Goal: Task Accomplishment & Management: Use online tool/utility

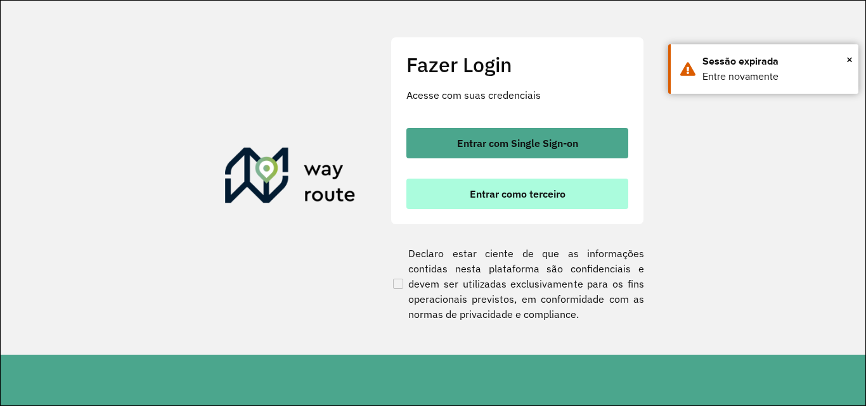
click at [524, 197] on span "Entrar como terceiro" at bounding box center [518, 194] width 96 height 10
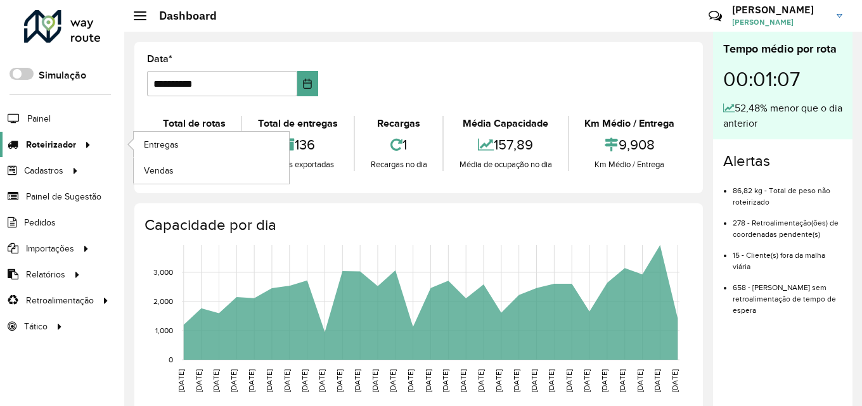
click at [53, 143] on span "Roteirizador" at bounding box center [51, 144] width 50 height 13
click at [251, 145] on link "Entregas" at bounding box center [211, 144] width 155 height 25
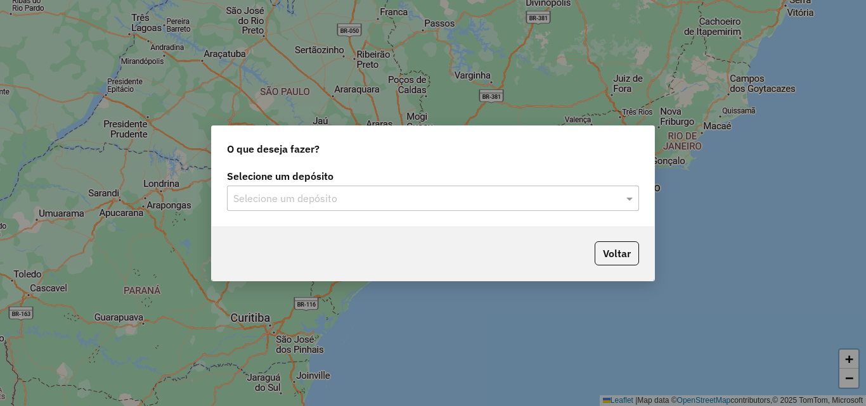
click at [327, 191] on input "text" at bounding box center [420, 198] width 374 height 15
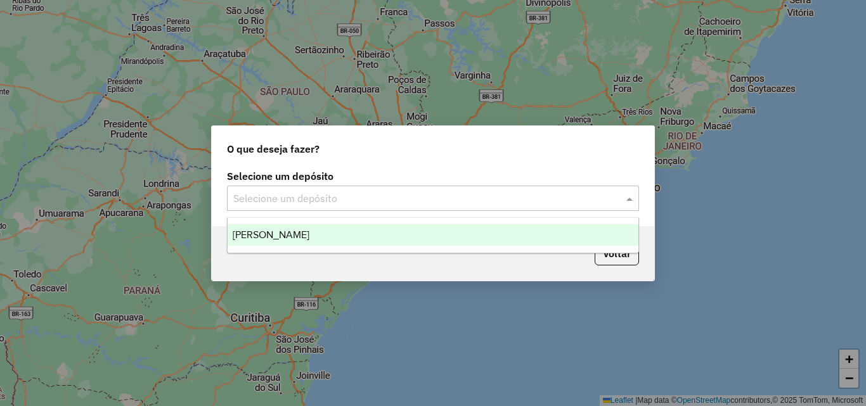
click at [360, 233] on div "[PERSON_NAME]" at bounding box center [433, 235] width 411 height 22
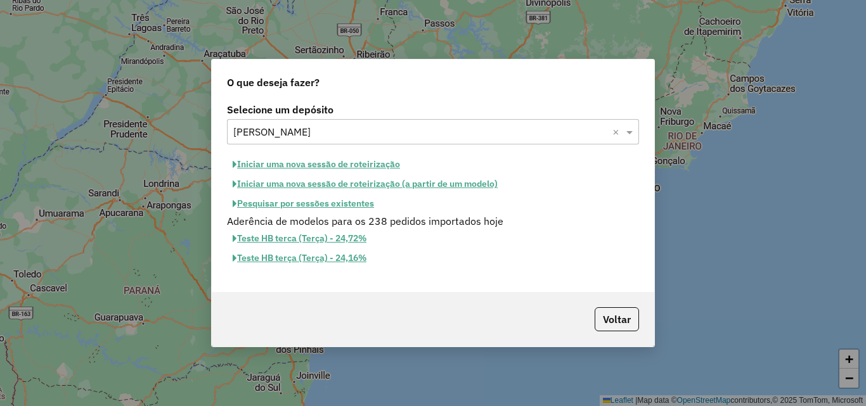
click at [327, 167] on button "Iniciar uma nova sessão de roteirização" at bounding box center [316, 165] width 179 height 20
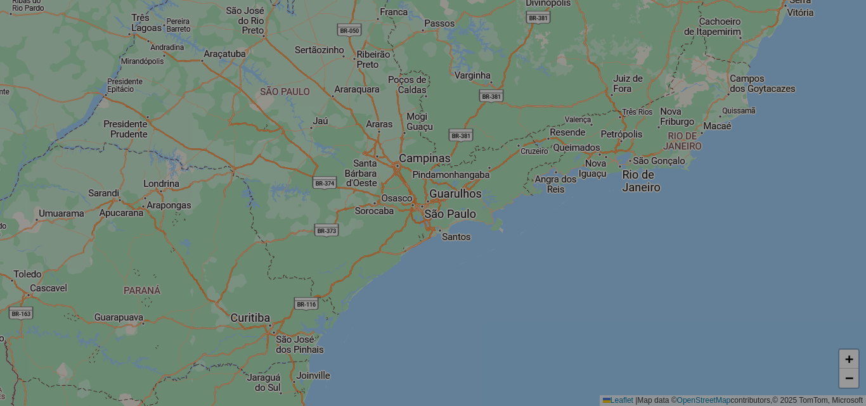
select select "*"
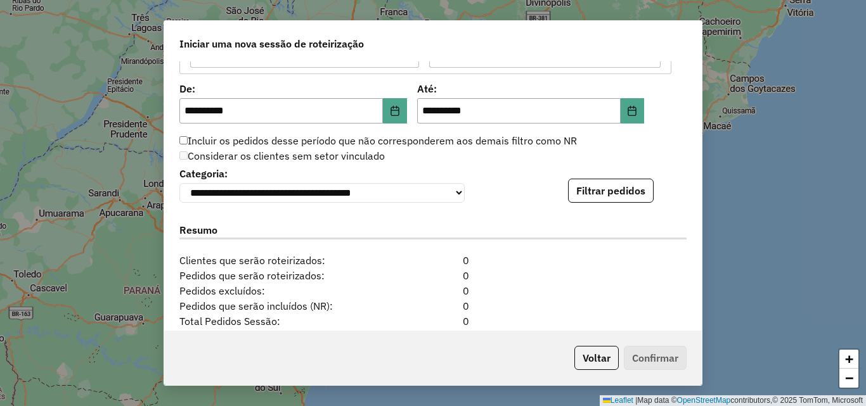
scroll to position [1205, 0]
click at [626, 202] on button "Filtrar pedidos" at bounding box center [611, 190] width 86 height 24
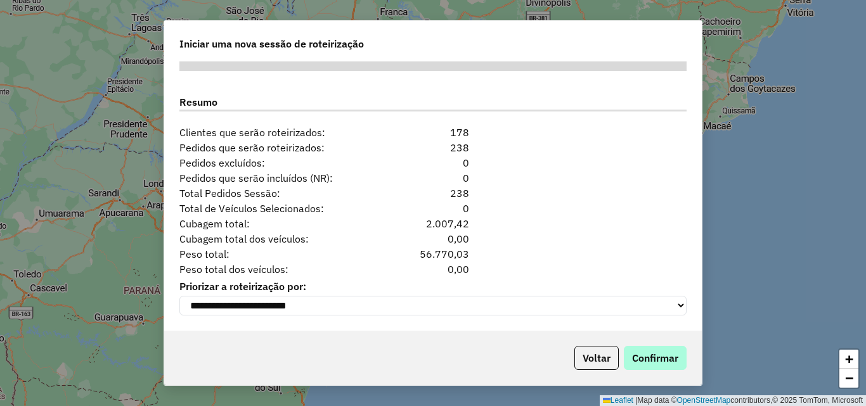
scroll to position [1600, 0]
click at [673, 356] on button "Confirmar" at bounding box center [655, 358] width 63 height 24
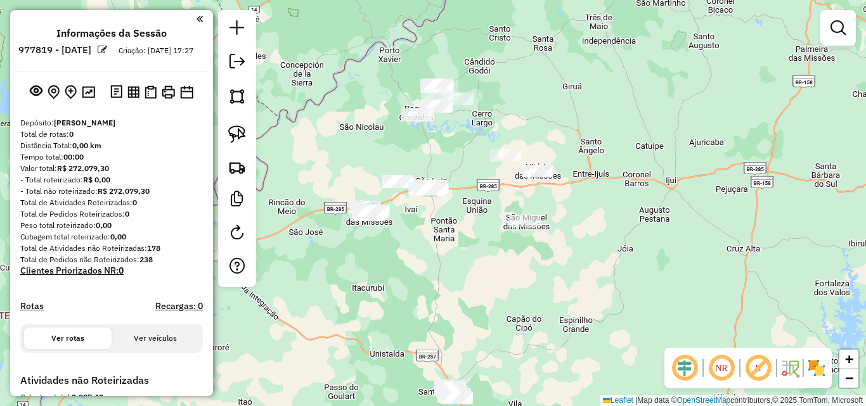
drag, startPoint x: 449, startPoint y: 212, endPoint x: 392, endPoint y: 66, distance: 157.0
click at [396, 77] on div "Janela de atendimento Grade de atendimento Capacidade Transportadoras Veículos …" at bounding box center [433, 203] width 866 height 406
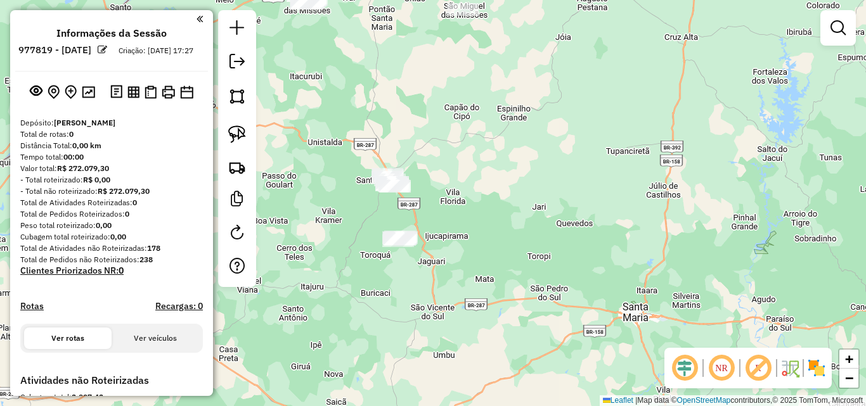
drag, startPoint x: 420, startPoint y: 160, endPoint x: 426, endPoint y: 90, distance: 70.0
click at [426, 90] on div "Janela de atendimento Grade de atendimento Capacidade Transportadoras Veículos …" at bounding box center [433, 203] width 866 height 406
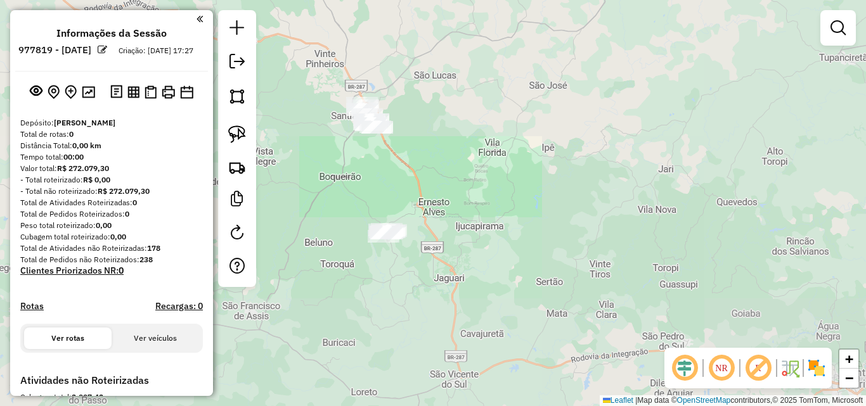
click at [432, 112] on div "Janela de atendimento Grade de atendimento Capacidade Transportadoras Veículos …" at bounding box center [433, 203] width 866 height 406
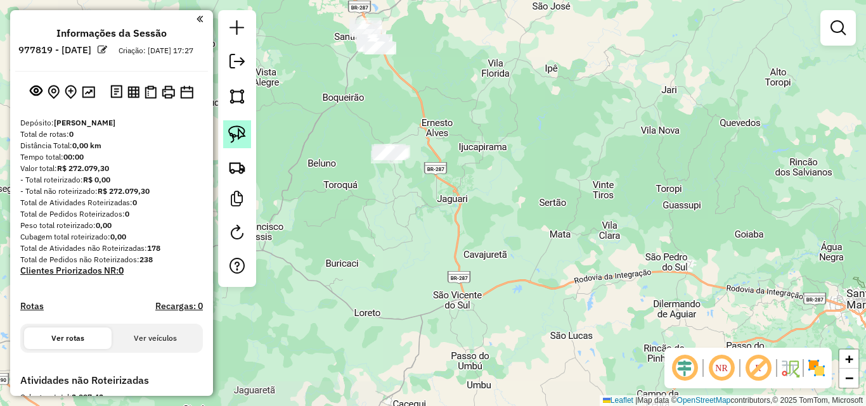
click at [238, 131] on img at bounding box center [237, 135] width 18 height 18
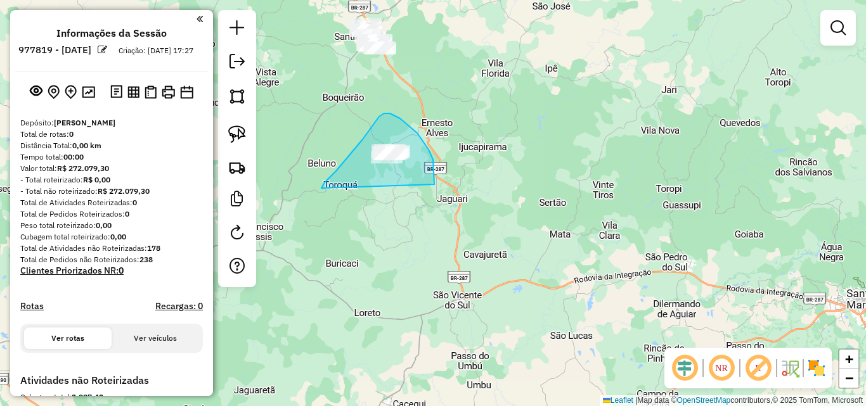
drag, startPoint x: 379, startPoint y: 117, endPoint x: 434, endPoint y: 185, distance: 87.4
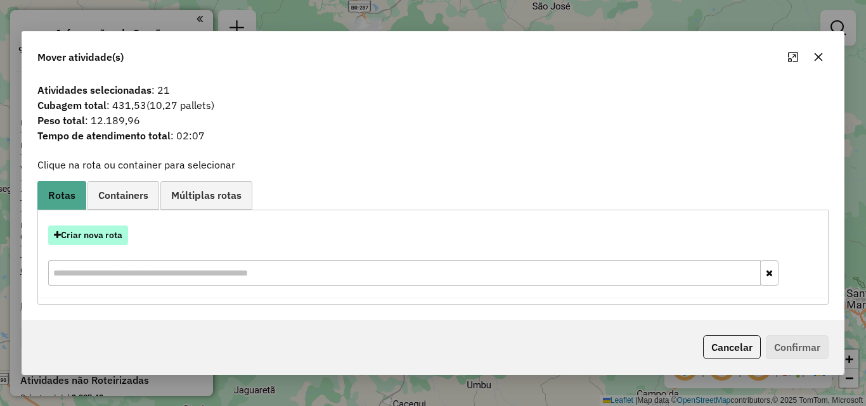
click at [100, 235] on button "Criar nova rota" at bounding box center [88, 236] width 80 height 20
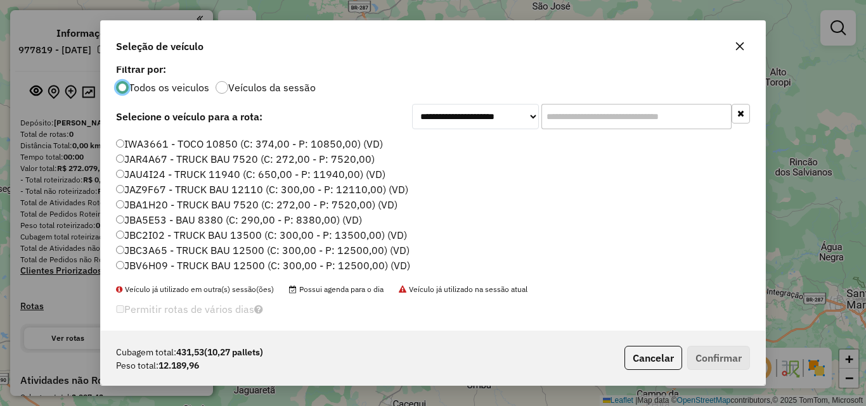
scroll to position [16, 0]
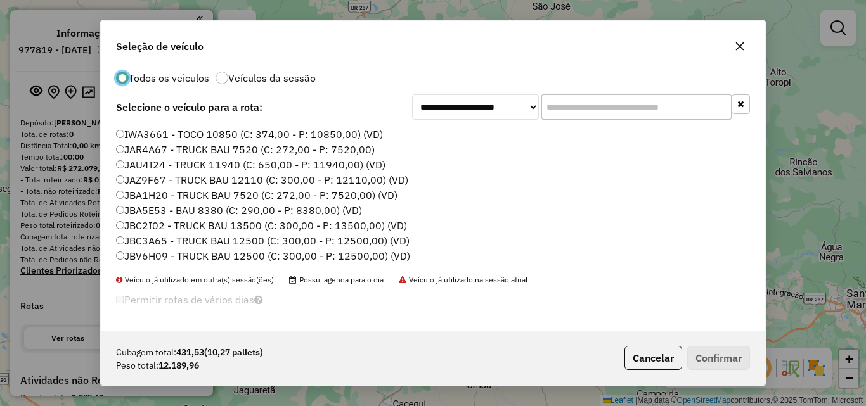
click at [175, 246] on label "JBC3A65 - TRUCK BAU 12500 (C: 300,00 - P: 12500,00) (VD)" at bounding box center [263, 240] width 294 height 15
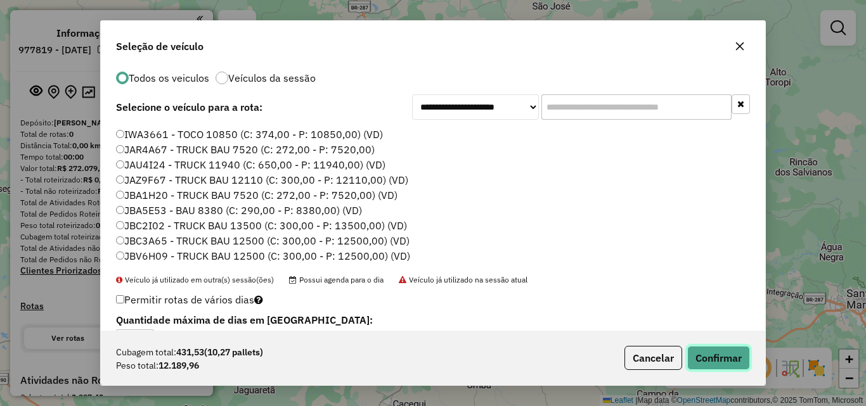
click at [723, 359] on button "Confirmar" at bounding box center [718, 358] width 63 height 24
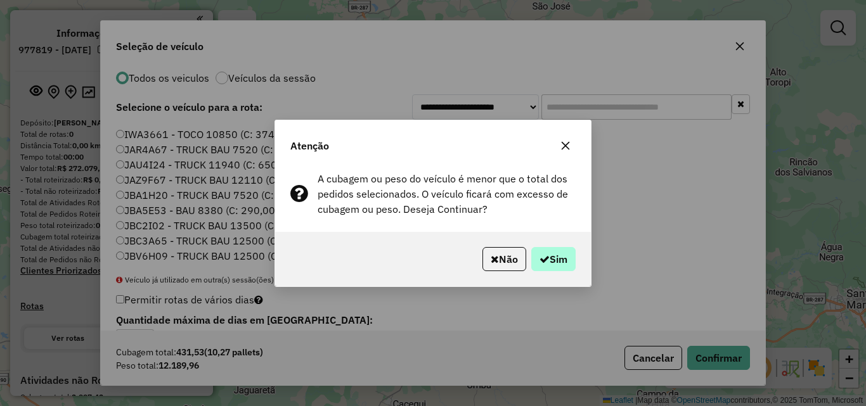
drag, startPoint x: 576, startPoint y: 252, endPoint x: 566, endPoint y: 254, distance: 10.5
click at [568, 254] on div "Não Sim" at bounding box center [433, 259] width 316 height 55
click at [566, 255] on button "Sim" at bounding box center [553, 259] width 44 height 24
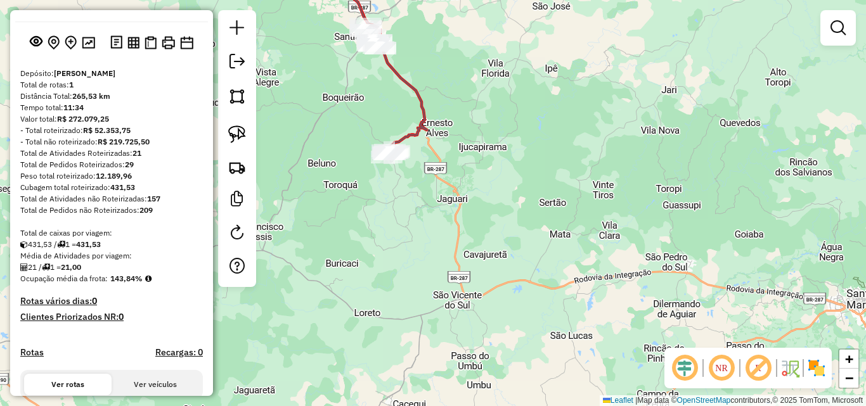
scroll to position [254, 0]
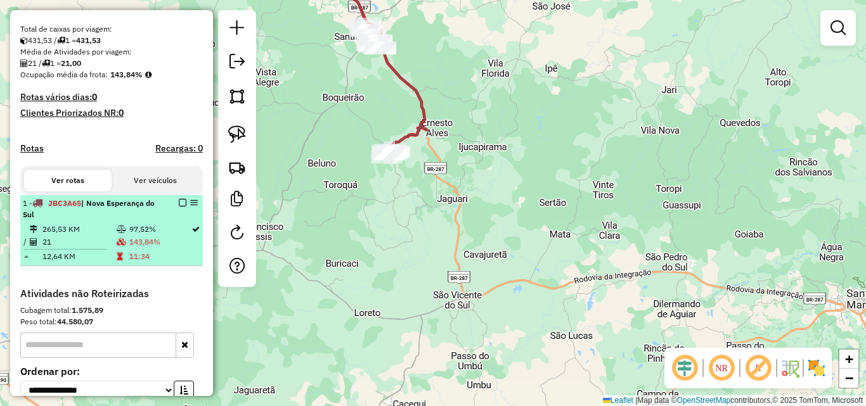
click at [89, 249] on td "21" at bounding box center [79, 242] width 74 height 13
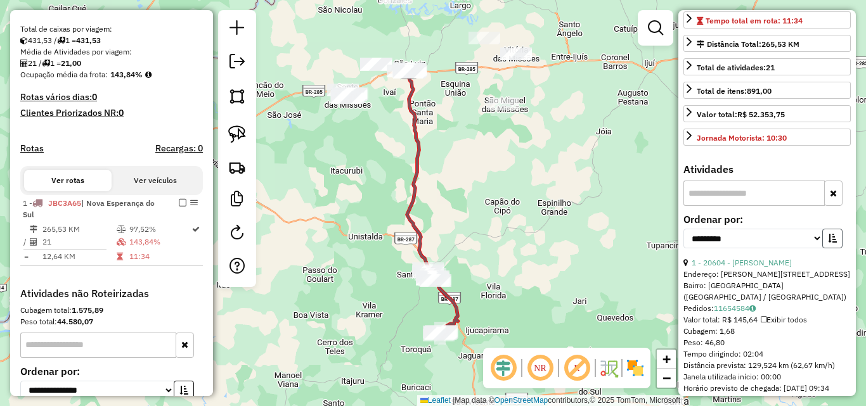
click at [836, 249] on button "button" at bounding box center [832, 239] width 20 height 20
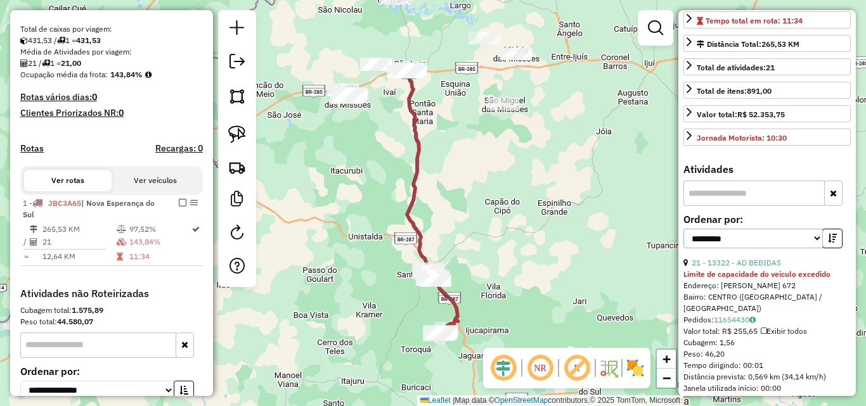
click at [808, 249] on select "**********" at bounding box center [753, 239] width 139 height 20
select select "*********"
click at [684, 249] on select "**********" at bounding box center [753, 239] width 139 height 20
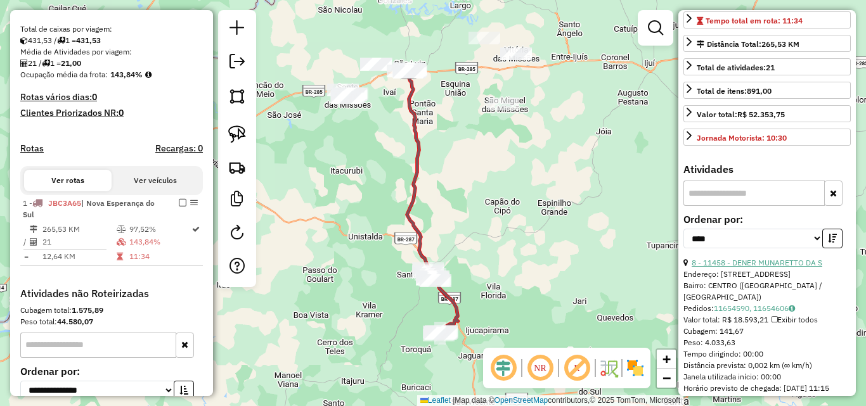
click at [773, 268] on link "8 - 11458 - DENER MUNARETTO DA S" at bounding box center [757, 263] width 131 height 10
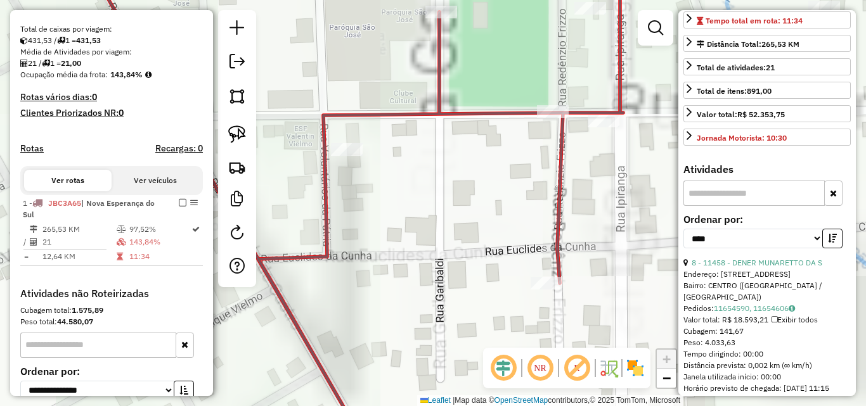
drag, startPoint x: 435, startPoint y: 178, endPoint x: 395, endPoint y: 308, distance: 136.6
click at [395, 308] on icon at bounding box center [519, 203] width 867 height 488
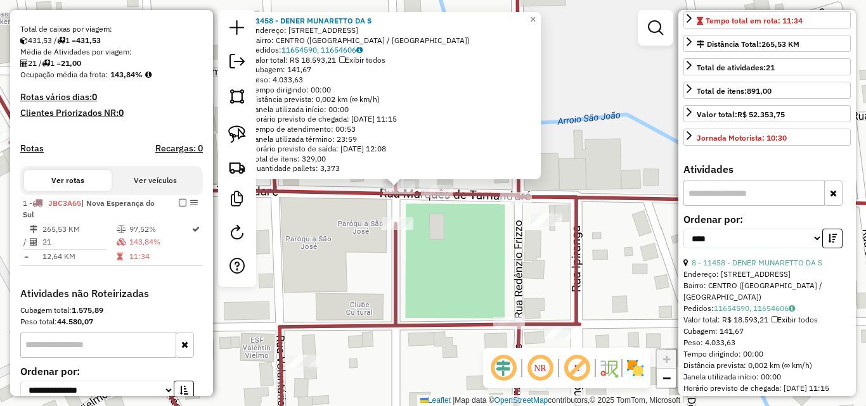
click at [220, 128] on div at bounding box center [237, 148] width 38 height 277
click at [230, 137] on img at bounding box center [237, 135] width 18 height 18
drag, startPoint x: 358, startPoint y: 208, endPoint x: 415, endPoint y: 198, distance: 58.0
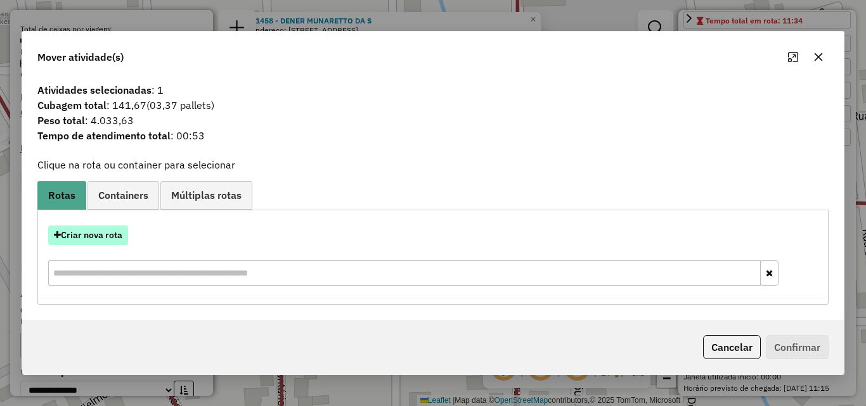
click at [107, 236] on button "Criar nova rota" at bounding box center [88, 236] width 80 height 20
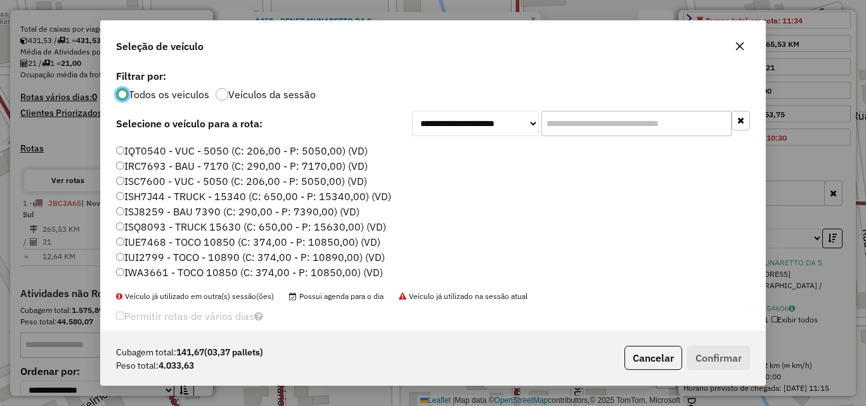
scroll to position [127, 0]
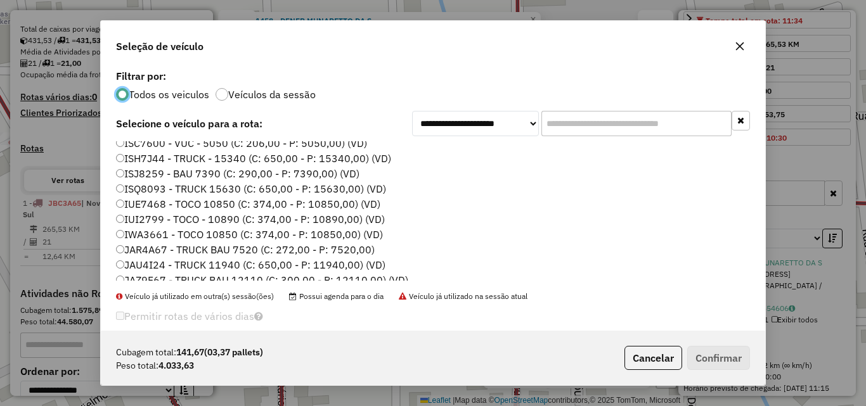
click at [169, 234] on label "IWA3661 - TOCO 10850 (C: 374,00 - P: 10850,00) (VD)" at bounding box center [249, 234] width 267 height 15
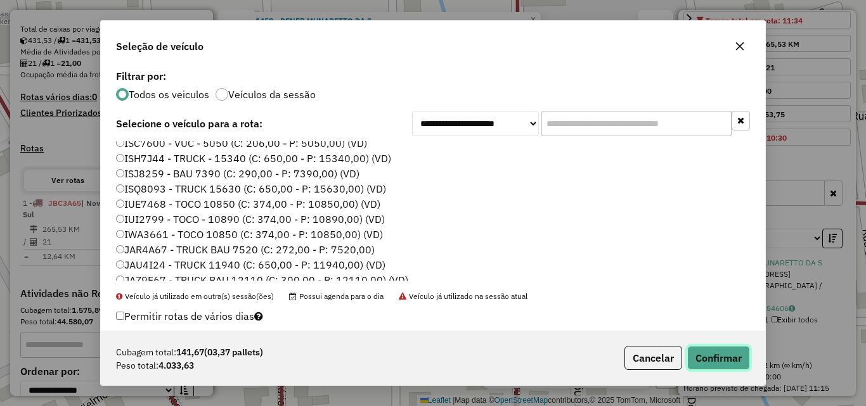
click at [705, 358] on button "Confirmar" at bounding box center [718, 358] width 63 height 24
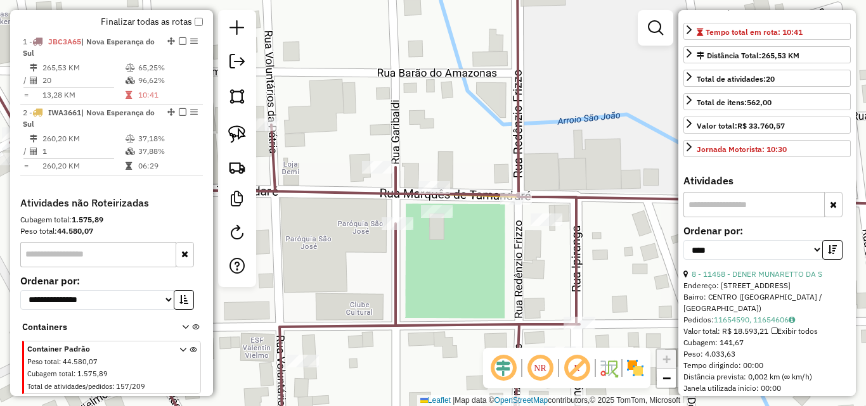
scroll to position [450, 0]
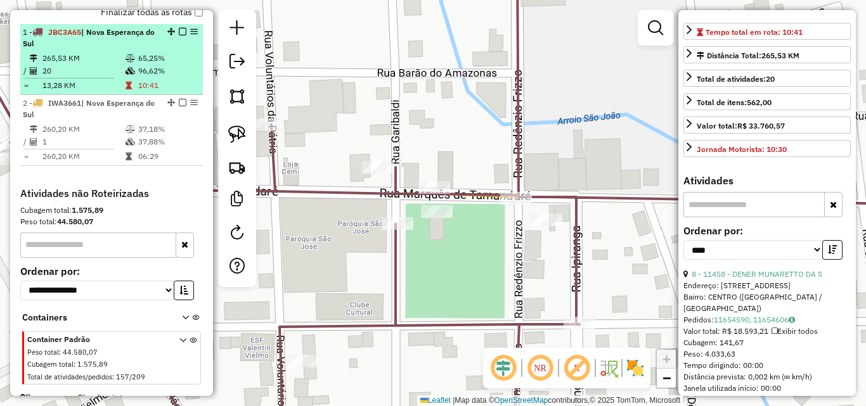
click at [103, 65] on td "265,53 KM" at bounding box center [83, 58] width 83 height 13
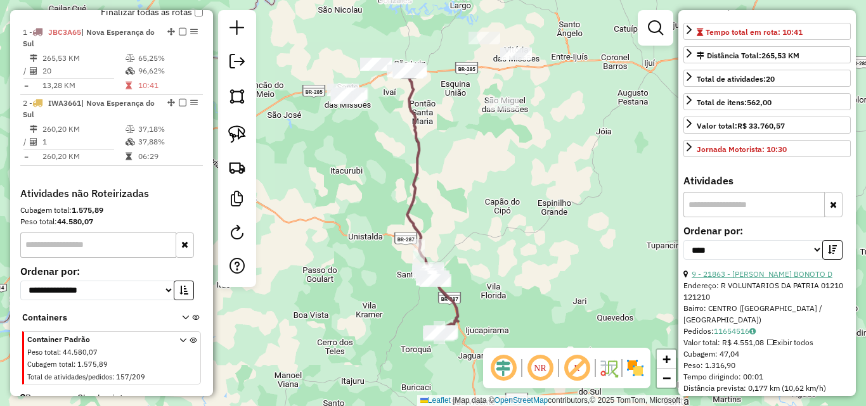
click at [764, 279] on link "9 - 21863 - [PERSON_NAME] BONOTO D" at bounding box center [762, 274] width 141 height 10
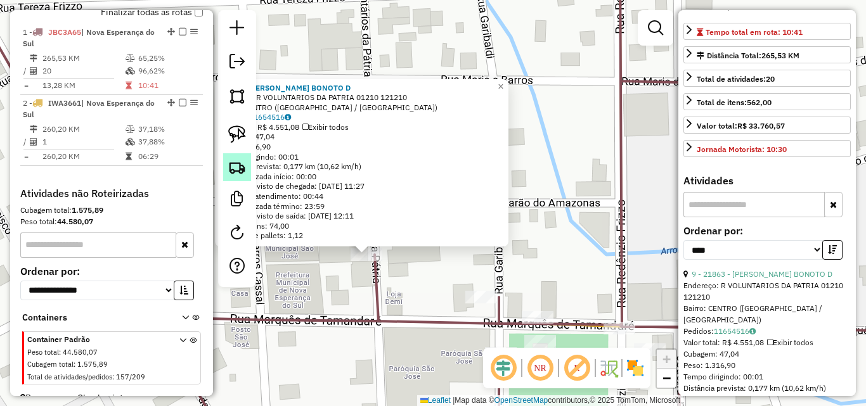
click at [227, 168] on link at bounding box center [237, 167] width 28 height 28
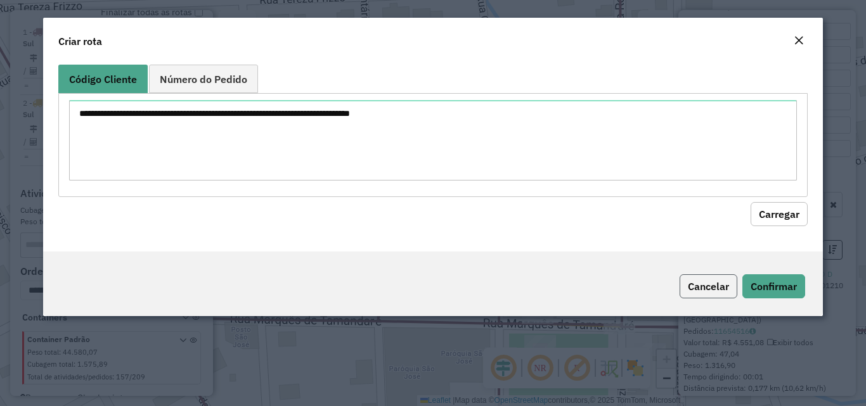
click at [704, 287] on button "Cancelar" at bounding box center [709, 287] width 58 height 24
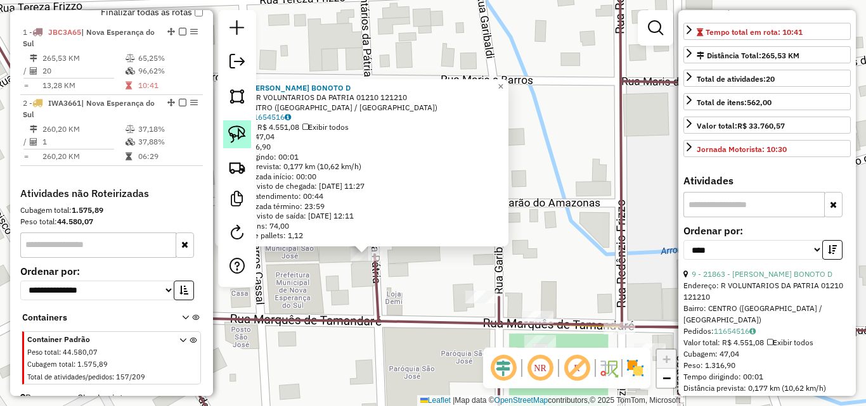
click at [247, 136] on link at bounding box center [237, 134] width 28 height 28
drag, startPoint x: 332, startPoint y: 263, endPoint x: 389, endPoint y: 269, distance: 57.4
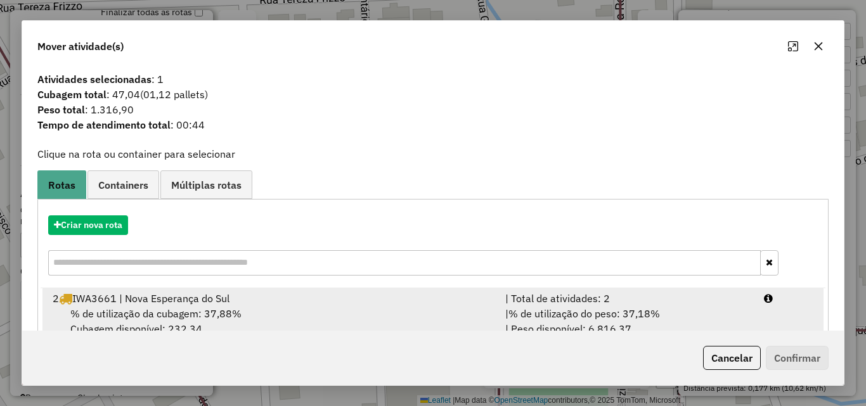
click at [318, 311] on div "% de utilização da cubagem: 37,88% Cubagem disponível: 232,34" at bounding box center [271, 321] width 453 height 30
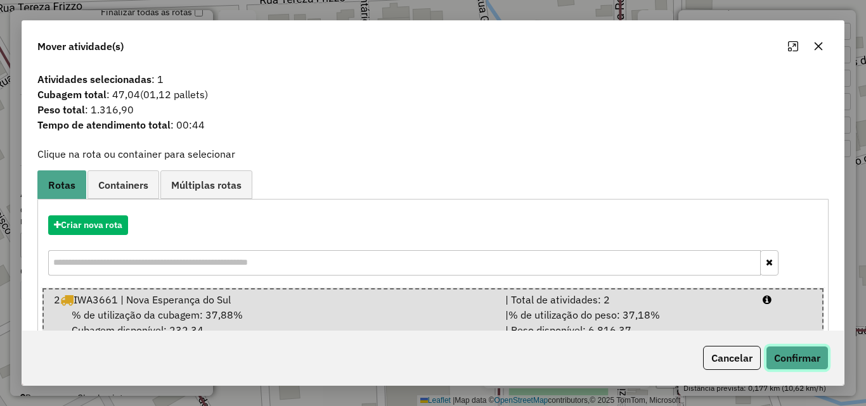
click at [784, 360] on button "Confirmar" at bounding box center [797, 358] width 63 height 24
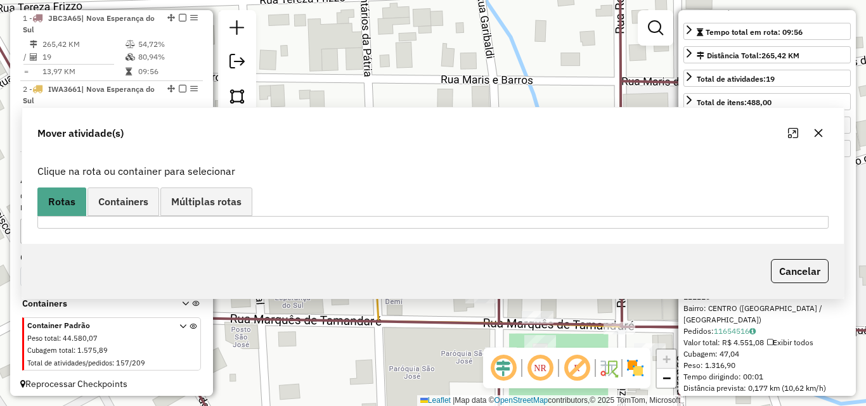
scroll to position [476, 0]
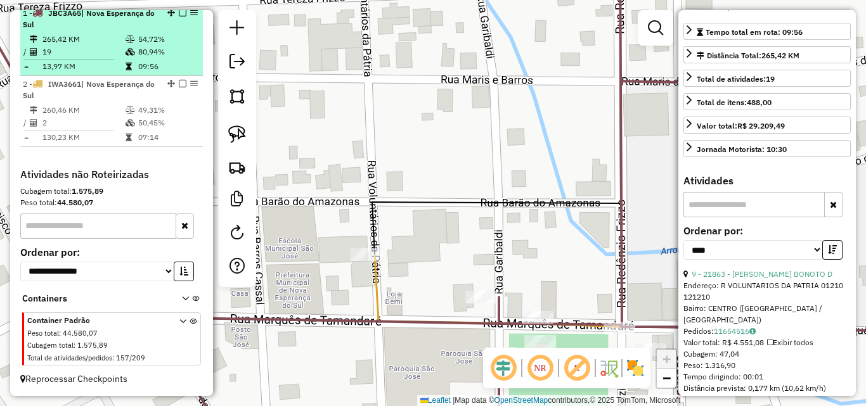
click at [75, 53] on td "19" at bounding box center [83, 52] width 83 height 13
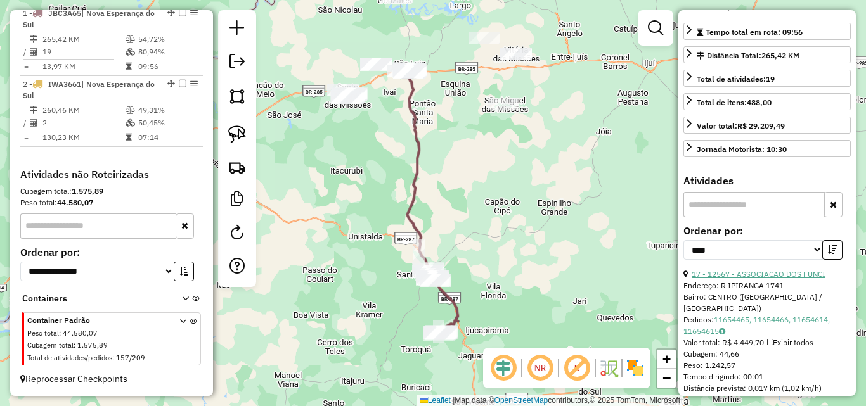
click at [756, 279] on link "17 - 12567 - ASSOCIACAO DOS FUNCI" at bounding box center [759, 274] width 134 height 10
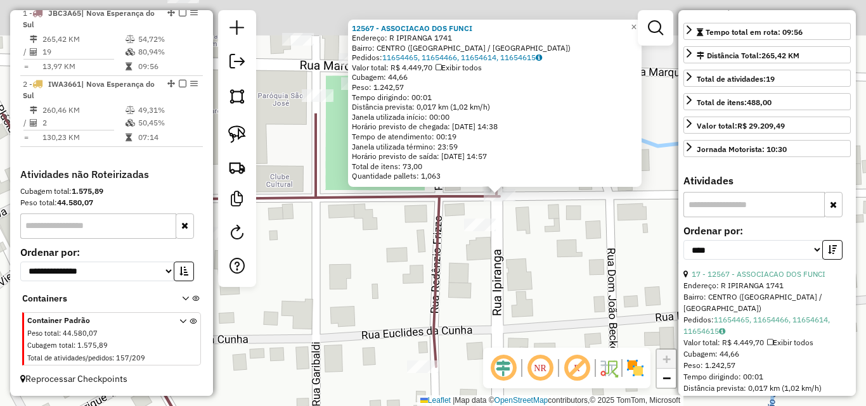
drag, startPoint x: 498, startPoint y: 291, endPoint x: 493, endPoint y: 298, distance: 8.3
click at [495, 304] on div "12567 - ASSOCIACAO DOS FUNCI Endereço: R IPIRANGA 1741 Bairro: [GEOGRAPHIC_DATA…" at bounding box center [433, 203] width 866 height 406
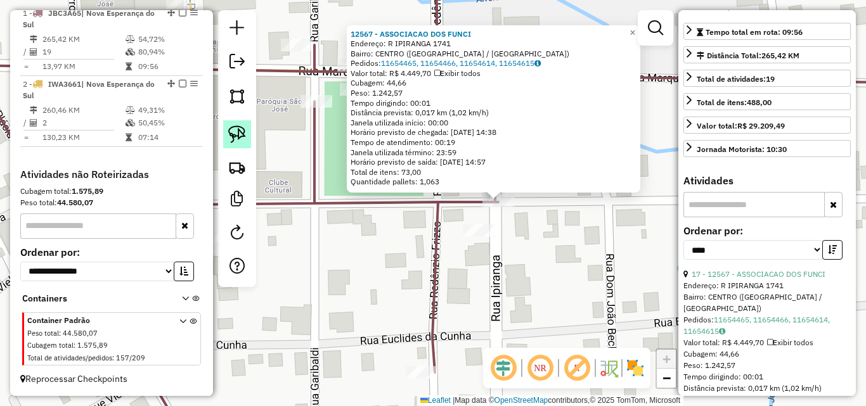
click at [245, 139] on img at bounding box center [237, 135] width 18 height 18
drag, startPoint x: 471, startPoint y: 212, endPoint x: 526, endPoint y: 216, distance: 54.6
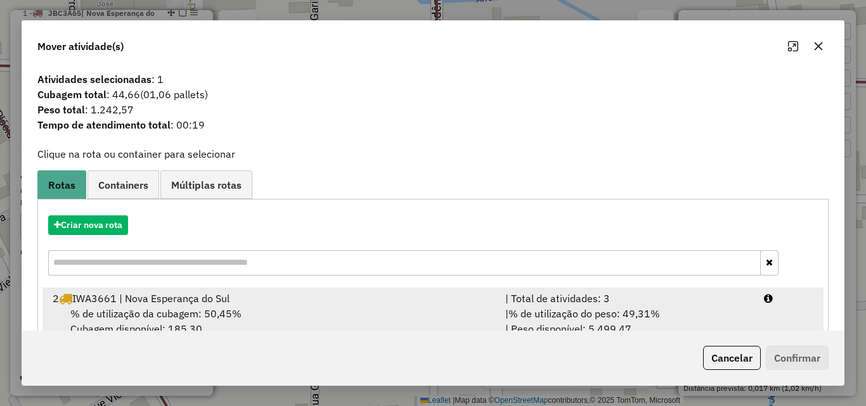
click at [399, 302] on div "2 IWA3661 | Nova Esperança do Sul" at bounding box center [271, 298] width 453 height 15
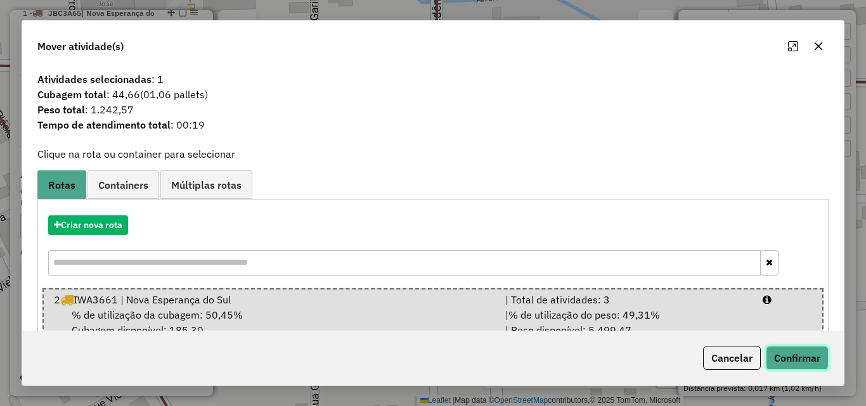
drag, startPoint x: 793, startPoint y: 357, endPoint x: 744, endPoint y: 252, distance: 115.7
click at [793, 358] on button "Confirmar" at bounding box center [797, 358] width 63 height 24
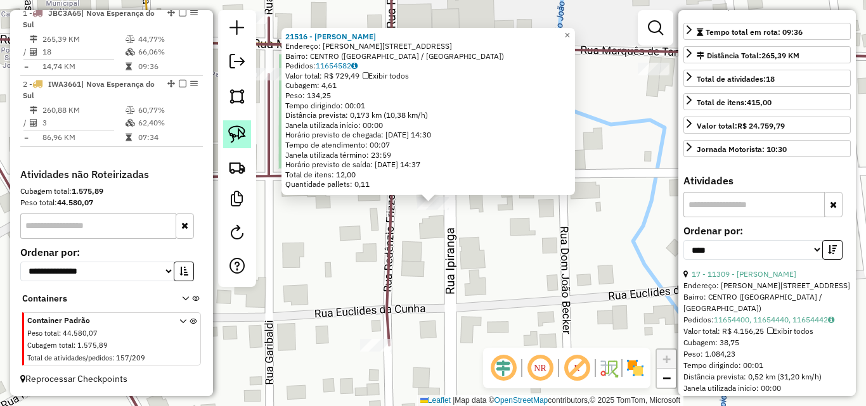
click at [231, 129] on img at bounding box center [237, 135] width 18 height 18
drag, startPoint x: 402, startPoint y: 201, endPoint x: 448, endPoint y: 220, distance: 50.0
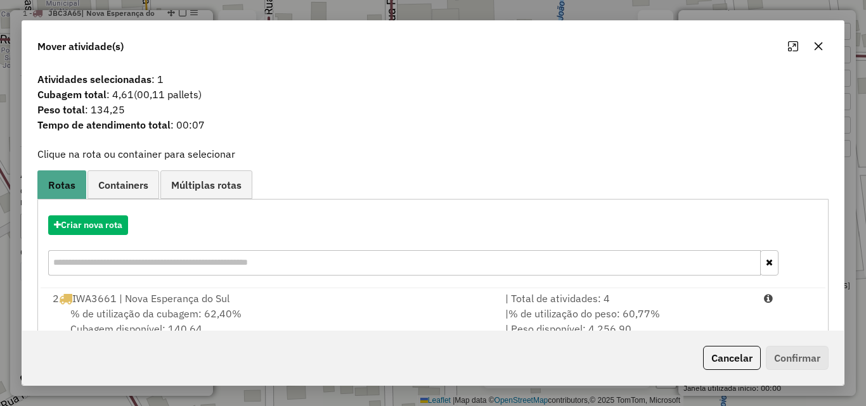
click at [351, 303] on div "2 IWA3661 | Nova Esperança do Sul" at bounding box center [271, 298] width 453 height 15
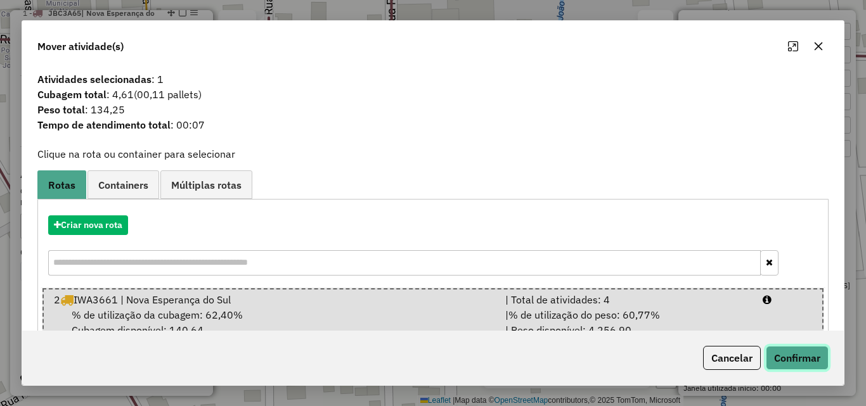
click at [794, 357] on button "Confirmar" at bounding box center [797, 358] width 63 height 24
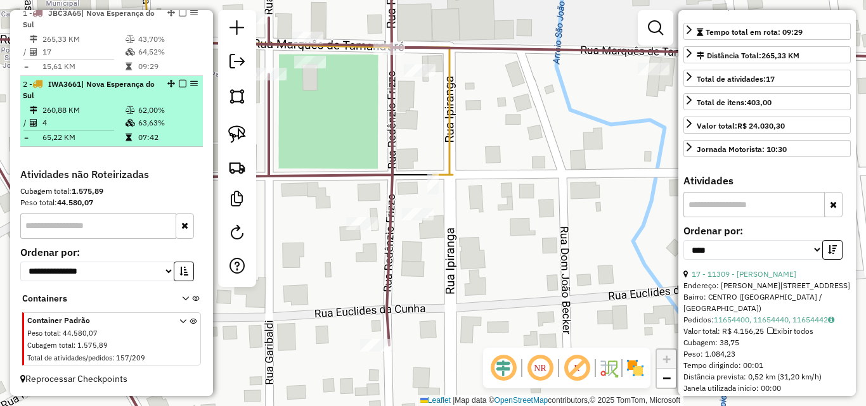
click at [102, 125] on td "4" at bounding box center [83, 123] width 83 height 13
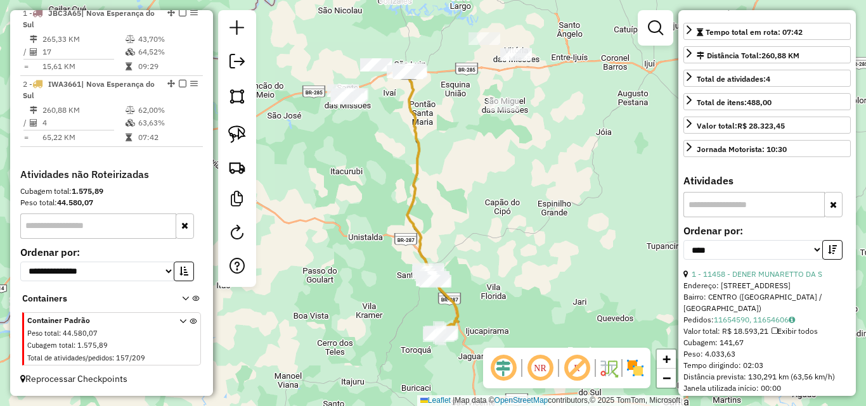
scroll to position [52, 0]
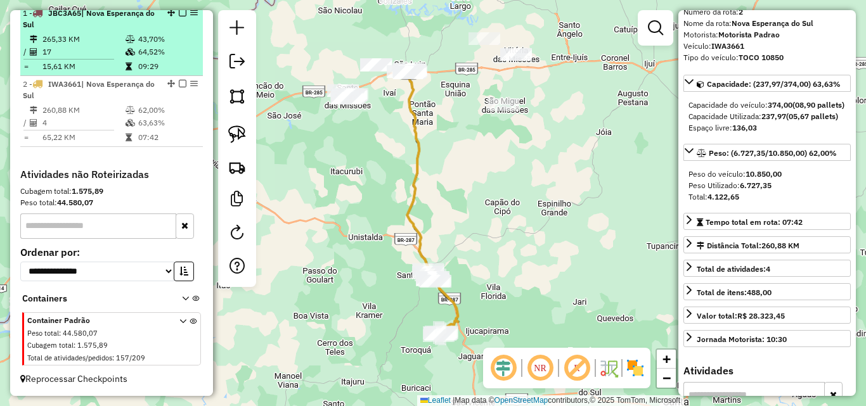
click at [77, 52] on td "17" at bounding box center [83, 52] width 83 height 13
click at [179, 16] on em at bounding box center [183, 13] width 8 height 8
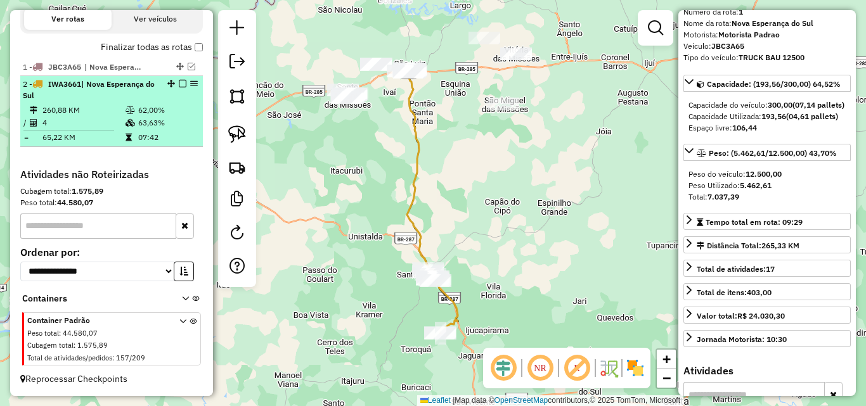
click at [179, 84] on em at bounding box center [183, 84] width 8 height 8
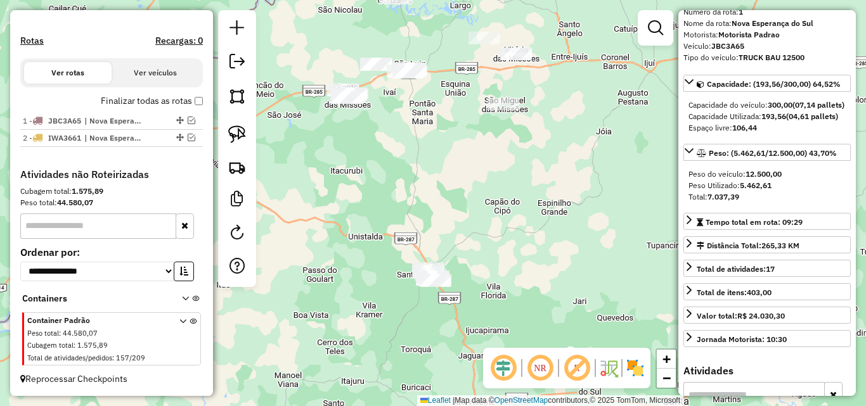
click at [398, 130] on div "Janela de atendimento Grade de atendimento Capacidade Transportadoras Veículos …" at bounding box center [433, 203] width 866 height 406
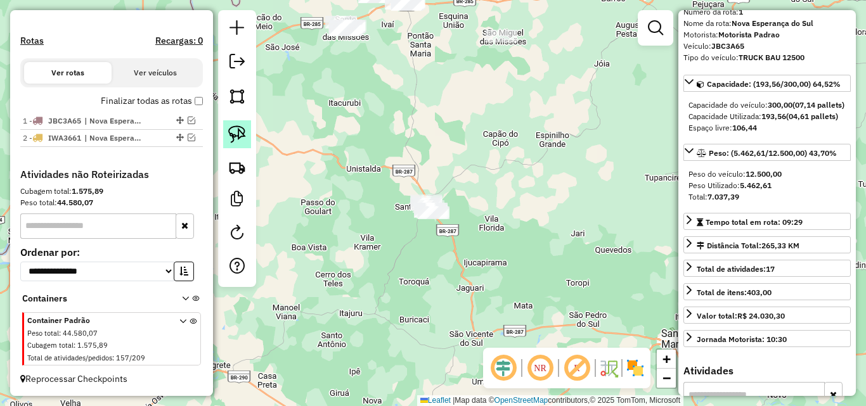
click at [234, 137] on img at bounding box center [237, 135] width 18 height 18
drag, startPoint x: 399, startPoint y: 179, endPoint x: 471, endPoint y: 232, distance: 89.3
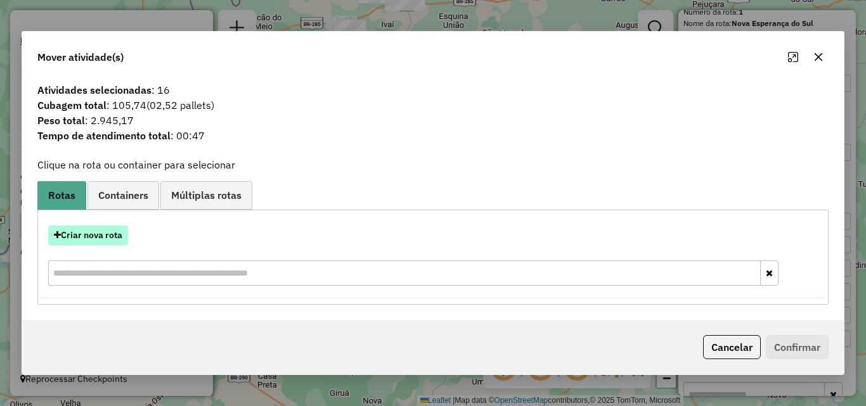
click at [100, 240] on button "Criar nova rota" at bounding box center [88, 236] width 80 height 20
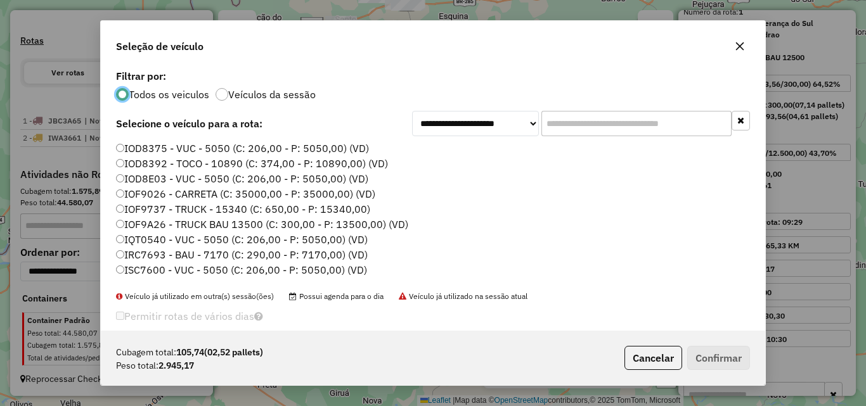
scroll to position [127, 0]
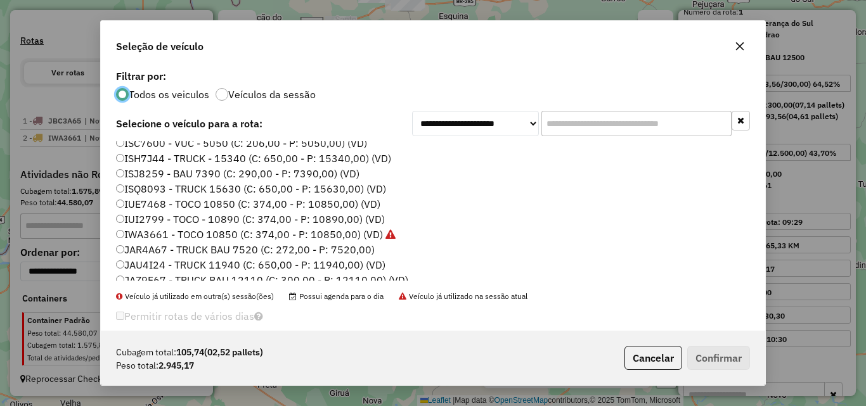
click at [181, 247] on label "JAR4A67 - TRUCK BAU 7520 (C: 272,00 - P: 7520,00)" at bounding box center [245, 249] width 259 height 15
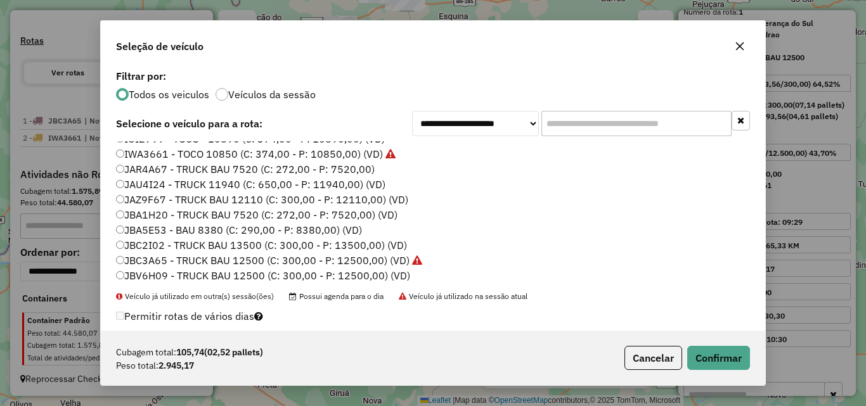
scroll to position [211, 0]
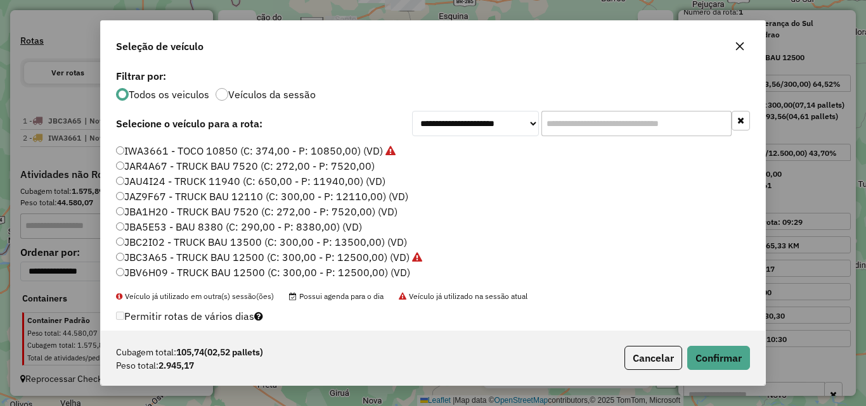
click at [185, 204] on label "JAZ9F67 - TRUCK BAU 12110 (C: 300,00 - P: 12110,00) (VD)" at bounding box center [262, 196] width 292 height 15
click at [710, 355] on button "Confirmar" at bounding box center [718, 358] width 63 height 24
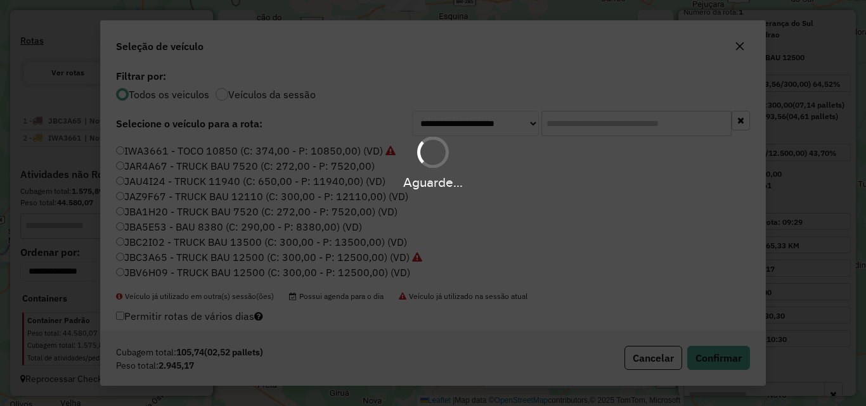
scroll to position [432, 0]
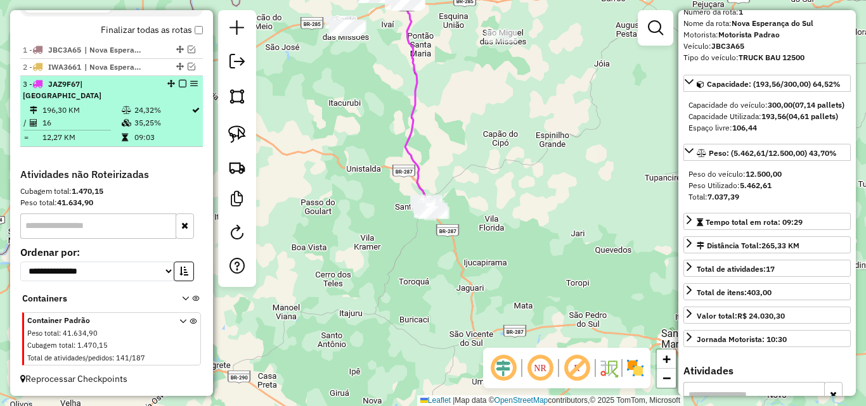
click at [179, 88] on em at bounding box center [183, 84] width 8 height 8
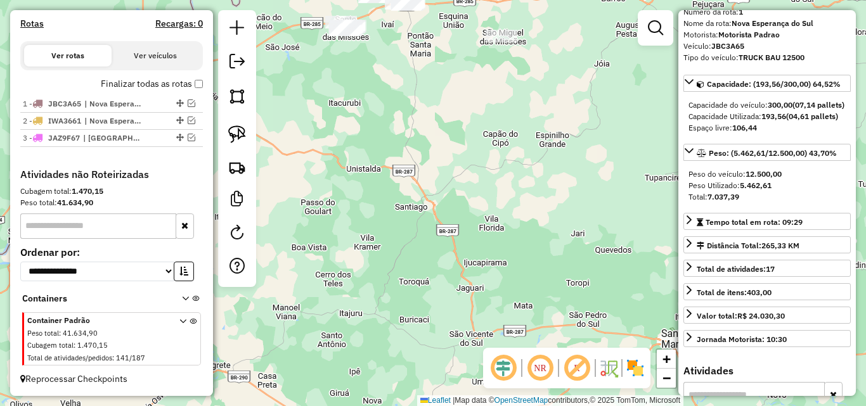
scroll to position [390, 0]
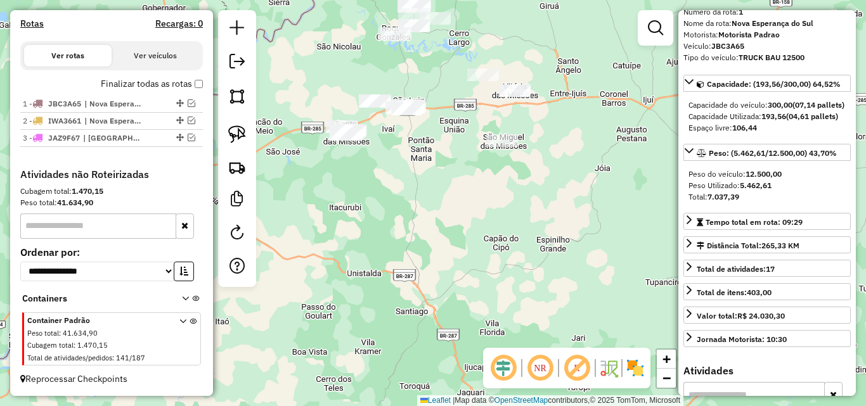
click at [358, 229] on div "Janela de atendimento Grade de atendimento Capacidade Transportadoras Veículos …" at bounding box center [433, 203] width 866 height 406
click at [427, 259] on div "Janela de atendimento Grade de atendimento Capacidade Transportadoras Veículos …" at bounding box center [433, 203] width 866 height 406
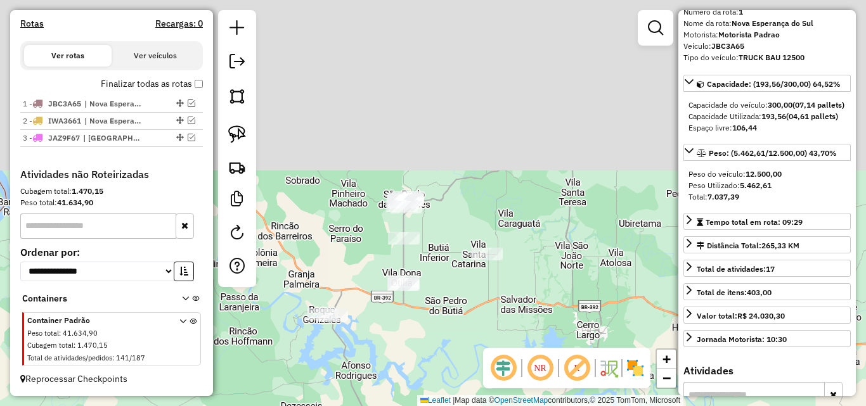
drag, startPoint x: 402, startPoint y: 334, endPoint x: 399, endPoint y: 358, distance: 24.9
click at [399, 358] on div "Janela de atendimento Grade de atendimento Capacidade Transportadoras Veículos …" at bounding box center [433, 203] width 866 height 406
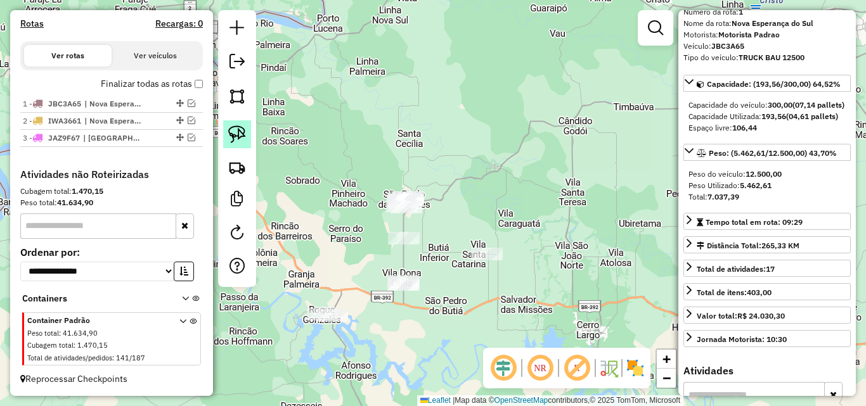
click at [230, 134] on img at bounding box center [237, 135] width 18 height 18
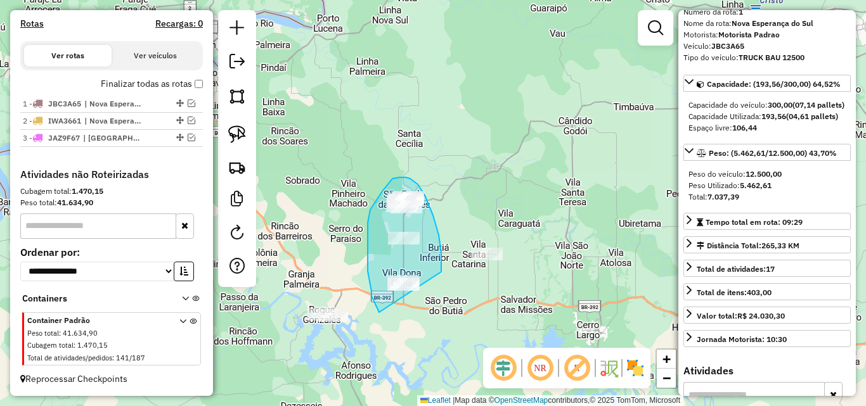
drag, startPoint x: 370, startPoint y: 284, endPoint x: 434, endPoint y: 320, distance: 73.8
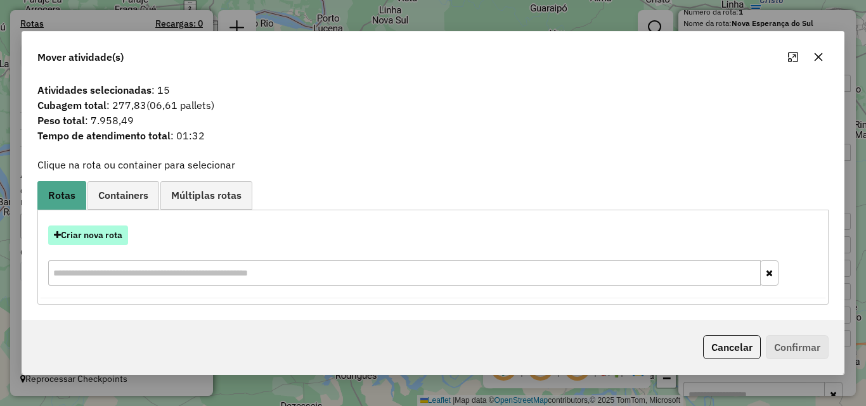
click at [89, 230] on button "Criar nova rota" at bounding box center [88, 236] width 80 height 20
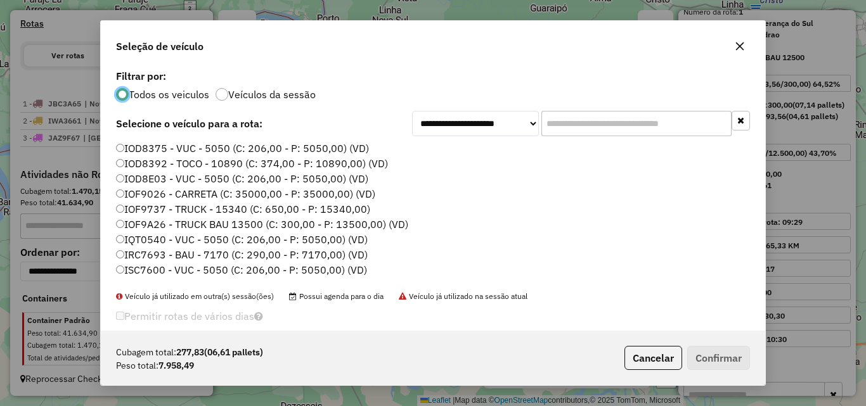
scroll to position [63, 0]
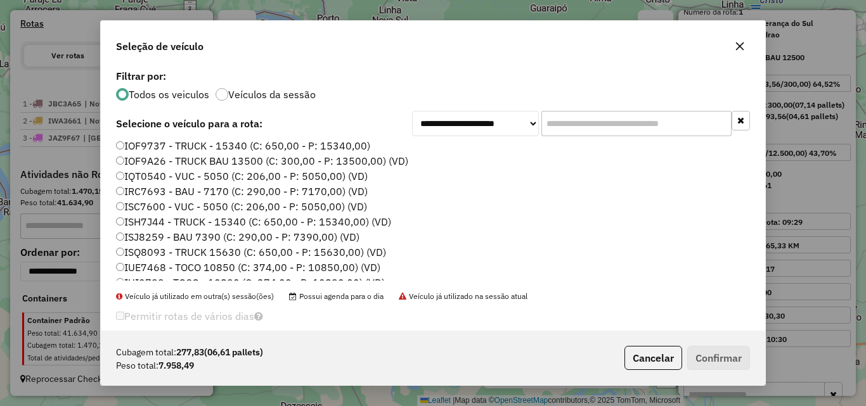
click at [200, 236] on label "ISJ8259 - BAU 7390 (C: 290,00 - P: 7390,00) (VD)" at bounding box center [237, 237] width 243 height 15
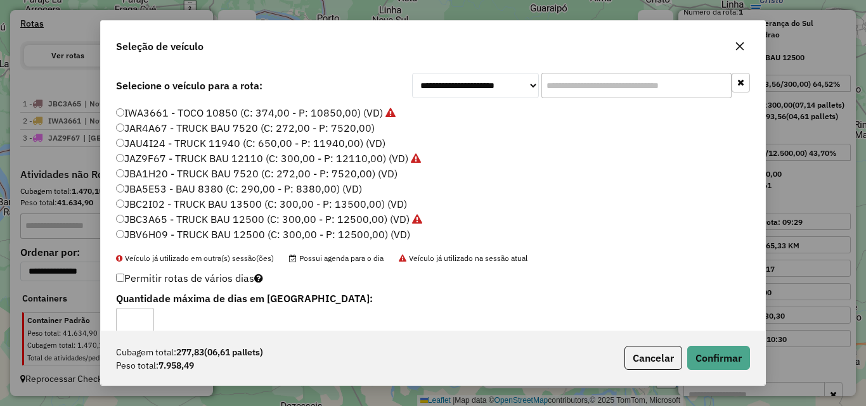
scroll to position [56, 0]
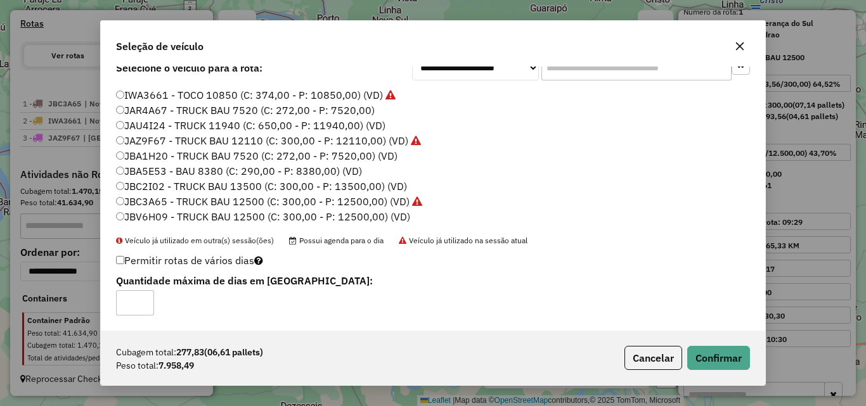
click at [216, 215] on label "JBV6H09 - TRUCK BAU 12500 (C: 300,00 - P: 12500,00) (VD)" at bounding box center [263, 216] width 294 height 15
click at [723, 358] on button "Confirmar" at bounding box center [718, 358] width 63 height 24
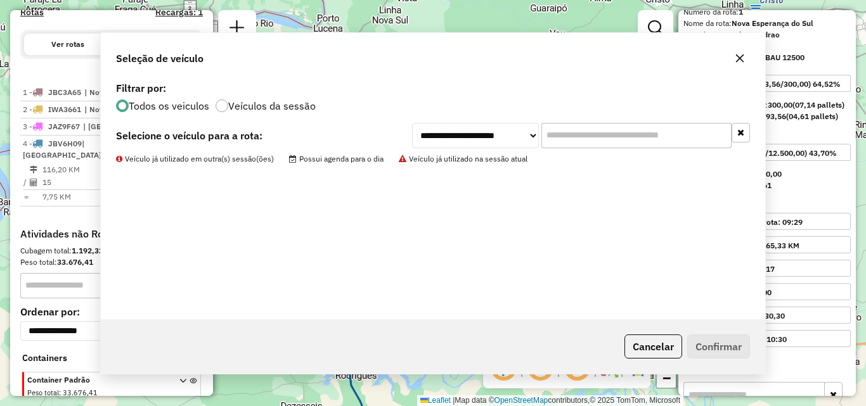
scroll to position [0, 0]
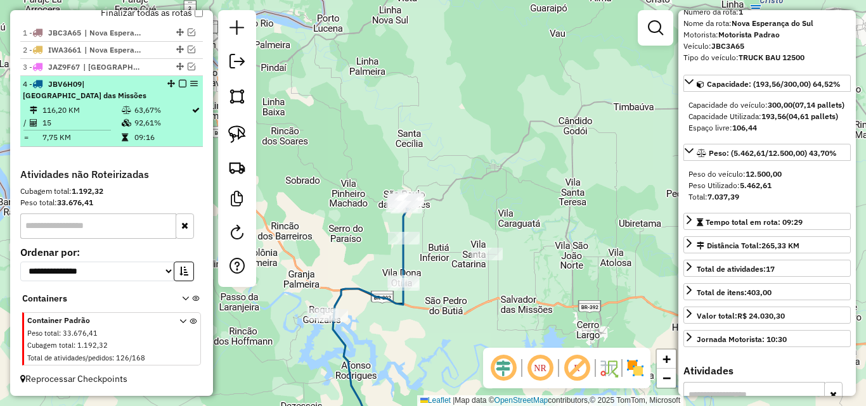
click at [179, 84] on em at bounding box center [183, 84] width 8 height 8
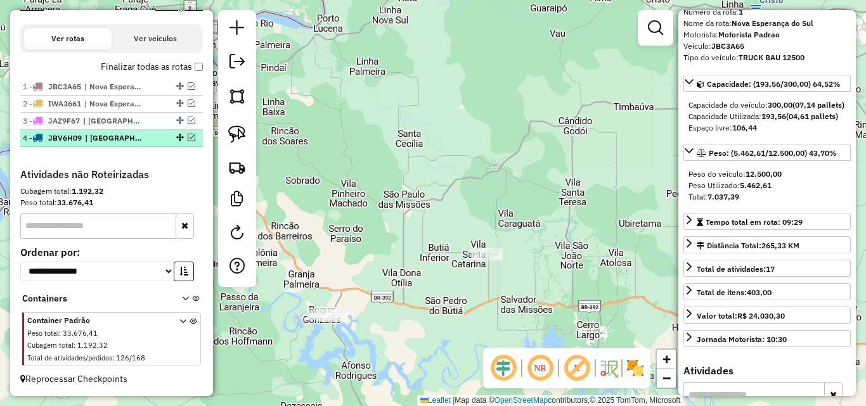
scroll to position [407, 0]
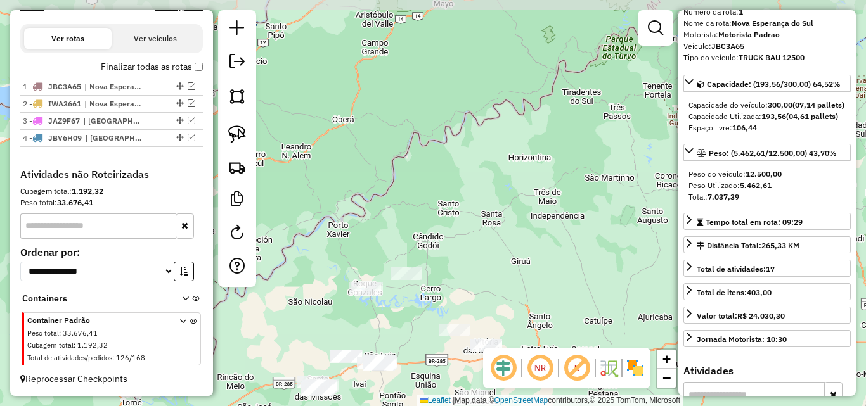
drag, startPoint x: 401, startPoint y: 343, endPoint x: 424, endPoint y: 209, distance: 135.8
click at [425, 227] on div "Janela de atendimento Grade de atendimento Capacidade Transportadoras Veículos …" at bounding box center [433, 203] width 866 height 406
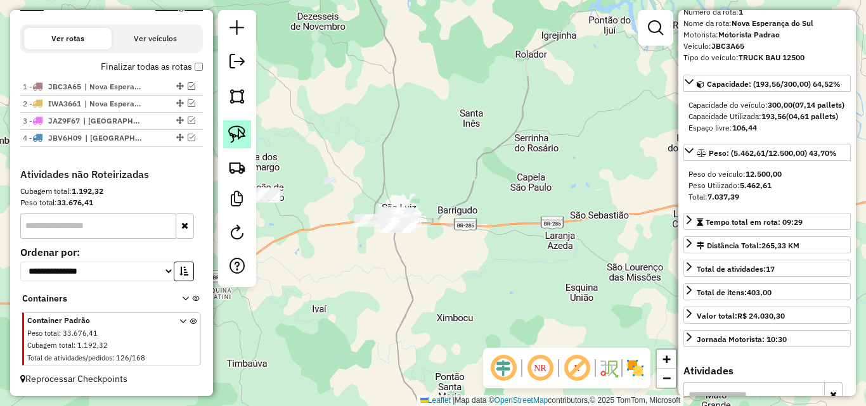
click at [235, 134] on img at bounding box center [237, 135] width 18 height 18
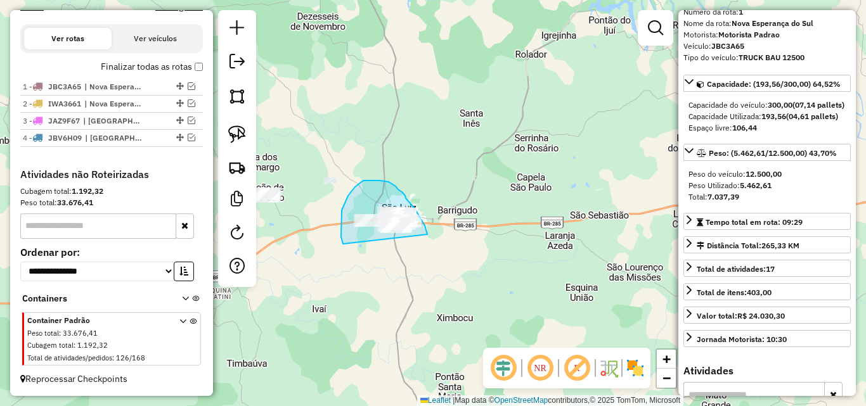
drag, startPoint x: 341, startPoint y: 218, endPoint x: 427, endPoint y: 242, distance: 89.5
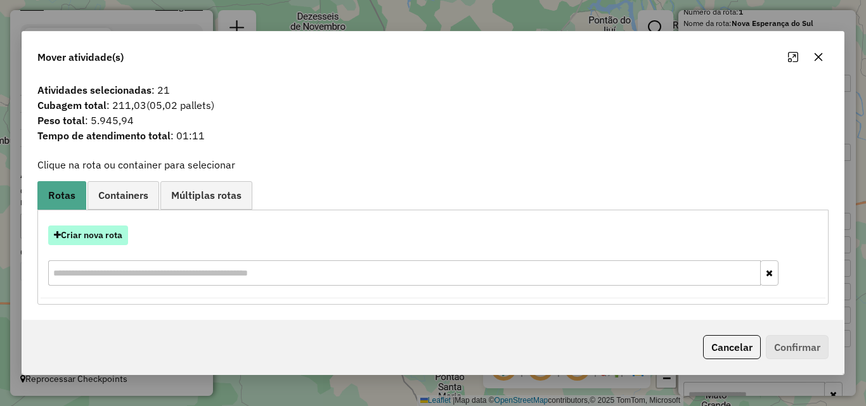
click at [102, 228] on button "Criar nova rota" at bounding box center [88, 236] width 80 height 20
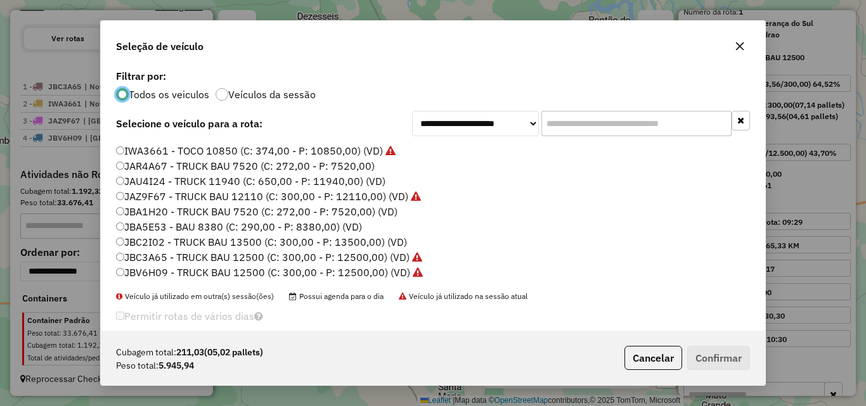
scroll to position [20, 0]
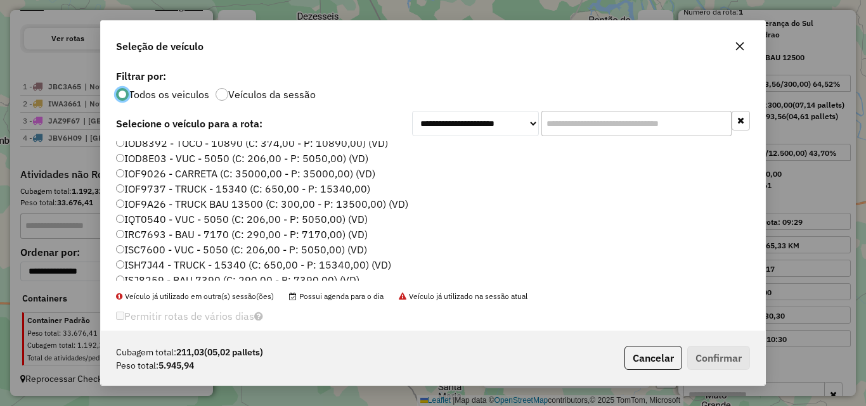
click at [163, 237] on label "IRC7693 - BAU - 7170 (C: 290,00 - P: 7170,00) (VD)" at bounding box center [242, 234] width 252 height 15
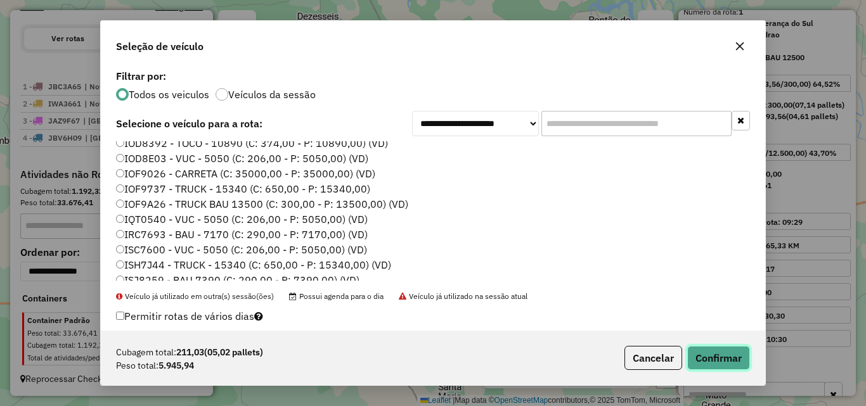
click at [731, 360] on button "Confirmar" at bounding box center [718, 358] width 63 height 24
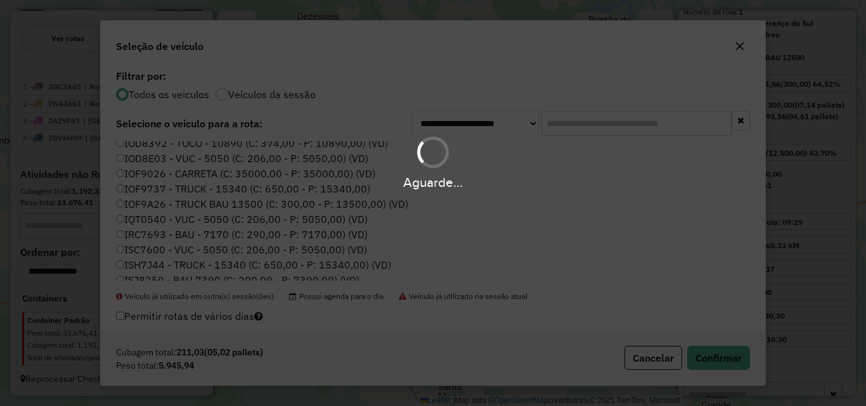
scroll to position [467, 0]
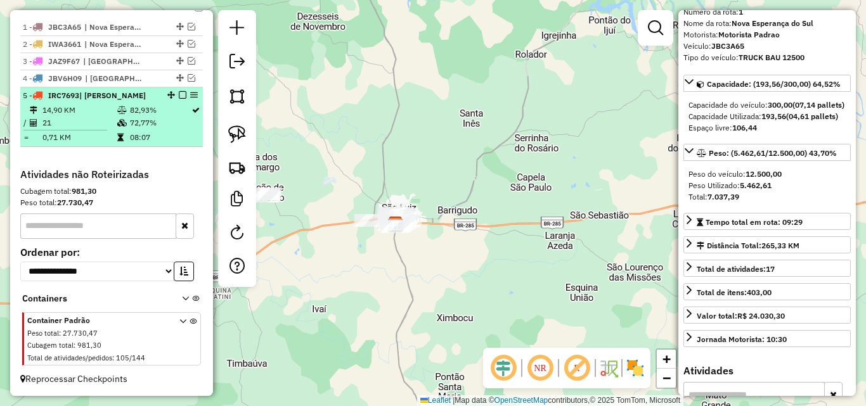
click at [179, 94] on em at bounding box center [183, 95] width 8 height 8
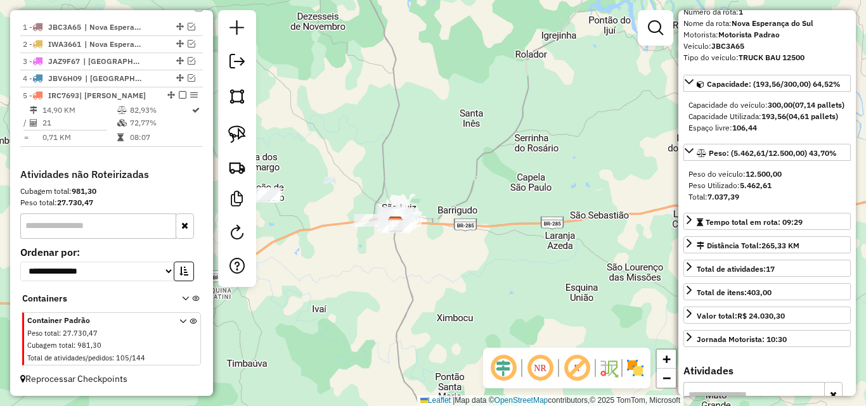
scroll to position [424, 0]
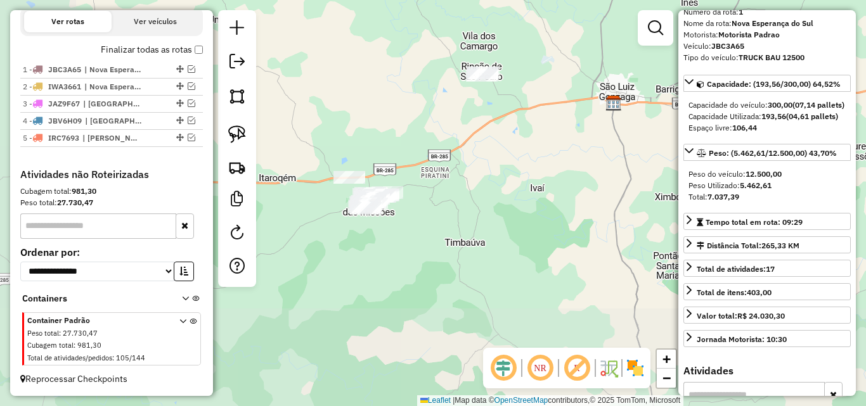
drag, startPoint x: 418, startPoint y: 179, endPoint x: 560, endPoint y: 160, distance: 142.8
click at [560, 160] on div "Janela de atendimento Grade de atendimento Capacidade Transportadoras Veículos …" at bounding box center [433, 203] width 866 height 406
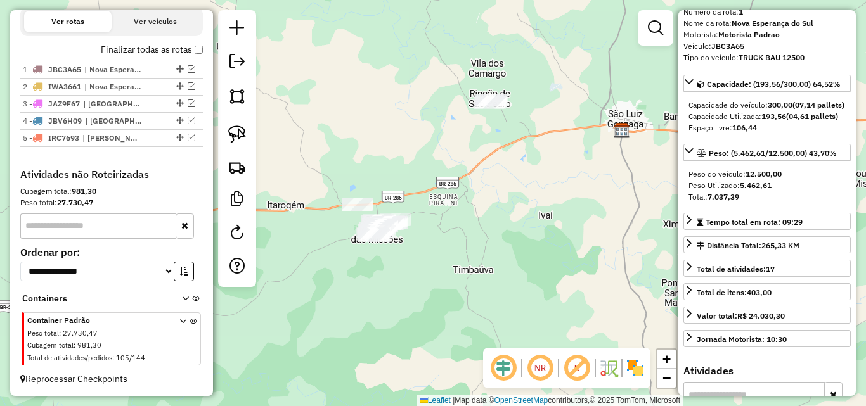
click at [221, 134] on div at bounding box center [237, 148] width 38 height 277
click at [226, 134] on link at bounding box center [237, 134] width 28 height 28
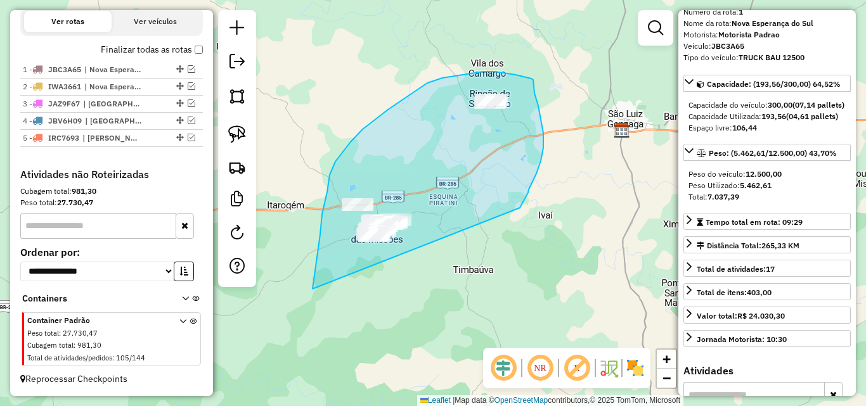
drag, startPoint x: 313, startPoint y: 289, endPoint x: 520, endPoint y: 208, distance: 221.8
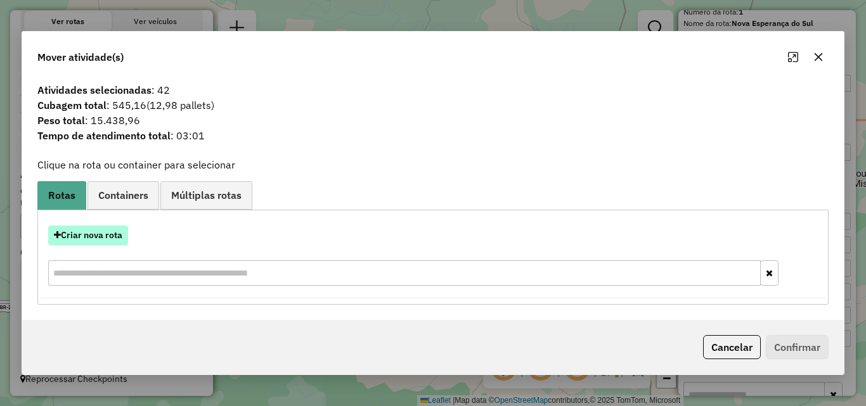
click at [97, 237] on button "Criar nova rota" at bounding box center [88, 236] width 80 height 20
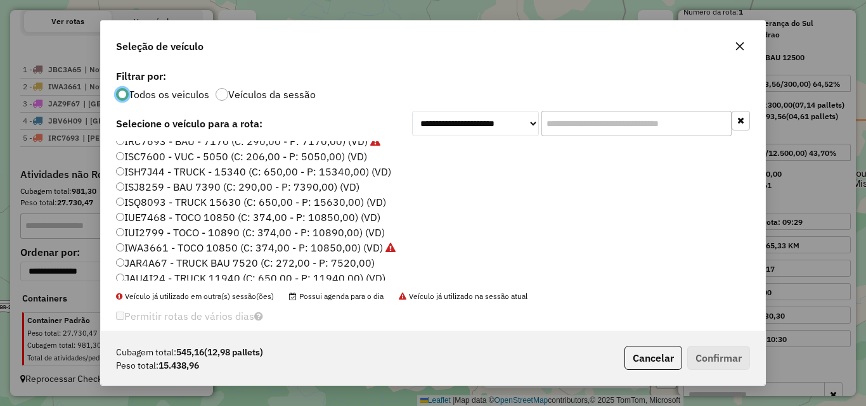
scroll to position [84, 0]
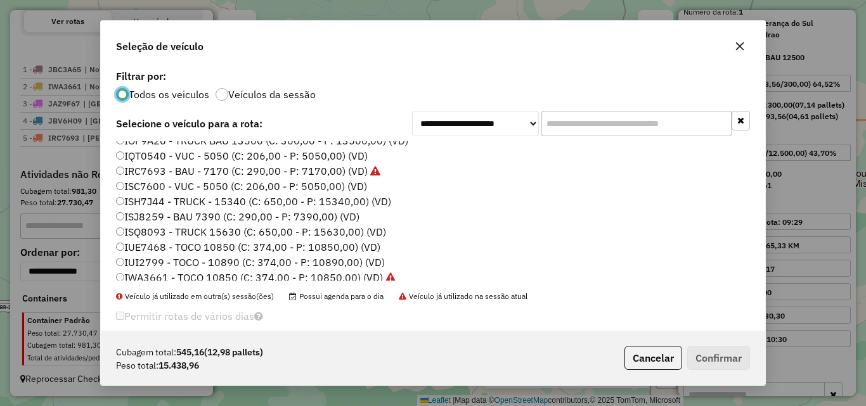
click at [165, 224] on label "ISJ8259 - BAU 7390 (C: 290,00 - P: 7390,00) (VD)" at bounding box center [237, 216] width 243 height 15
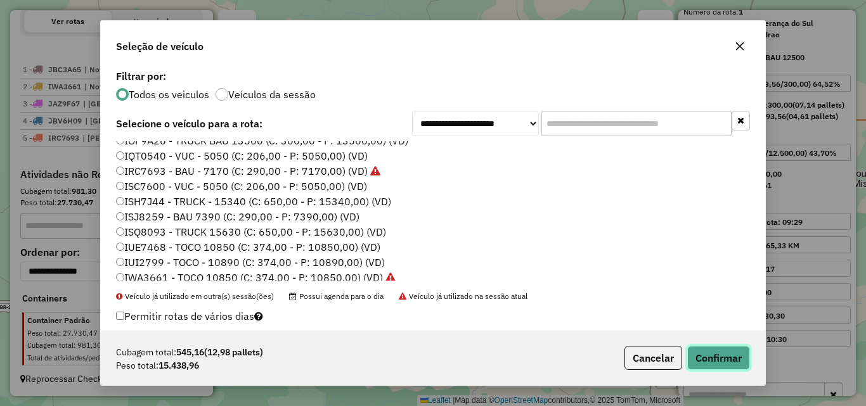
click at [721, 356] on button "Confirmar" at bounding box center [718, 358] width 63 height 24
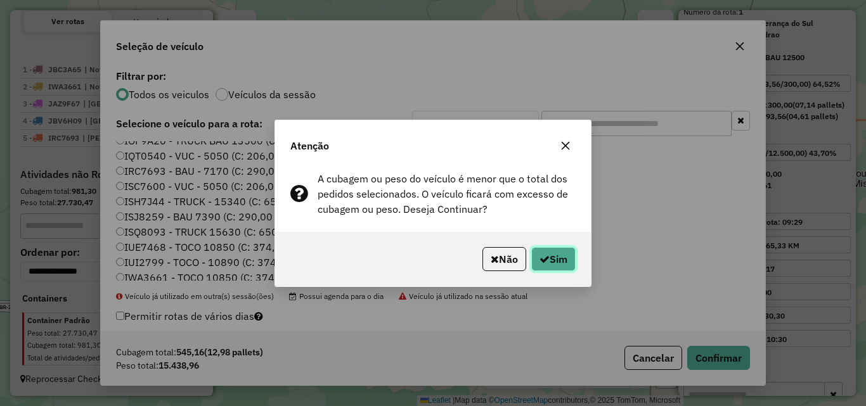
click at [552, 259] on button "Sim" at bounding box center [553, 259] width 44 height 24
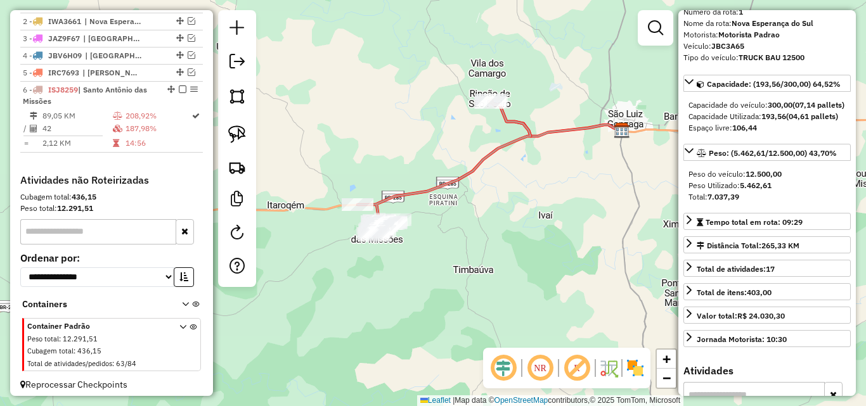
scroll to position [476, 0]
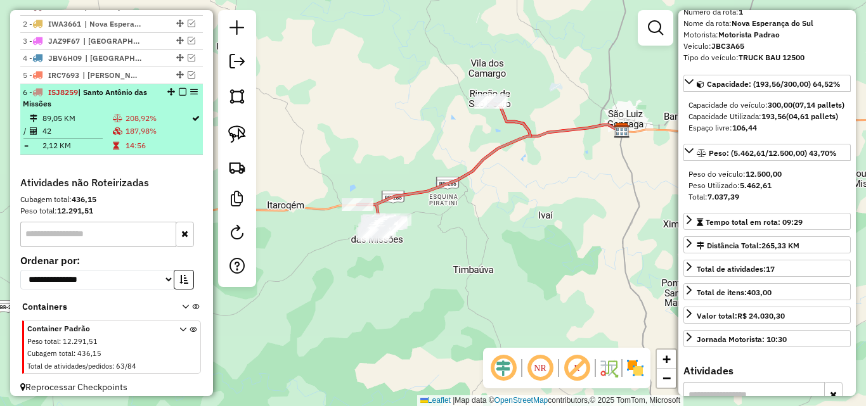
click at [67, 121] on li "6 - ISJ8259 | [GEOGRAPHIC_DATA] 89,05 KM 208,92% / 42 187,98% = 2,12 KM 14:56" at bounding box center [111, 119] width 183 height 71
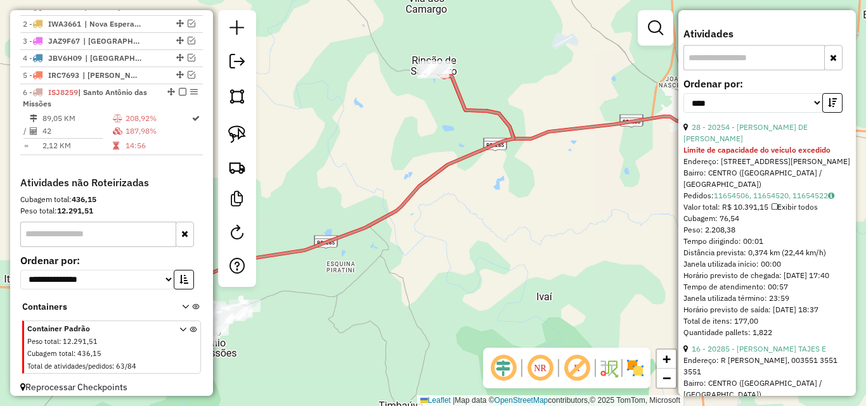
scroll to position [496, 0]
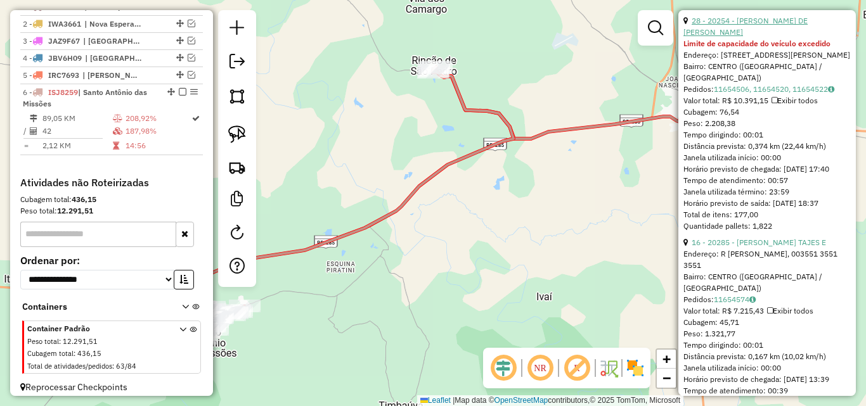
click at [775, 37] on link "28 - 20254 - [PERSON_NAME] DE [PERSON_NAME]" at bounding box center [746, 26] width 124 height 21
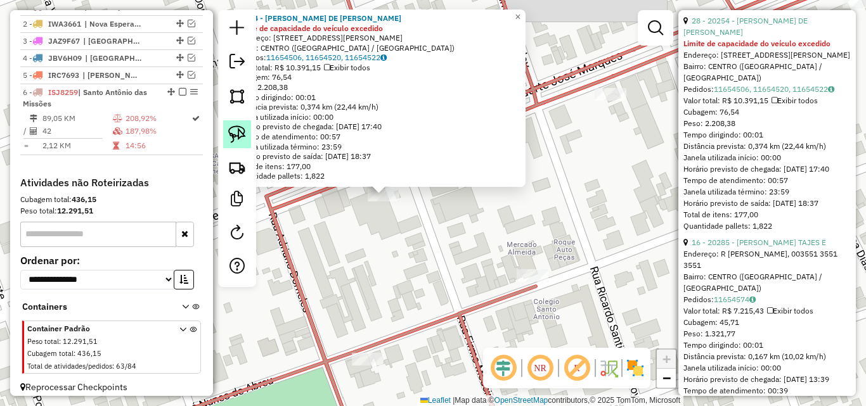
click at [228, 135] on img at bounding box center [237, 135] width 18 height 18
drag, startPoint x: 354, startPoint y: 183, endPoint x: 415, endPoint y: 221, distance: 71.8
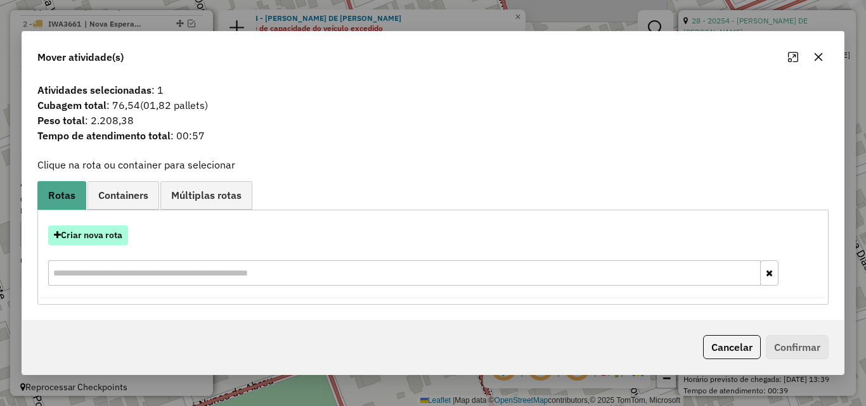
click at [103, 232] on button "Criar nova rota" at bounding box center [88, 236] width 80 height 20
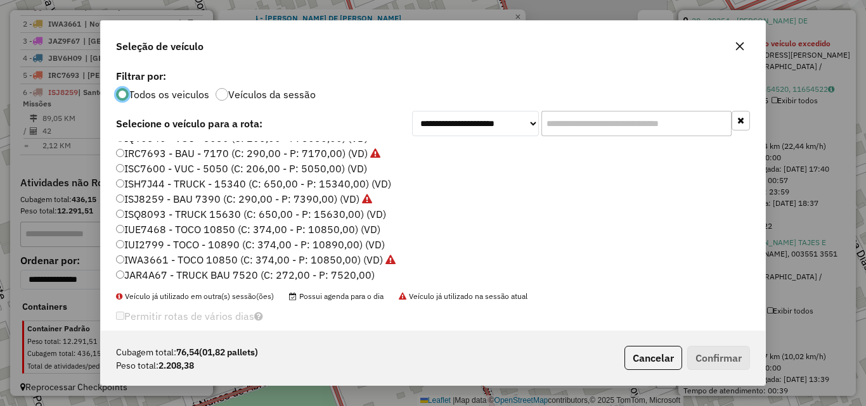
scroll to position [127, 0]
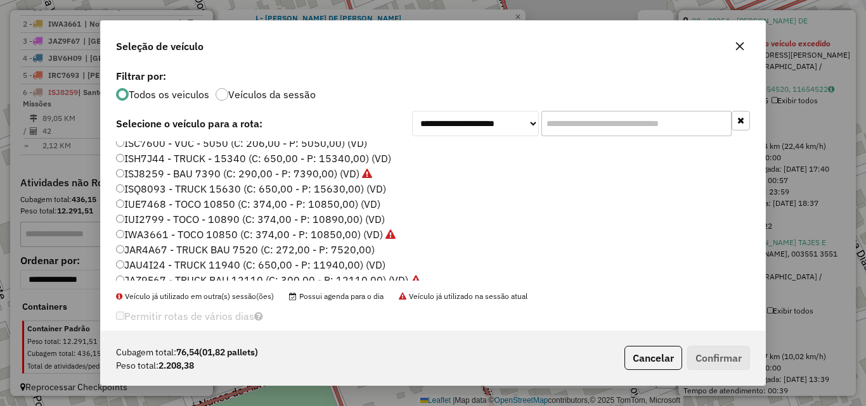
click at [178, 187] on label "ISQ8093 - TRUCK 15630 (C: 650,00 - P: 15630,00) (VD)" at bounding box center [251, 188] width 270 height 15
click at [710, 359] on button "Confirmar" at bounding box center [718, 358] width 63 height 24
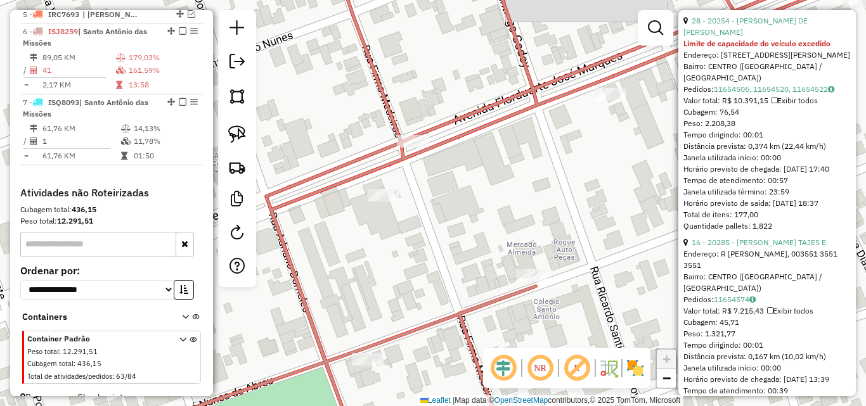
scroll to position [561, 0]
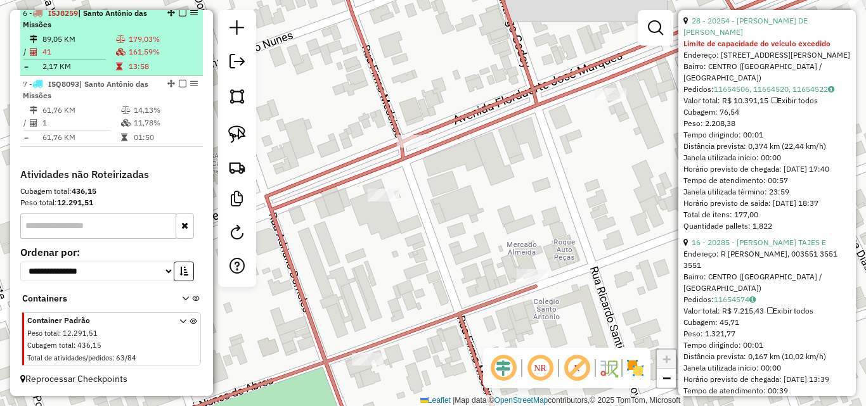
click at [157, 45] on td "179,03%" at bounding box center [163, 39] width 70 height 13
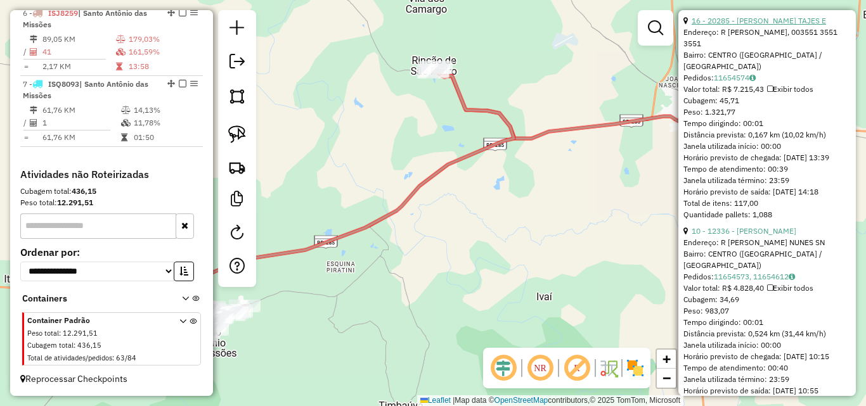
click at [768, 25] on link "16 - 20285 - [PERSON_NAME] TAJES E" at bounding box center [759, 21] width 134 height 10
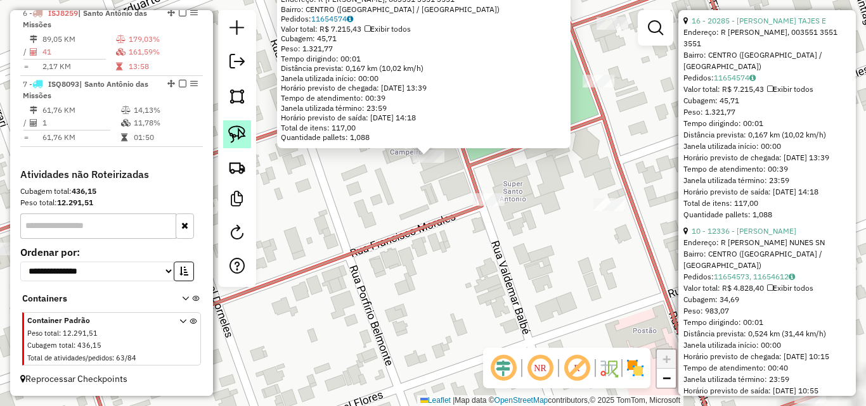
click at [242, 127] on img at bounding box center [237, 135] width 18 height 18
drag, startPoint x: 392, startPoint y: 152, endPoint x: 457, endPoint y: 169, distance: 66.9
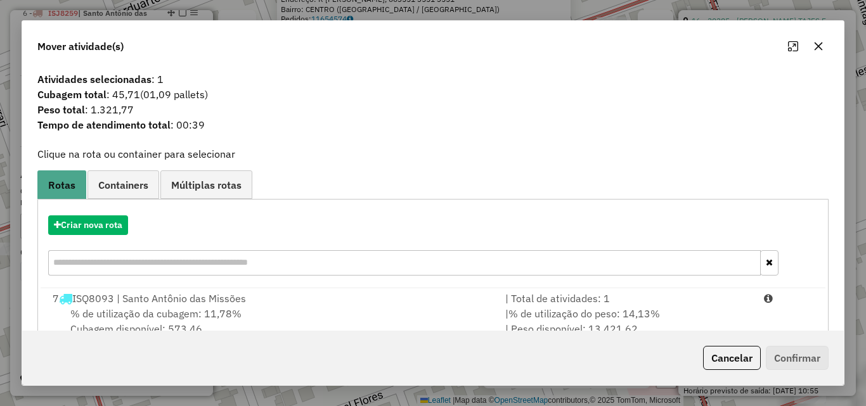
click at [334, 316] on div "% de utilização da cubagem: 11,78% Cubagem disponível: 573,46" at bounding box center [271, 321] width 453 height 30
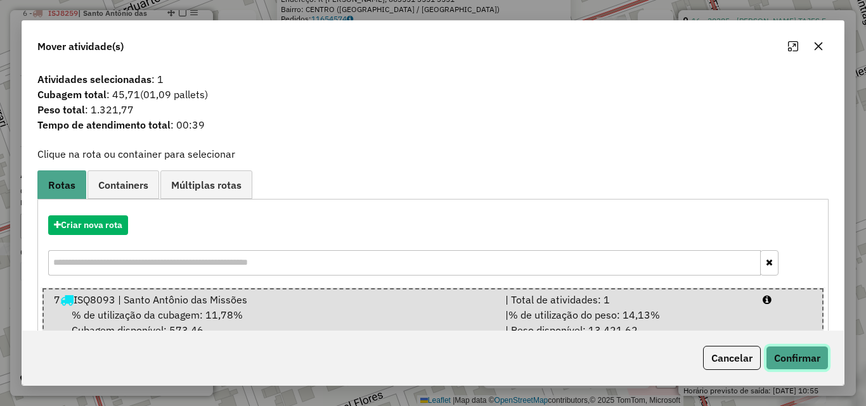
click at [807, 356] on button "Confirmar" at bounding box center [797, 358] width 63 height 24
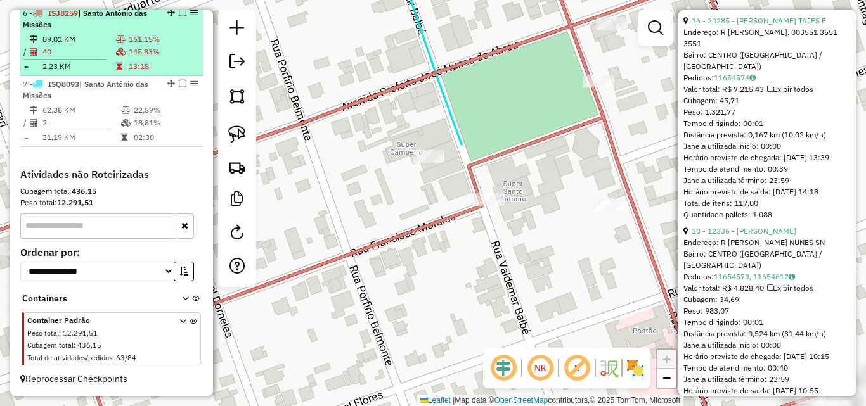
click at [93, 66] on td "2,23 KM" at bounding box center [79, 66] width 74 height 13
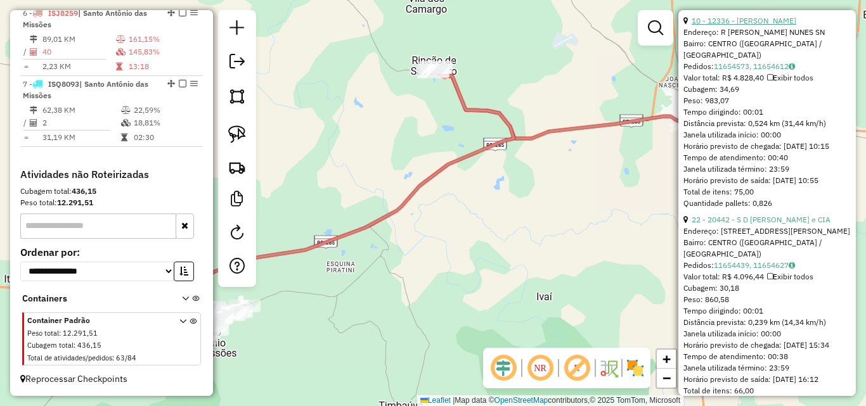
click at [747, 25] on link "10 - 12336 - [PERSON_NAME]" at bounding box center [744, 21] width 105 height 10
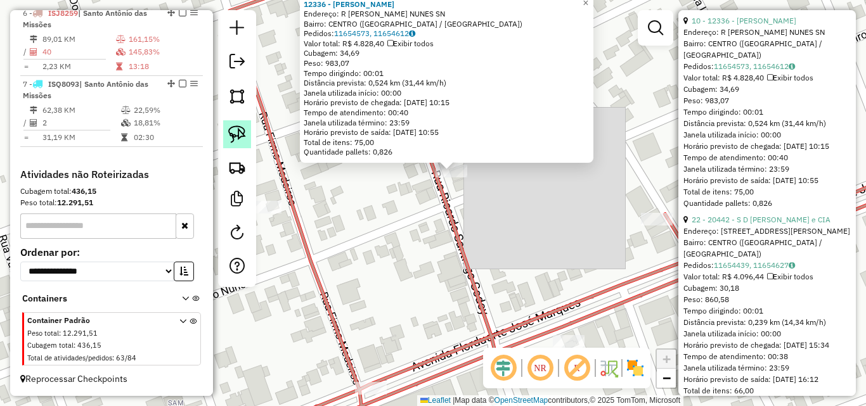
click at [247, 134] on link at bounding box center [237, 134] width 28 height 28
drag, startPoint x: 433, startPoint y: 172, endPoint x: 474, endPoint y: 167, distance: 40.9
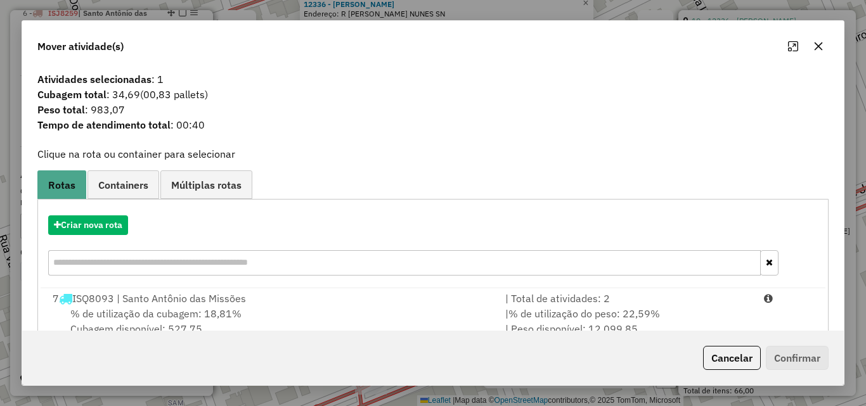
click at [386, 318] on div "% de utilização da cubagem: 18,81% Cubagem disponível: 527,75" at bounding box center [271, 321] width 453 height 30
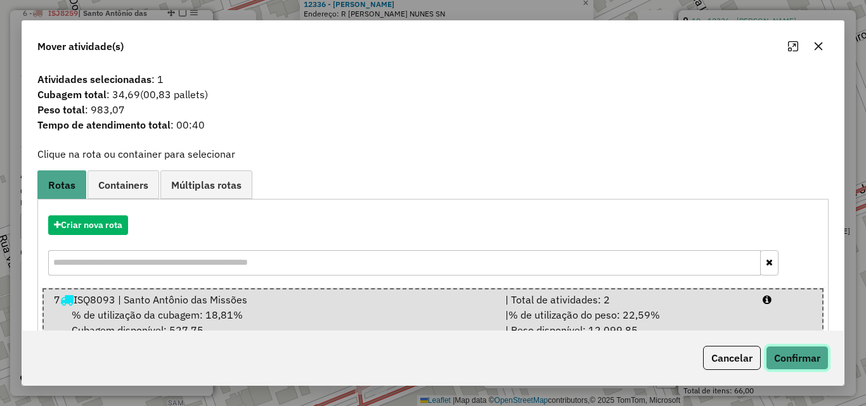
click at [820, 362] on button "Confirmar" at bounding box center [797, 358] width 63 height 24
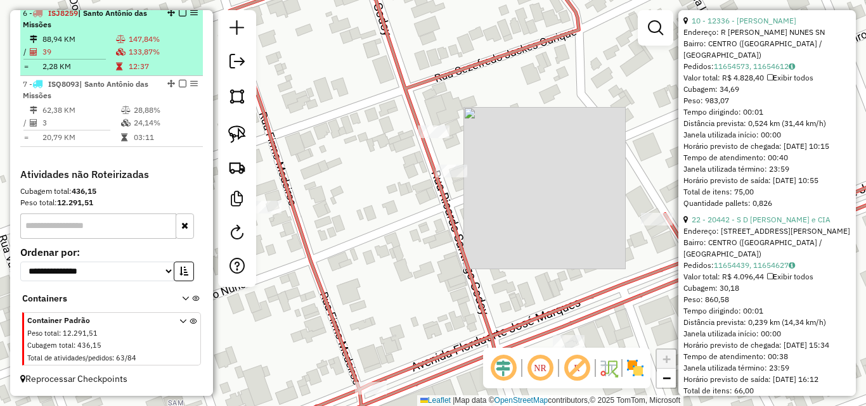
click at [151, 46] on td "147,84%" at bounding box center [163, 39] width 70 height 13
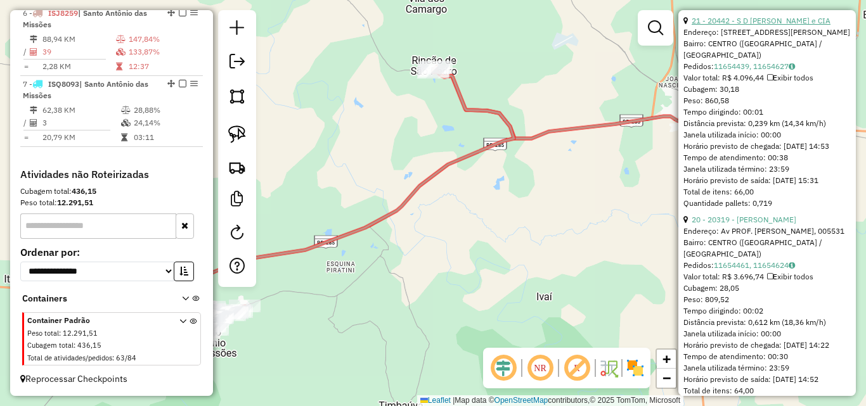
click at [736, 25] on link "21 - 20442 - S D [PERSON_NAME] e CIA" at bounding box center [761, 21] width 139 height 10
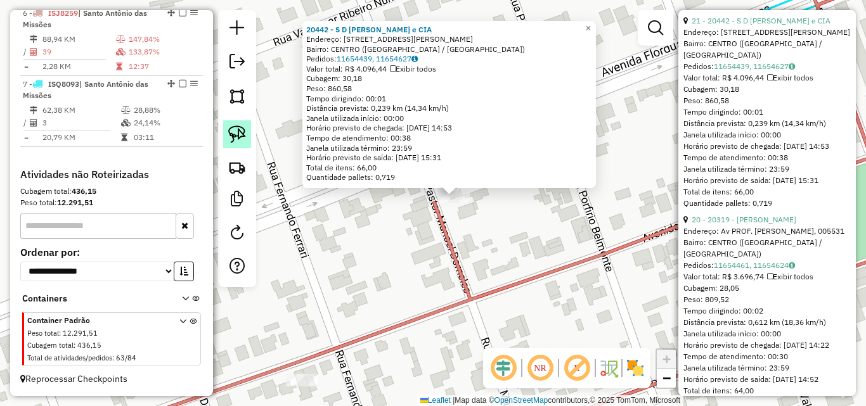
click at [233, 138] on img at bounding box center [237, 135] width 18 height 18
drag, startPoint x: 415, startPoint y: 186, endPoint x: 484, endPoint y: 218, distance: 76.0
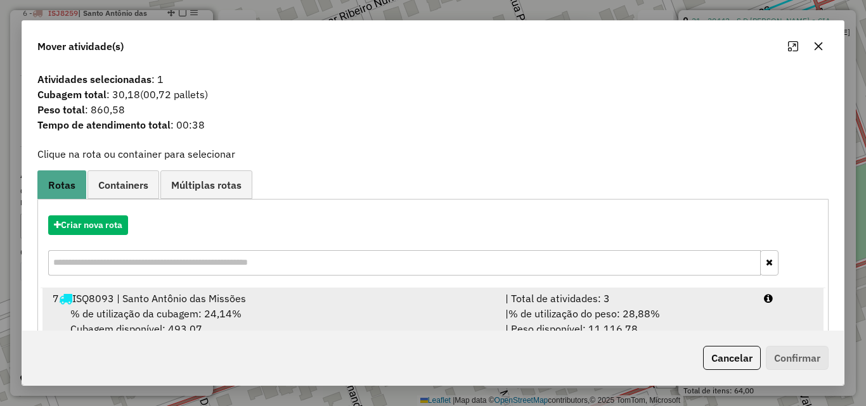
drag, startPoint x: 343, startPoint y: 321, endPoint x: 460, endPoint y: 320, distance: 117.3
click at [344, 321] on div "% de utilização da cubagem: 24,14% Cubagem disponível: 493,07" at bounding box center [271, 321] width 453 height 30
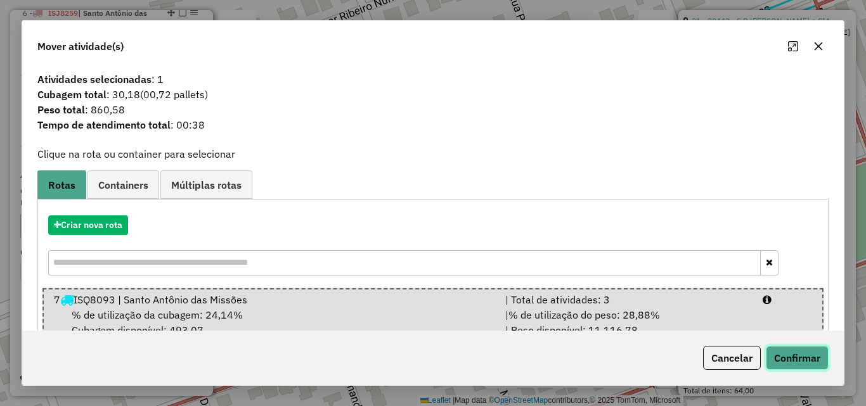
click at [784, 352] on button "Confirmar" at bounding box center [797, 358] width 63 height 24
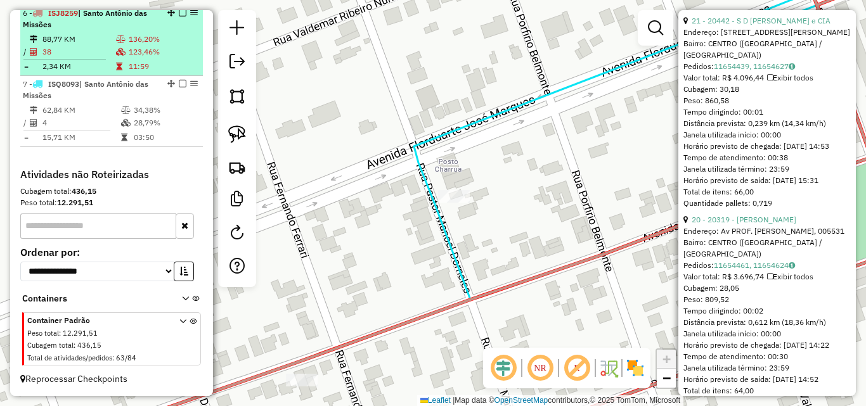
click at [136, 57] on td "123,46%" at bounding box center [163, 52] width 70 height 13
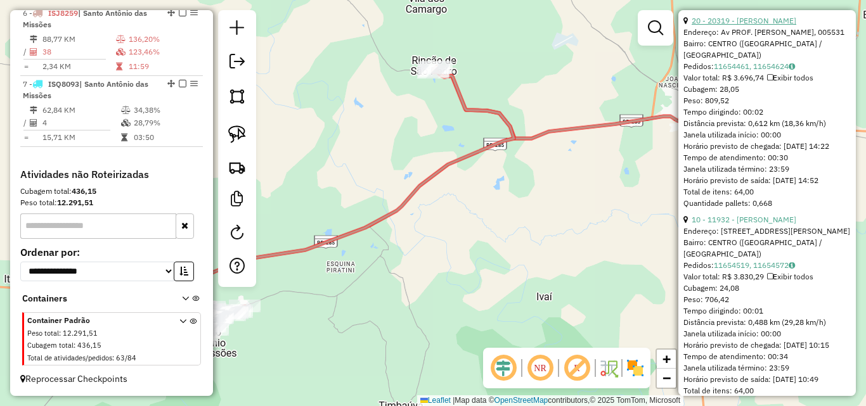
click at [771, 25] on link "20 - 20319 - [PERSON_NAME]" at bounding box center [744, 21] width 105 height 10
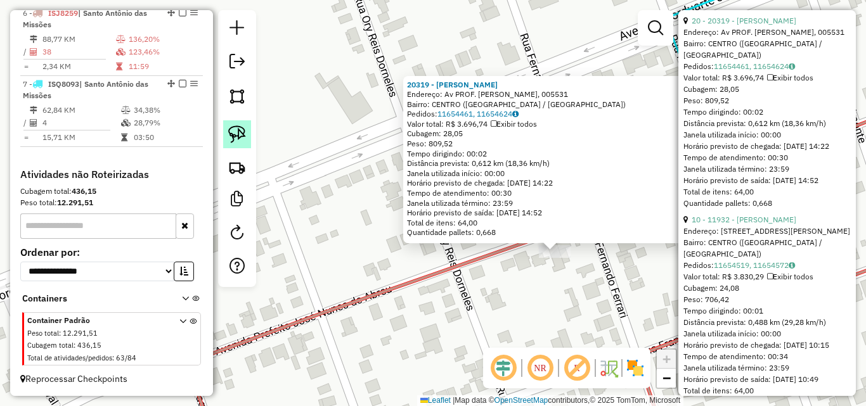
click at [233, 144] on link at bounding box center [237, 134] width 28 height 28
drag, startPoint x: 524, startPoint y: 276, endPoint x: 577, endPoint y: 263, distance: 54.8
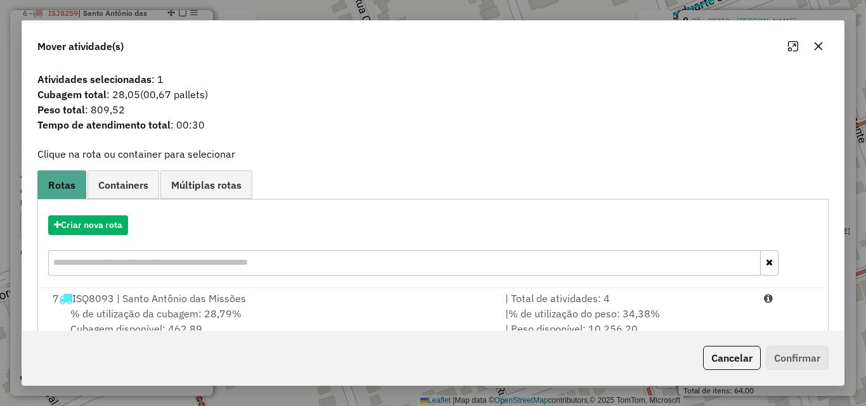
click at [376, 311] on div "% de utilização da cubagem: 28,79% Cubagem disponível: 462,89" at bounding box center [271, 321] width 453 height 30
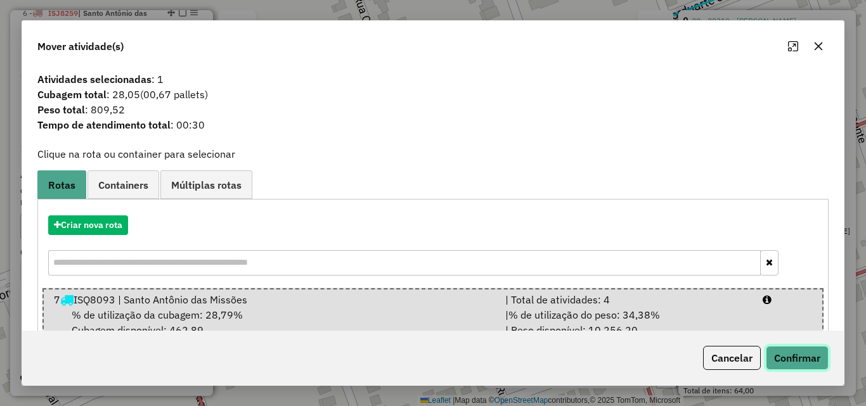
click at [781, 370] on button "Confirmar" at bounding box center [797, 358] width 63 height 24
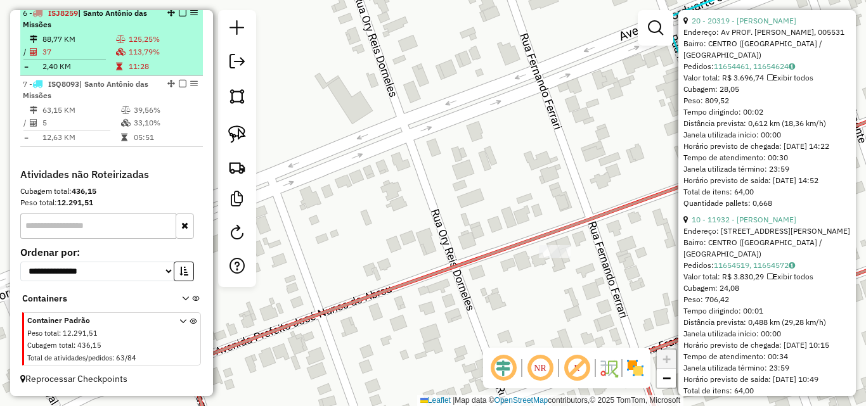
click at [142, 44] on td "125,25%" at bounding box center [163, 39] width 70 height 13
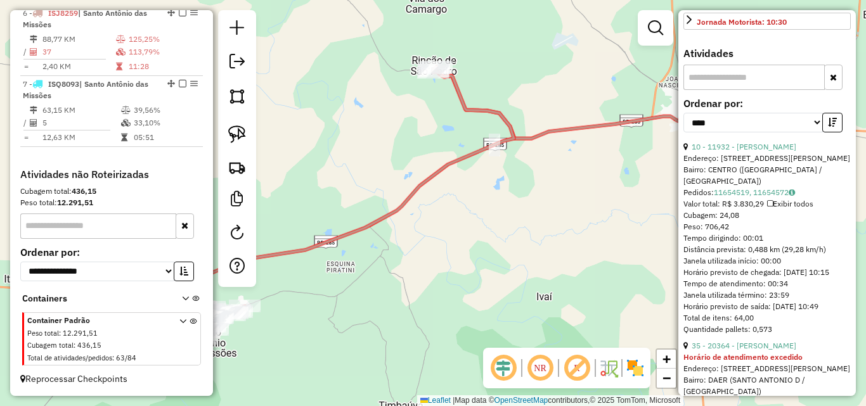
scroll to position [369, 0]
click at [760, 152] on link "10 - 11932 - [PERSON_NAME]" at bounding box center [744, 148] width 105 height 10
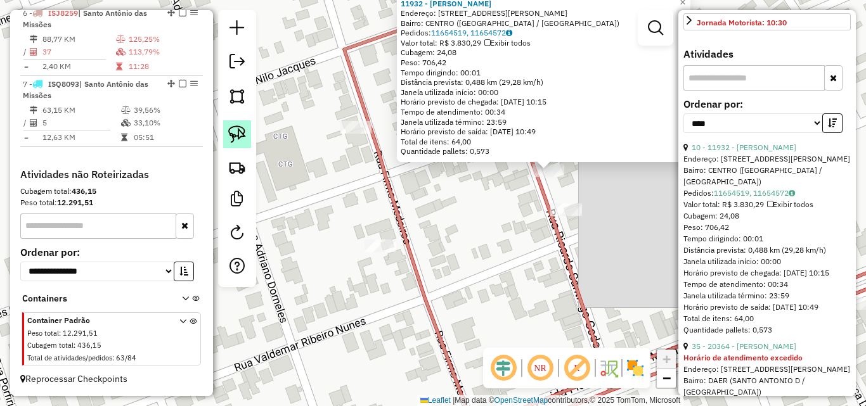
click at [233, 132] on img at bounding box center [237, 135] width 18 height 18
drag, startPoint x: 526, startPoint y: 160, endPoint x: 578, endPoint y: 181, distance: 56.6
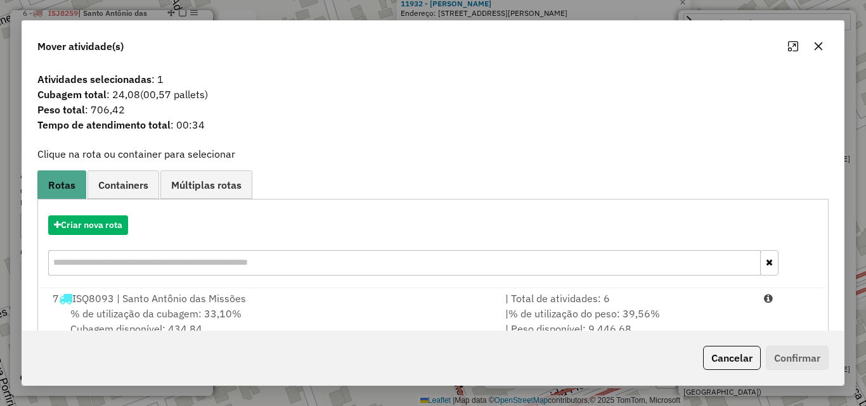
click at [438, 313] on div "% de utilização da cubagem: 33,10% Cubagem disponível: 434,84" at bounding box center [271, 321] width 453 height 30
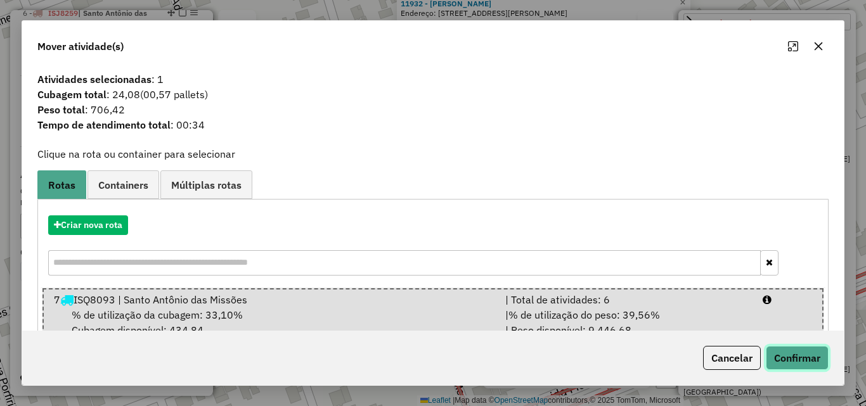
click at [792, 356] on button "Confirmar" at bounding box center [797, 358] width 63 height 24
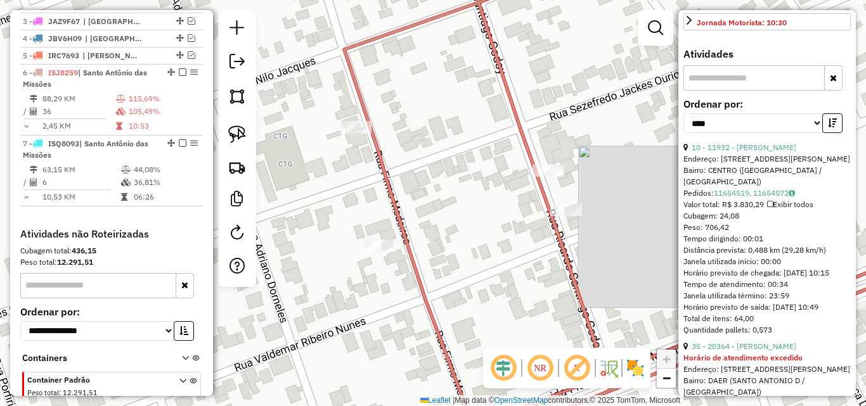
scroll to position [561, 0]
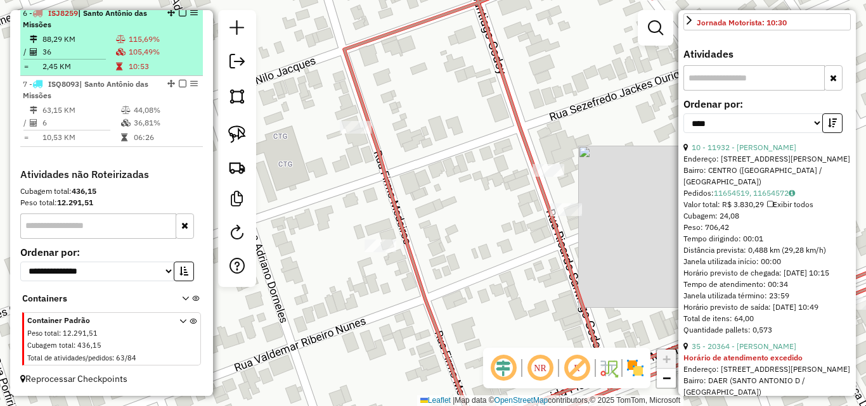
click at [122, 37] on td at bounding box center [121, 39] width 13 height 13
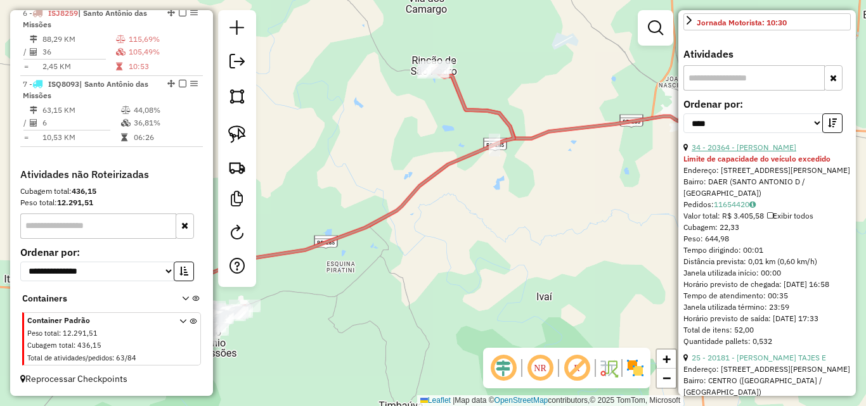
click at [748, 152] on link "34 - 20364 - [PERSON_NAME]" at bounding box center [744, 148] width 105 height 10
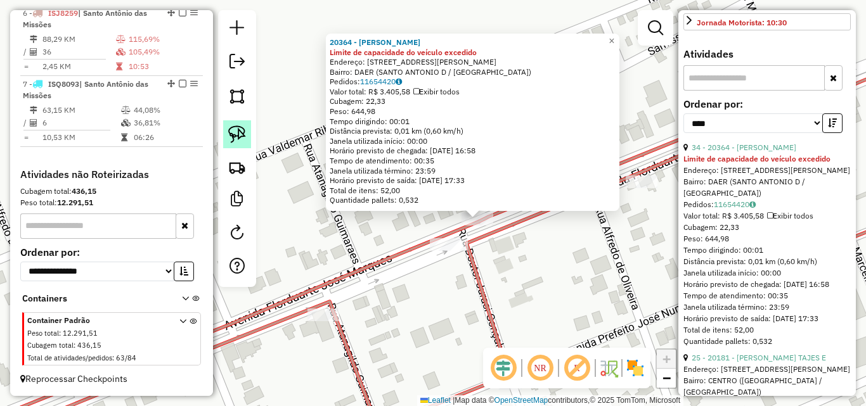
click at [236, 133] on img at bounding box center [237, 135] width 18 height 18
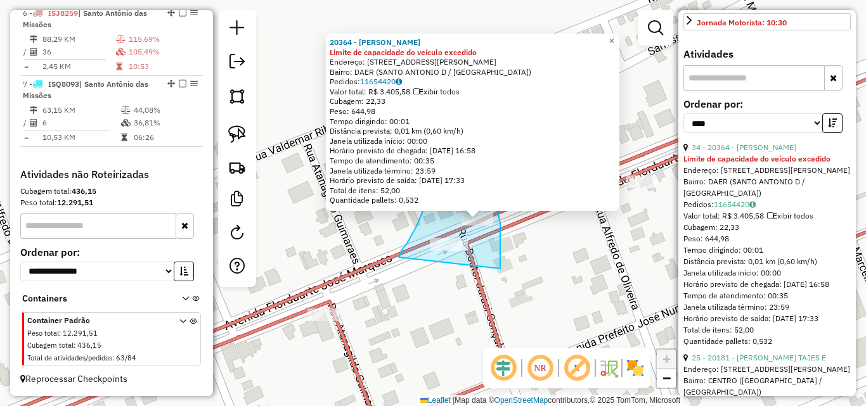
drag, startPoint x: 399, startPoint y: 257, endPoint x: 500, endPoint y: 269, distance: 102.1
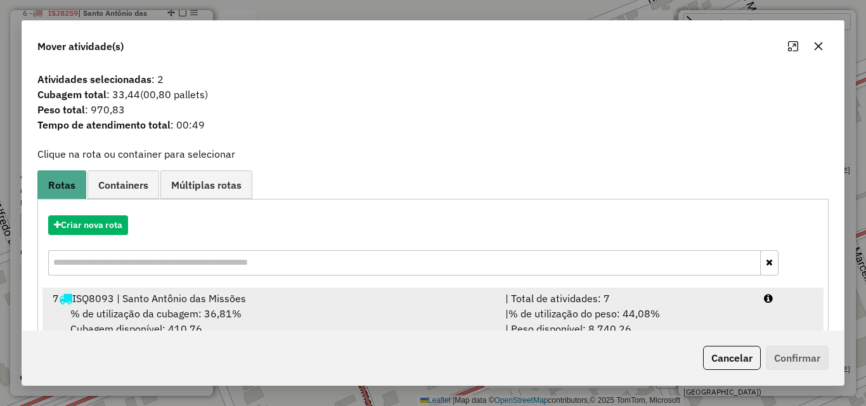
click at [388, 304] on div "7 ISQ8093 | Santo Antônio das Missões" at bounding box center [271, 298] width 453 height 15
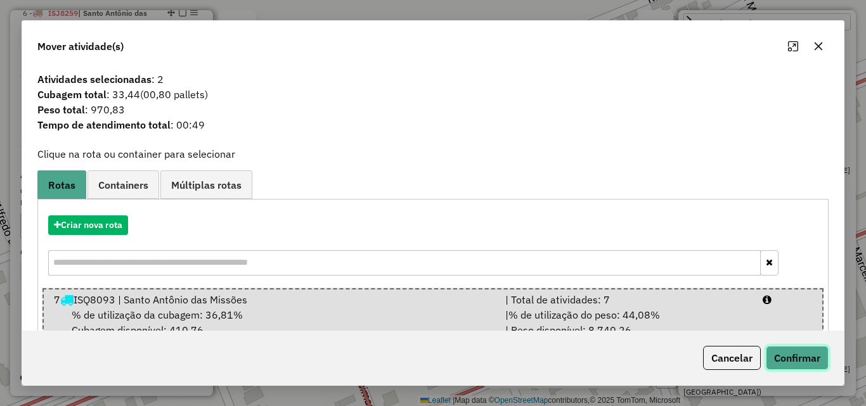
click at [774, 360] on button "Confirmar" at bounding box center [797, 358] width 63 height 24
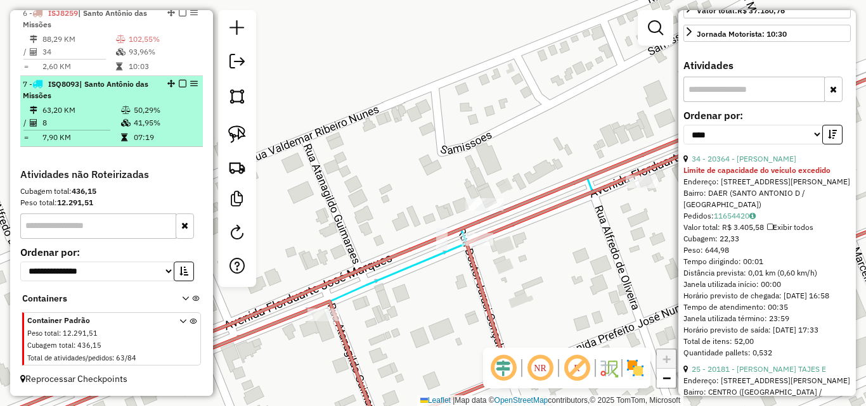
click at [107, 107] on li "7 - ISQ8093 | [GEOGRAPHIC_DATA] 63,20 KM 50,29% / 8 41,95% = 7,90 KM 07:19" at bounding box center [111, 111] width 183 height 71
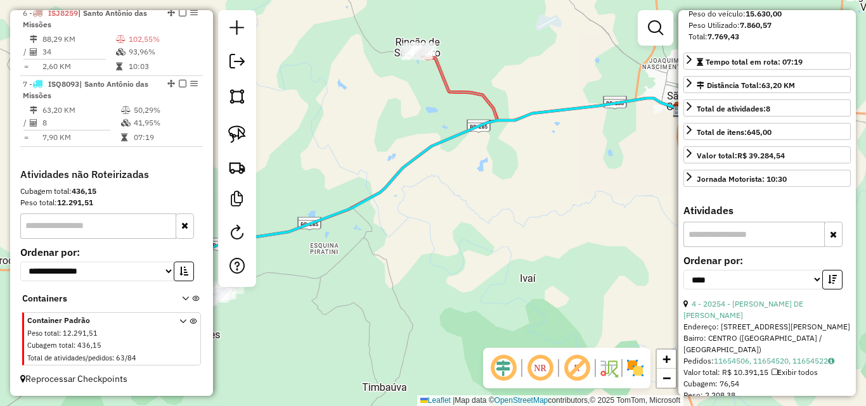
scroll to position [104, 0]
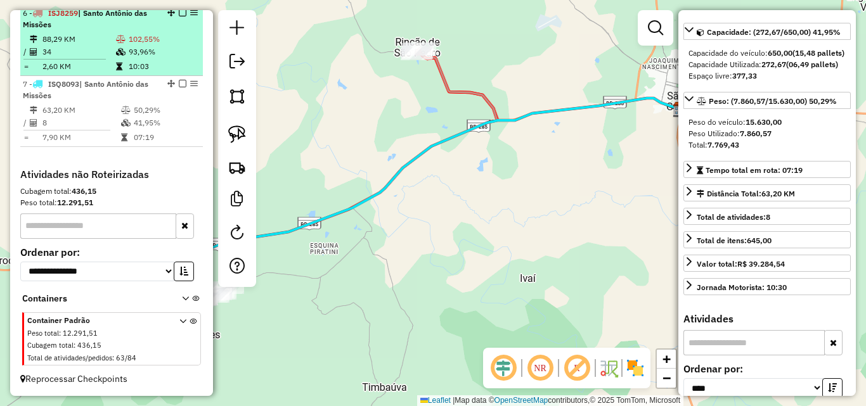
click at [110, 57] on td "34" at bounding box center [79, 52] width 74 height 13
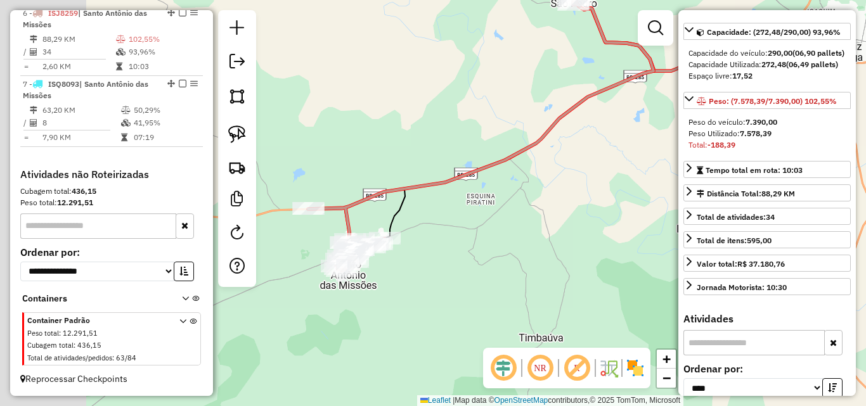
drag, startPoint x: 503, startPoint y: 262, endPoint x: 643, endPoint y: 194, distance: 155.7
click at [643, 194] on div "Janela de atendimento Grade de atendimento Capacidade Transportadoras Veículos …" at bounding box center [433, 203] width 866 height 406
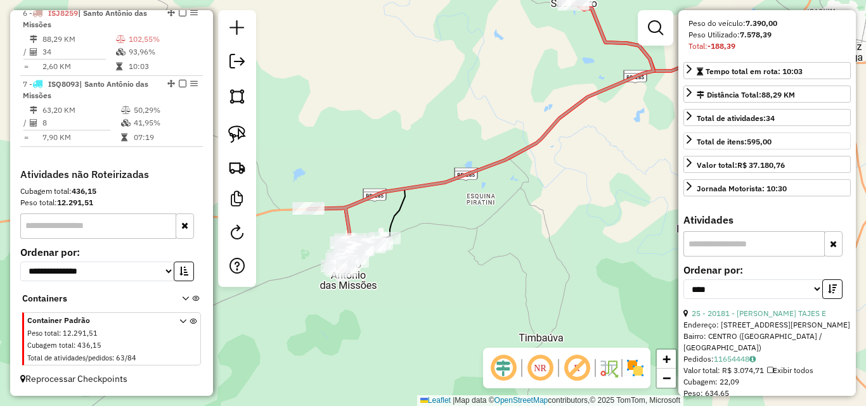
scroll to position [294, 0]
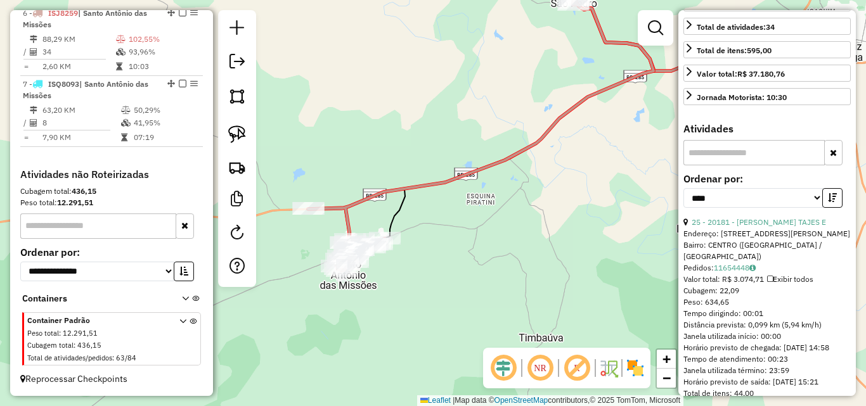
click at [753, 240] on div "Endereço: [STREET_ADDRESS][PERSON_NAME]" at bounding box center [767, 233] width 167 height 11
click at [741, 227] on link "25 - 20181 - [PERSON_NAME] TAJES E" at bounding box center [759, 222] width 134 height 10
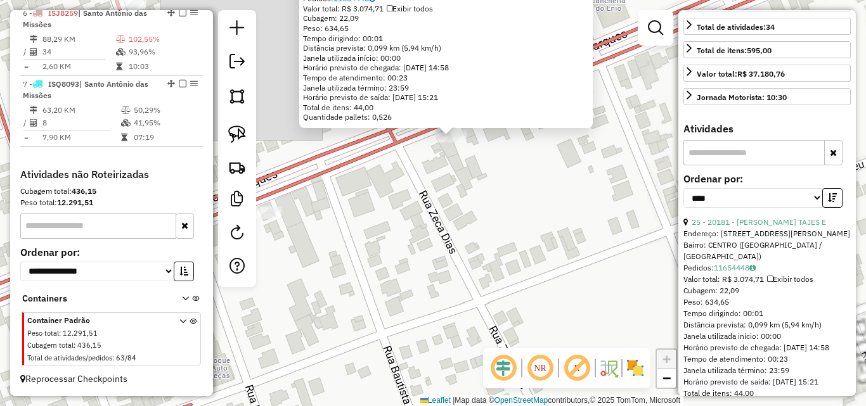
drag, startPoint x: 440, startPoint y: 226, endPoint x: 398, endPoint y: 227, distance: 41.9
click at [439, 252] on div "20181 - [PERSON_NAME] E Endereço: [STREET_ADDRESS][PERSON_NAME] Bairro: CENTRO …" at bounding box center [433, 203] width 866 height 406
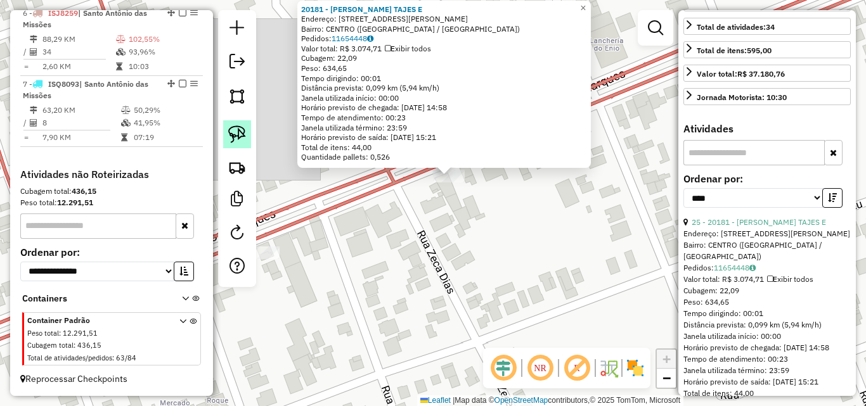
click at [242, 137] on img at bounding box center [237, 135] width 18 height 18
drag, startPoint x: 426, startPoint y: 189, endPoint x: 474, endPoint y: 200, distance: 49.4
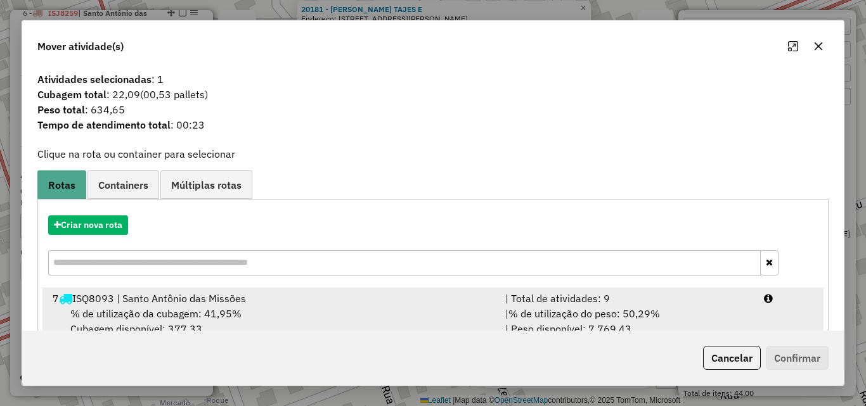
drag, startPoint x: 391, startPoint y: 316, endPoint x: 415, endPoint y: 316, distance: 24.7
click at [391, 316] on div "% de utilização da cubagem: 41,95% Cubagem disponível: 377,33" at bounding box center [271, 321] width 453 height 30
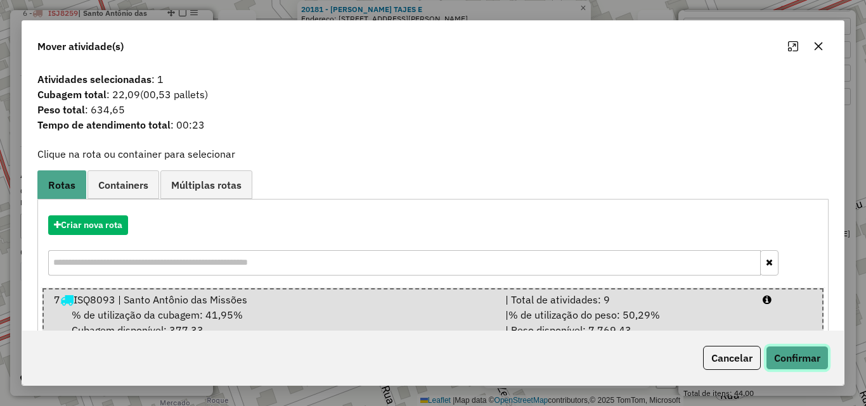
click at [798, 358] on button "Confirmar" at bounding box center [797, 358] width 63 height 24
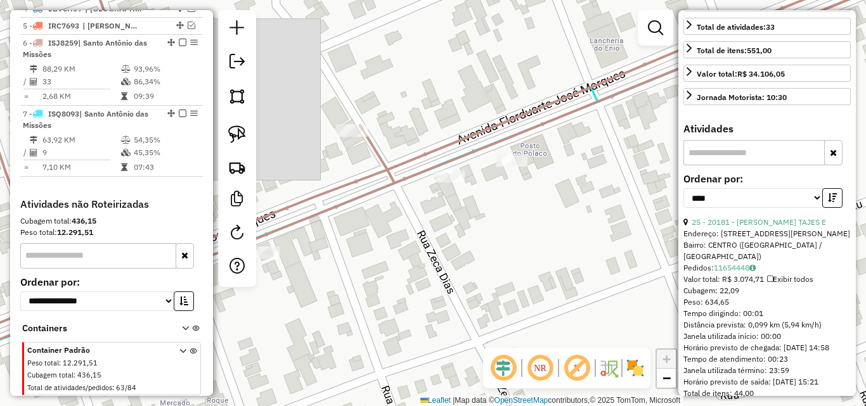
scroll to position [561, 0]
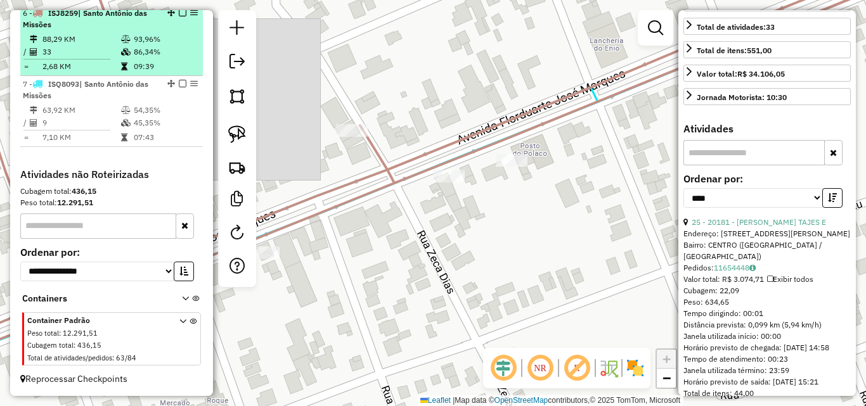
click at [127, 46] on td at bounding box center [126, 39] width 13 height 13
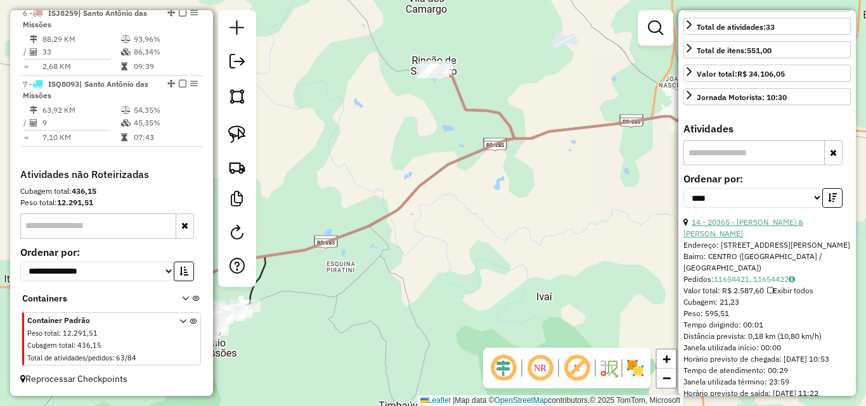
click at [764, 238] on link "14 - 20365 - [PERSON_NAME] & [PERSON_NAME]" at bounding box center [744, 227] width 120 height 21
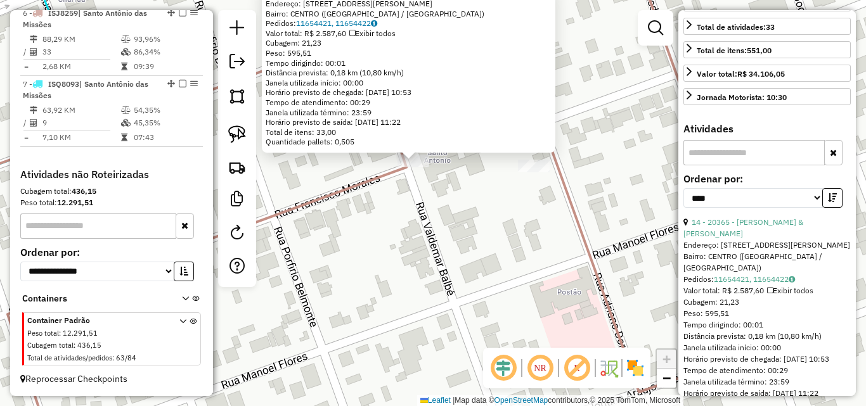
click at [223, 129] on div at bounding box center [237, 148] width 38 height 277
click at [240, 133] on img at bounding box center [237, 135] width 18 height 18
drag, startPoint x: 391, startPoint y: 161, endPoint x: 438, endPoint y: 172, distance: 48.1
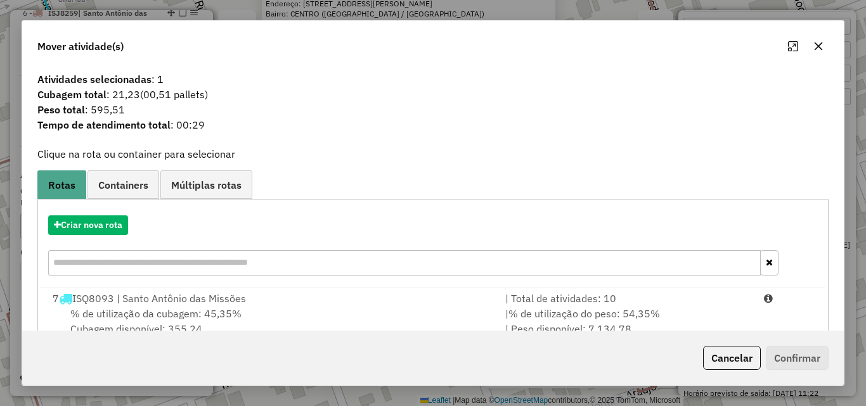
drag, startPoint x: 306, startPoint y: 316, endPoint x: 774, endPoint y: 344, distance: 468.8
click at [307, 316] on div "% de utilização da cubagem: 45,35% Cubagem disponível: 355,24" at bounding box center [271, 321] width 453 height 30
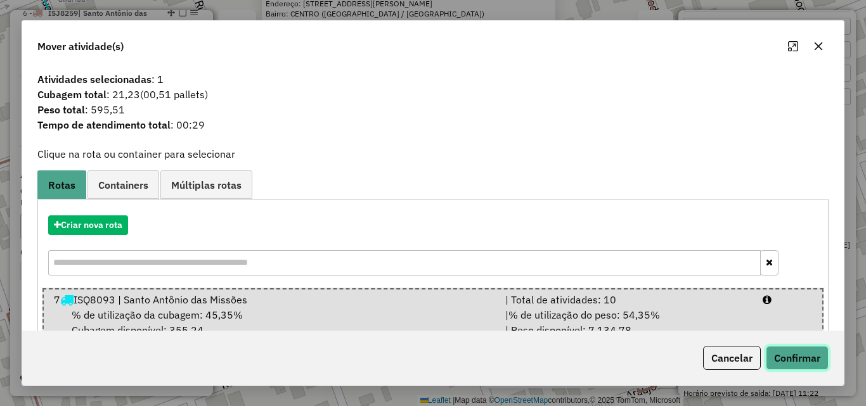
click at [800, 355] on button "Confirmar" at bounding box center [797, 358] width 63 height 24
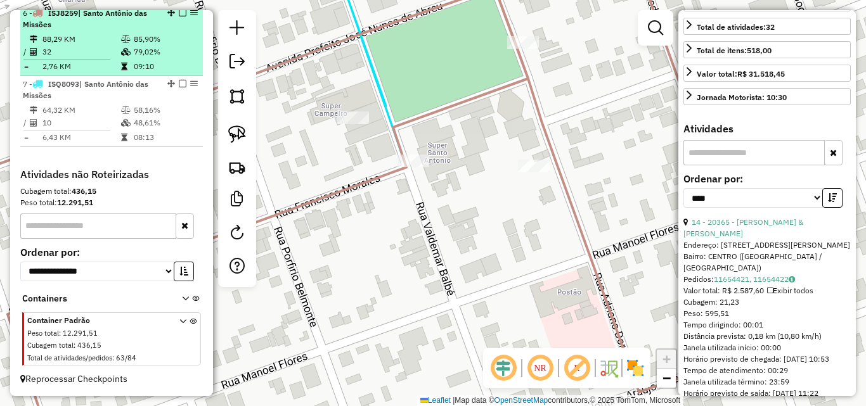
click at [174, 41] on td "85,90%" at bounding box center [165, 39] width 64 height 13
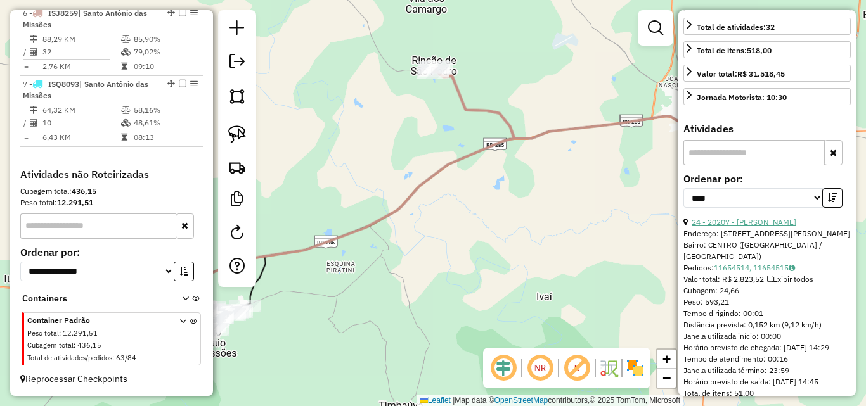
click at [751, 227] on link "24 - 20207 - [PERSON_NAME]" at bounding box center [744, 222] width 105 height 10
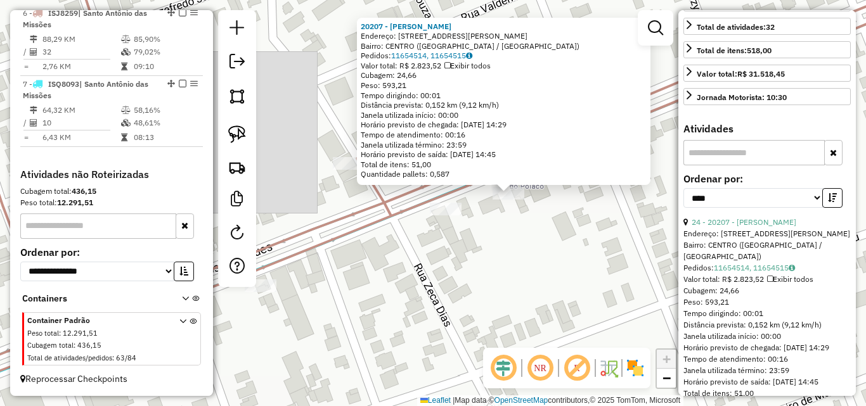
drag, startPoint x: 450, startPoint y: 227, endPoint x: 440, endPoint y: 222, distance: 10.8
click at [440, 222] on div "20207 - [PERSON_NAME]: [STREET_ADDRESS][PERSON_NAME] Bairro: CENTRO ([GEOGRAPHI…" at bounding box center [433, 203] width 866 height 406
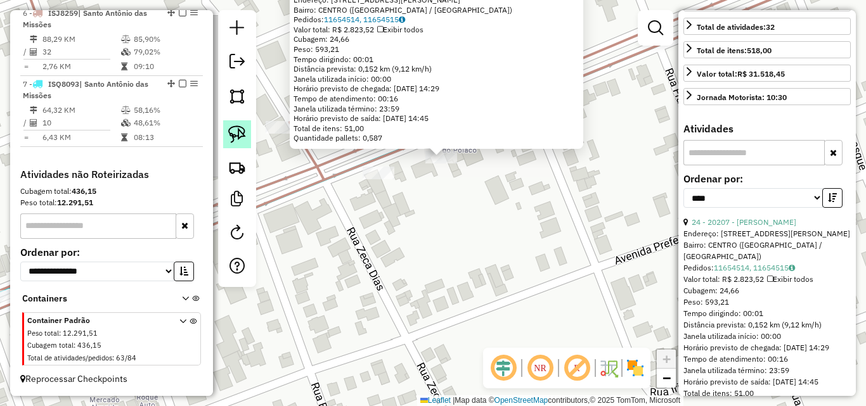
click at [247, 134] on link at bounding box center [237, 134] width 28 height 28
drag, startPoint x: 416, startPoint y: 172, endPoint x: 472, endPoint y: 169, distance: 55.9
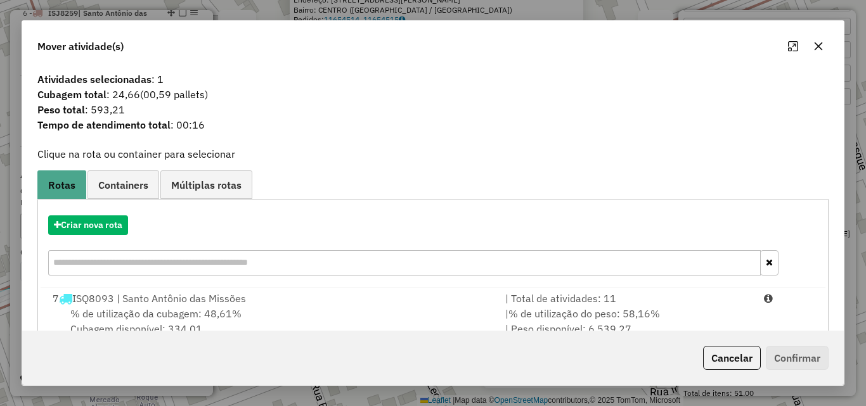
click at [336, 310] on div "% de utilização da cubagem: 48,61% Cubagem disponível: 334,01" at bounding box center [271, 321] width 453 height 30
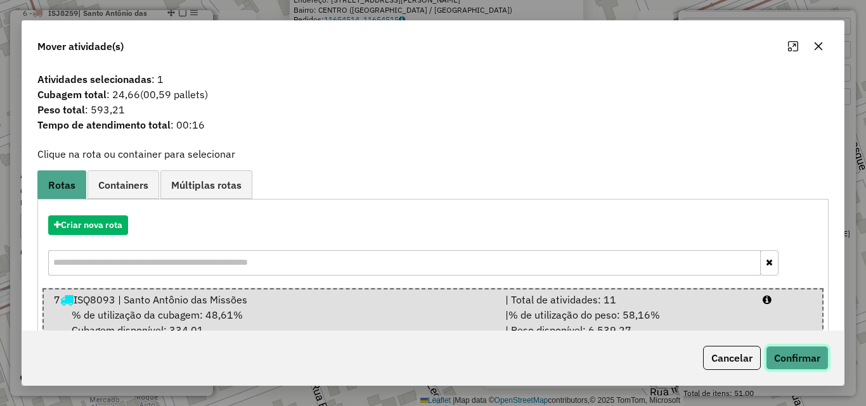
click at [810, 354] on button "Confirmar" at bounding box center [797, 358] width 63 height 24
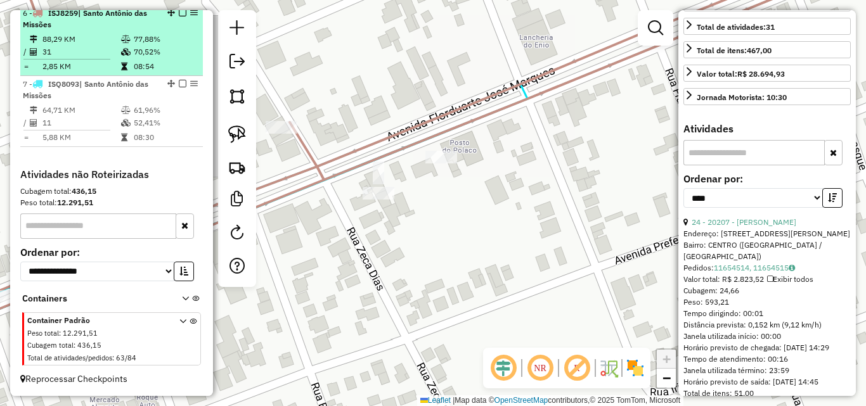
click at [136, 50] on td "70,52%" at bounding box center [165, 52] width 64 height 13
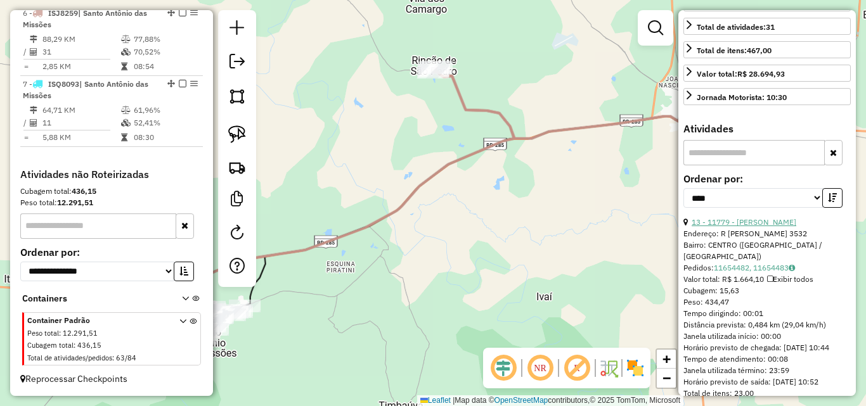
click at [751, 227] on link "13 - 11779 - [PERSON_NAME]" at bounding box center [744, 222] width 105 height 10
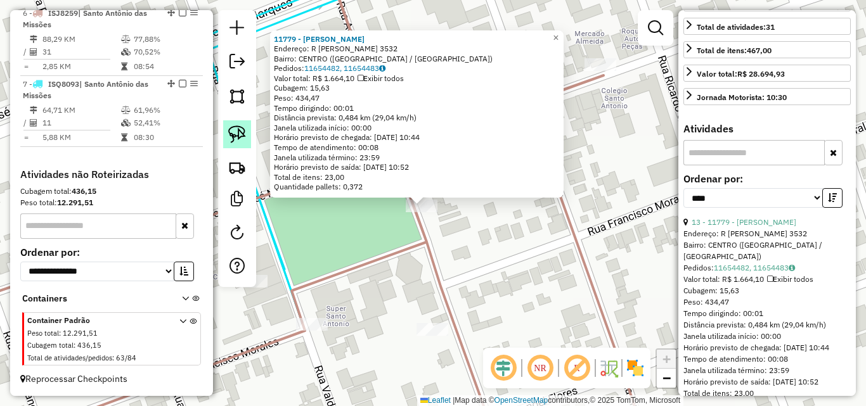
click at [237, 130] on img at bounding box center [237, 135] width 18 height 18
drag, startPoint x: 385, startPoint y: 233, endPoint x: 456, endPoint y: 233, distance: 71.0
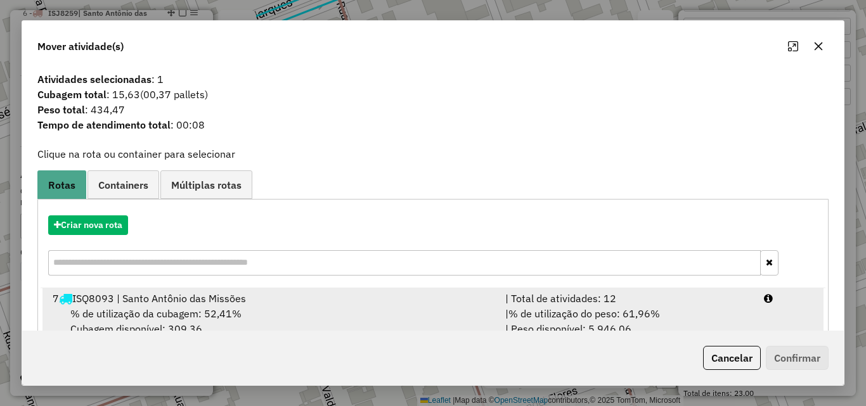
drag, startPoint x: 368, startPoint y: 310, endPoint x: 457, endPoint y: 309, distance: 89.4
click at [368, 310] on div "% de utilização da cubagem: 52,41% Cubagem disponível: 309,36" at bounding box center [271, 321] width 453 height 30
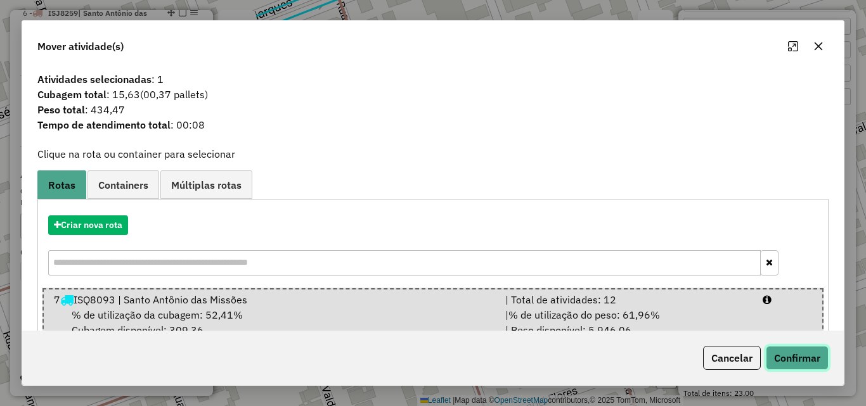
click at [789, 354] on button "Confirmar" at bounding box center [797, 358] width 63 height 24
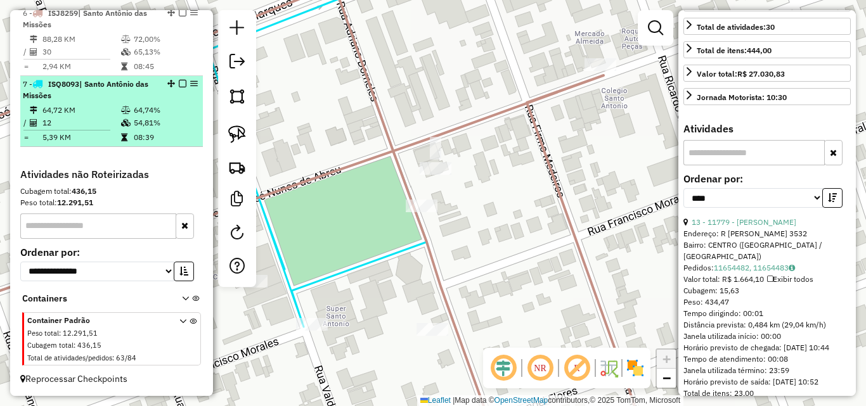
click at [100, 116] on td "64,72 KM" at bounding box center [81, 110] width 79 height 13
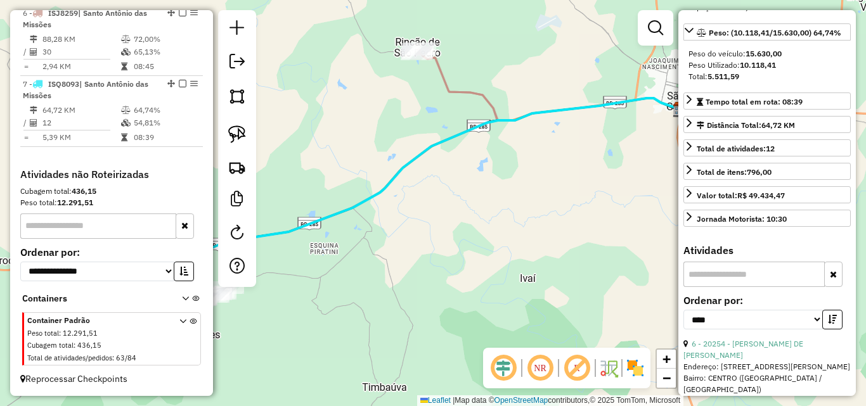
scroll to position [167, 0]
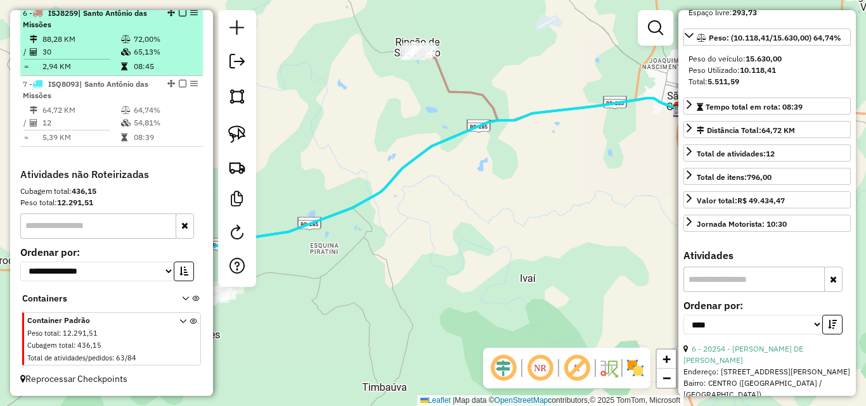
click at [120, 56] on td at bounding box center [126, 52] width 13 height 13
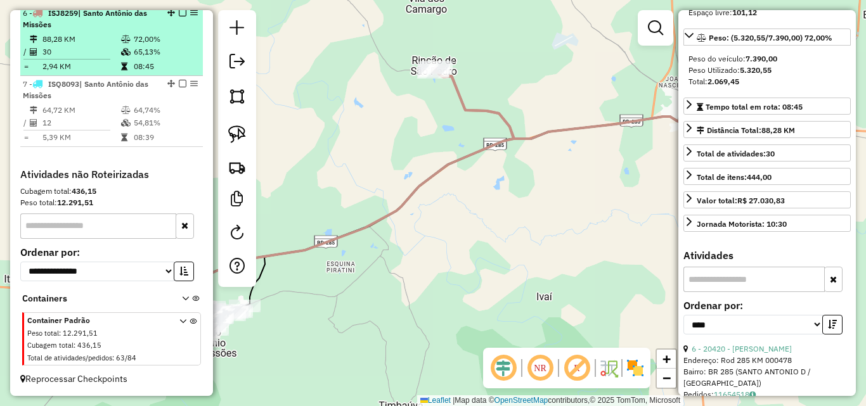
click at [179, 16] on em at bounding box center [183, 13] width 8 height 8
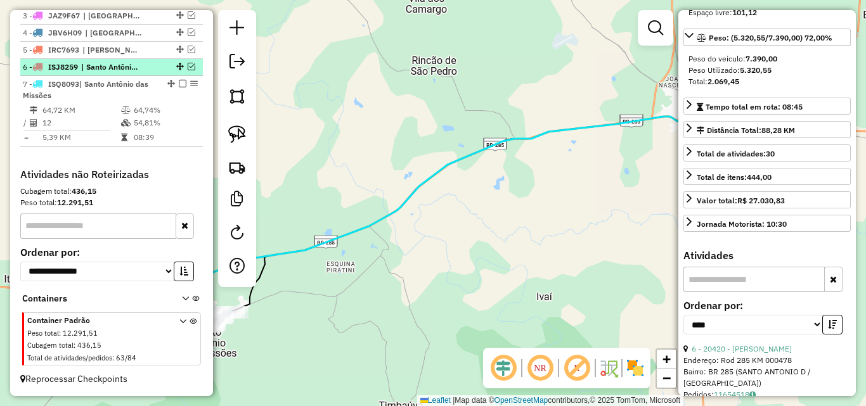
scroll to position [512, 0]
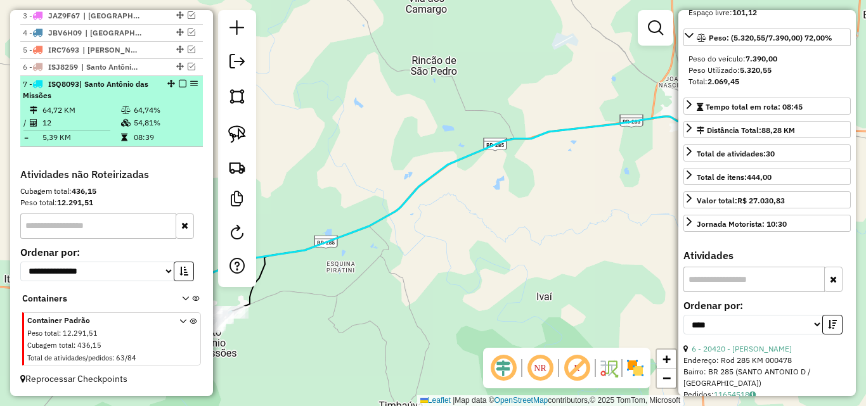
click at [179, 82] on em at bounding box center [183, 84] width 8 height 8
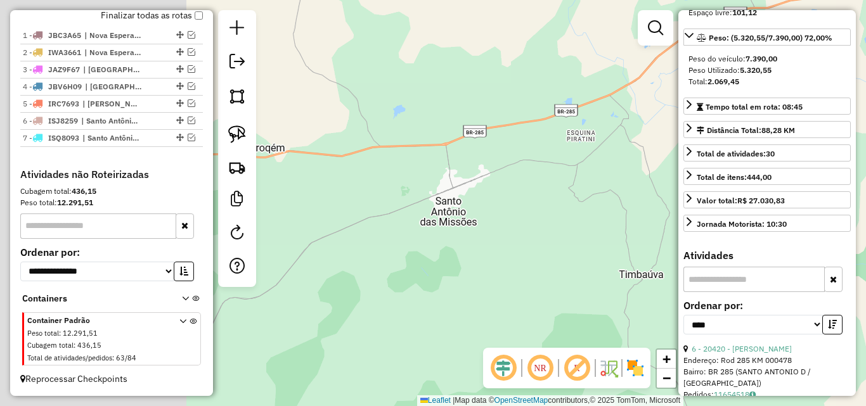
drag, startPoint x: 399, startPoint y: 216, endPoint x: 648, endPoint y: 97, distance: 275.4
click at [648, 97] on div "Janela de atendimento Grade de atendimento Capacidade Transportadoras Veículos …" at bounding box center [433, 203] width 866 height 406
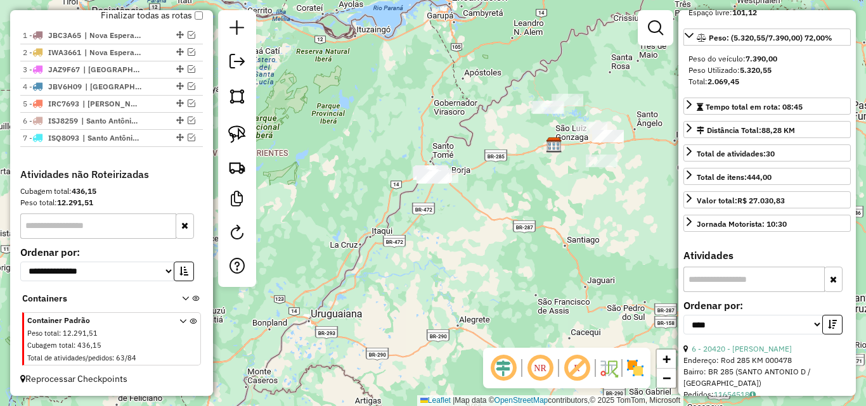
drag, startPoint x: 435, startPoint y: 209, endPoint x: 490, endPoint y: 195, distance: 56.9
click at [490, 195] on div "Janela de atendimento Grade de atendimento Capacidade Transportadoras Veículos …" at bounding box center [433, 203] width 866 height 406
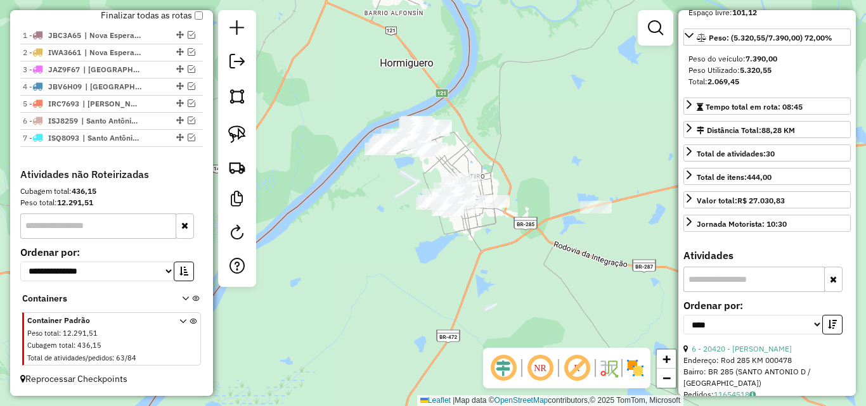
click at [502, 214] on div "Janela de atendimento Grade de atendimento Capacidade Transportadoras Veículos …" at bounding box center [433, 203] width 866 height 406
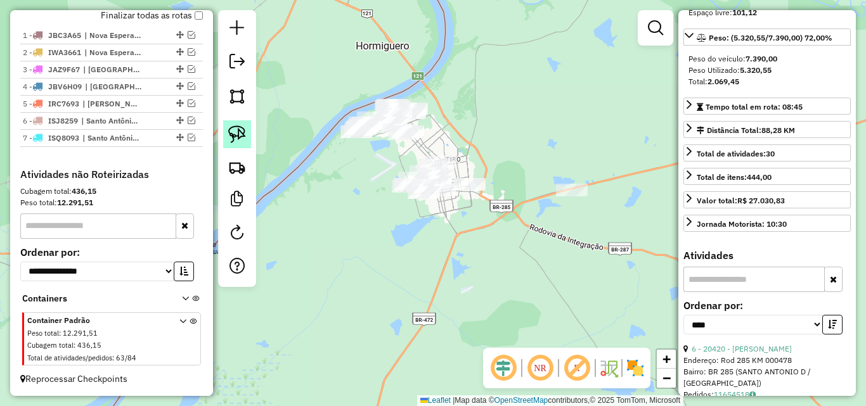
click at [237, 134] on img at bounding box center [237, 135] width 18 height 18
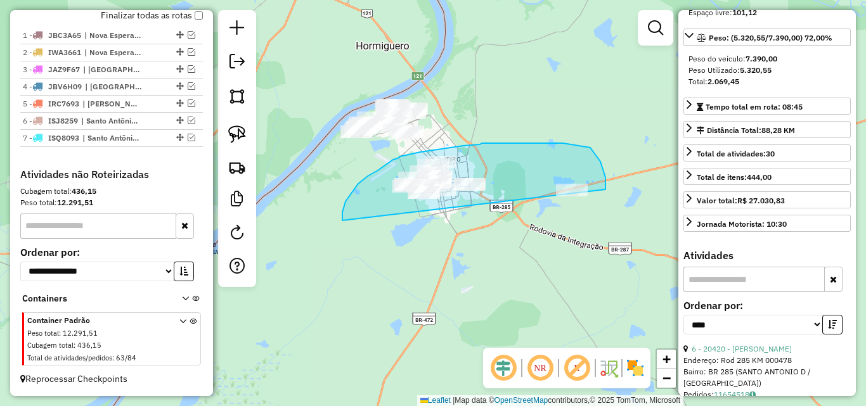
drag, startPoint x: 342, startPoint y: 221, endPoint x: 593, endPoint y: 225, distance: 251.1
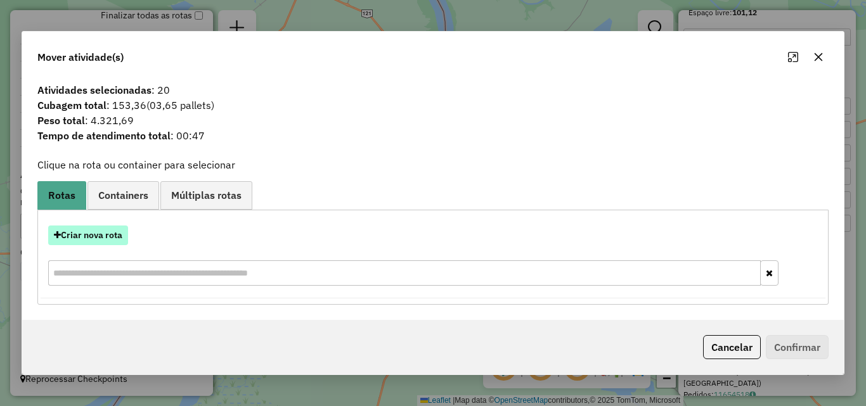
click at [116, 234] on button "Criar nova rota" at bounding box center [88, 236] width 80 height 20
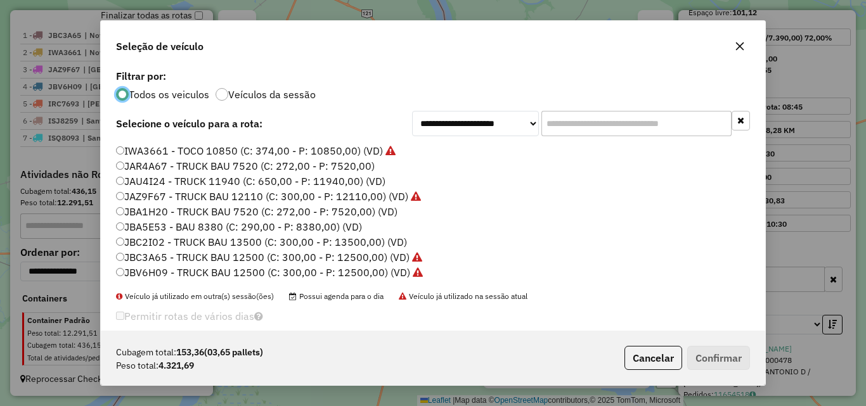
scroll to position [16, 0]
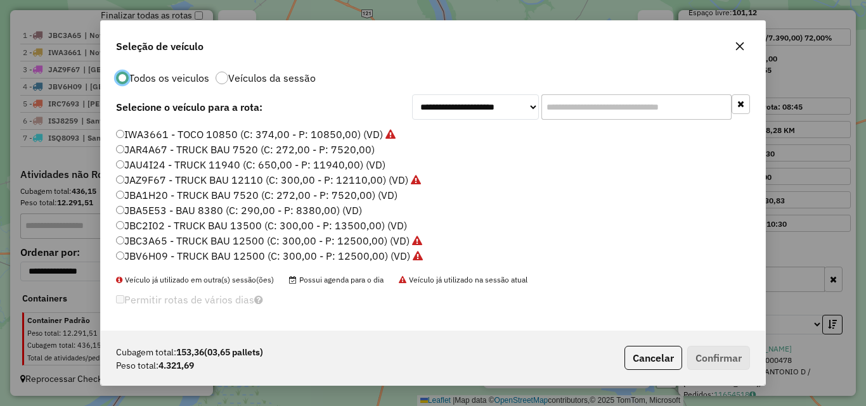
click at [138, 195] on label "JBA1H20 - TRUCK BAU 7520 (C: 272,00 - P: 7520,00) (VD)" at bounding box center [257, 195] width 282 height 15
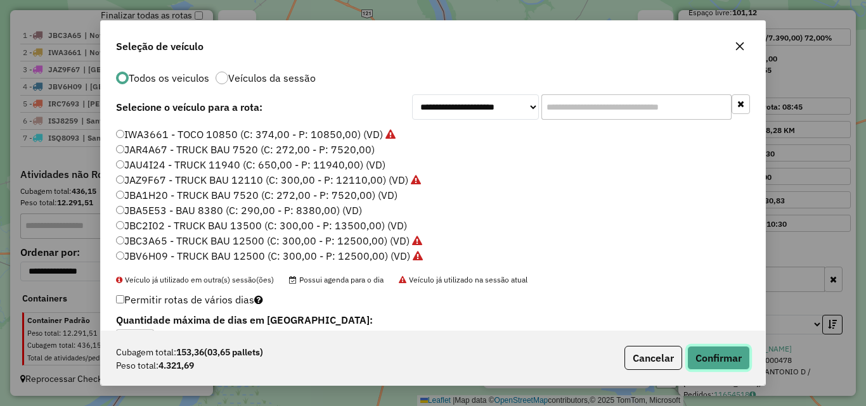
click at [706, 361] on button "Confirmar" at bounding box center [718, 358] width 63 height 24
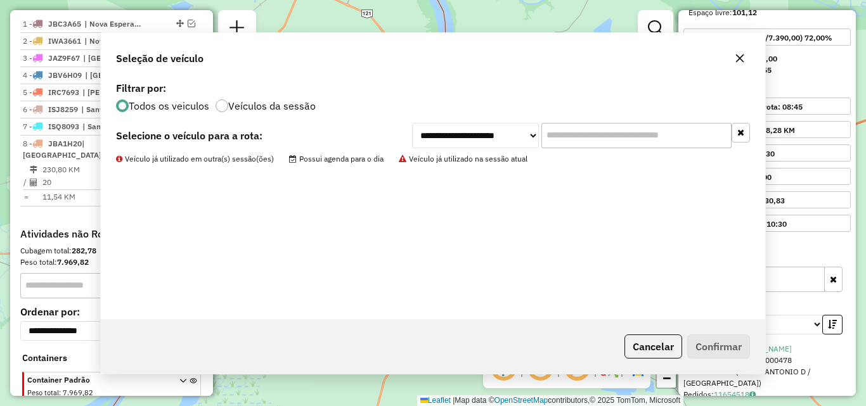
scroll to position [0, 0]
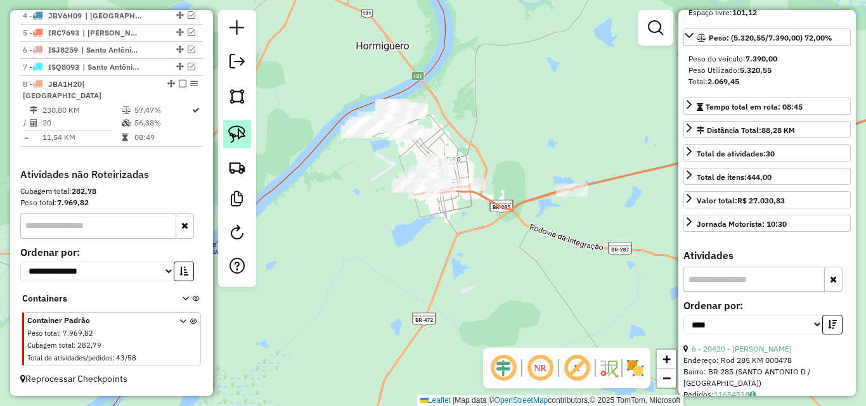
click at [233, 136] on img at bounding box center [237, 135] width 18 height 18
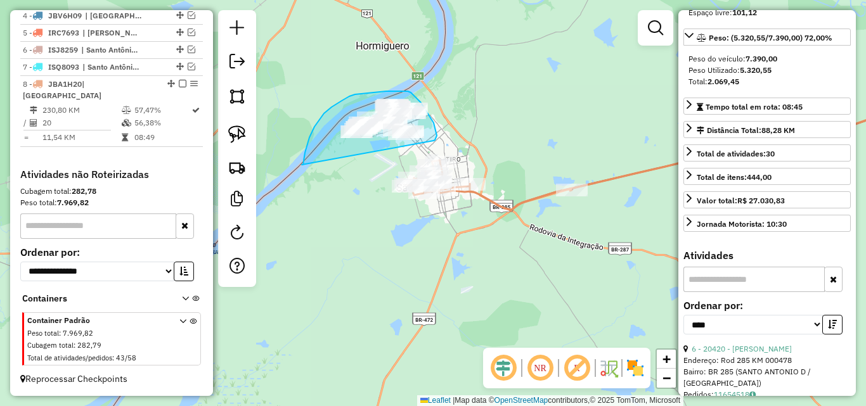
drag, startPoint x: 302, startPoint y: 165, endPoint x: 433, endPoint y: 141, distance: 133.4
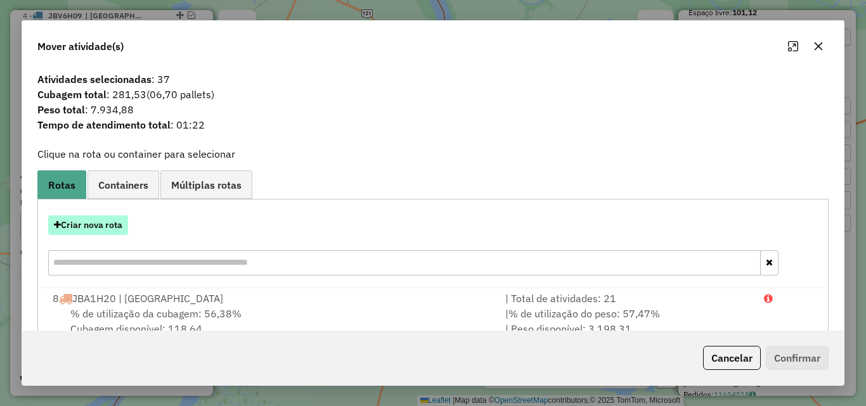
click at [89, 224] on button "Criar nova rota" at bounding box center [88, 226] width 80 height 20
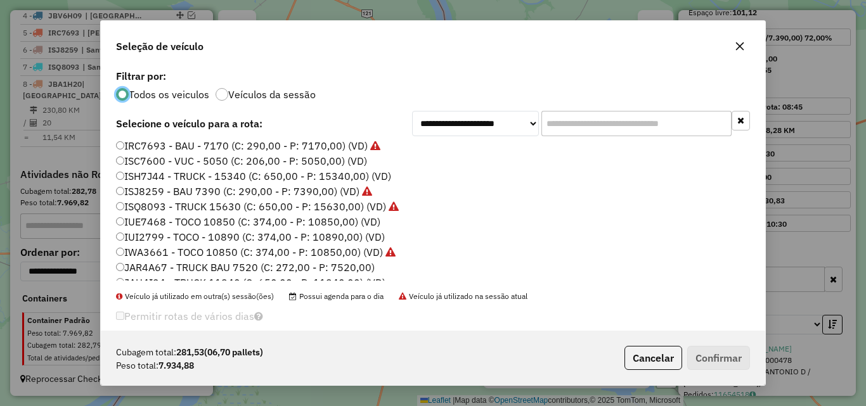
scroll to position [211, 0]
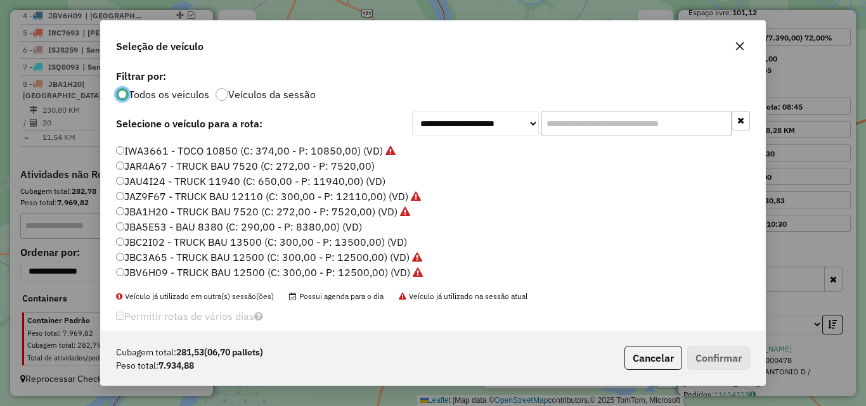
click at [155, 233] on label "JBA5E53 - BAU 8380 (C: 290,00 - P: 8380,00) (VD)" at bounding box center [239, 226] width 246 height 15
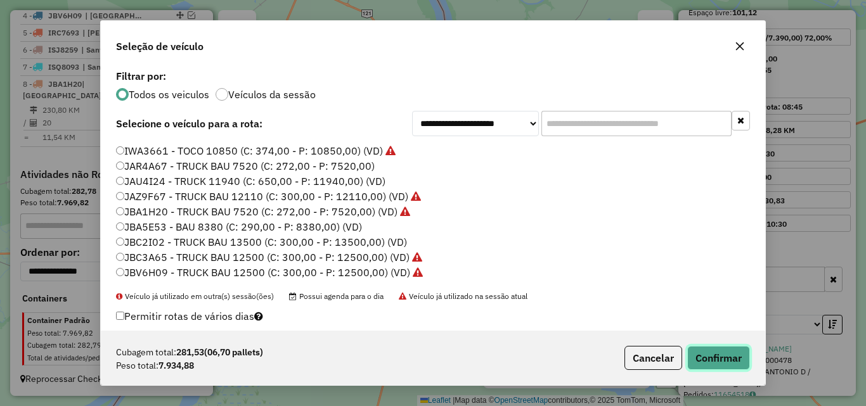
click at [723, 360] on button "Confirmar" at bounding box center [718, 358] width 63 height 24
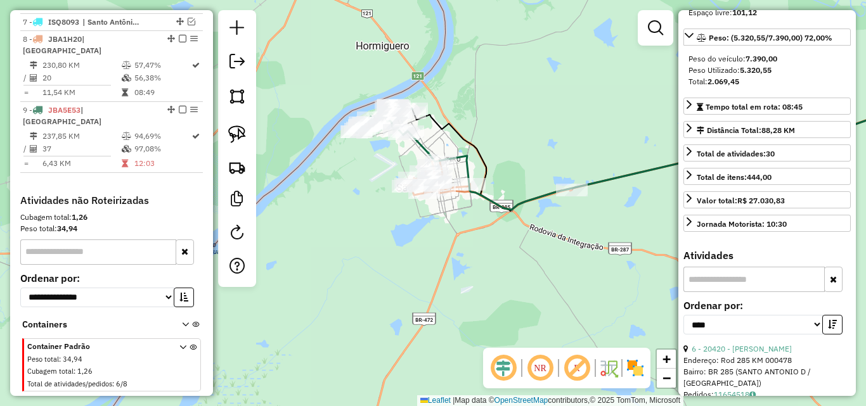
scroll to position [561, 0]
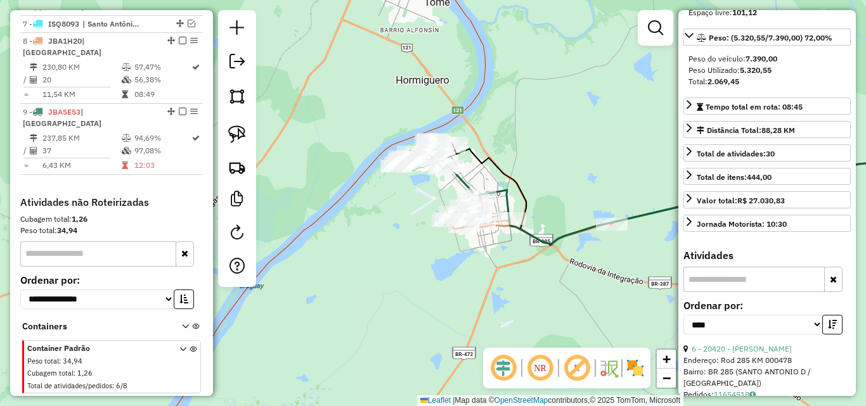
drag, startPoint x: 401, startPoint y: 195, endPoint x: 426, endPoint y: 219, distance: 35.4
click at [426, 219] on div "Janela de atendimento Grade de atendimento Capacidade Transportadoras Veículos …" at bounding box center [433, 203] width 866 height 406
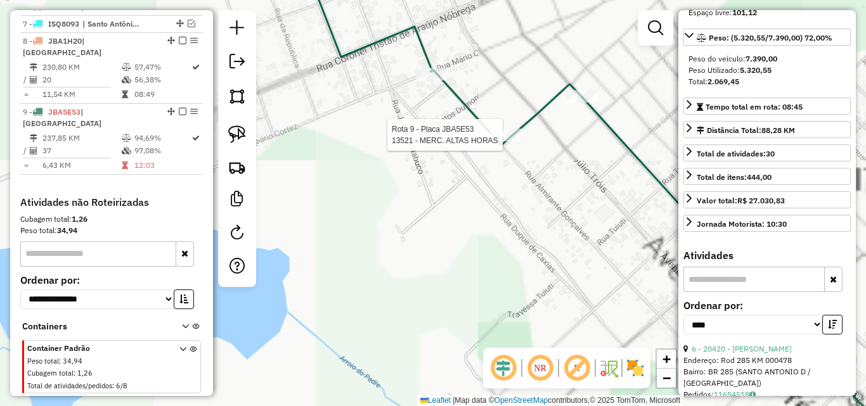
click at [502, 141] on div at bounding box center [507, 135] width 32 height 13
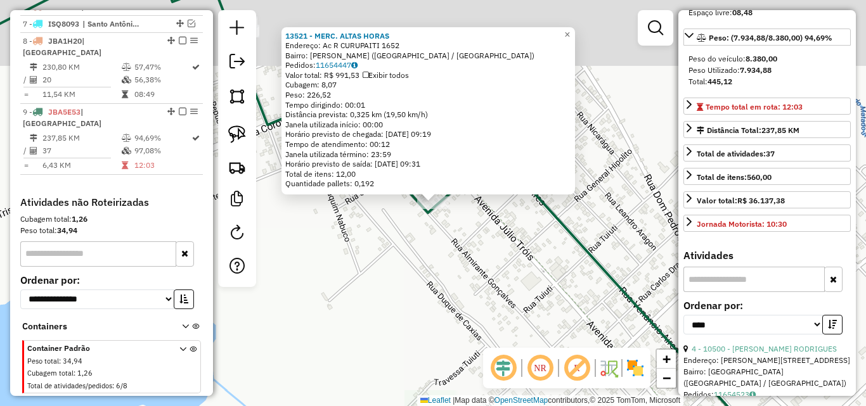
scroll to position [578, 0]
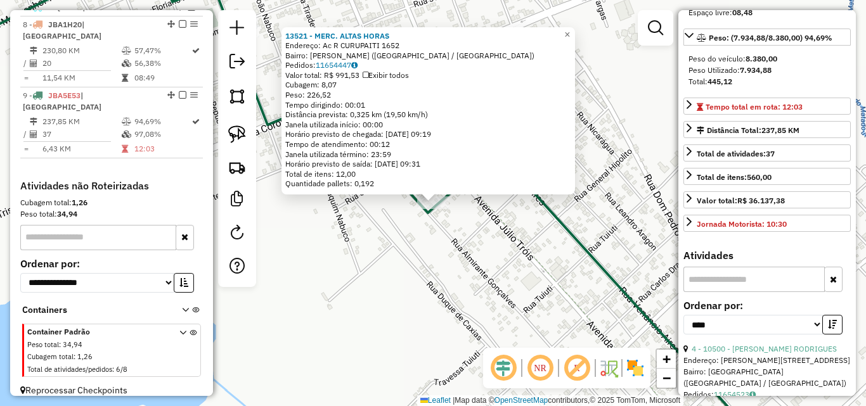
click at [457, 264] on div "13521 - MERC. ALTAS HORAS Endereço: Ac R CURUPAITI 1652 Bairro: [PERSON_NAME] (…" at bounding box center [433, 203] width 866 height 406
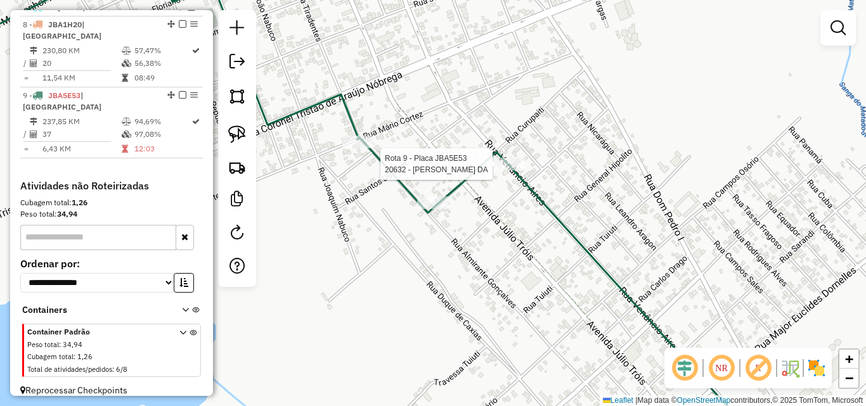
select select "*********"
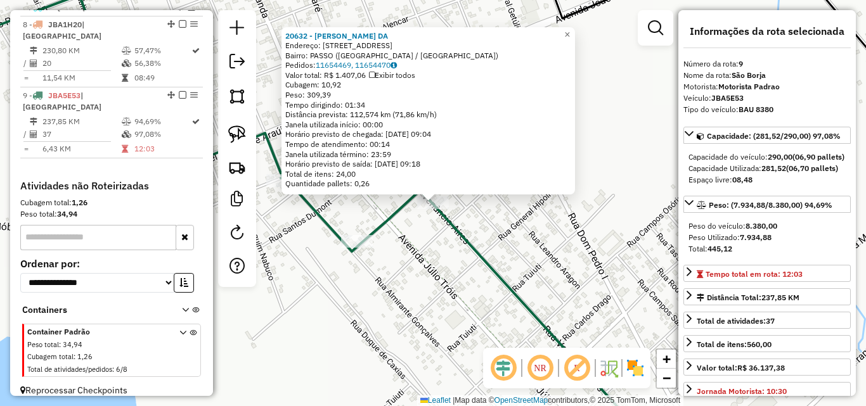
drag, startPoint x: 475, startPoint y: 269, endPoint x: 282, endPoint y: 167, distance: 218.7
click at [474, 269] on div "20632 - [PERSON_NAME] DA Endereço: R VENANCIO AIRES 280 Bairro: PASSO ([GEOGRAP…" at bounding box center [433, 203] width 866 height 406
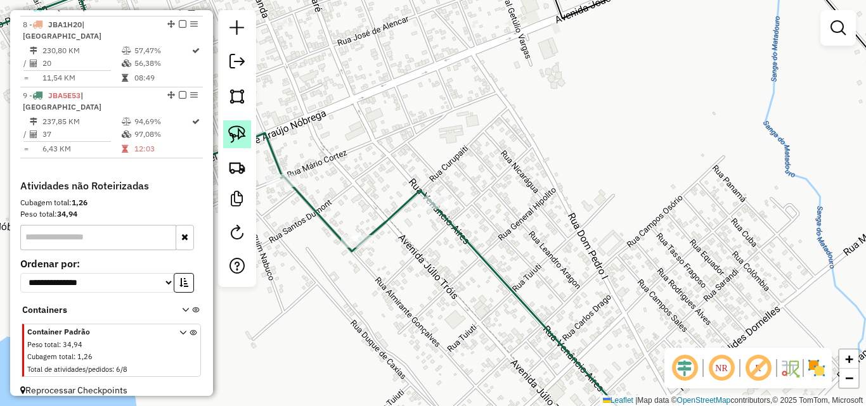
click at [240, 133] on img at bounding box center [237, 135] width 18 height 18
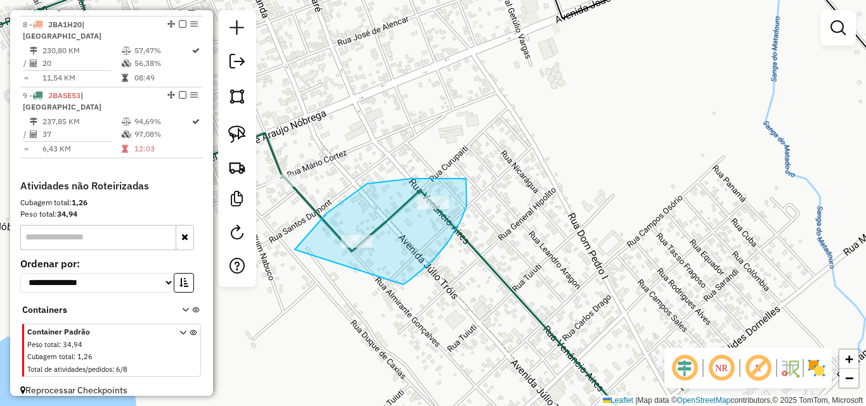
drag, startPoint x: 295, startPoint y: 250, endPoint x: 403, endPoint y: 285, distance: 113.9
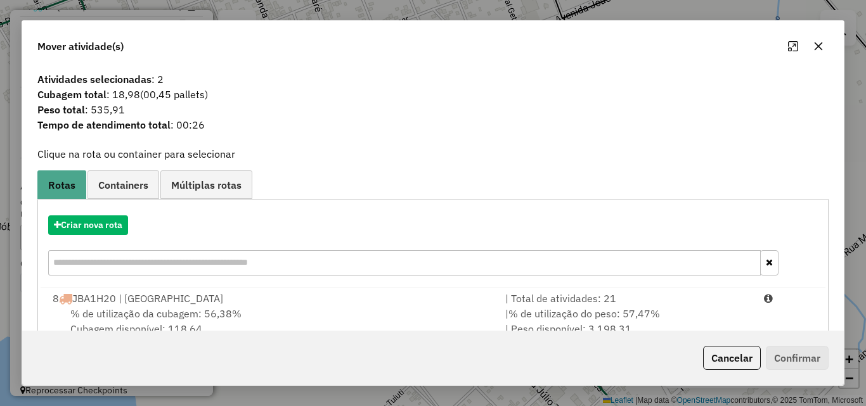
scroll to position [30, 0]
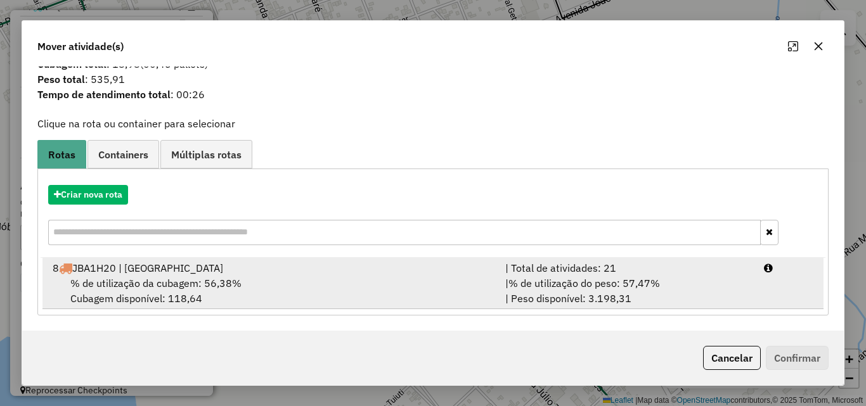
click at [320, 275] on div "8 JBA1H20 | [GEOGRAPHIC_DATA]" at bounding box center [271, 268] width 453 height 15
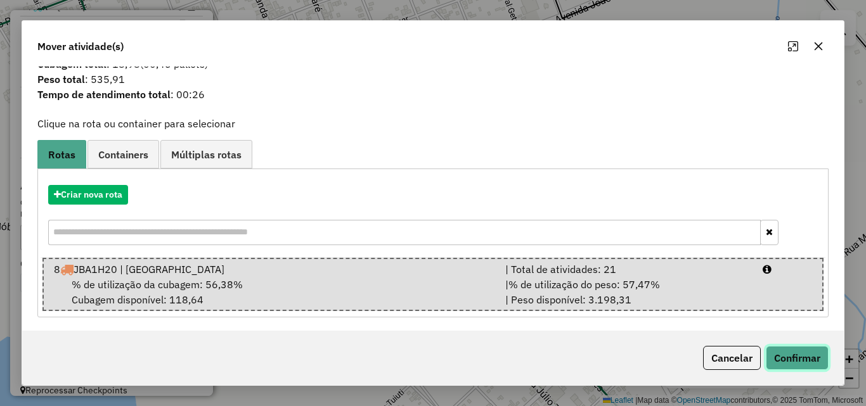
click at [791, 358] on button "Confirmar" at bounding box center [797, 358] width 63 height 24
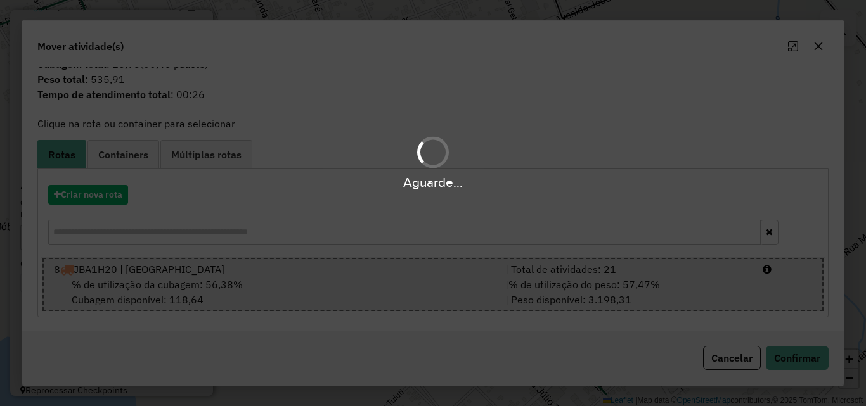
scroll to position [0, 0]
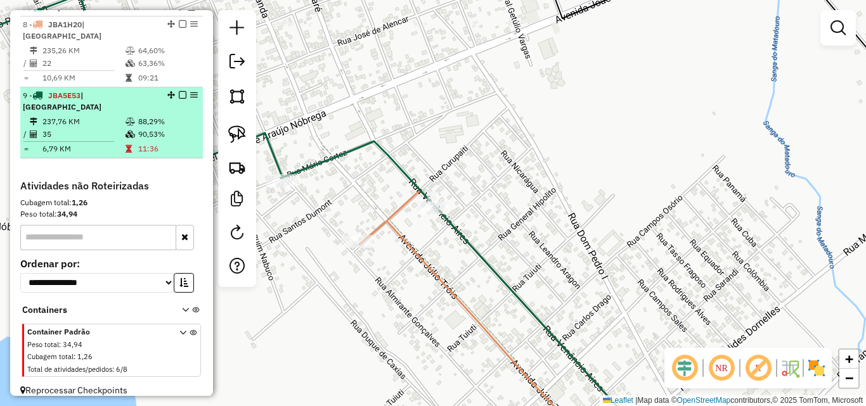
click at [65, 115] on td "237,76 KM" at bounding box center [83, 121] width 83 height 13
select select "*********"
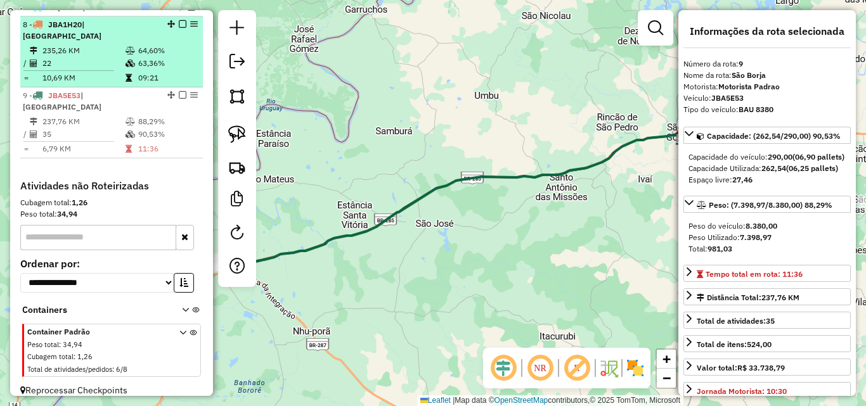
click at [125, 62] on td at bounding box center [131, 63] width 13 height 13
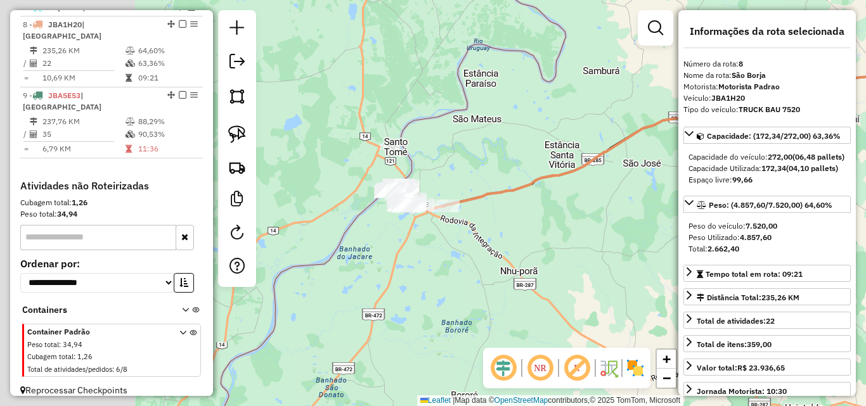
drag, startPoint x: 513, startPoint y: 201, endPoint x: 555, endPoint y: 190, distance: 43.8
click at [555, 190] on div "Janela de atendimento Grade de atendimento Capacidade Transportadoras Veículos …" at bounding box center [433, 203] width 866 height 406
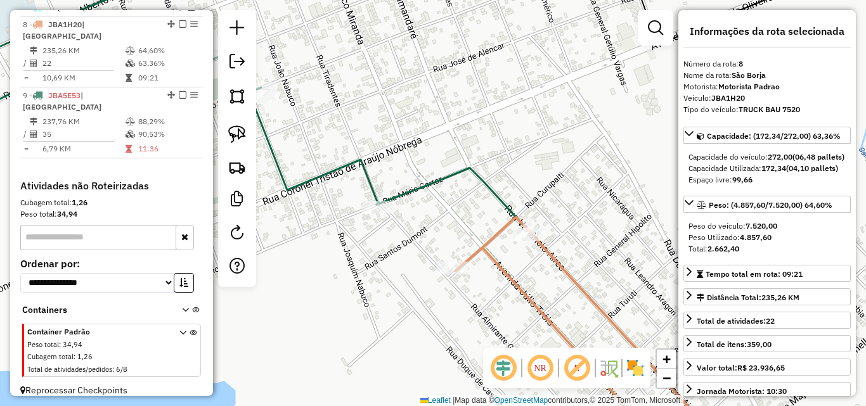
drag, startPoint x: 418, startPoint y: 170, endPoint x: 517, endPoint y: 175, distance: 99.0
click at [517, 175] on div "Janela de atendimento Grade de atendimento Capacidade Transportadoras Veículos …" at bounding box center [433, 203] width 866 height 406
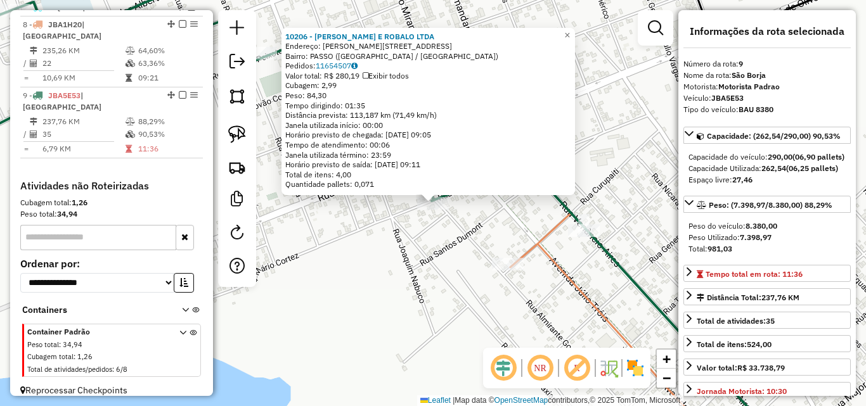
click at [390, 264] on div "10206 - [PERSON_NAME] E ROBALO LTDA Endereço: R ALMIRANTE GONCALVES 20 Bairro: …" at bounding box center [433, 203] width 866 height 406
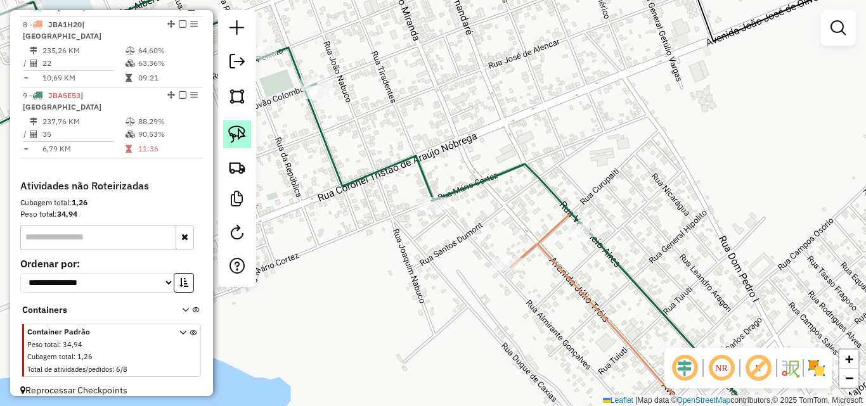
click at [242, 134] on img at bounding box center [237, 135] width 18 height 18
drag, startPoint x: 389, startPoint y: 223, endPoint x: 459, endPoint y: 217, distance: 70.6
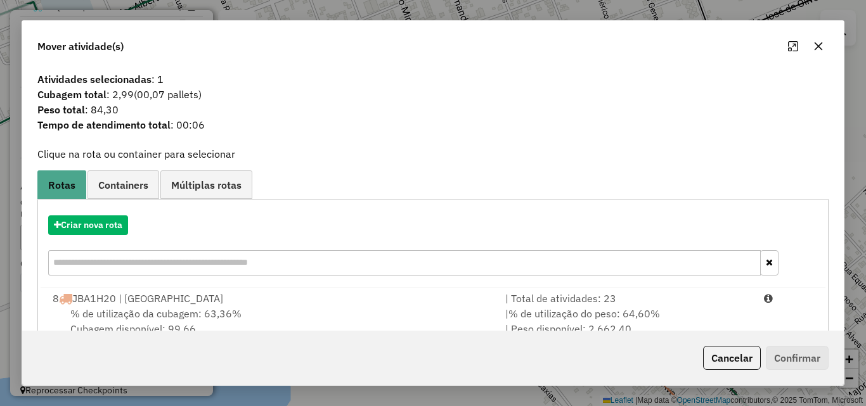
click at [351, 311] on div "% de utilização da cubagem: 63,36% Cubagem disponível: 99,66" at bounding box center [271, 321] width 453 height 30
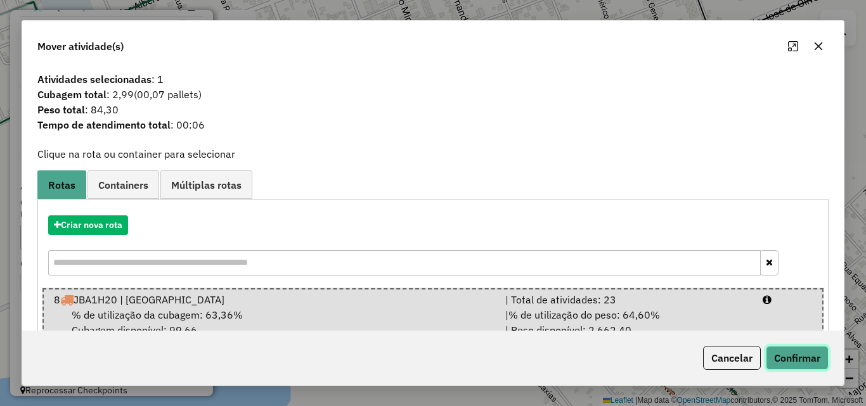
click at [800, 356] on button "Confirmar" at bounding box center [797, 358] width 63 height 24
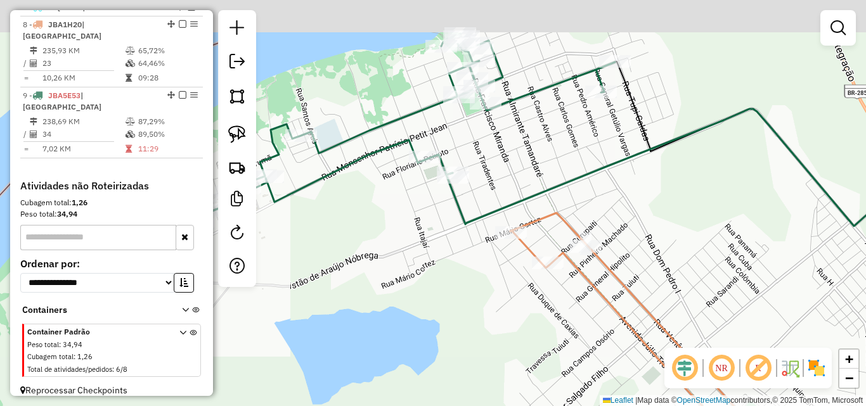
drag, startPoint x: 584, startPoint y: 183, endPoint x: 595, endPoint y: 198, distance: 19.0
click at [595, 198] on icon at bounding box center [711, 179] width 530 height 140
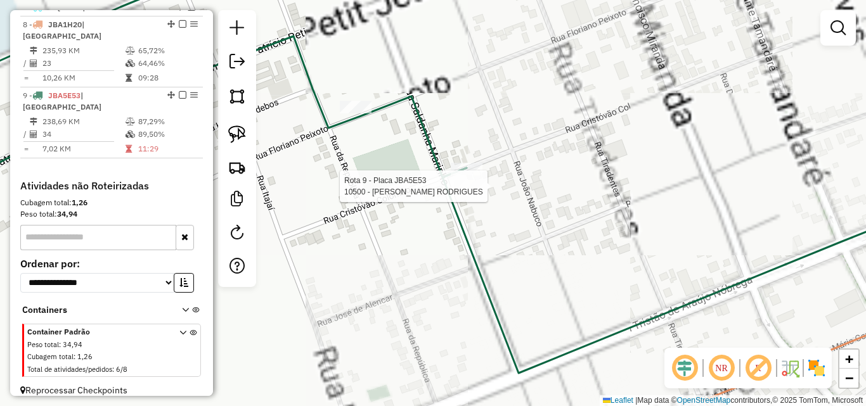
select select "*********"
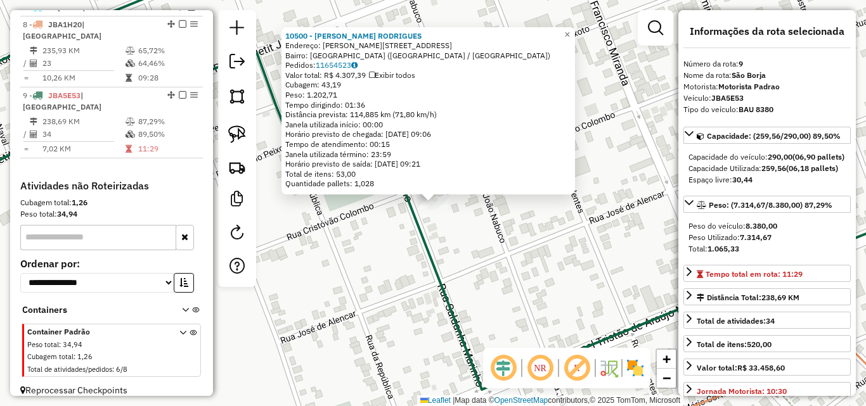
click at [477, 230] on div "10500 - [PERSON_NAME] [PERSON_NAME]: [STREET_ADDRESS][PERSON_NAME] Bairro: [GEO…" at bounding box center [433, 203] width 866 height 406
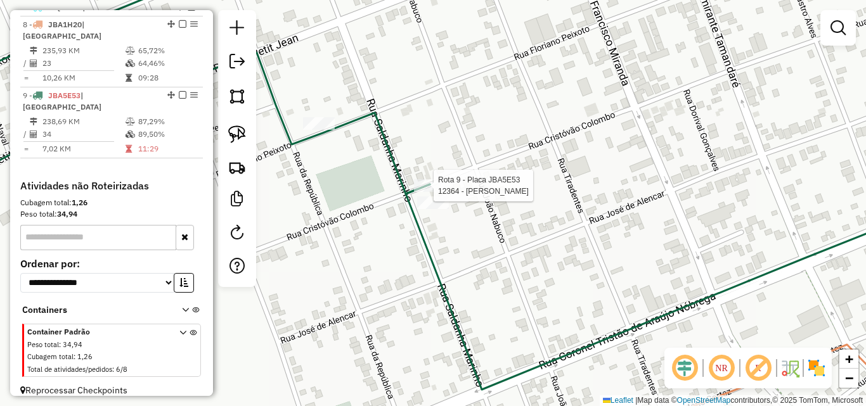
select select "*********"
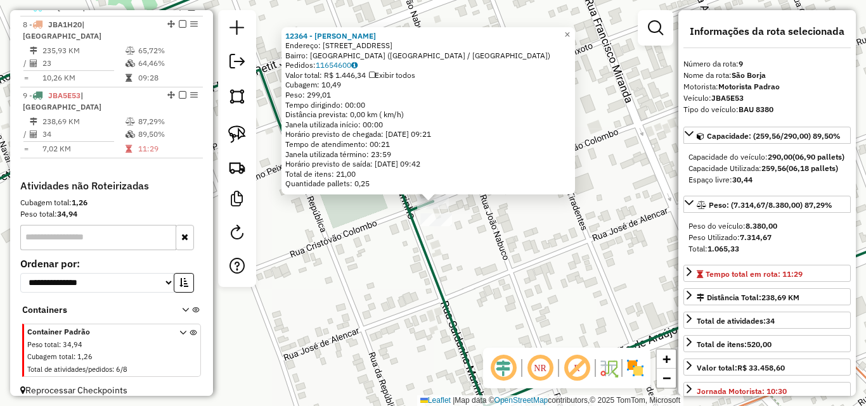
click at [493, 269] on div "12364 - [PERSON_NAME]: R REPUBLICA 137 Bairro: [GEOGRAPHIC_DATA] ([GEOGRAPHIC_D…" at bounding box center [433, 203] width 866 height 406
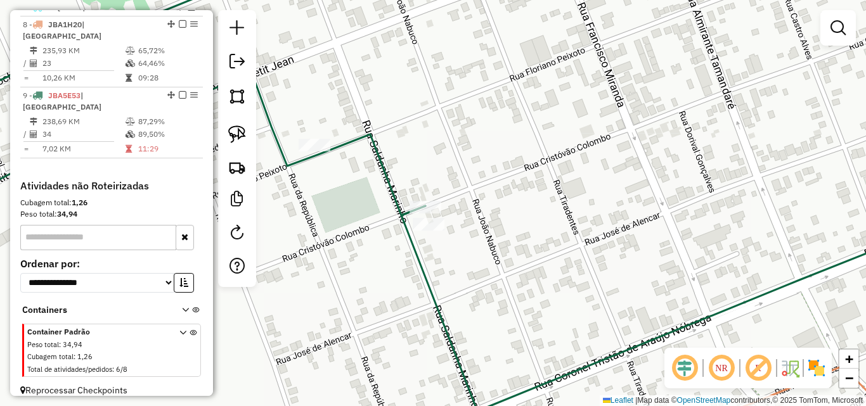
drag, startPoint x: 652, startPoint y: 261, endPoint x: 491, endPoint y: 309, distance: 167.9
click at [491, 309] on div "Janela de atendimento Grade de atendimento Capacidade Transportadoras Veículos …" at bounding box center [433, 203] width 866 height 406
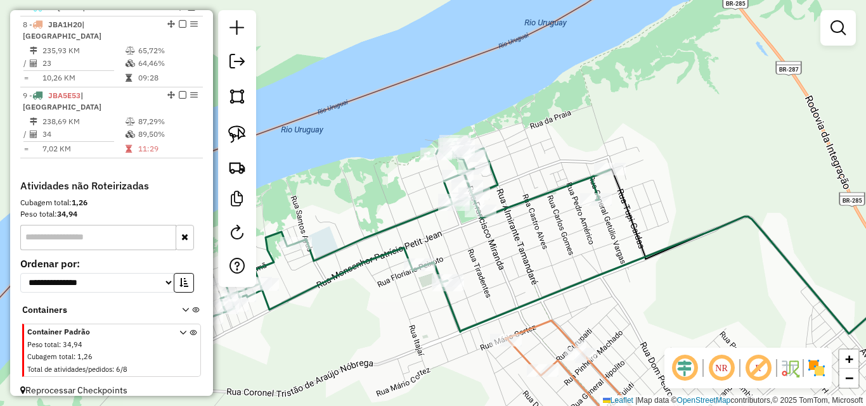
drag, startPoint x: 602, startPoint y: 241, endPoint x: 557, endPoint y: 269, distance: 52.4
click at [557, 269] on div "Janela de atendimento Grade de atendimento Capacidade Transportadoras Veículos …" at bounding box center [433, 203] width 866 height 406
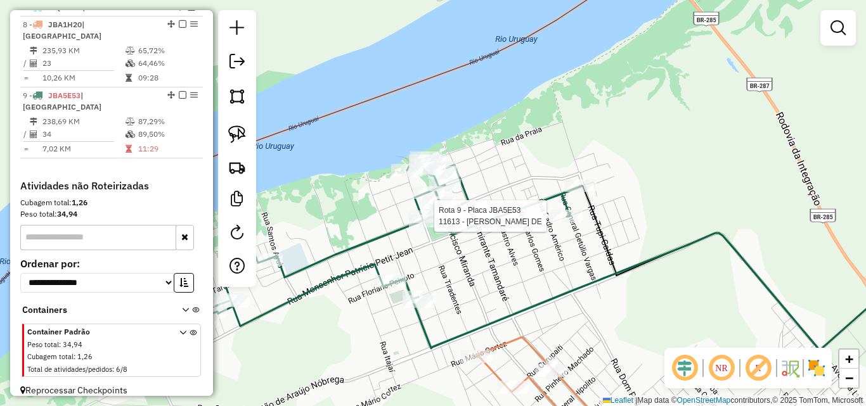
select select "*********"
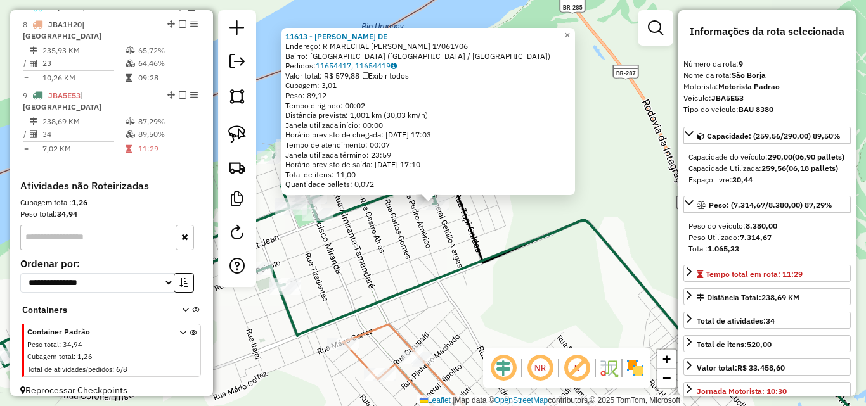
click at [429, 275] on icon at bounding box center [592, 334] width 628 height 226
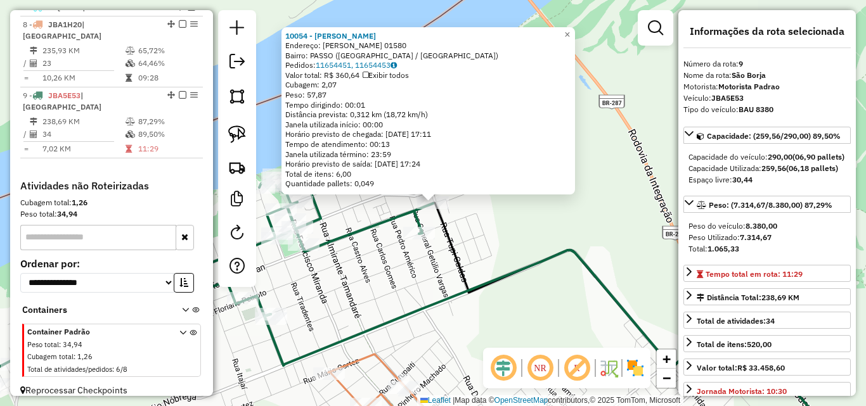
click at [452, 295] on icon at bounding box center [554, 348] width 581 height 197
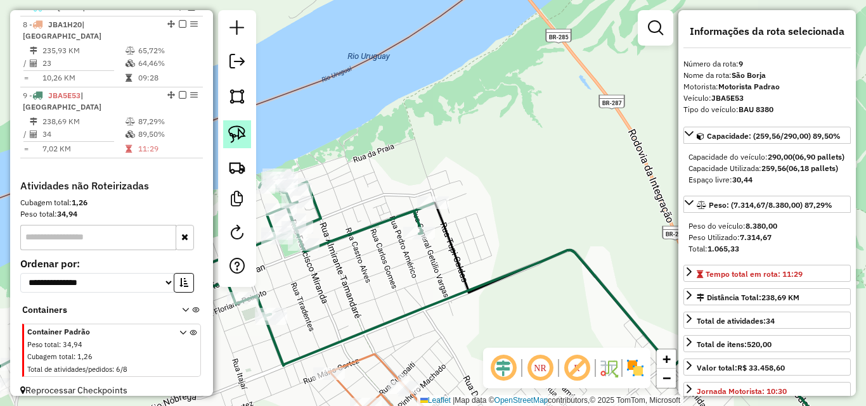
click at [226, 131] on link at bounding box center [237, 134] width 28 height 28
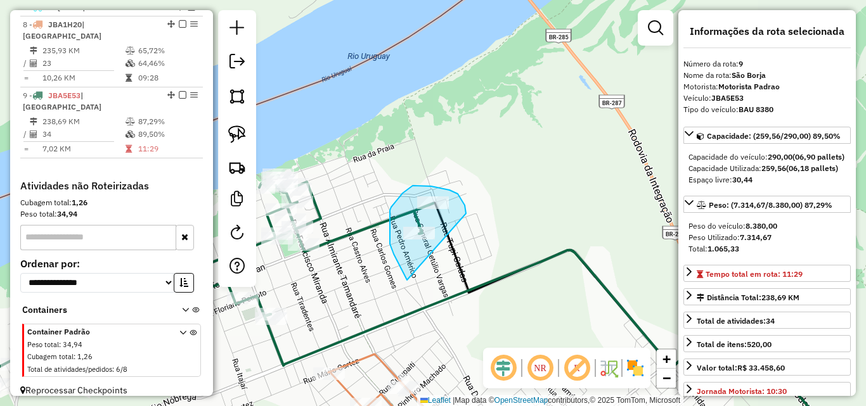
drag, startPoint x: 407, startPoint y: 280, endPoint x: 465, endPoint y: 224, distance: 81.2
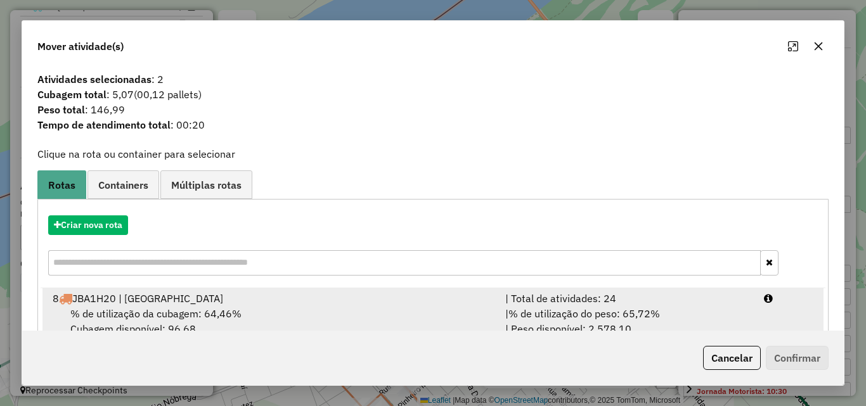
click at [375, 316] on div "% de utilização da cubagem: 64,46% Cubagem disponível: 96,68" at bounding box center [271, 321] width 453 height 30
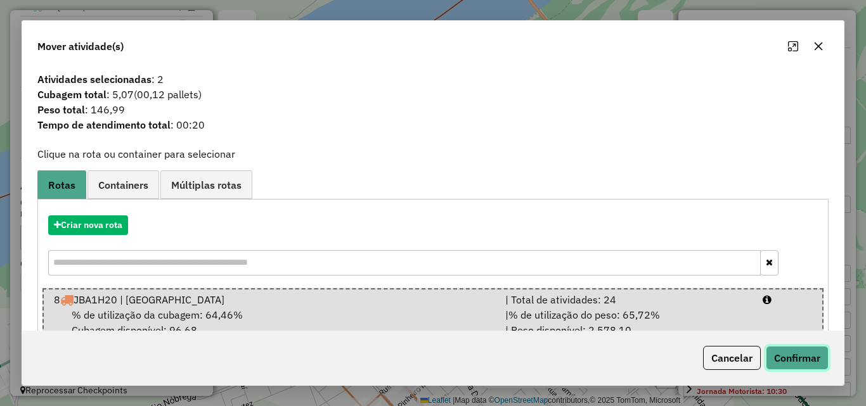
drag, startPoint x: 806, startPoint y: 360, endPoint x: 807, endPoint y: 344, distance: 15.9
click at [805, 360] on button "Confirmar" at bounding box center [797, 358] width 63 height 24
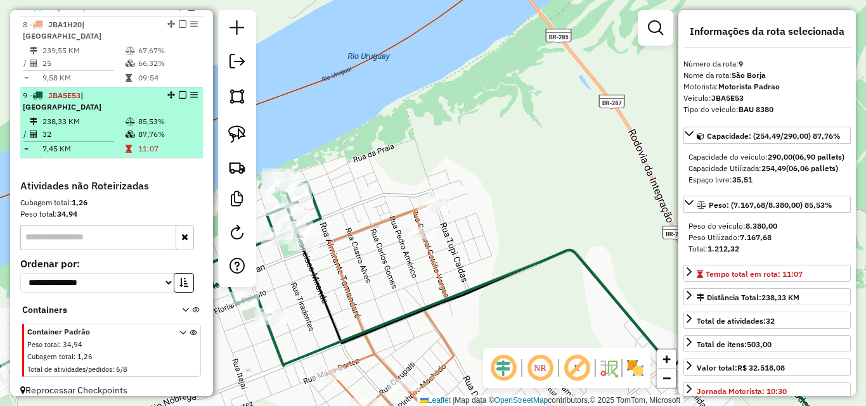
click at [138, 128] on td "87,76%" at bounding box center [168, 134] width 60 height 13
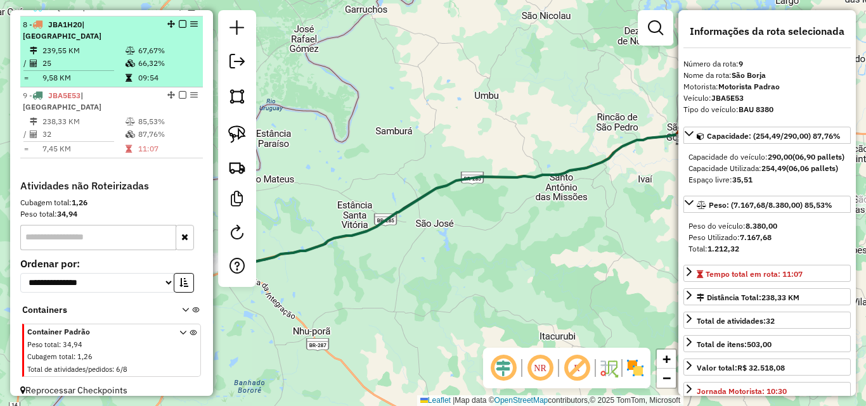
click at [83, 59] on td "25" at bounding box center [83, 63] width 83 height 13
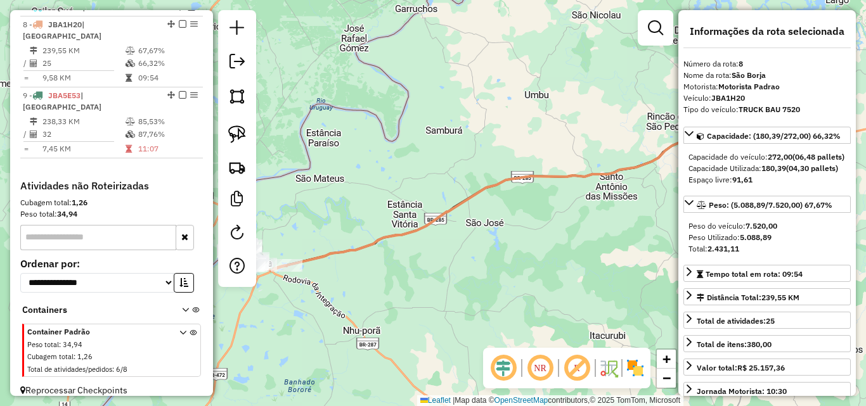
drag, startPoint x: 385, startPoint y: 254, endPoint x: 464, endPoint y: 247, distance: 79.0
click at [464, 247] on div "Janela de atendimento Grade de atendimento Capacidade Transportadoras Veículos …" at bounding box center [433, 203] width 866 height 406
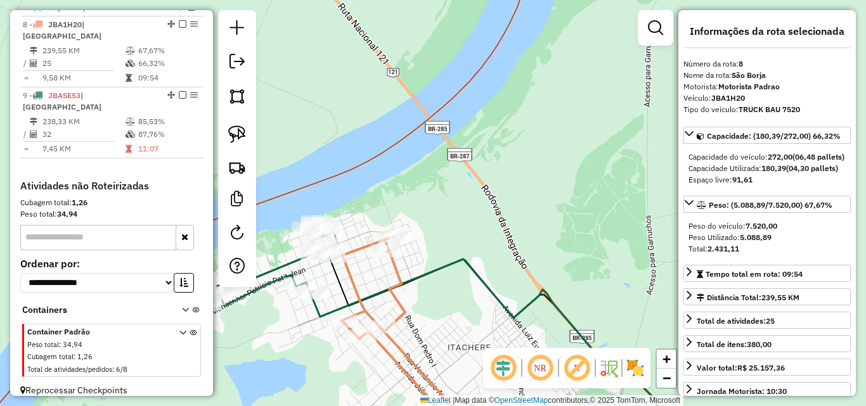
click at [443, 257] on icon at bounding box center [504, 352] width 351 height 190
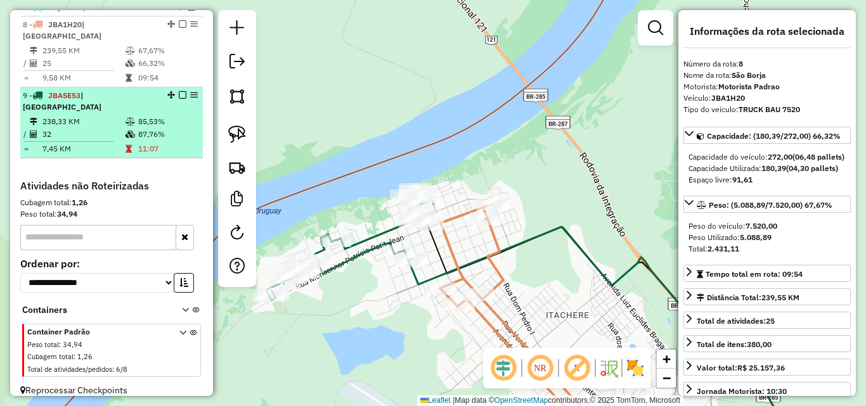
click at [179, 94] on em at bounding box center [183, 95] width 8 height 8
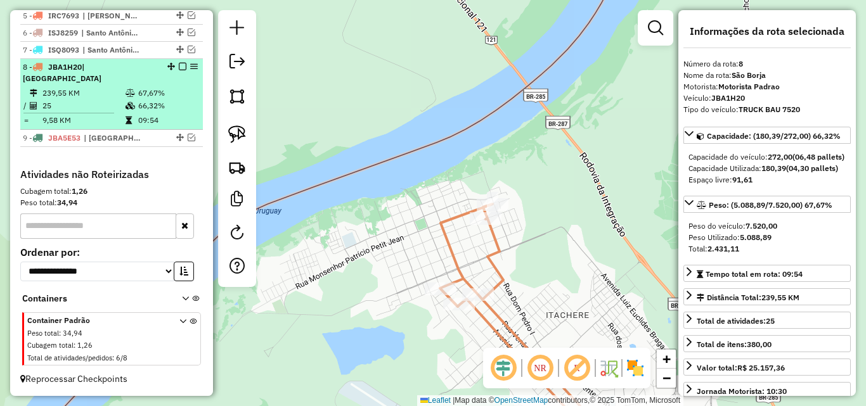
click at [179, 70] on em at bounding box center [183, 67] width 8 height 8
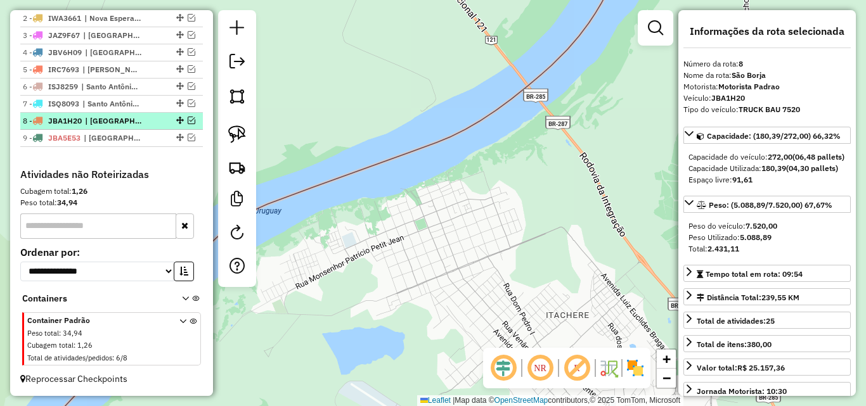
scroll to position [493, 0]
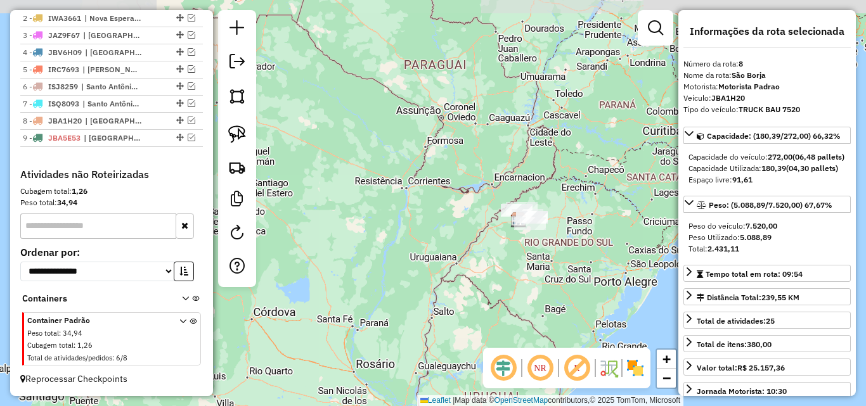
drag, startPoint x: 531, startPoint y: 257, endPoint x: 472, endPoint y: 235, distance: 63.0
click at [472, 235] on div "Janela de atendimento Grade de atendimento Capacidade Transportadoras Veículos …" at bounding box center [433, 203] width 866 height 406
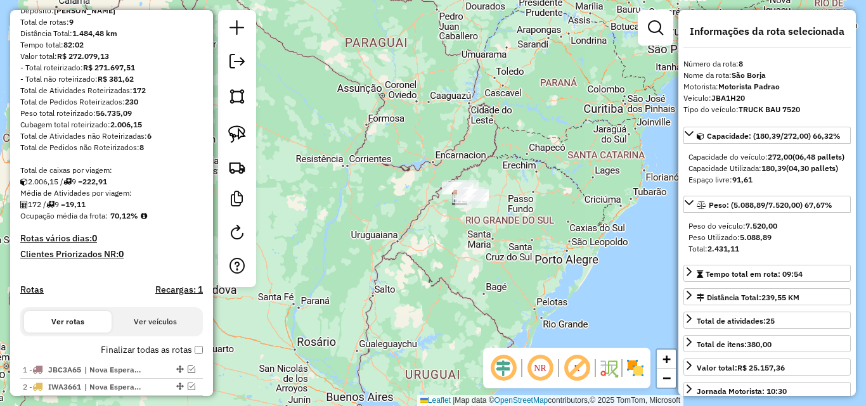
scroll to position [0, 0]
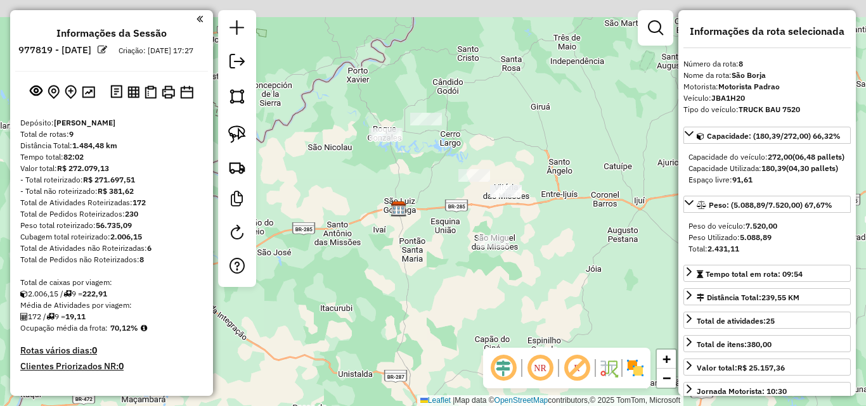
drag, startPoint x: 388, startPoint y: 240, endPoint x: 443, endPoint y: 272, distance: 63.1
click at [443, 272] on div "Janela de atendimento Grade de atendimento Capacidade Transportadoras Veículos …" at bounding box center [433, 203] width 866 height 406
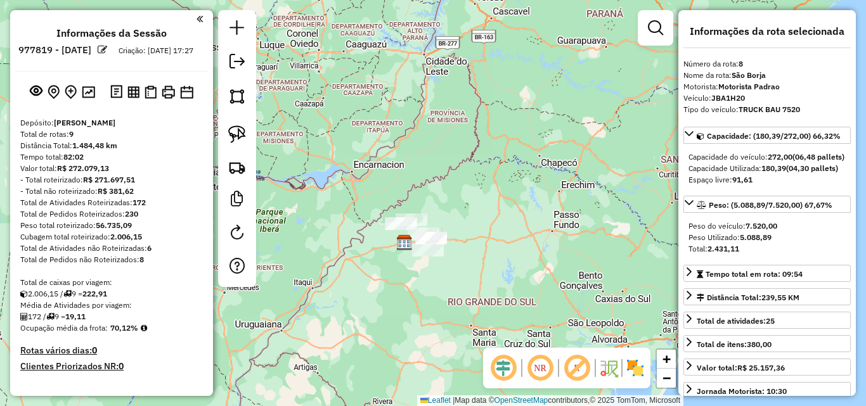
drag, startPoint x: 401, startPoint y: 266, endPoint x: 479, endPoint y: 173, distance: 121.5
click at [479, 173] on div "Janela de atendimento Grade de atendimento Capacidade Transportadoras Veículos …" at bounding box center [433, 203] width 866 height 406
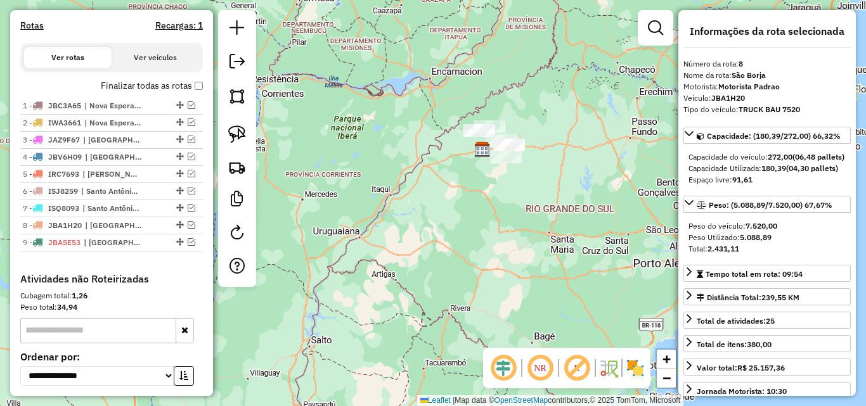
scroll to position [380, 0]
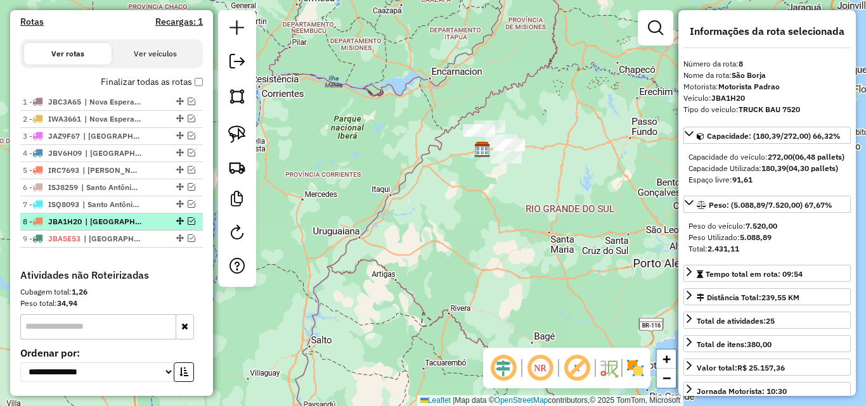
click at [190, 225] on em at bounding box center [192, 221] width 8 height 8
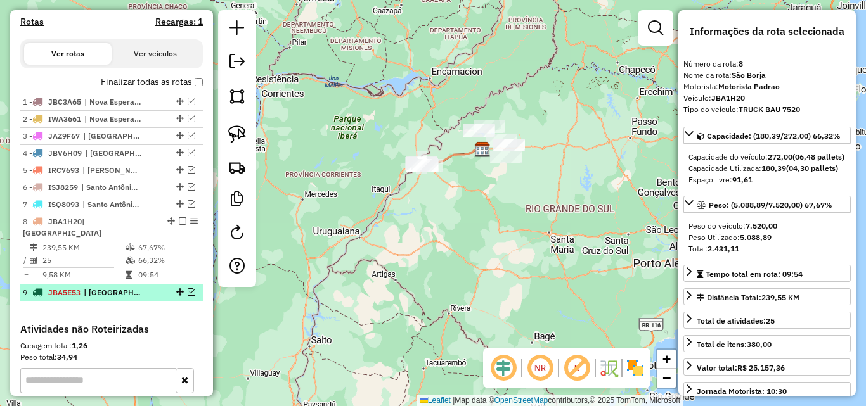
click at [189, 290] on em at bounding box center [192, 293] width 8 height 8
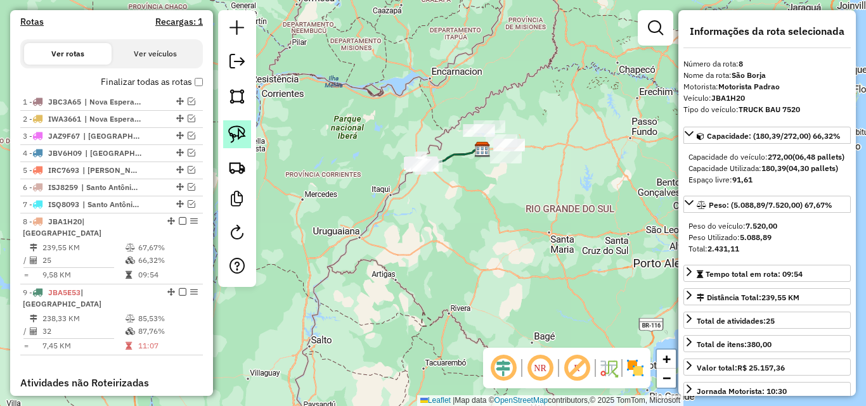
click at [229, 134] on img at bounding box center [237, 135] width 18 height 18
drag, startPoint x: 403, startPoint y: 192, endPoint x: 443, endPoint y: 170, distance: 45.7
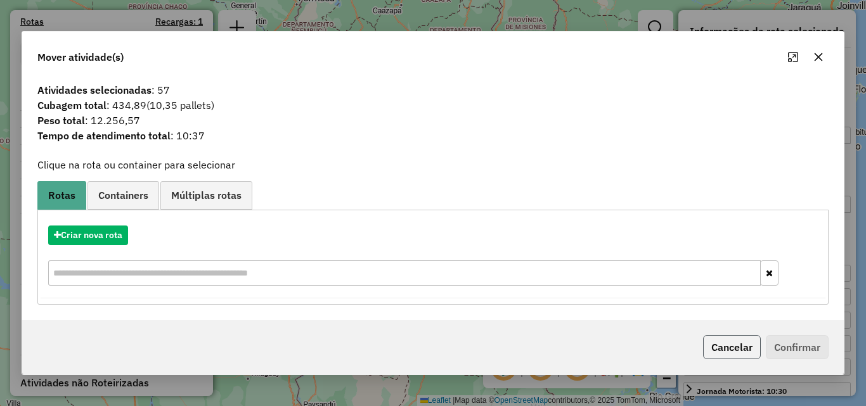
click at [739, 352] on button "Cancelar" at bounding box center [732, 347] width 58 height 24
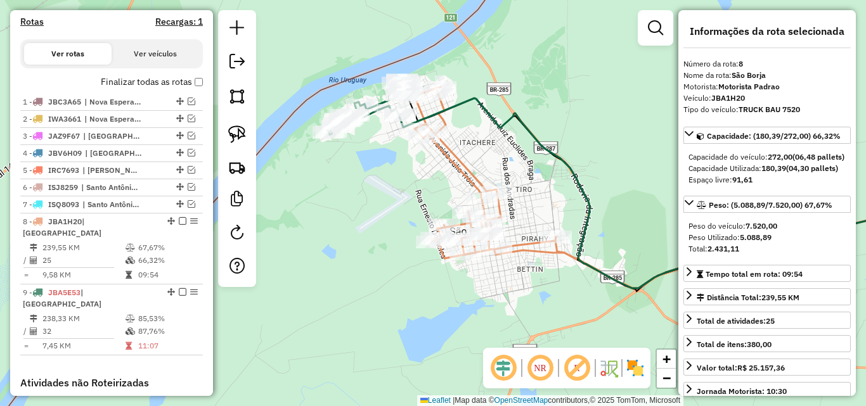
drag, startPoint x: 386, startPoint y: 195, endPoint x: 372, endPoint y: 186, distance: 17.1
click at [372, 186] on div "Janela de atendimento Grade de atendimento Capacidade Transportadoras Veículos …" at bounding box center [433, 203] width 866 height 406
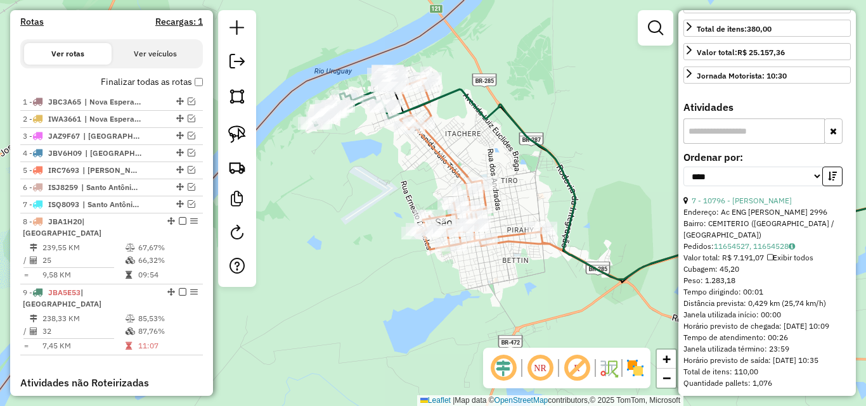
scroll to position [317, 0]
click at [766, 204] on link "7 - 10796 - [PERSON_NAME]" at bounding box center [742, 200] width 100 height 10
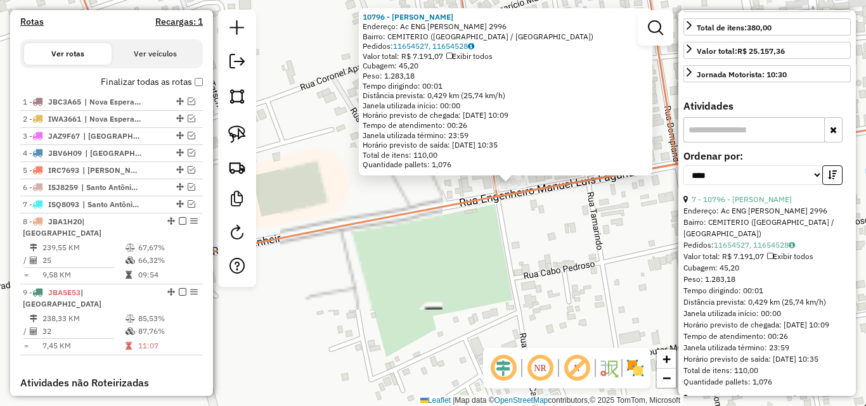
drag, startPoint x: 399, startPoint y: 213, endPoint x: 371, endPoint y: 241, distance: 39.9
click at [371, 241] on icon at bounding box center [508, 116] width 871 height 290
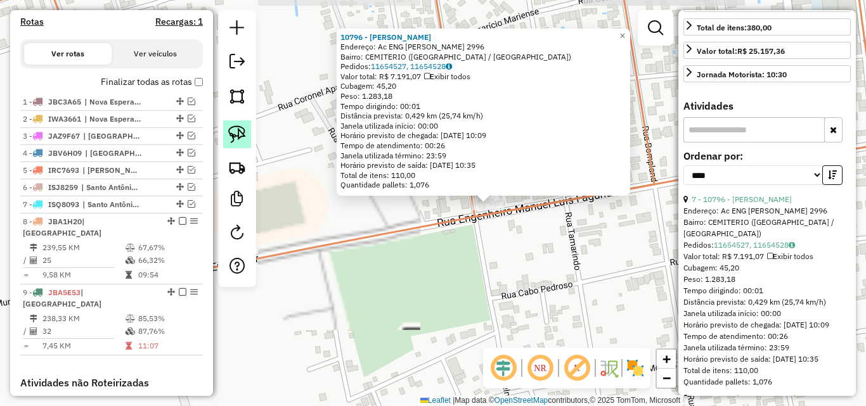
click at [233, 139] on img at bounding box center [237, 135] width 18 height 18
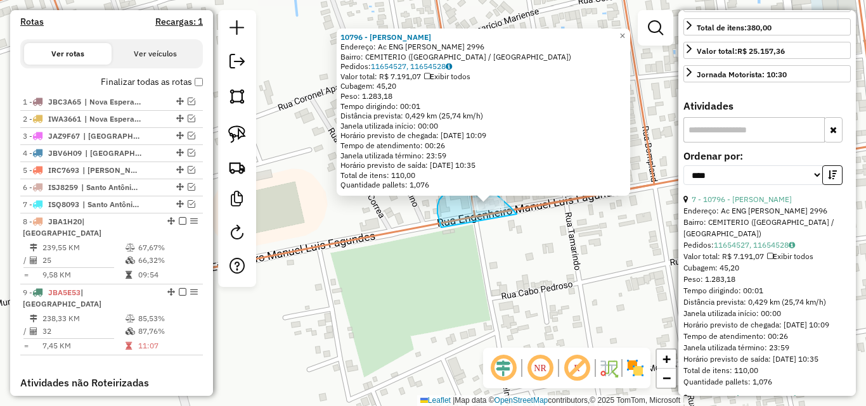
drag, startPoint x: 438, startPoint y: 206, endPoint x: 517, endPoint y: 214, distance: 79.7
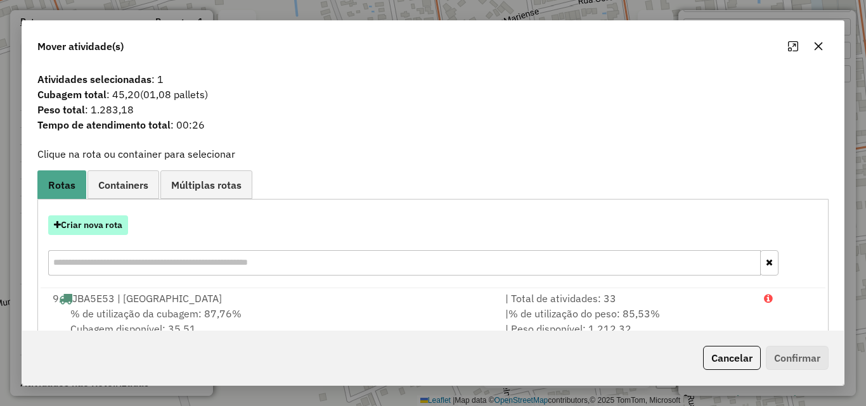
click at [112, 221] on button "Criar nova rota" at bounding box center [88, 226] width 80 height 20
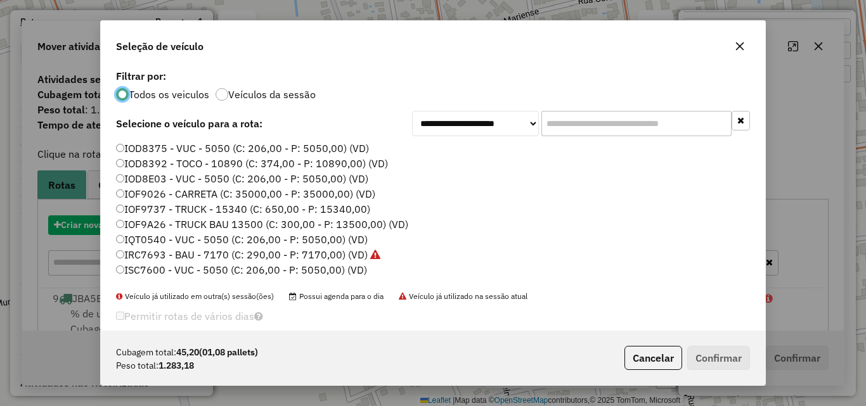
scroll to position [7, 4]
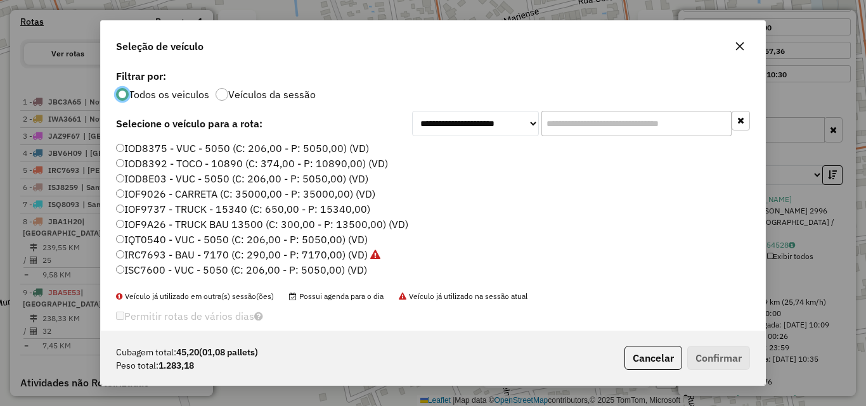
click at [167, 167] on label "IOD8392 - TOCO - 10890 (C: 374,00 - P: 10890,00) (VD)" at bounding box center [252, 163] width 272 height 15
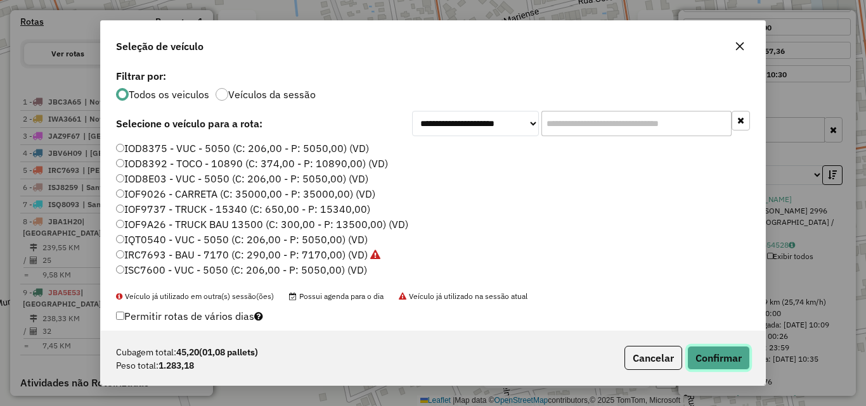
click at [710, 357] on button "Confirmar" at bounding box center [718, 358] width 63 height 24
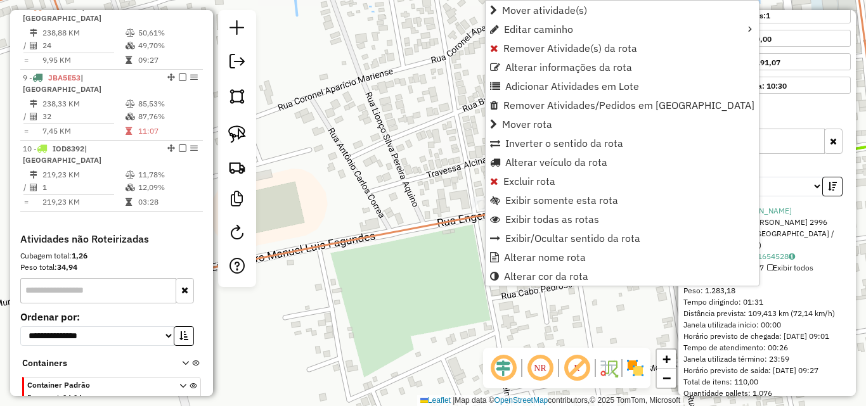
scroll to position [637, 0]
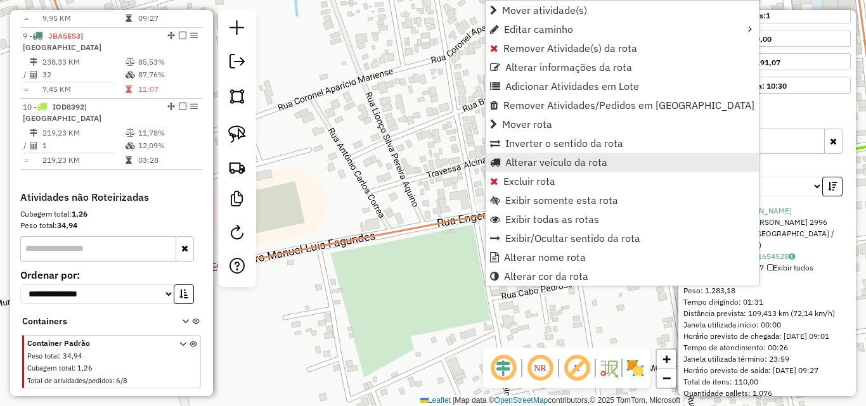
click at [521, 159] on span "Alterar veículo da rota" at bounding box center [556, 162] width 102 height 10
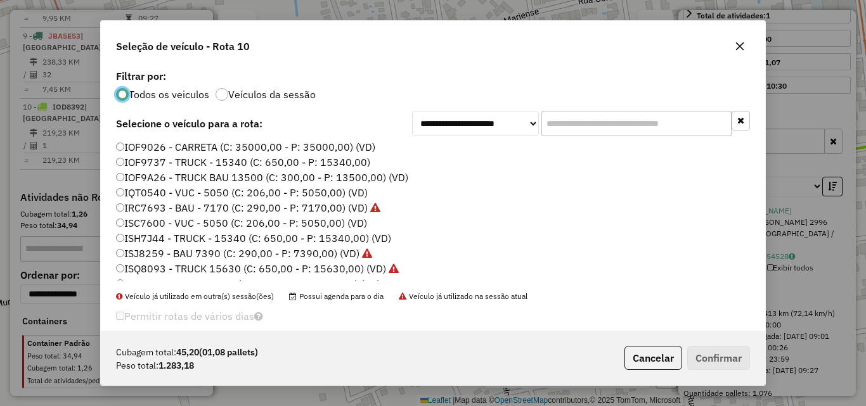
scroll to position [63, 0]
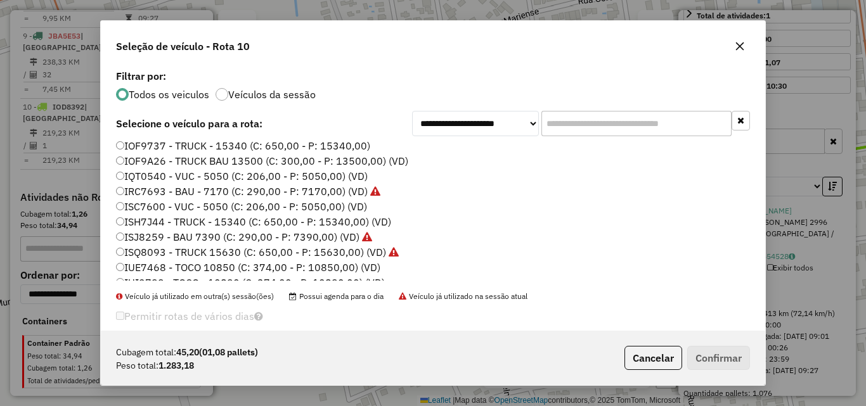
click at [203, 266] on label "IUE7468 - TOCO 10850 (C: 374,00 - P: 10850,00) (VD)" at bounding box center [248, 267] width 264 height 15
click at [716, 354] on button "Confirmar" at bounding box center [718, 358] width 63 height 24
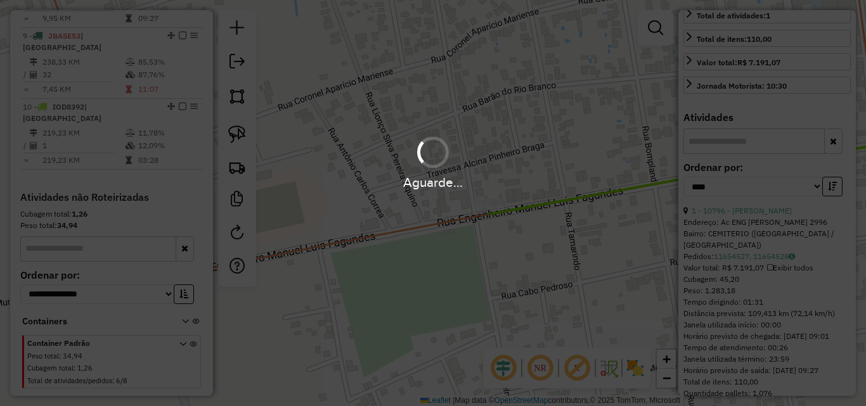
scroll to position [317, 0]
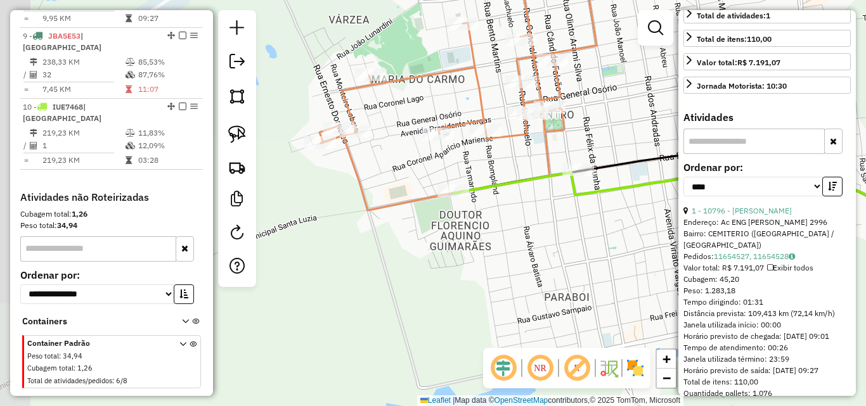
drag, startPoint x: 402, startPoint y: 261, endPoint x: 403, endPoint y: 274, distance: 13.4
click at [406, 276] on div "Janela de atendimento Grade de atendimento Capacidade Transportadoras Veículos …" at bounding box center [433, 203] width 866 height 406
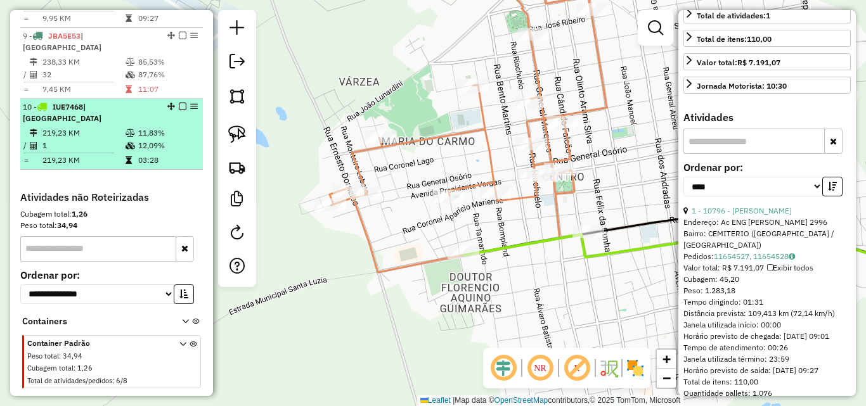
click at [92, 101] on li "10 - IUE7468 | [GEOGRAPHIC_DATA] 219,23 KM 11,83% / 1 12,09% = 219,23 KM 03:28" at bounding box center [111, 134] width 183 height 71
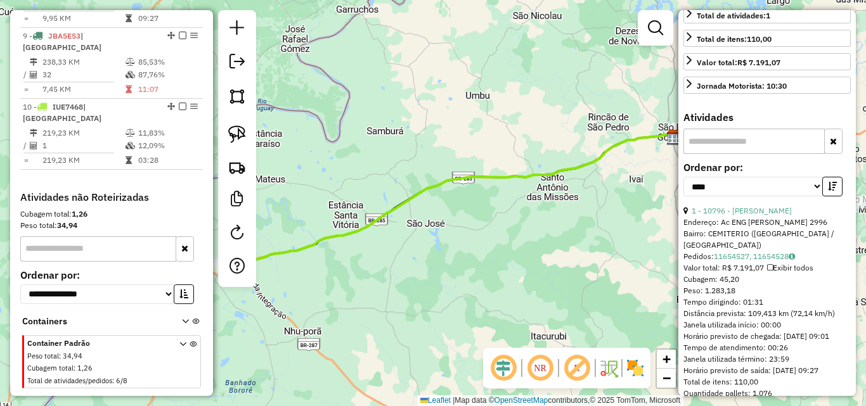
scroll to position [190, 0]
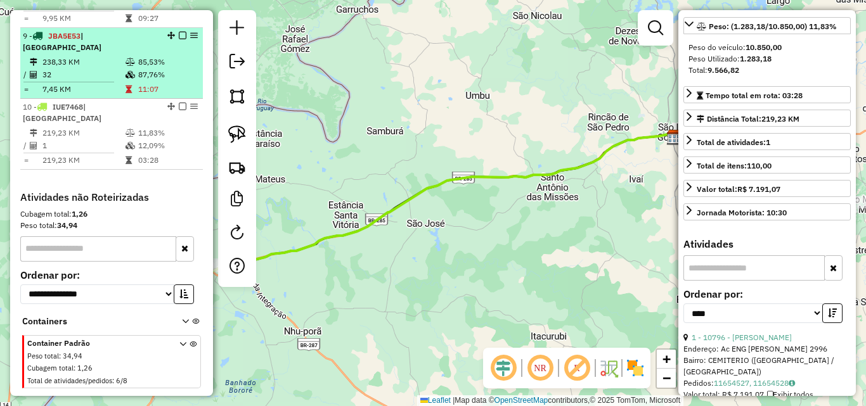
click at [94, 68] on td "32" at bounding box center [83, 74] width 83 height 13
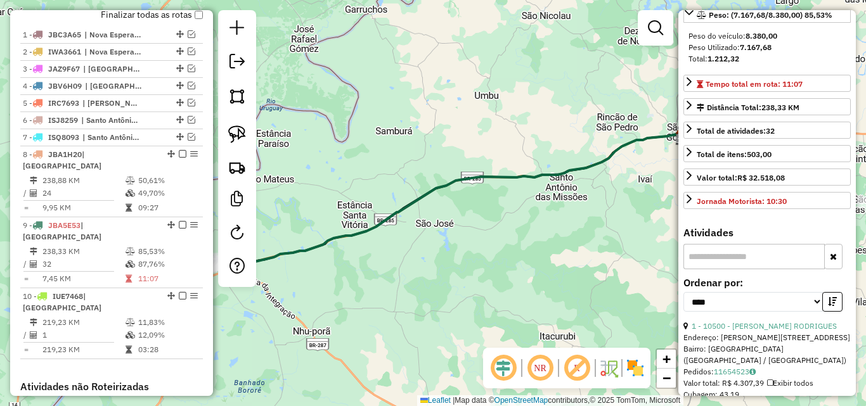
scroll to position [447, 0]
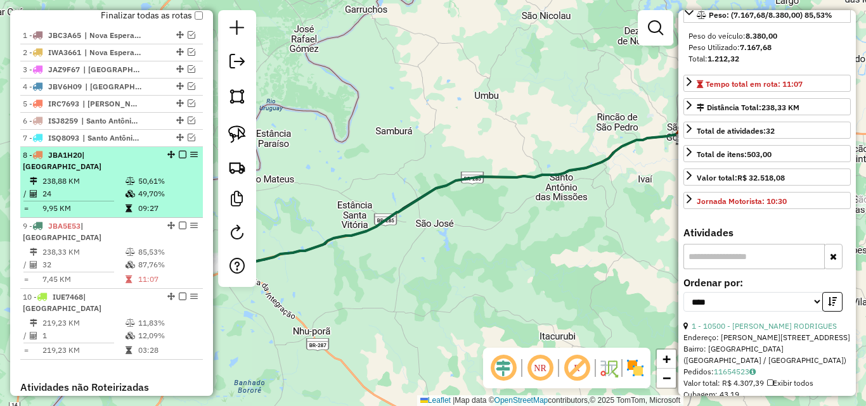
click at [131, 190] on icon at bounding box center [131, 194] width 10 height 8
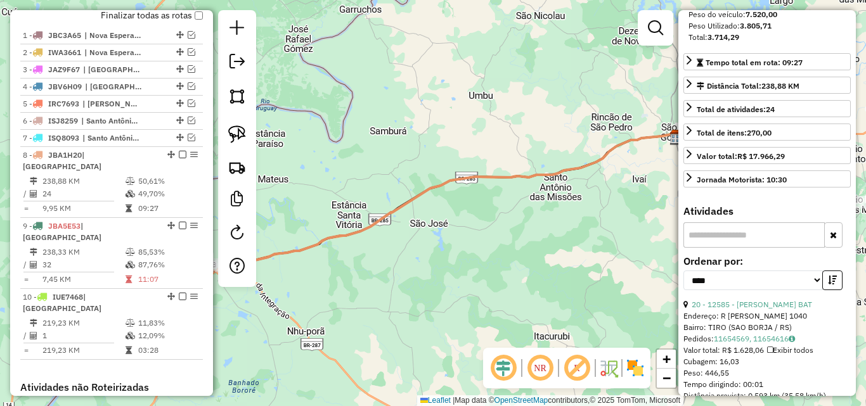
scroll to position [317, 0]
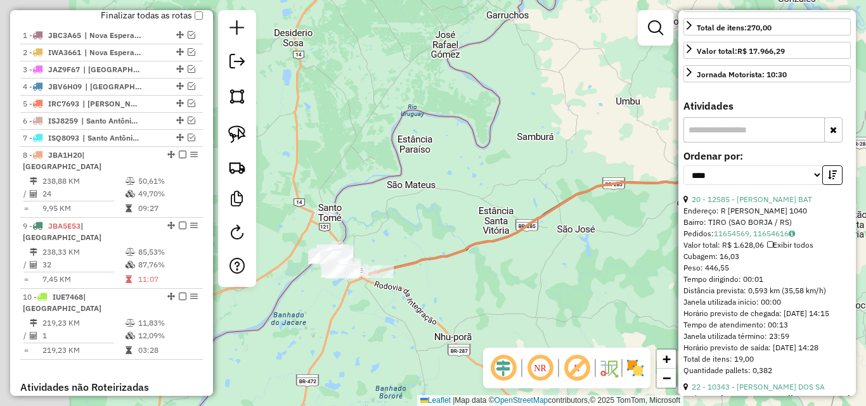
drag, startPoint x: 557, startPoint y: 258, endPoint x: 576, endPoint y: 256, distance: 19.1
click at [576, 256] on div "Janela de atendimento Grade de atendimento Capacidade Transportadoras Veículos …" at bounding box center [433, 203] width 866 height 406
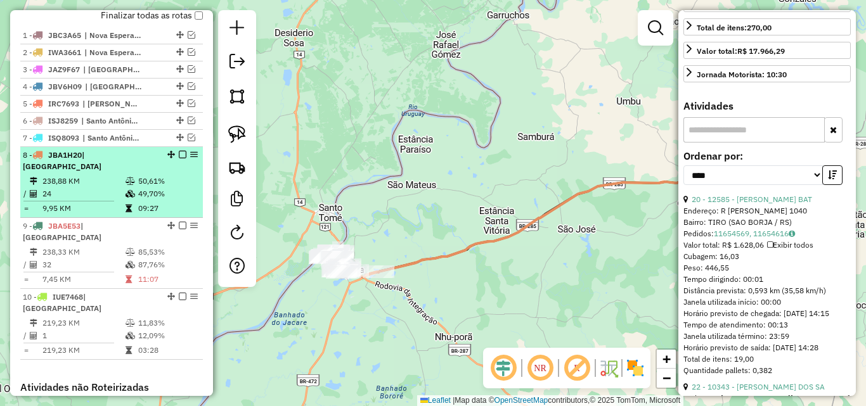
click at [179, 159] on em at bounding box center [183, 155] width 8 height 8
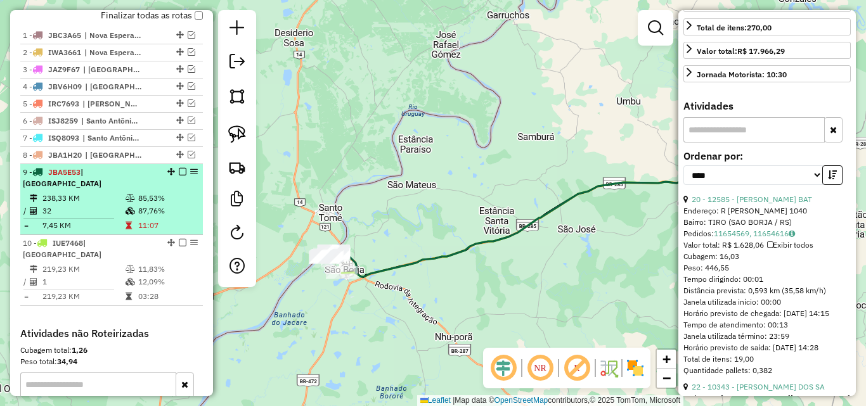
click at [126, 199] on icon at bounding box center [131, 199] width 10 height 8
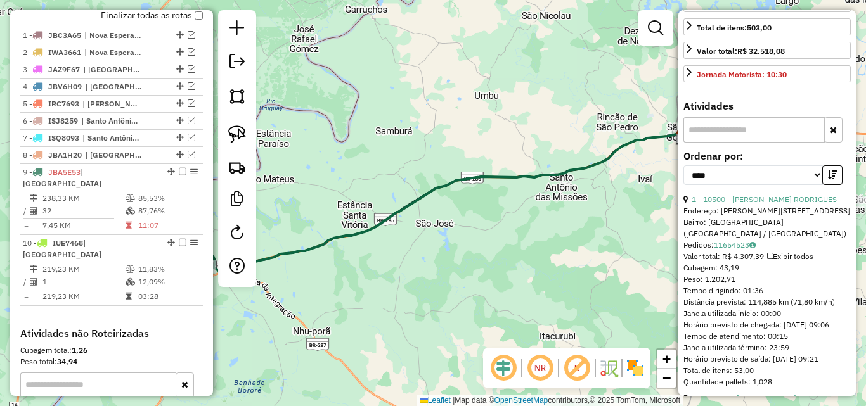
click at [782, 204] on link "1 - 10500 - [PERSON_NAME] RODRIGUES" at bounding box center [764, 200] width 145 height 10
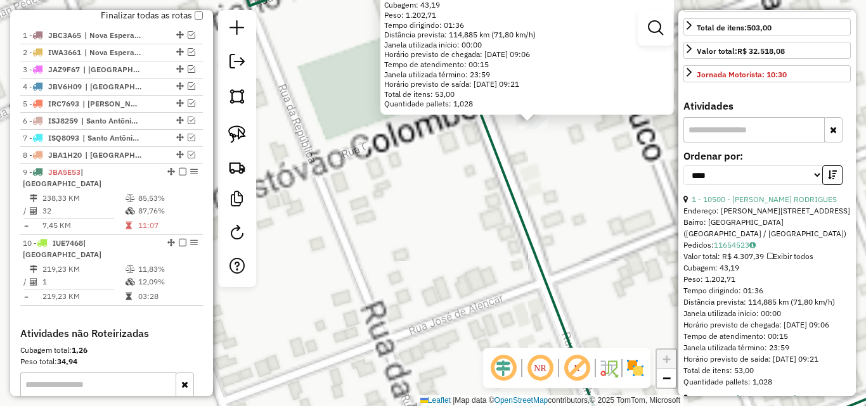
drag, startPoint x: 512, startPoint y: 216, endPoint x: 493, endPoint y: 249, distance: 38.3
click at [493, 249] on icon at bounding box center [714, 267] width 475 height 360
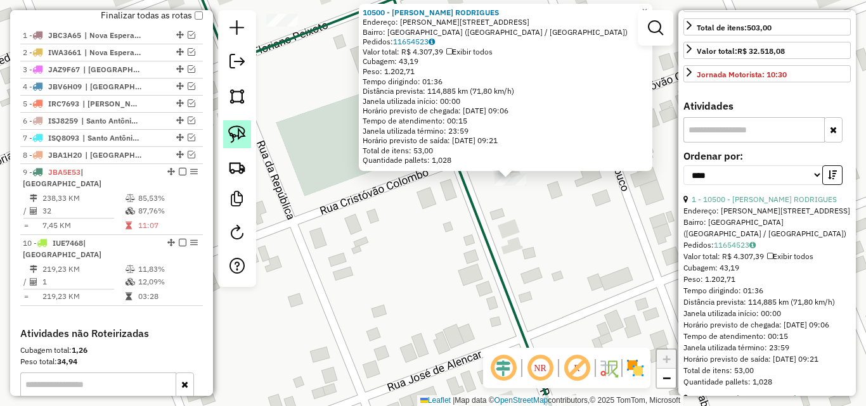
click at [235, 131] on img at bounding box center [237, 135] width 18 height 18
drag, startPoint x: 462, startPoint y: 176, endPoint x: 540, endPoint y: 198, distance: 81.1
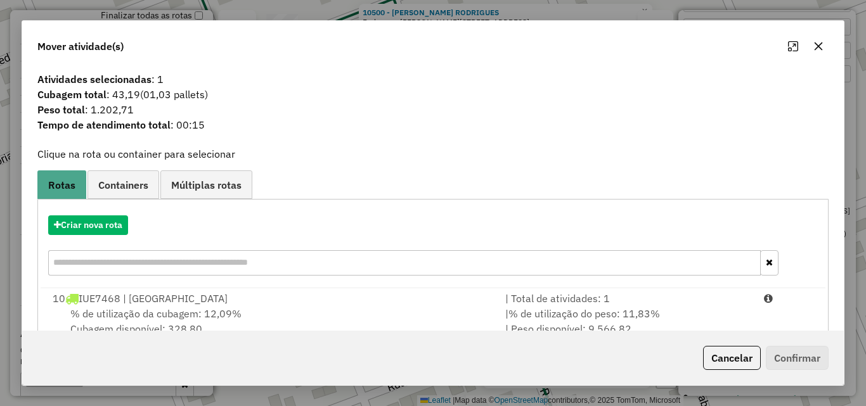
click at [424, 315] on div "% de utilização da cubagem: 12,09% Cubagem disponível: 328,80" at bounding box center [271, 321] width 453 height 30
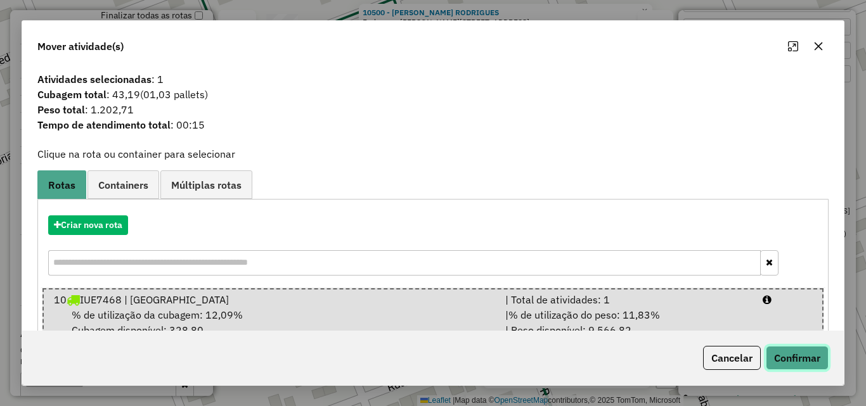
click at [809, 361] on button "Confirmar" at bounding box center [797, 358] width 63 height 24
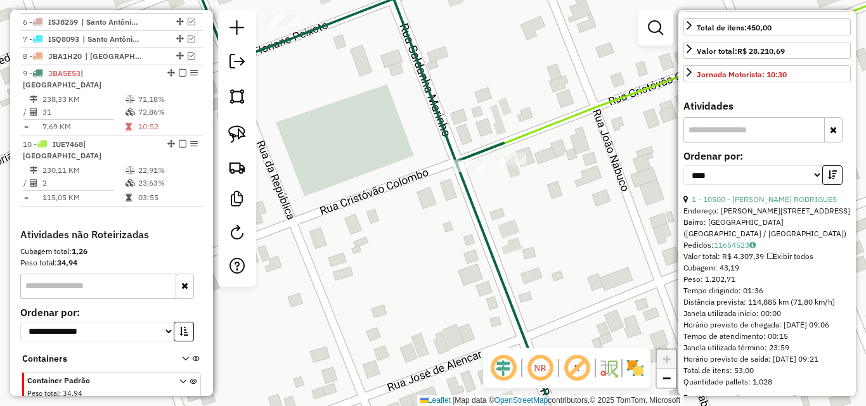
scroll to position [595, 0]
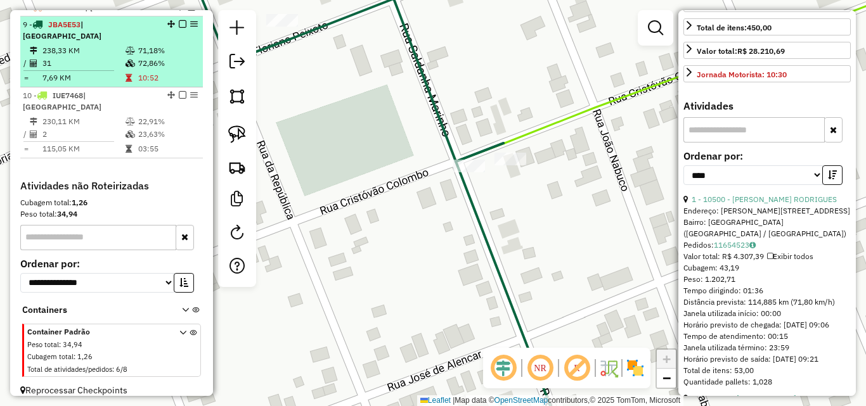
click at [101, 37] on span "| [GEOGRAPHIC_DATA]" at bounding box center [62, 30] width 79 height 21
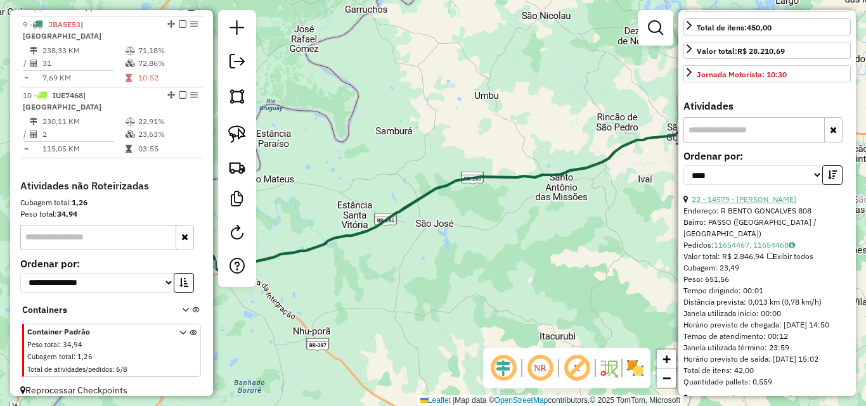
click at [748, 204] on link "22 - 14579 - [PERSON_NAME]" at bounding box center [744, 200] width 105 height 10
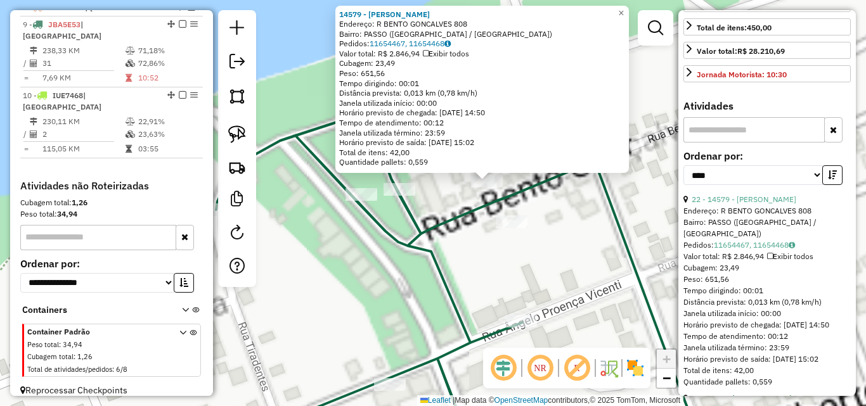
drag, startPoint x: 439, startPoint y: 240, endPoint x: 332, endPoint y: 257, distance: 109.1
click at [332, 257] on div "14579 - [PERSON_NAME]: R BENTO GONCALVES 808 Bairro: PASSO ([GEOGRAPHIC_DATA] /…" at bounding box center [433, 203] width 866 height 406
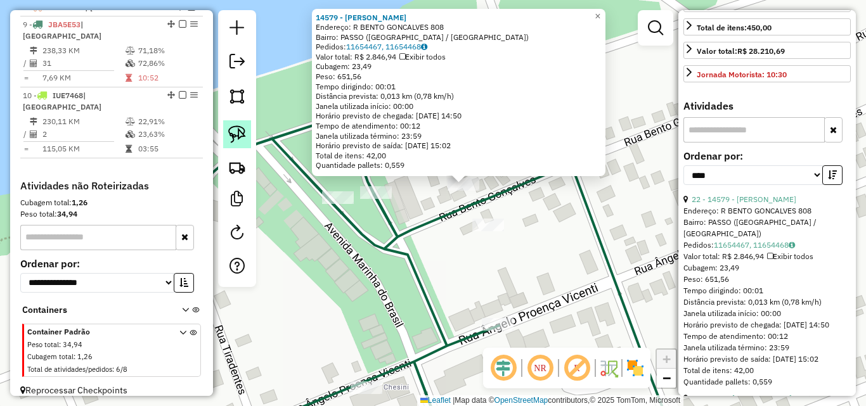
click at [238, 134] on img at bounding box center [237, 135] width 18 height 18
drag, startPoint x: 435, startPoint y: 209, endPoint x: 482, endPoint y: 191, distance: 50.2
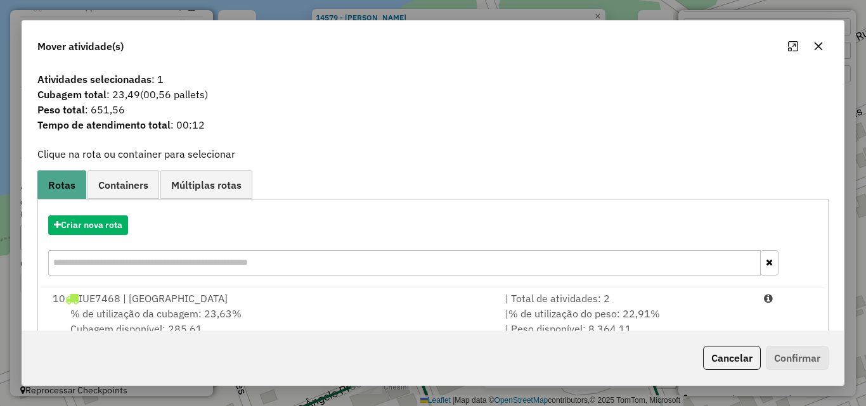
click at [387, 310] on div "% de utilização da cubagem: 23,63% Cubagem disponível: 285,61" at bounding box center [271, 321] width 453 height 30
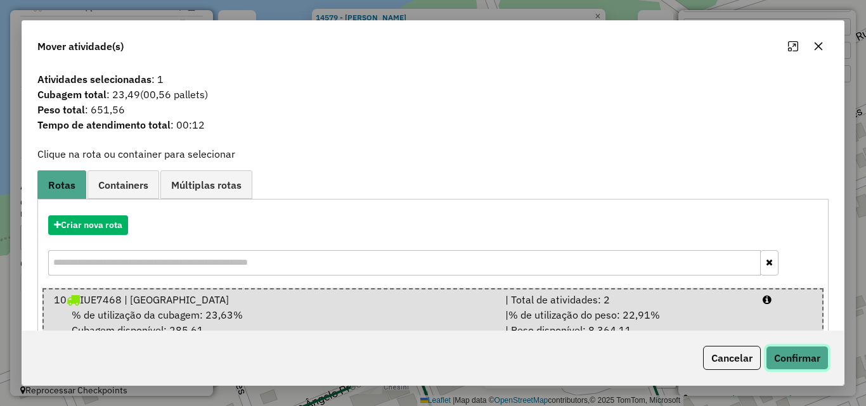
click at [792, 356] on button "Confirmar" at bounding box center [797, 358] width 63 height 24
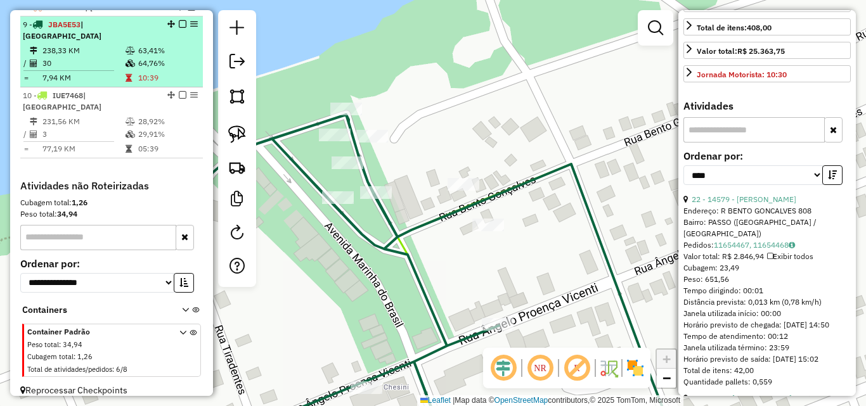
click at [129, 68] on td at bounding box center [131, 63] width 13 height 13
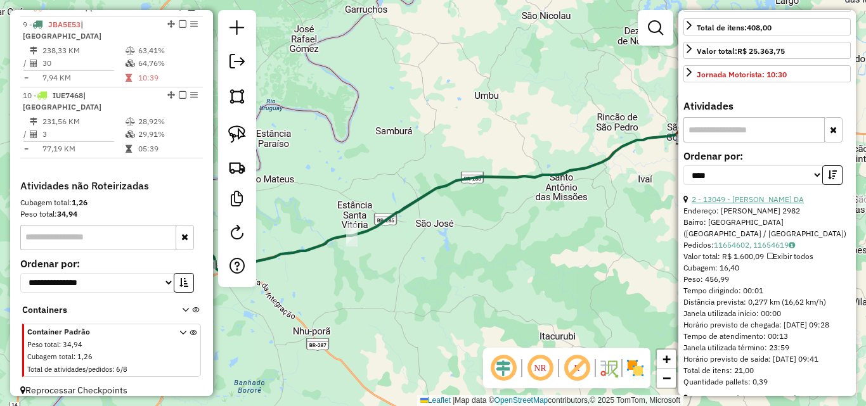
click at [748, 204] on link "2 - 13049 - [PERSON_NAME] DA" at bounding box center [748, 200] width 112 height 10
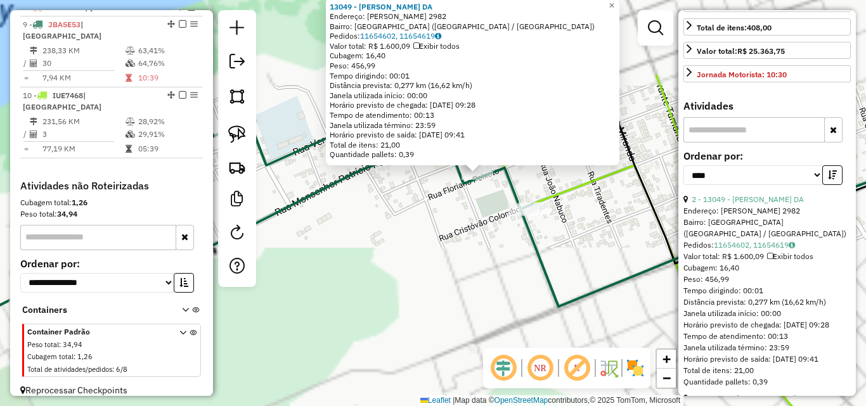
drag, startPoint x: 470, startPoint y: 151, endPoint x: 465, endPoint y: 230, distance: 79.5
click at [465, 230] on div "13049 - [PERSON_NAME] DA Endereço: R [PERSON_NAME] 2982 Bairro: [GEOGRAPHIC_DAT…" at bounding box center [433, 203] width 866 height 406
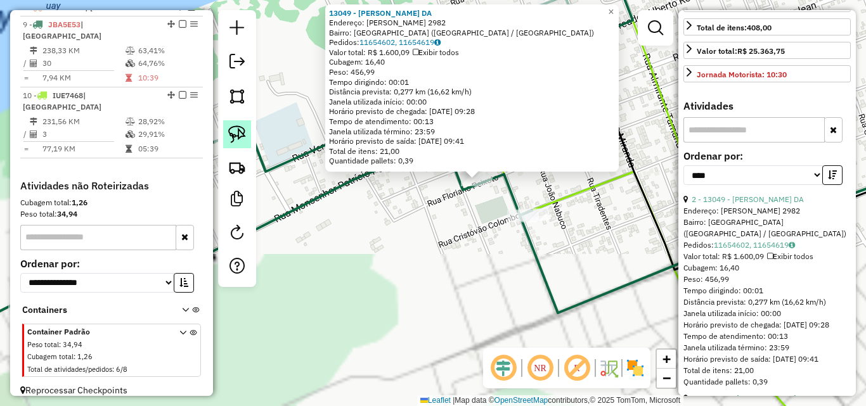
click at [242, 132] on img at bounding box center [237, 135] width 18 height 18
drag, startPoint x: 425, startPoint y: 198, endPoint x: 488, endPoint y: 195, distance: 63.5
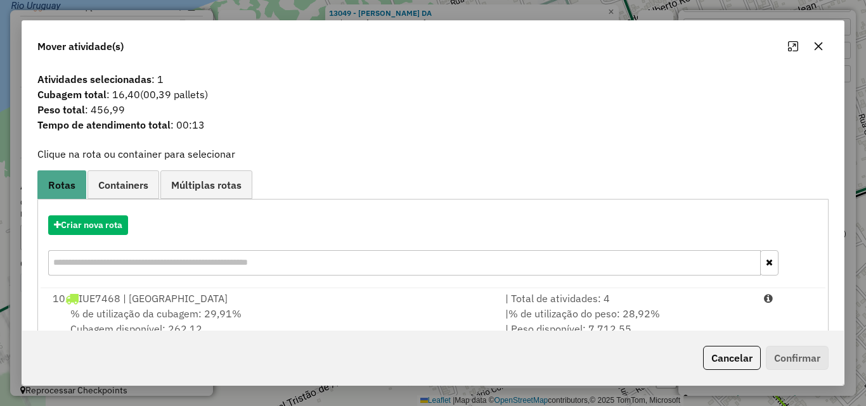
click at [363, 314] on div "% de utilização da cubagem: 29,91% Cubagem disponível: 262,12" at bounding box center [271, 321] width 453 height 30
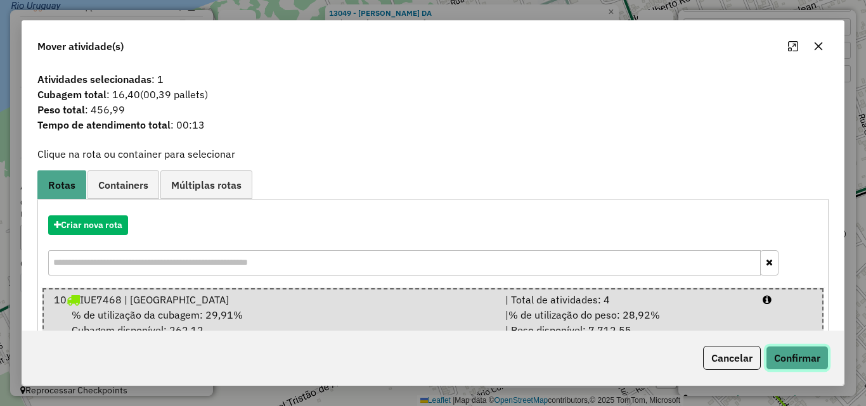
click at [786, 360] on button "Confirmar" at bounding box center [797, 358] width 63 height 24
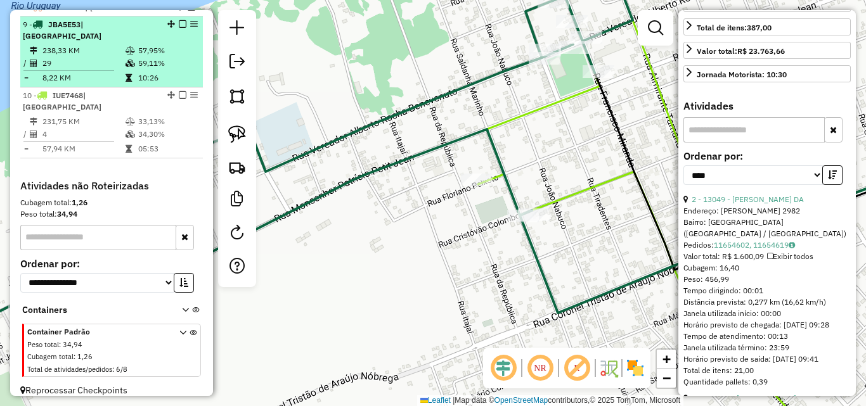
click at [118, 51] on td "238,33 KM" at bounding box center [83, 50] width 83 height 13
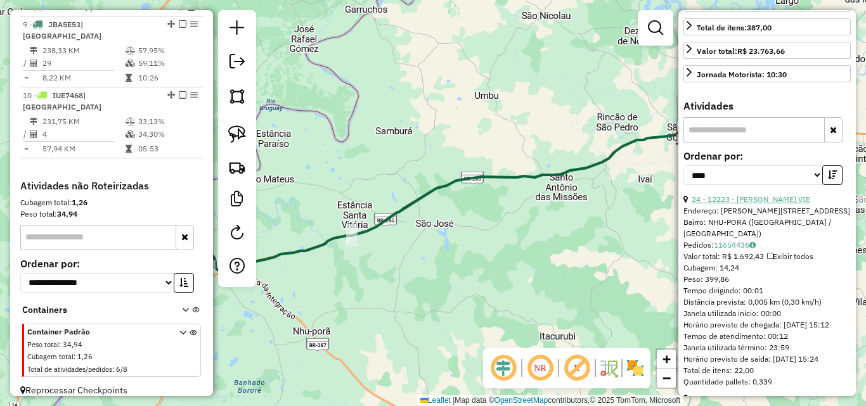
click at [770, 204] on link "24 - 12223 - [PERSON_NAME] VIE" at bounding box center [751, 200] width 119 height 10
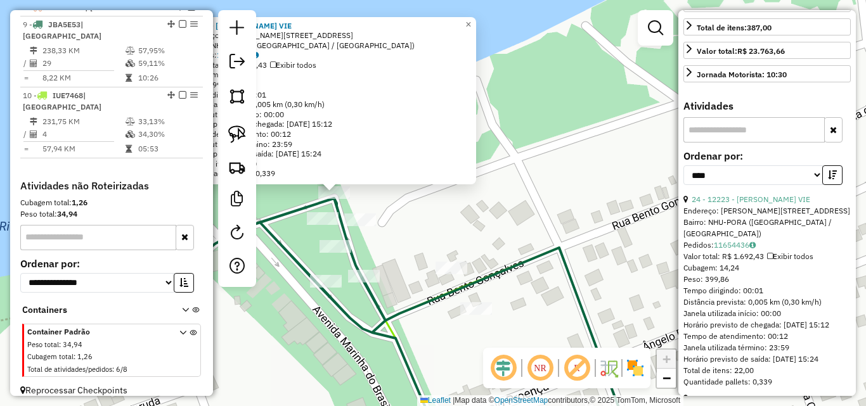
drag, startPoint x: 408, startPoint y: 280, endPoint x: 414, endPoint y: 286, distance: 8.1
click at [414, 285] on div "Rota 9 - Placa JBA5E53 13331 - 57.046.140 CATIANA P 12223 - [PERSON_NAME] VIE E…" at bounding box center [433, 203] width 866 height 406
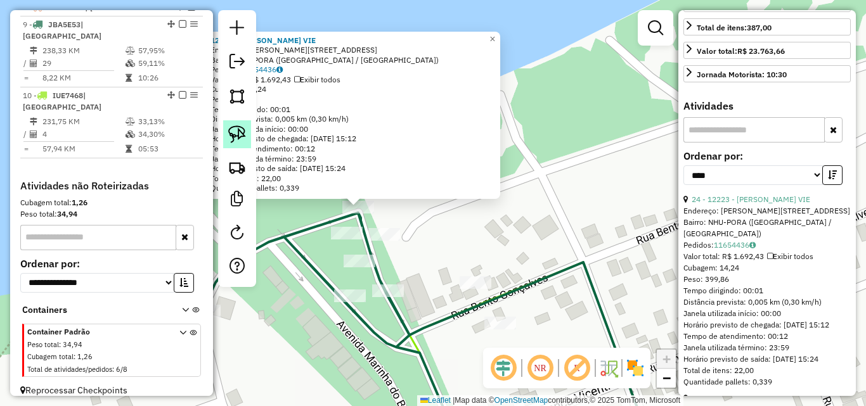
click at [232, 136] on img at bounding box center [237, 135] width 18 height 18
click at [379, 228] on div "12223 - [PERSON_NAME] VIE Endereço: [PERSON_NAME] 70 Bairro: NHU-PORA ([GEOGRAP…" at bounding box center [433, 203] width 866 height 406
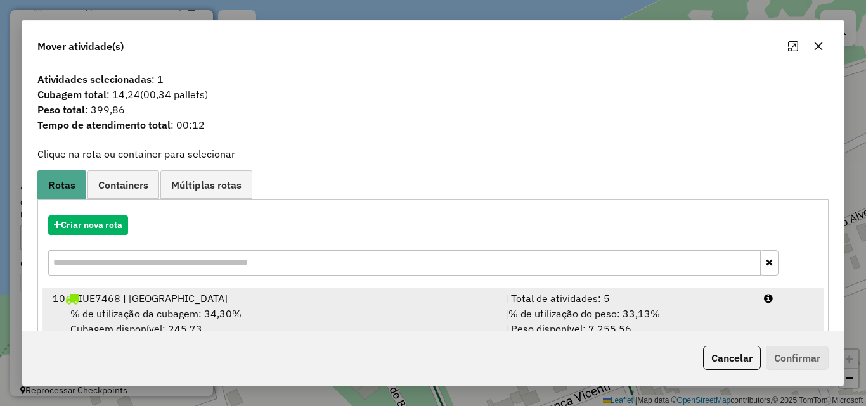
click at [337, 313] on div "% de utilização da cubagem: 34,30% Cubagem disponível: 245,73" at bounding box center [271, 321] width 453 height 30
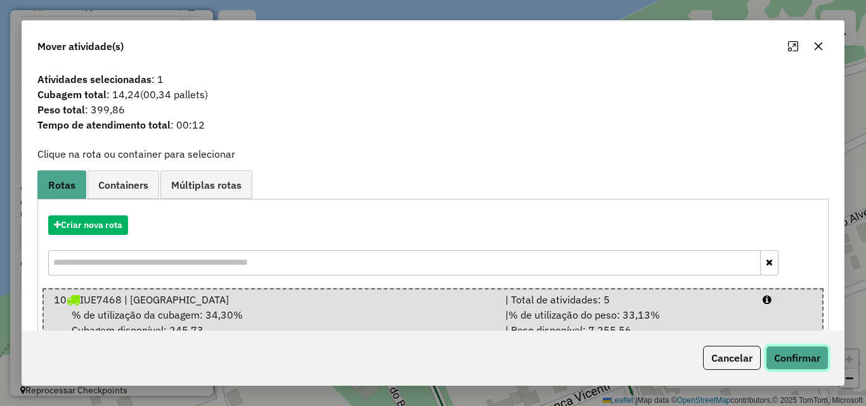
click at [795, 349] on button "Confirmar" at bounding box center [797, 358] width 63 height 24
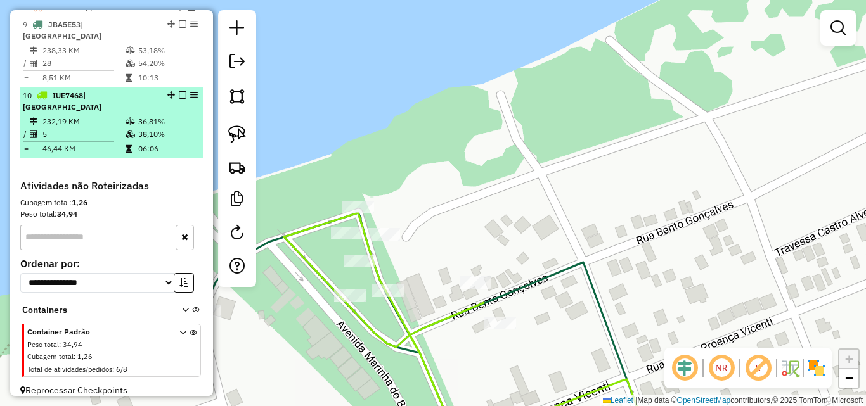
click at [80, 115] on td "232,19 KM" at bounding box center [83, 121] width 83 height 13
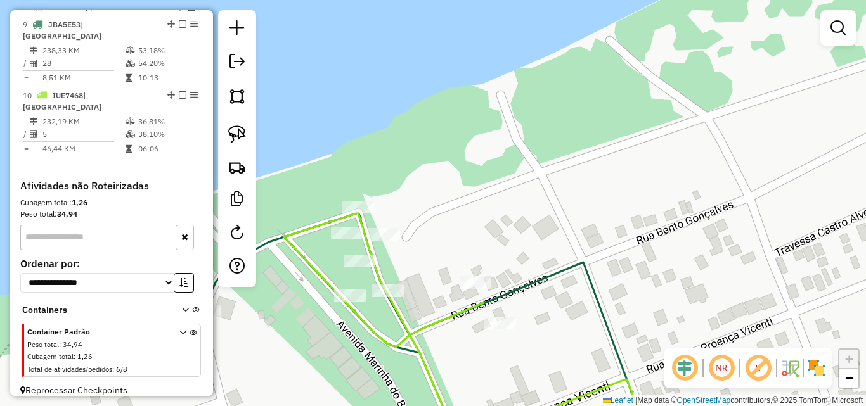
select select "*********"
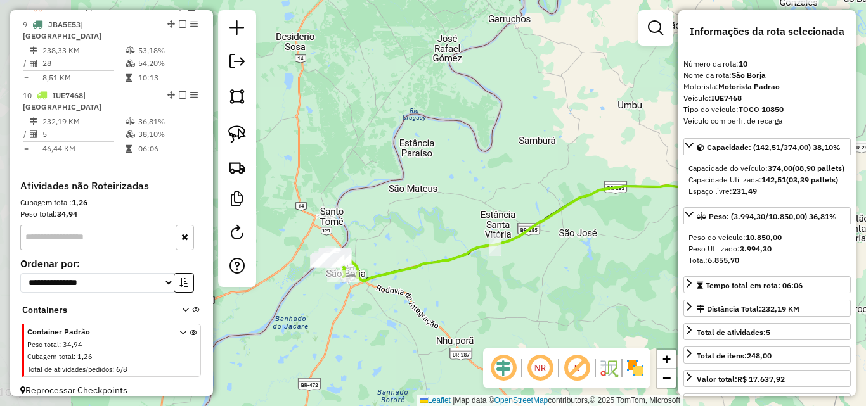
drag, startPoint x: 455, startPoint y: 297, endPoint x: 602, endPoint y: 307, distance: 148.0
click at [602, 307] on div "Janela de atendimento Grade de atendimento Capacidade Transportadoras Veículos …" at bounding box center [433, 203] width 866 height 406
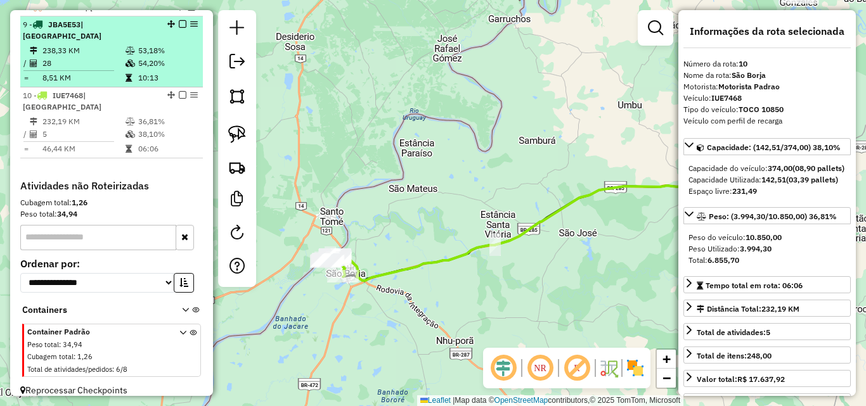
click at [114, 52] on td "238,33 KM" at bounding box center [83, 50] width 83 height 13
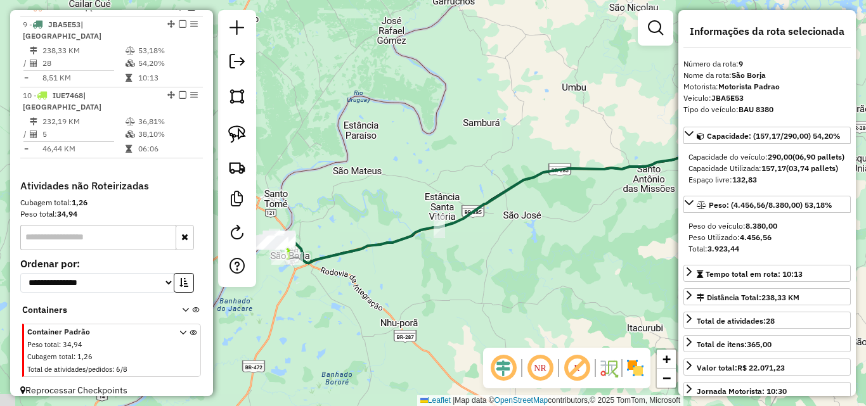
drag, startPoint x: 424, startPoint y: 257, endPoint x: 512, endPoint y: 251, distance: 88.4
click at [512, 251] on div "Janela de atendimento Grade de atendimento Capacidade Transportadoras Veículos …" at bounding box center [433, 203] width 866 height 406
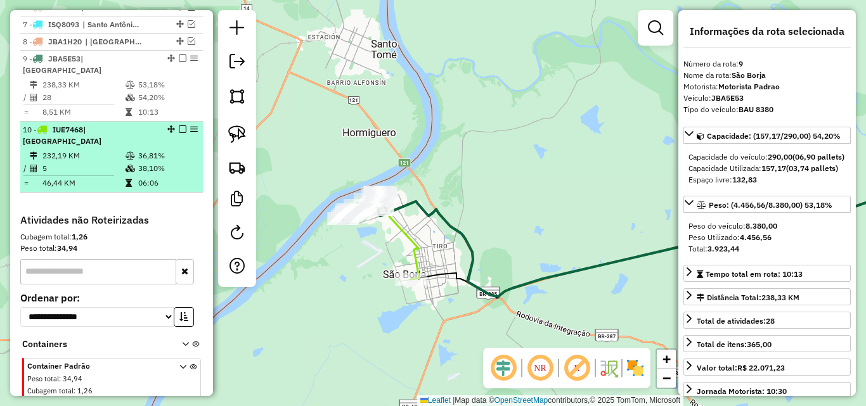
scroll to position [531, 0]
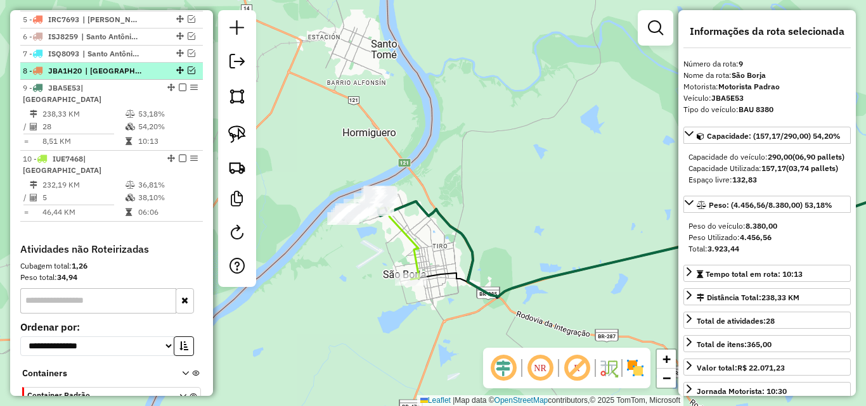
click at [188, 74] on em at bounding box center [192, 71] width 8 height 8
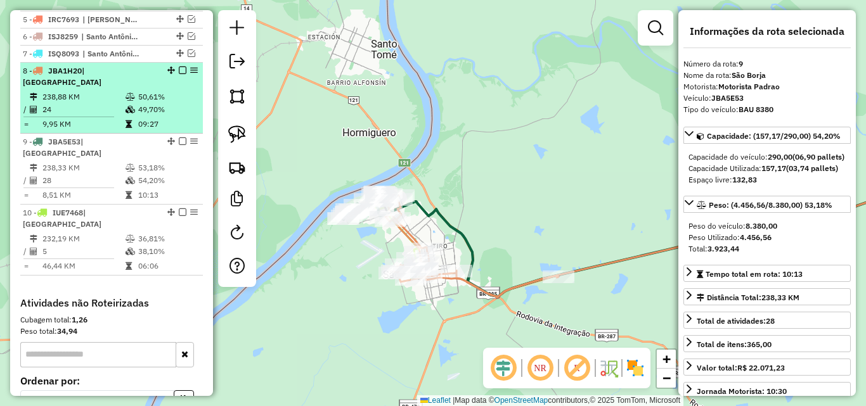
click at [91, 104] on td "24" at bounding box center [83, 109] width 83 height 13
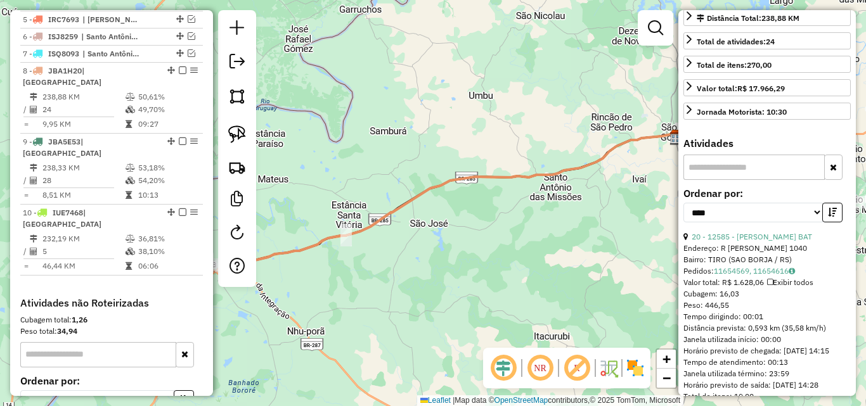
scroll to position [317, 0]
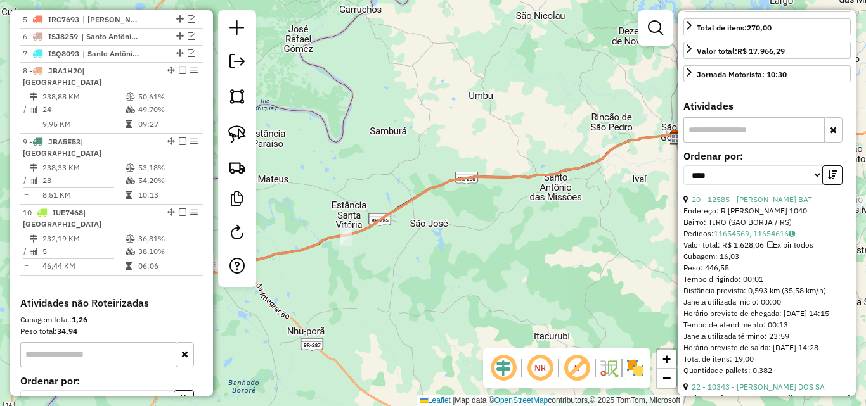
click at [783, 204] on link "20 - 12585 - [PERSON_NAME] BAT" at bounding box center [752, 200] width 120 height 10
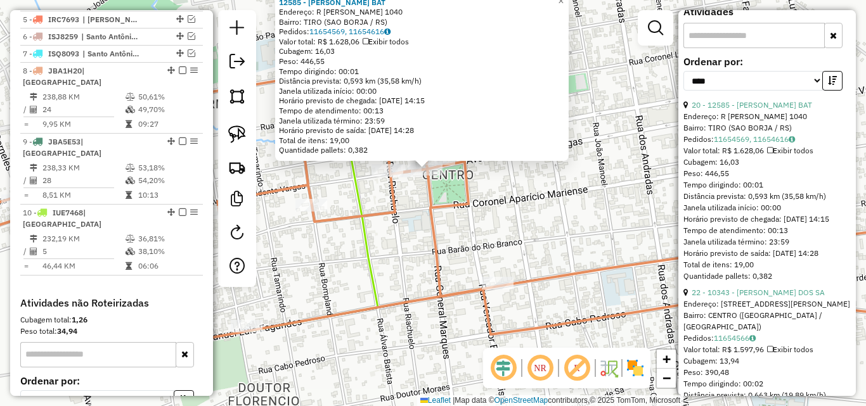
scroll to position [507, 0]
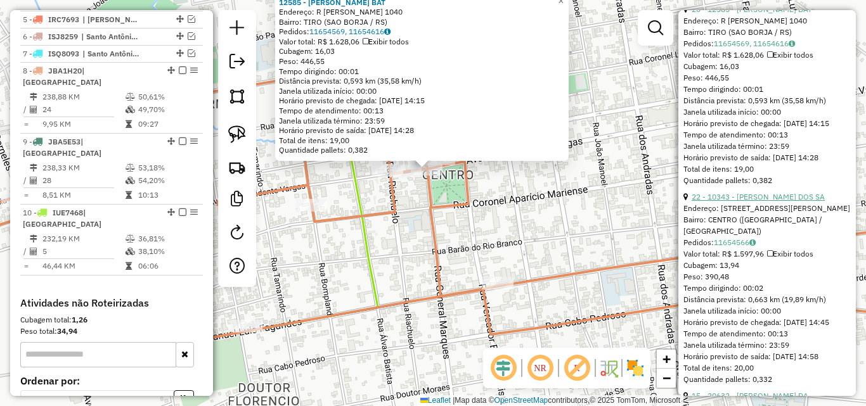
click at [753, 202] on link "22 - 10343 - [PERSON_NAME] DOS SA" at bounding box center [758, 197] width 133 height 10
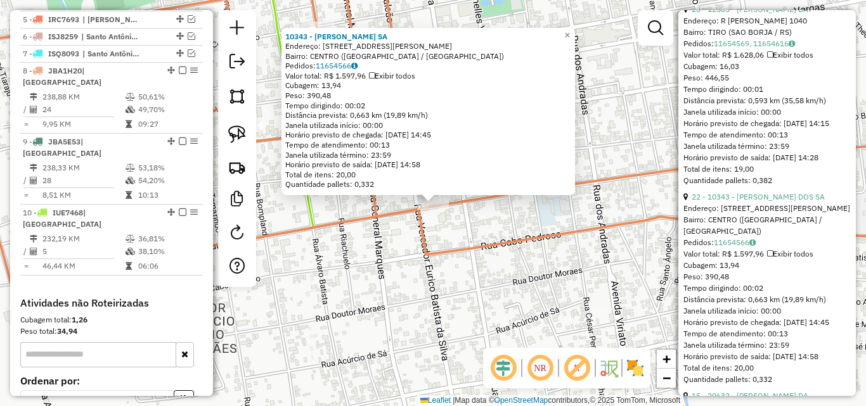
click at [569, 278] on div "10343 - [PERSON_NAME] DOS SA Endereço: R ENG [PERSON_NAME] 2241 Bairro: CENTRO …" at bounding box center [433, 203] width 866 height 406
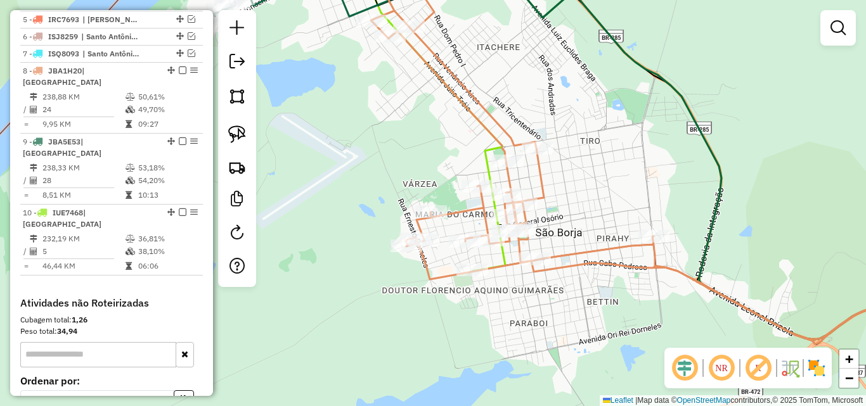
drag, startPoint x: 408, startPoint y: 247, endPoint x: 365, endPoint y: 240, distance: 43.7
click at [365, 240] on div "Janela de atendimento Grade de atendimento Capacidade Transportadoras Veículos …" at bounding box center [433, 203] width 866 height 406
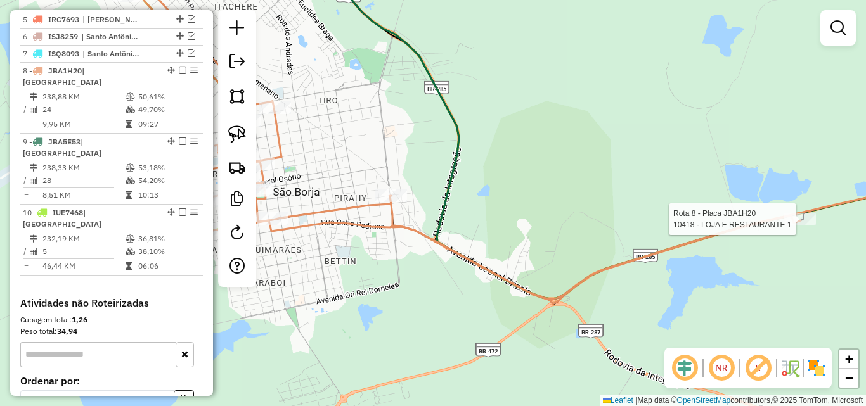
select select "*********"
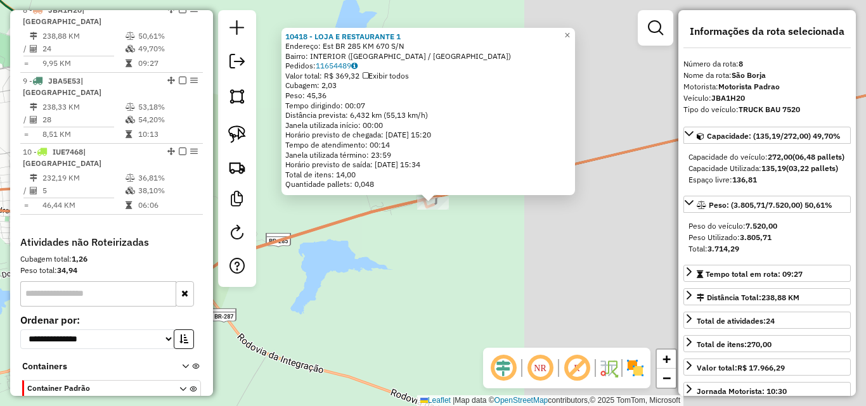
scroll to position [595, 0]
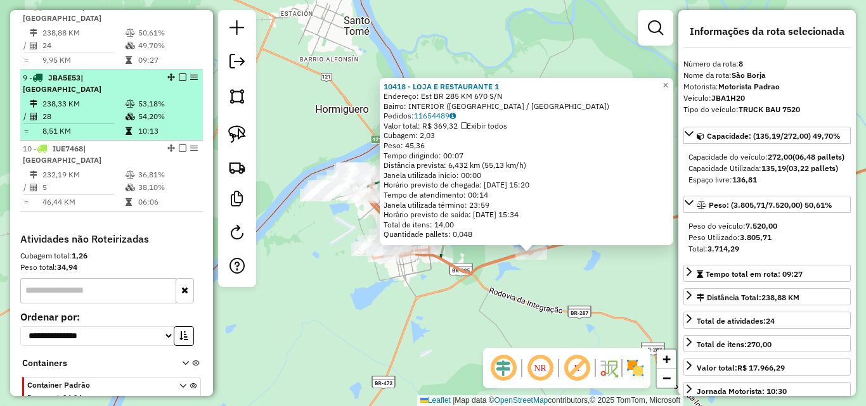
click at [138, 110] on td "54,20%" at bounding box center [168, 116] width 60 height 13
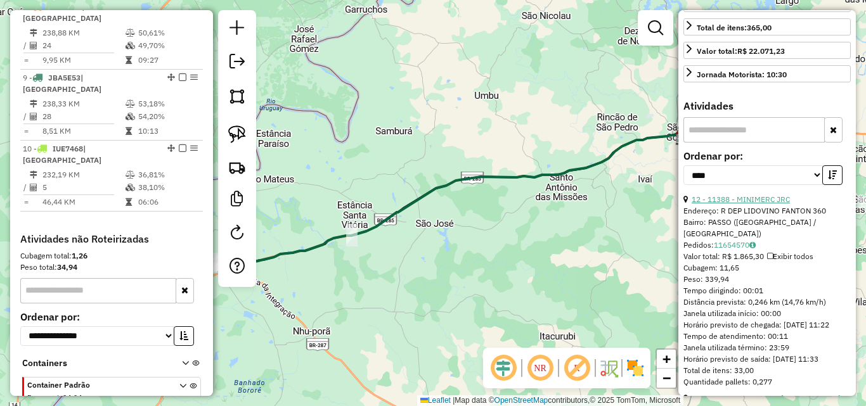
scroll to position [571, 0]
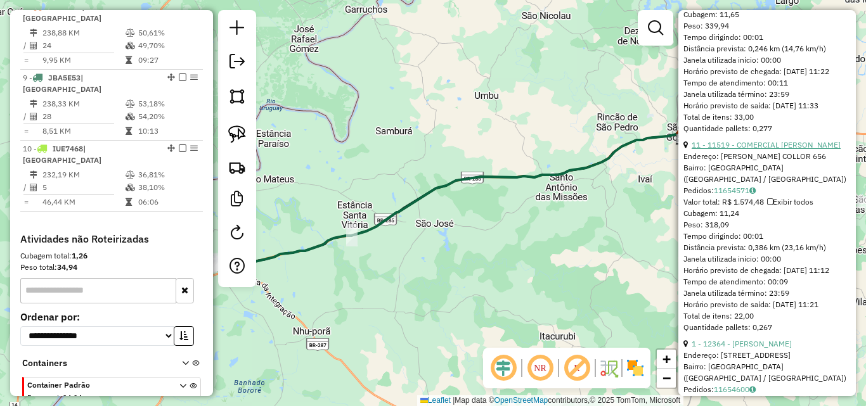
click at [755, 150] on link "11 - 11519 - COMERCIAL [PERSON_NAME]" at bounding box center [766, 145] width 149 height 10
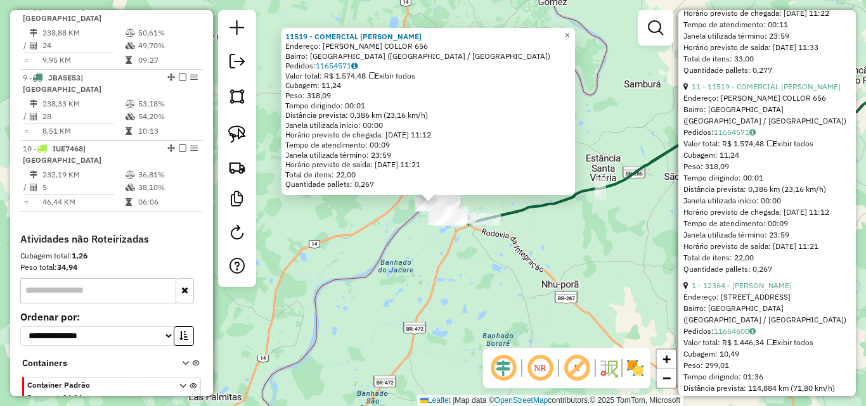
scroll to position [697, 0]
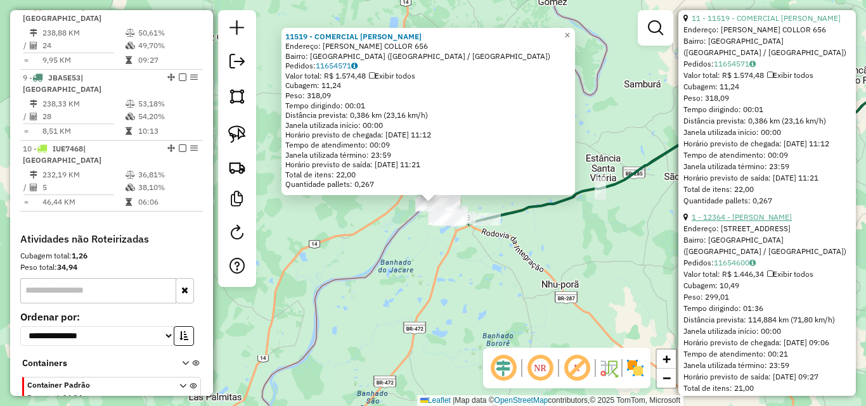
click at [753, 222] on link "1 - 12364 - [PERSON_NAME]" at bounding box center [742, 217] width 100 height 10
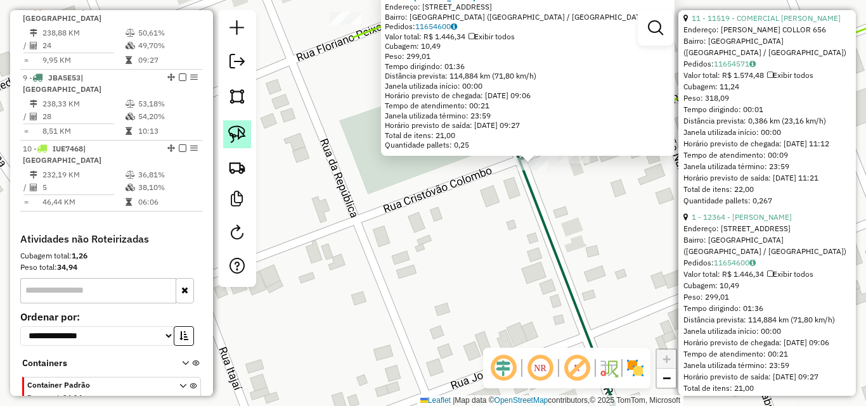
click at [231, 139] on img at bounding box center [237, 135] width 18 height 18
drag, startPoint x: 504, startPoint y: 156, endPoint x: 546, endPoint y: 179, distance: 48.0
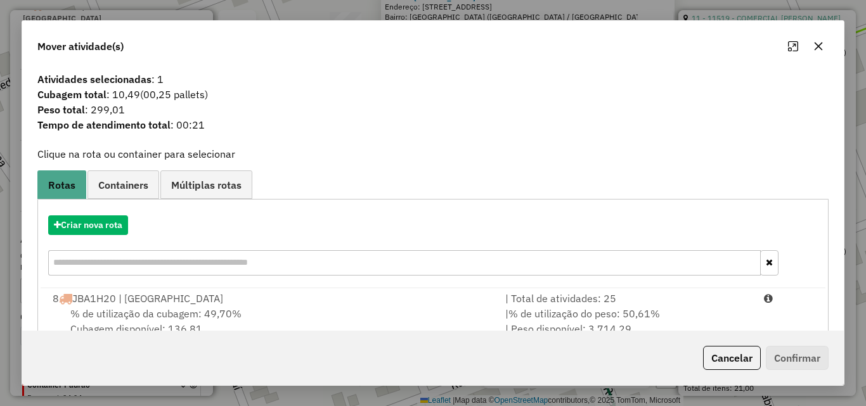
click at [405, 316] on div "% de utilização da cubagem: 49,70% Cubagem disponível: 136,81" at bounding box center [271, 321] width 453 height 30
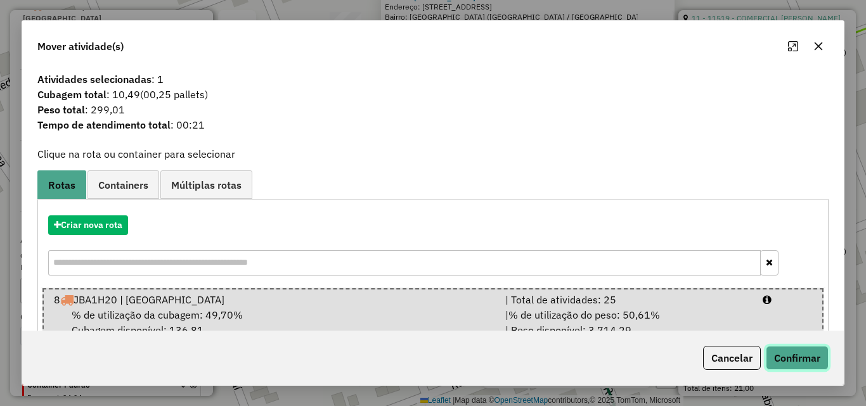
click at [788, 357] on button "Confirmar" at bounding box center [797, 358] width 63 height 24
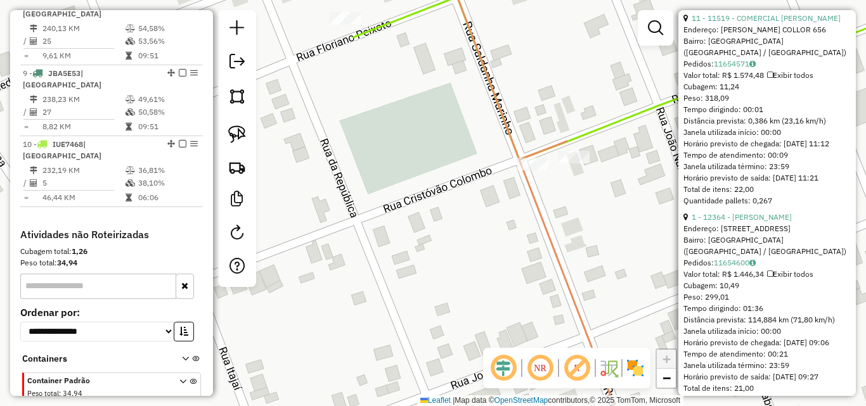
scroll to position [637, 0]
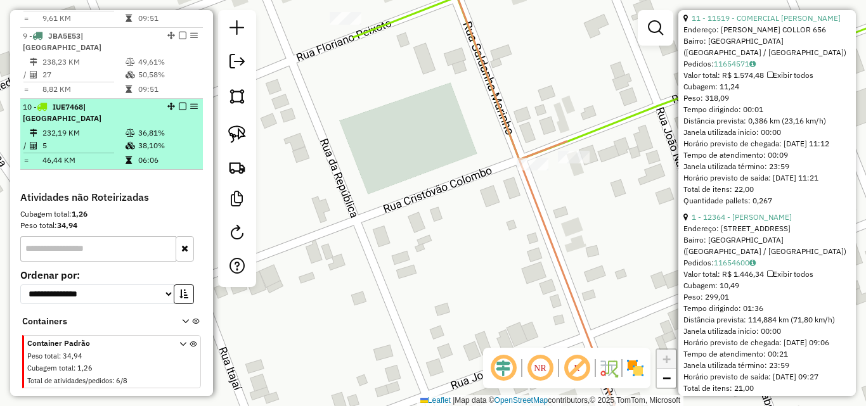
click at [86, 127] on td "232,19 KM" at bounding box center [83, 133] width 83 height 13
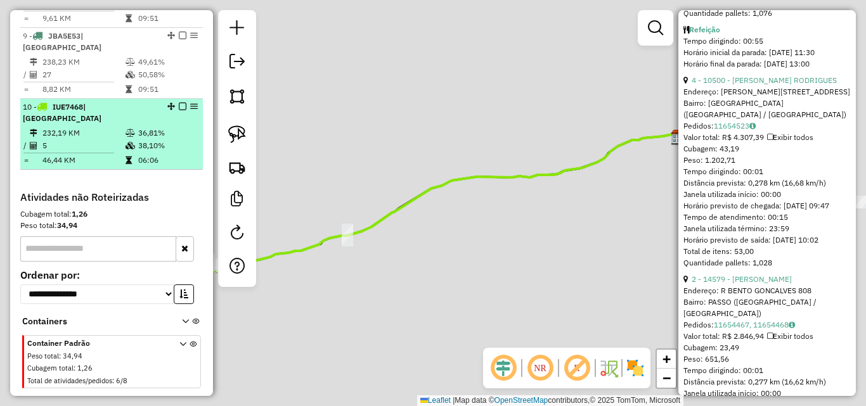
scroll to position [709, 0]
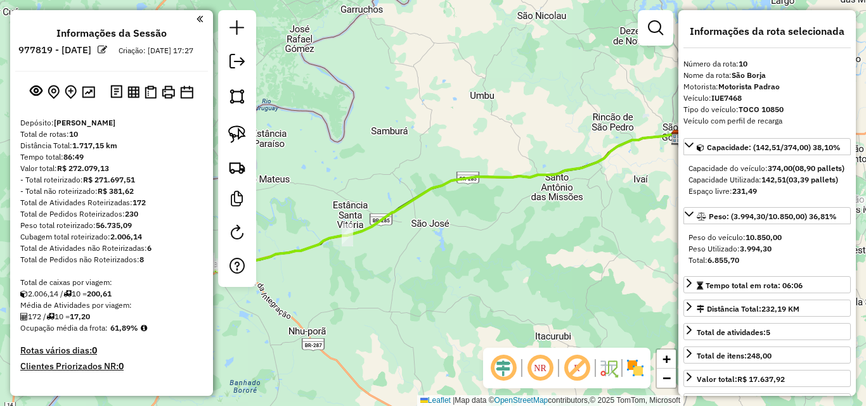
select select "*********"
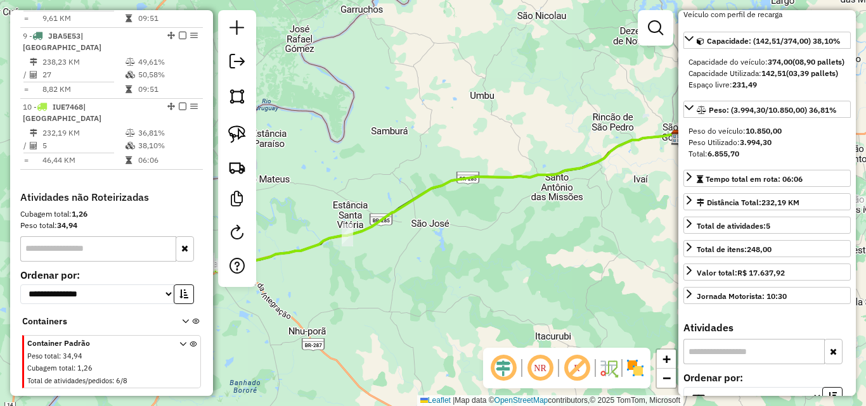
scroll to position [75, 0]
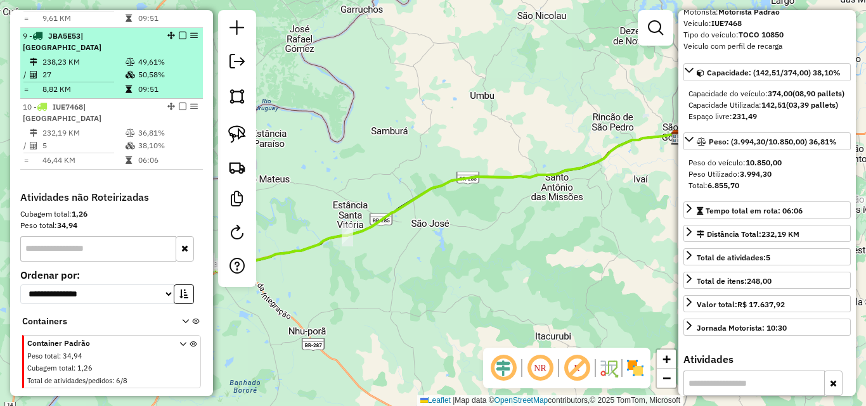
click at [90, 68] on td "27" at bounding box center [83, 74] width 83 height 13
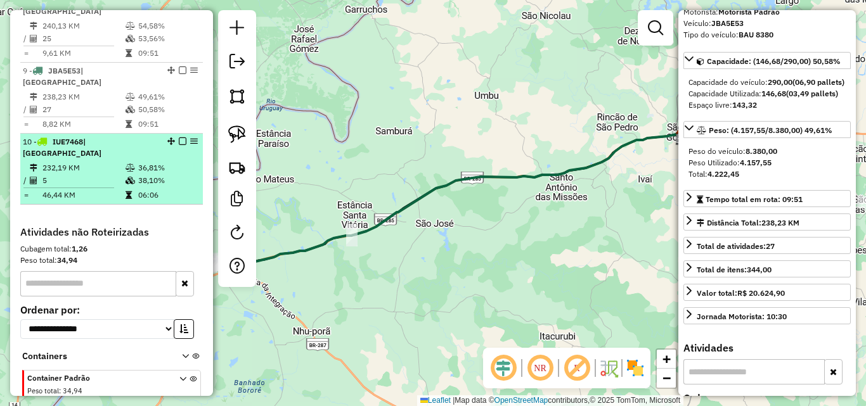
scroll to position [574, 0]
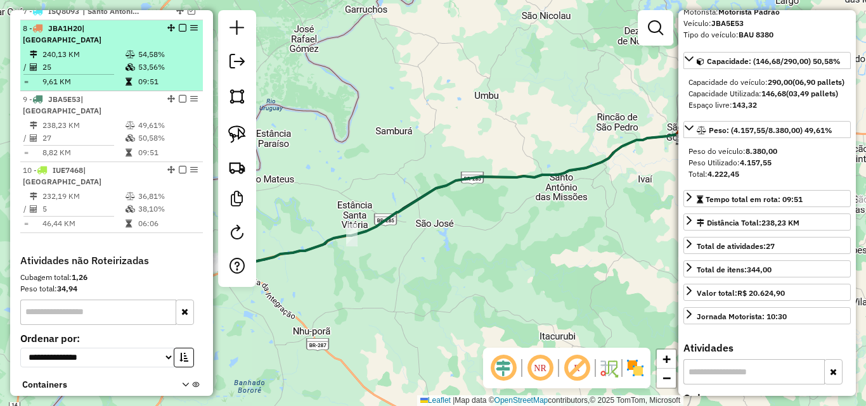
click at [112, 70] on td "25" at bounding box center [83, 67] width 83 height 13
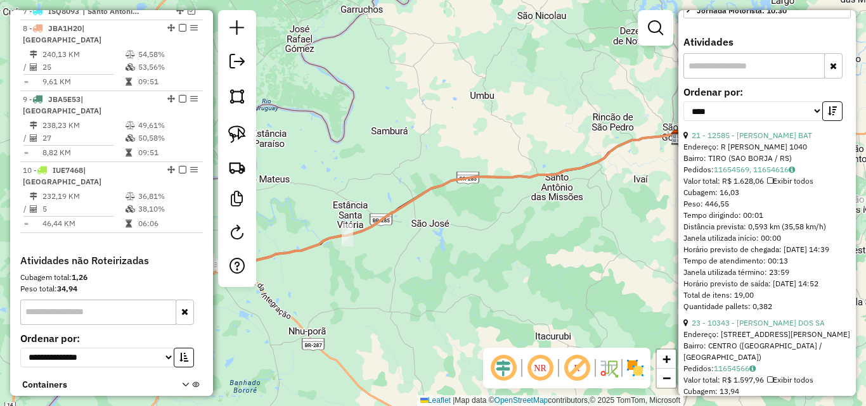
scroll to position [392, 0]
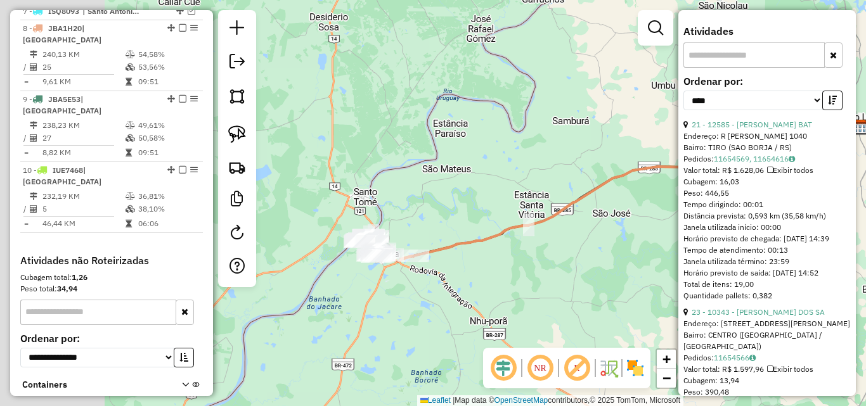
drag, startPoint x: 482, startPoint y: 259, endPoint x: 562, endPoint y: 250, distance: 80.9
click at [562, 250] on div "Janela de atendimento Grade de atendimento Capacidade Transportadoras Veículos …" at bounding box center [433, 203] width 866 height 406
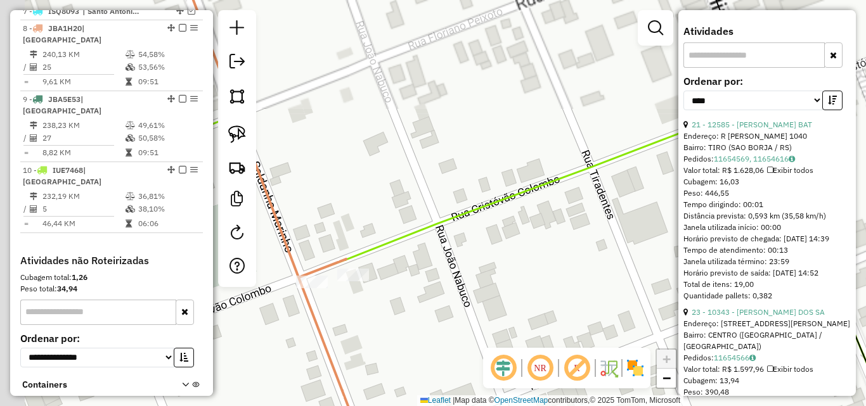
drag, startPoint x: 453, startPoint y: 234, endPoint x: 618, endPoint y: 122, distance: 198.6
click at [618, 123] on div "Janela de atendimento Grade de atendimento Capacidade Transportadoras Veículos …" at bounding box center [433, 203] width 866 height 406
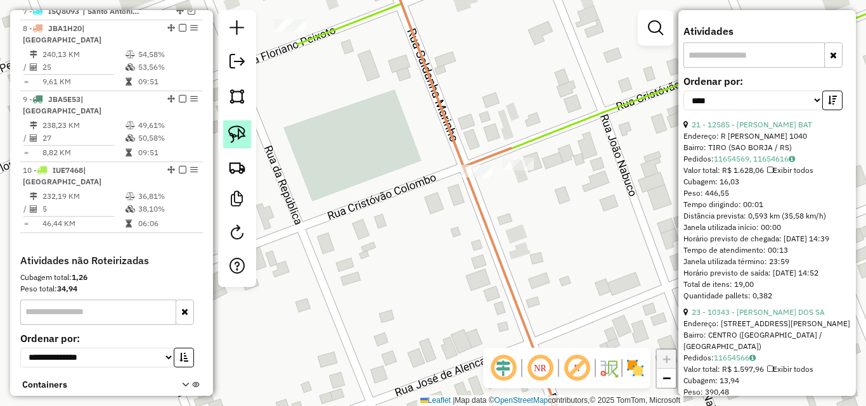
click at [235, 134] on img at bounding box center [237, 135] width 18 height 18
drag, startPoint x: 439, startPoint y: 156, endPoint x: 491, endPoint y: 197, distance: 65.9
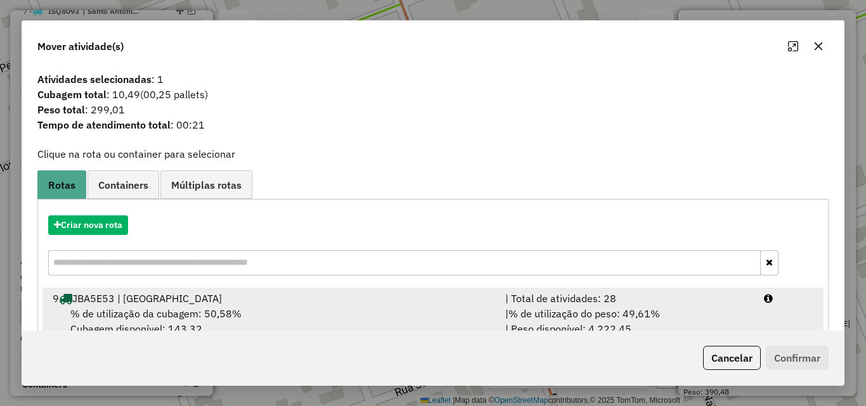
scroll to position [82, 0]
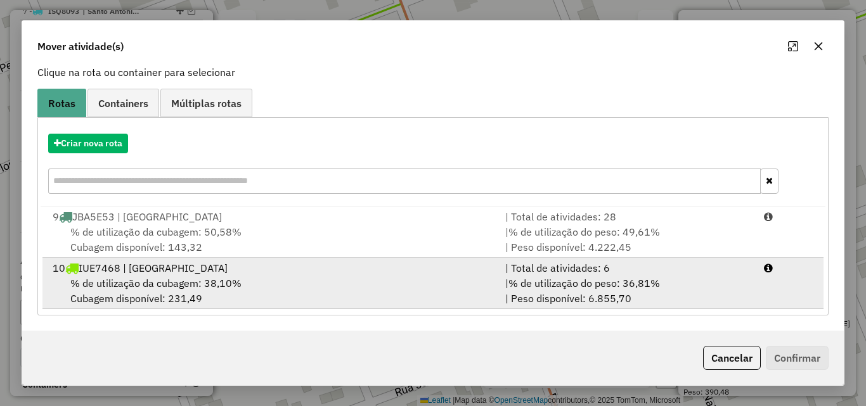
click at [325, 295] on div "% de utilização da cubagem: 38,10% Cubagem disponível: 231,49" at bounding box center [271, 291] width 453 height 30
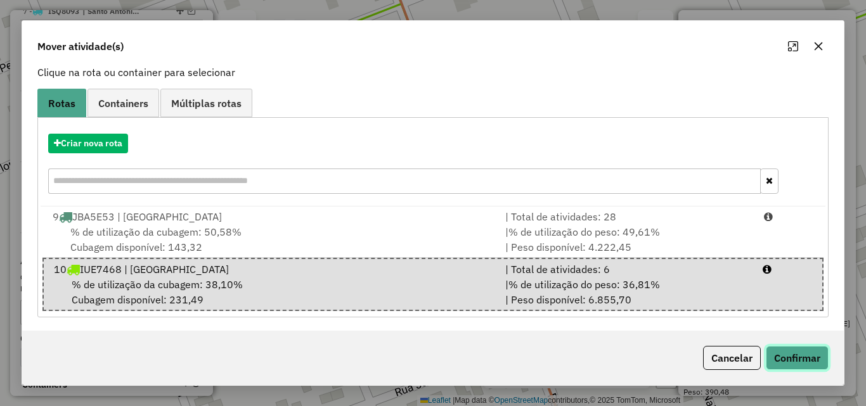
click at [794, 364] on button "Confirmar" at bounding box center [797, 358] width 63 height 24
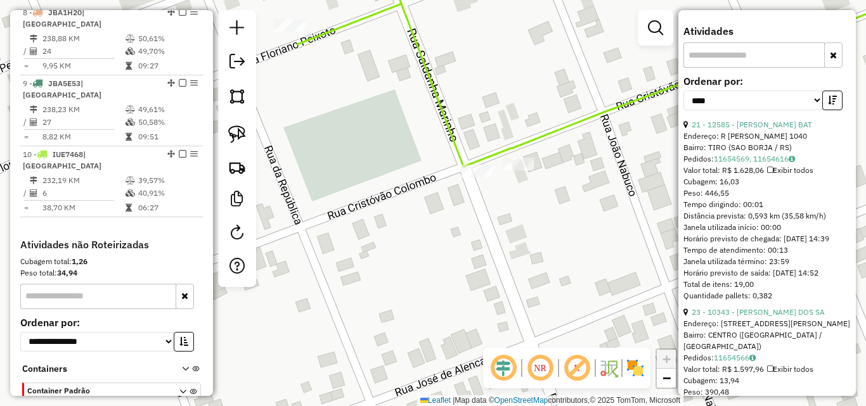
scroll to position [595, 0]
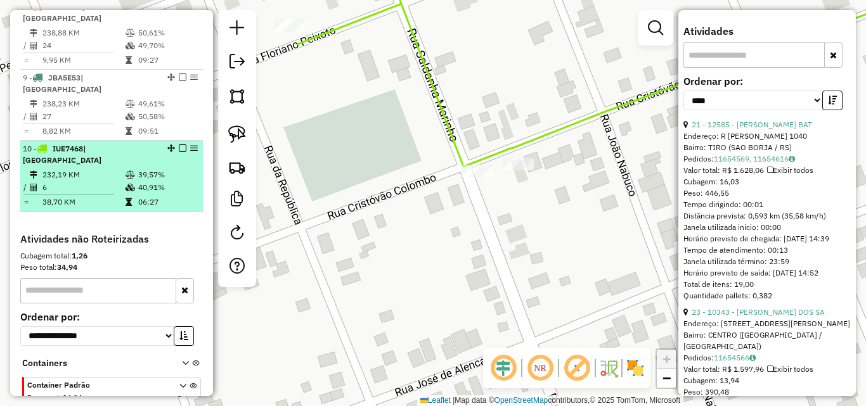
click at [117, 169] on td "232,19 KM" at bounding box center [83, 175] width 83 height 13
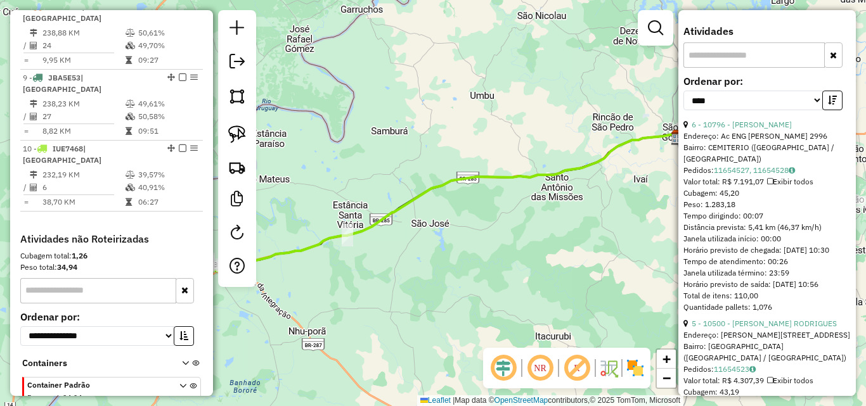
scroll to position [150, 0]
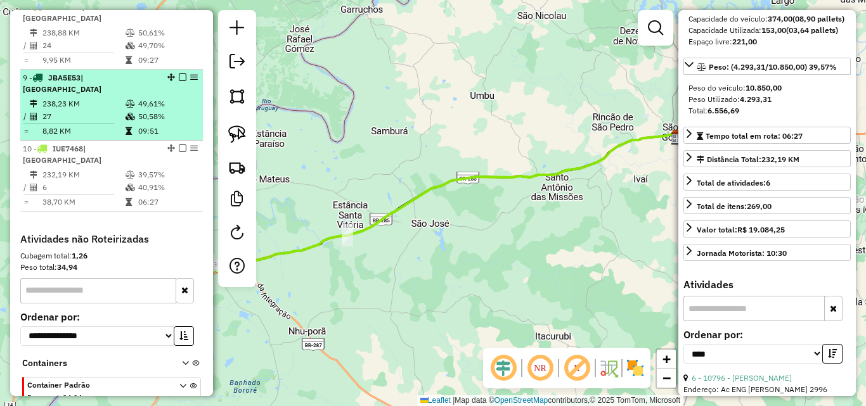
click at [110, 110] on td "27" at bounding box center [83, 116] width 83 height 13
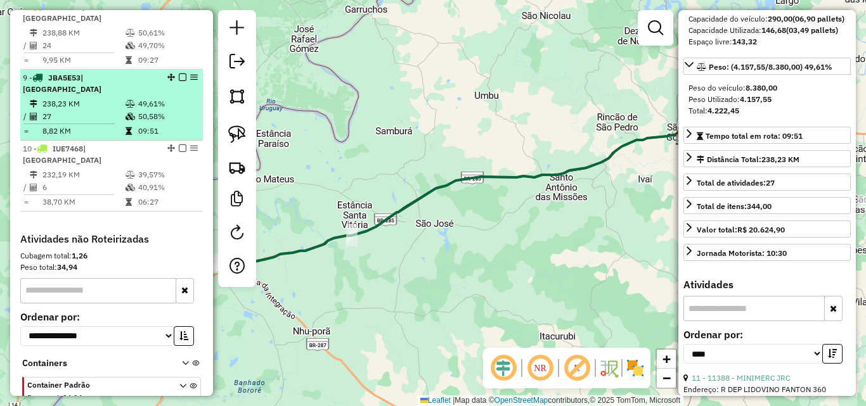
scroll to position [532, 0]
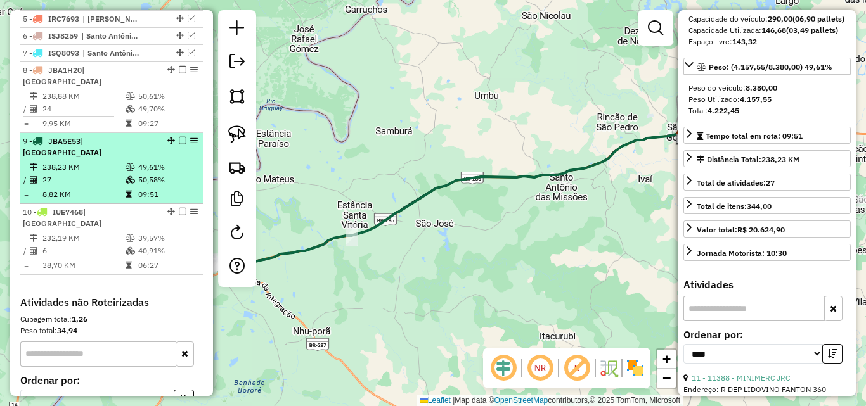
click at [110, 107] on td "24" at bounding box center [83, 109] width 83 height 13
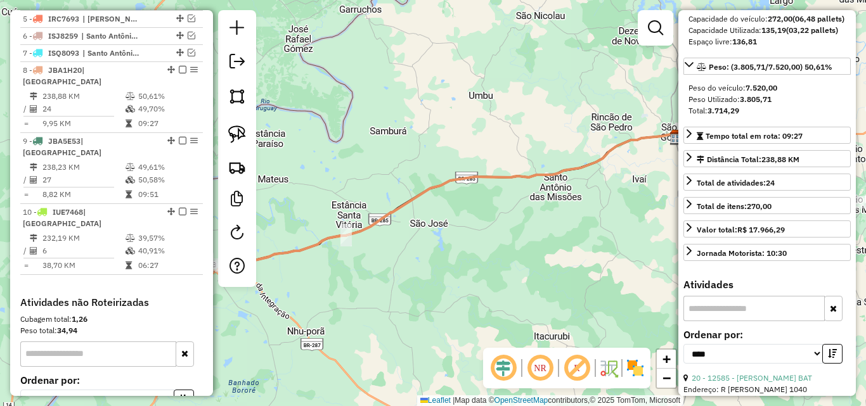
drag, startPoint x: 322, startPoint y: 245, endPoint x: 626, endPoint y: 252, distance: 303.8
click at [626, 252] on icon at bounding box center [434, 202] width 488 height 137
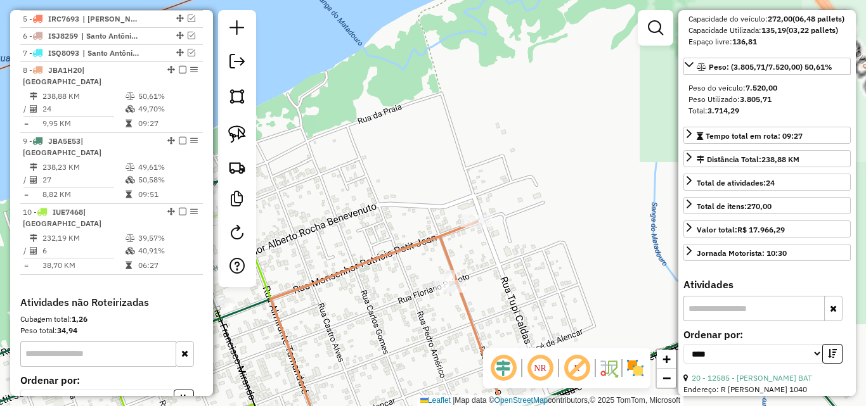
drag, startPoint x: 513, startPoint y: 287, endPoint x: 518, endPoint y: 224, distance: 62.3
click at [514, 234] on div "Rota 10 - Placa IUE7468 10796 - JOAO MANOEL FERREIRA Janela de atendimento Grad…" at bounding box center [433, 203] width 866 height 406
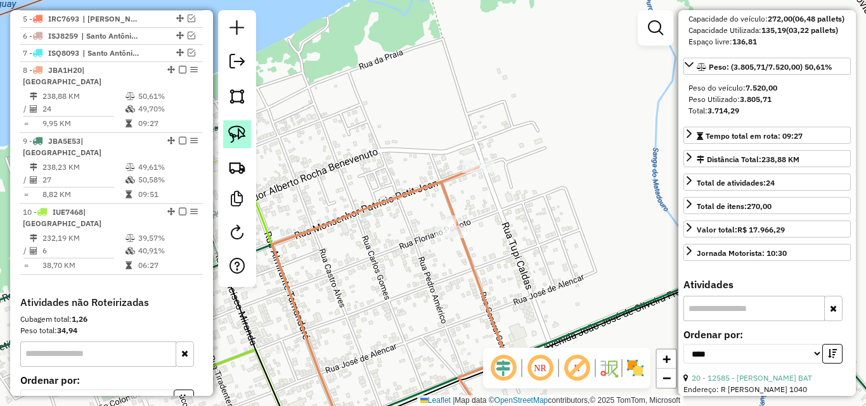
click at [240, 135] on img at bounding box center [237, 135] width 18 height 18
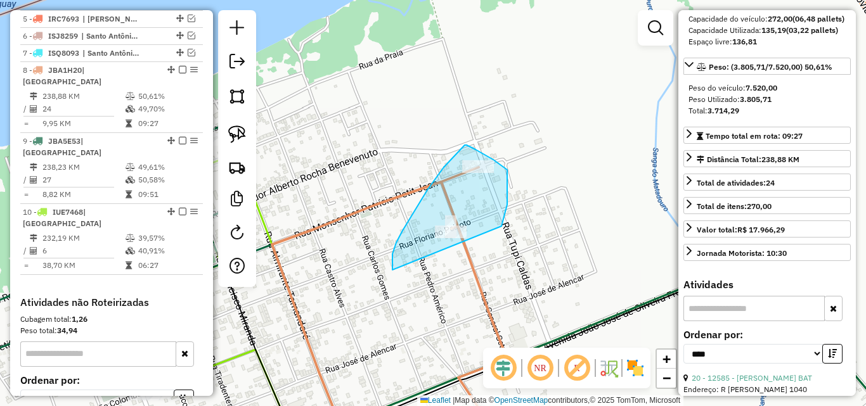
drag, startPoint x: 392, startPoint y: 263, endPoint x: 494, endPoint y: 248, distance: 102.6
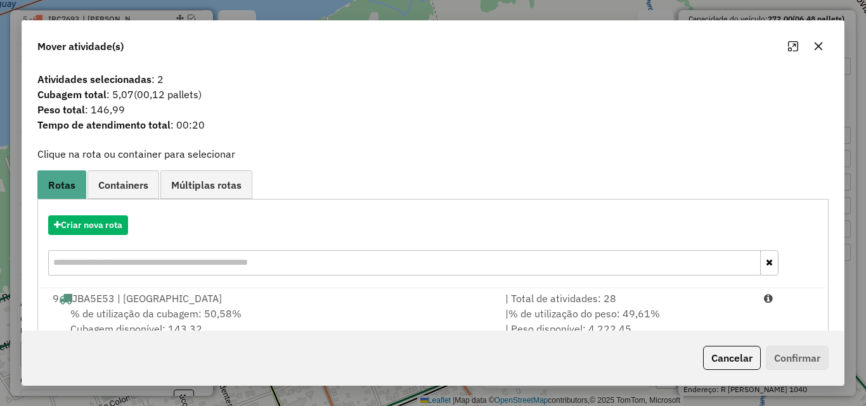
scroll to position [82, 0]
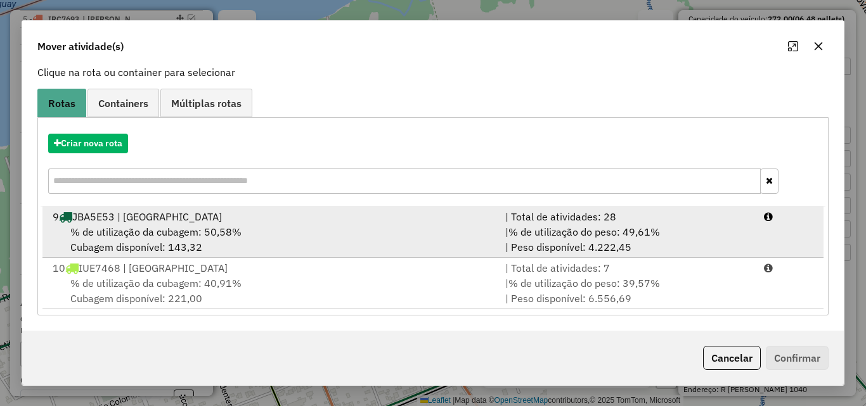
click at [390, 230] on div "% de utilização da cubagem: 50,58% Cubagem disponível: 143,32" at bounding box center [271, 239] width 453 height 30
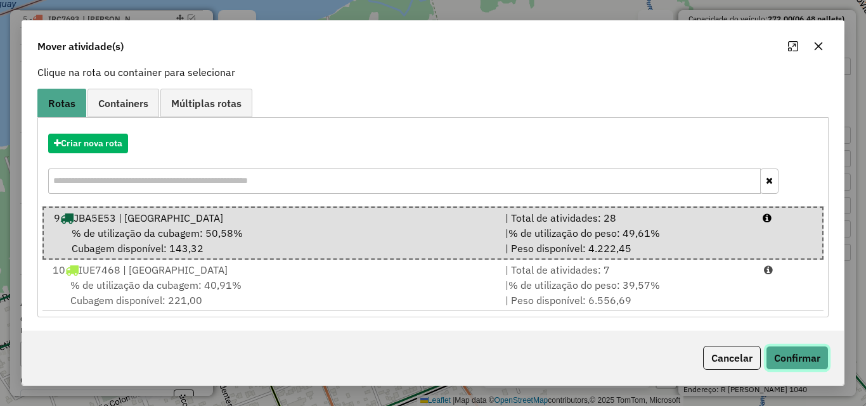
click at [780, 353] on button "Confirmar" at bounding box center [797, 358] width 63 height 24
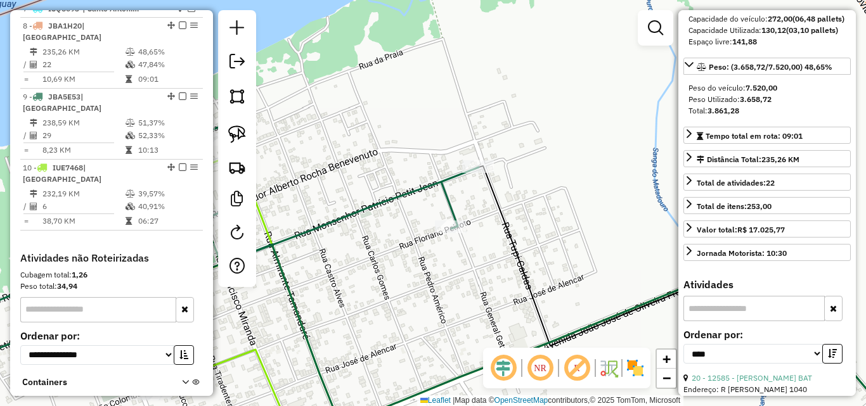
scroll to position [595, 0]
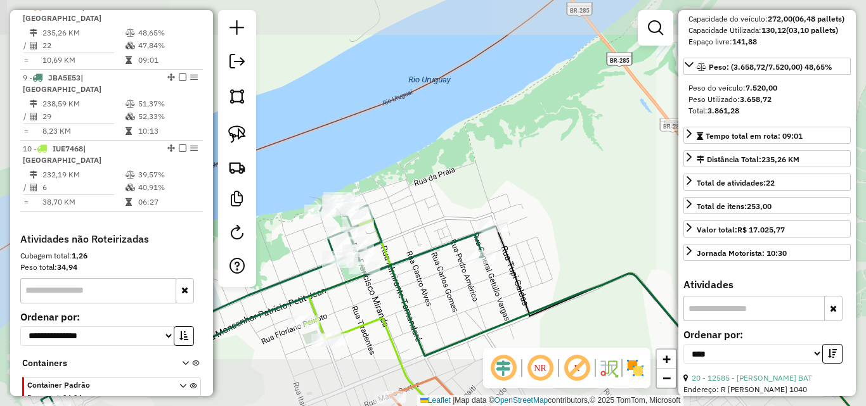
drag, startPoint x: 484, startPoint y: 155, endPoint x: 477, endPoint y: 115, distance: 40.6
click at [477, 122] on div "Rota 10 - Placa IUE7468 10796 - JOAO MANOEL FERREIRA Janela de atendimento Grad…" at bounding box center [433, 203] width 866 height 406
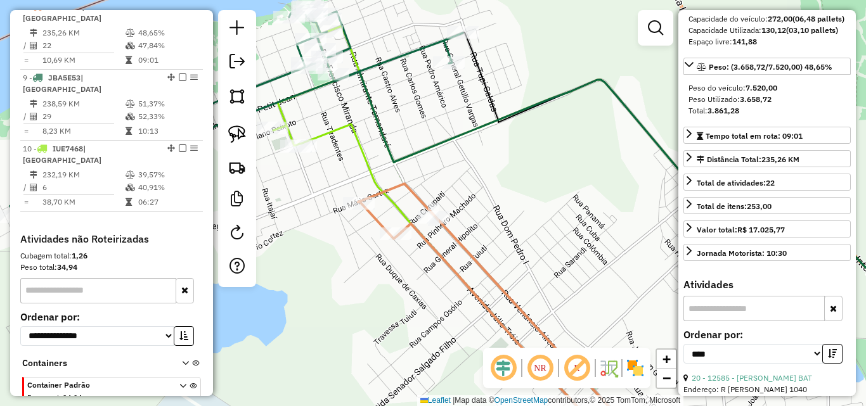
click at [399, 230] on div "Rota 10 - Placa IUE7468 10796 - JOAO MANOEL FERREIRA Janela de atendimento Grad…" at bounding box center [433, 203] width 866 height 406
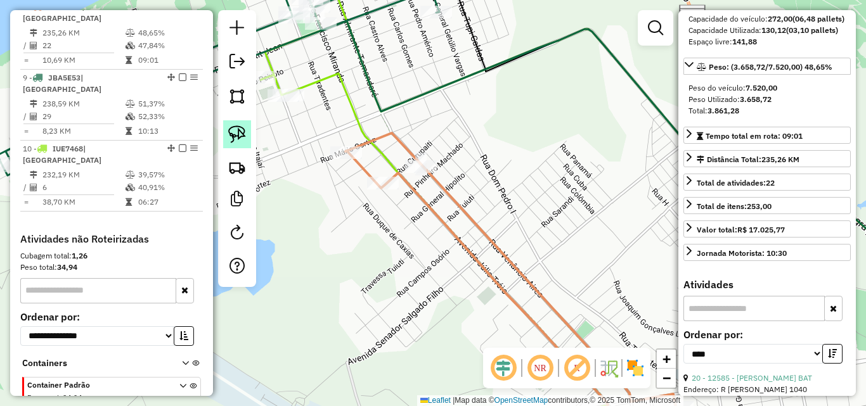
click at [228, 132] on img at bounding box center [237, 135] width 18 height 18
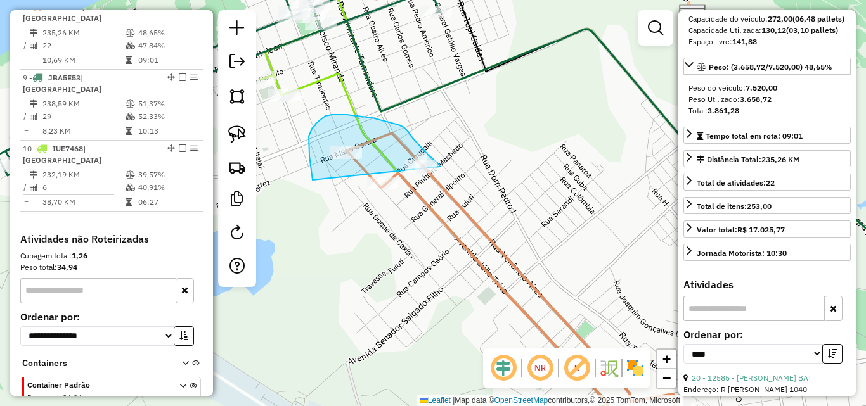
drag, startPoint x: 311, startPoint y: 164, endPoint x: 436, endPoint y: 213, distance: 134.1
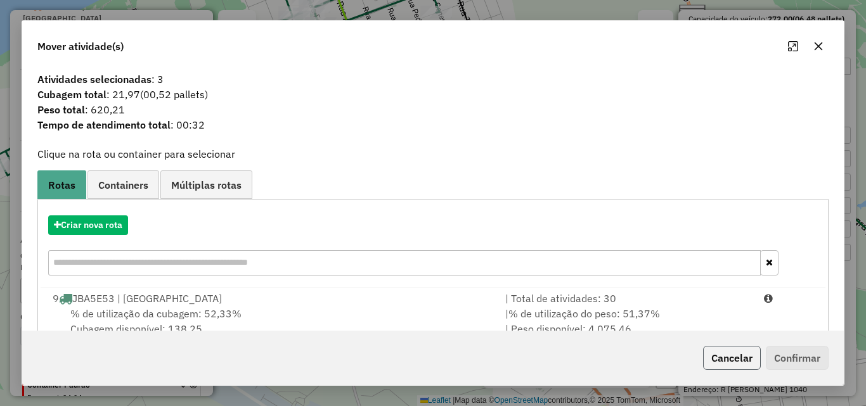
click at [727, 355] on button "Cancelar" at bounding box center [732, 358] width 58 height 24
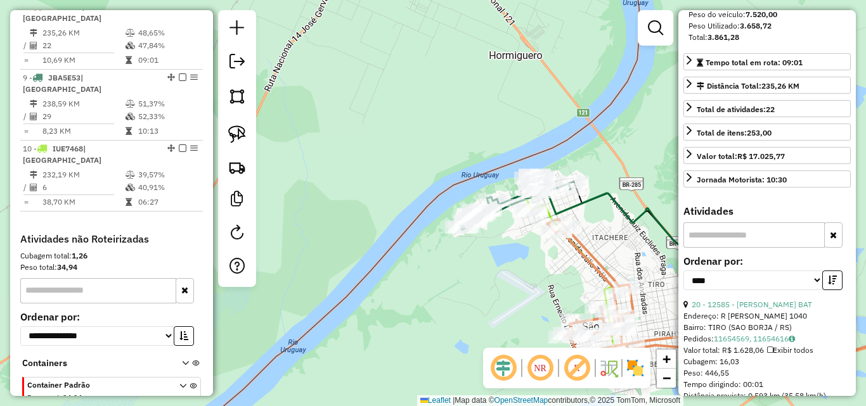
scroll to position [138, 0]
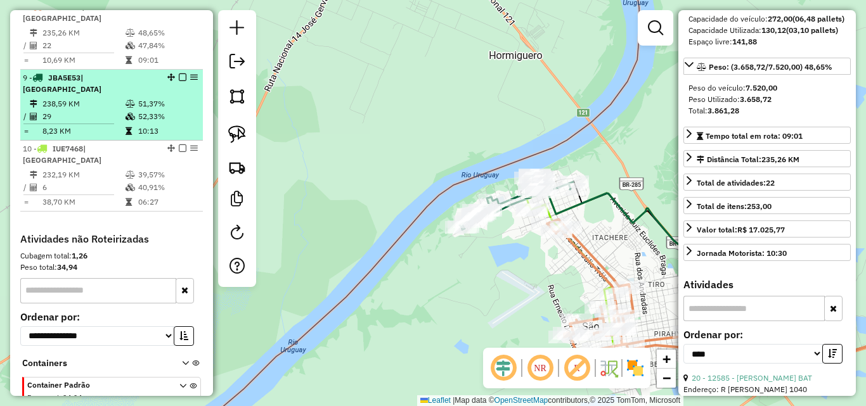
click at [114, 110] on td "29" at bounding box center [83, 116] width 83 height 13
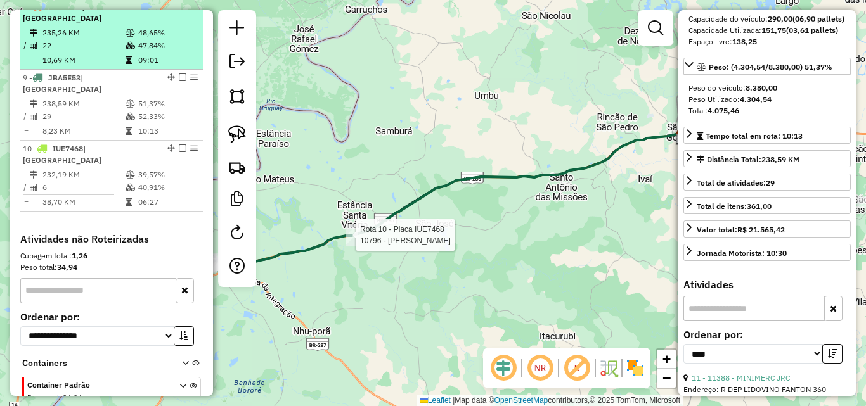
click at [109, 49] on td "22" at bounding box center [83, 45] width 83 height 13
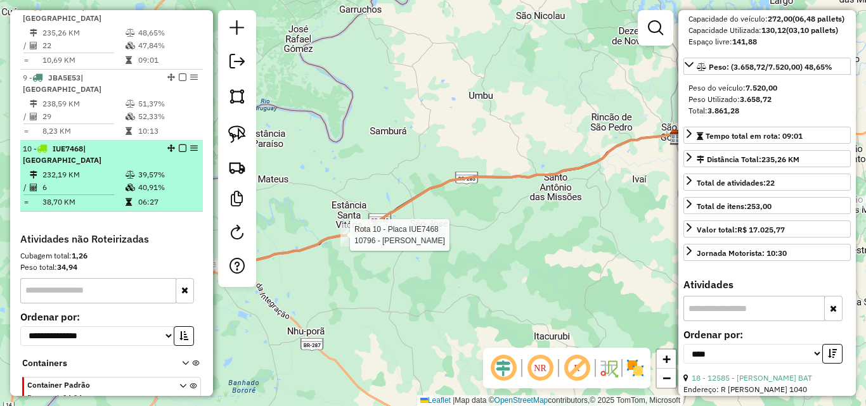
click at [99, 181] on td "6" at bounding box center [83, 187] width 83 height 13
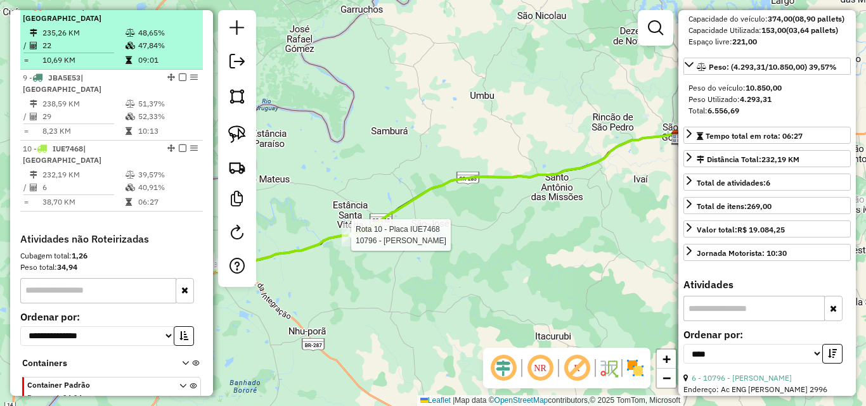
click at [179, 10] on em at bounding box center [183, 7] width 8 height 8
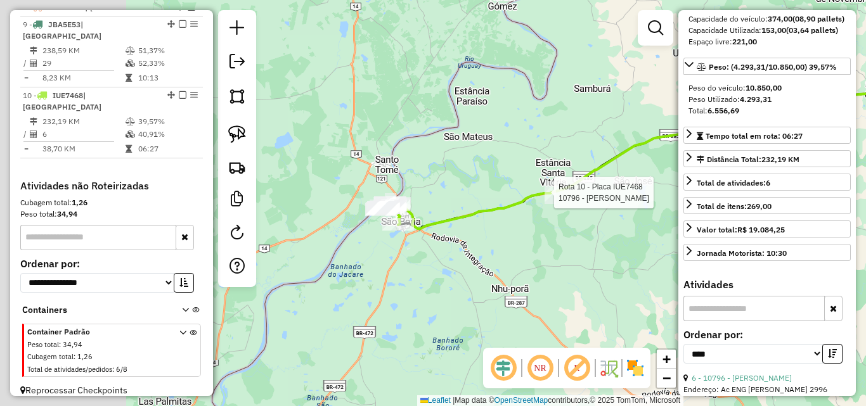
drag, startPoint x: 373, startPoint y: 236, endPoint x: 576, endPoint y: 193, distance: 207.3
click at [576, 193] on div "Rota 10 - Placa IUE7468 10796 - JOAO MANOEL FERREIRA Janela de atendimento Grad…" at bounding box center [433, 203] width 866 height 406
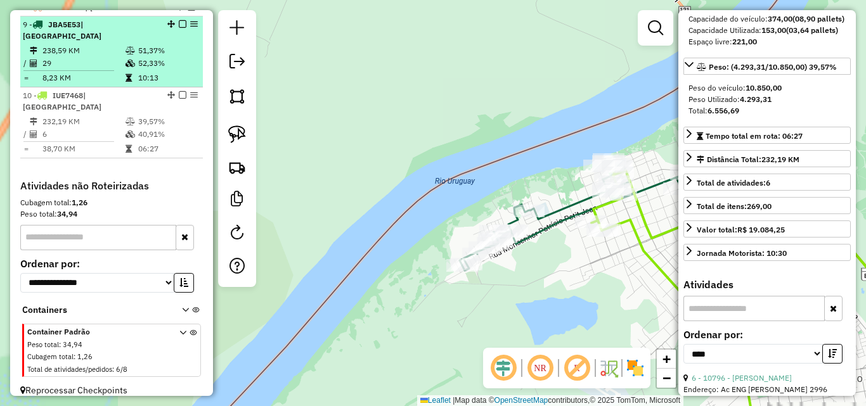
click at [144, 77] on td "10:13" at bounding box center [168, 78] width 60 height 13
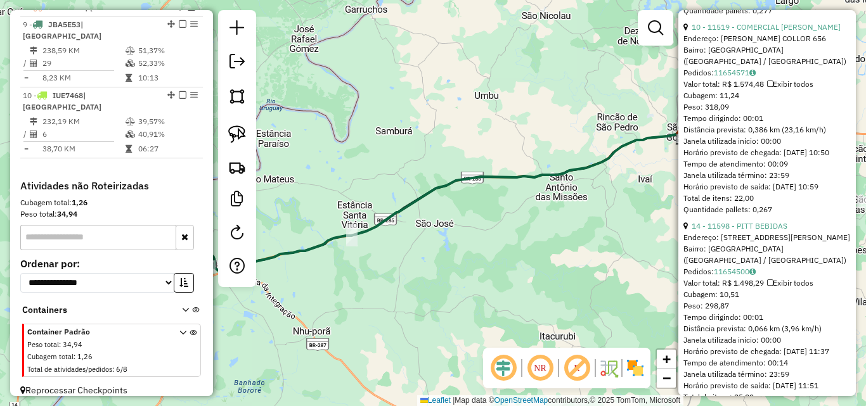
scroll to position [709, 0]
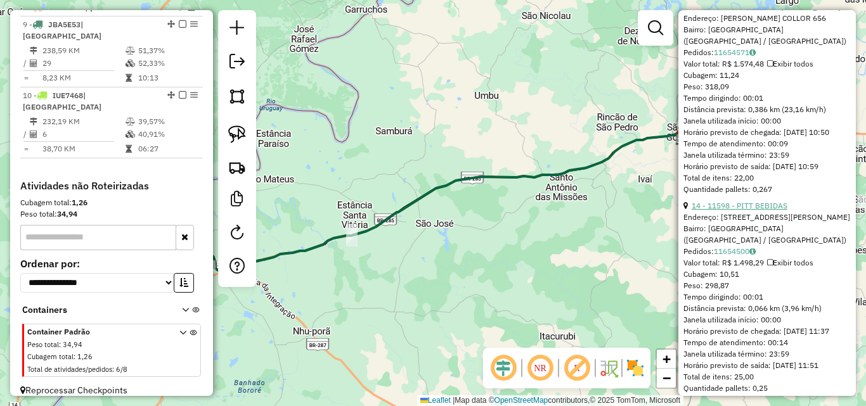
click at [756, 211] on link "14 - 11598 - PITT BEBIDAS" at bounding box center [740, 206] width 96 height 10
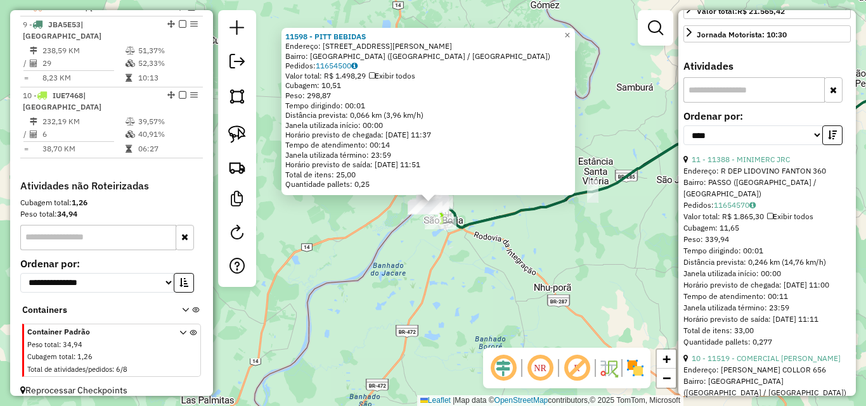
scroll to position [328, 0]
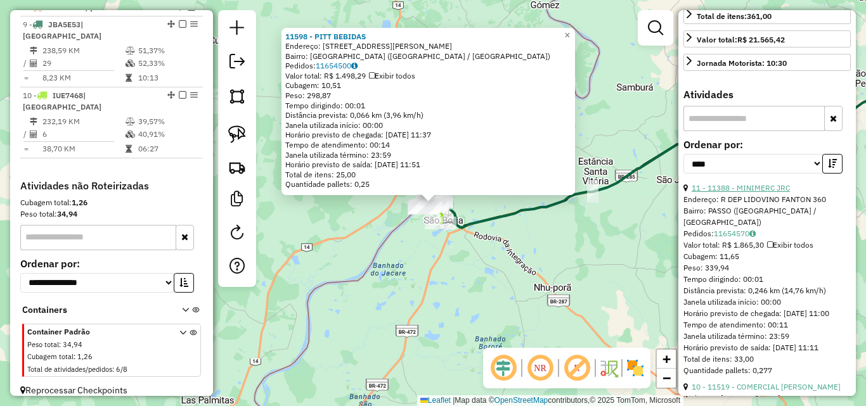
click at [757, 193] on link "11 - 11388 - MINIMERC JRC" at bounding box center [741, 188] width 98 height 10
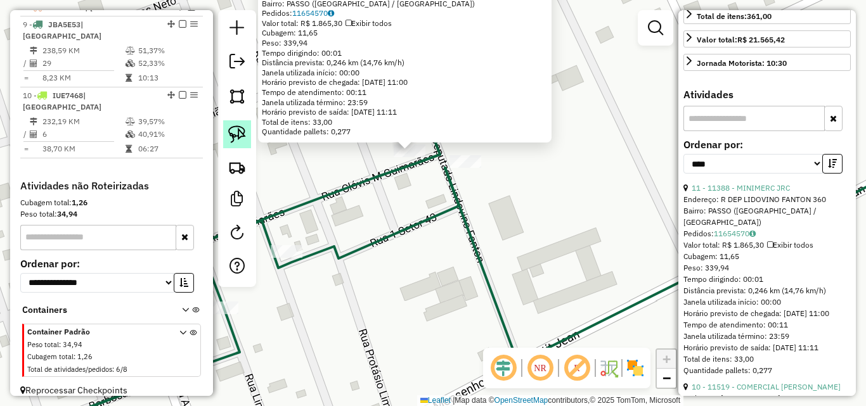
click at [238, 130] on img at bounding box center [237, 135] width 18 height 18
drag, startPoint x: 380, startPoint y: 145, endPoint x: 479, endPoint y: 186, distance: 108.0
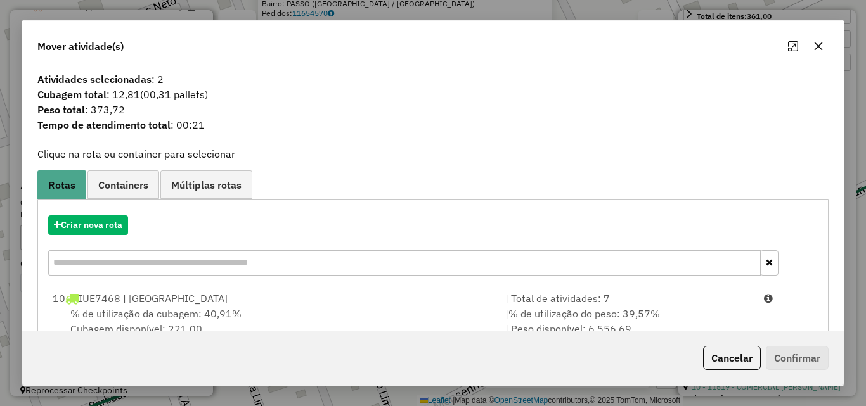
click at [379, 313] on div "% de utilização da cubagem: 40,91% Cubagem disponível: 221,00" at bounding box center [271, 321] width 453 height 30
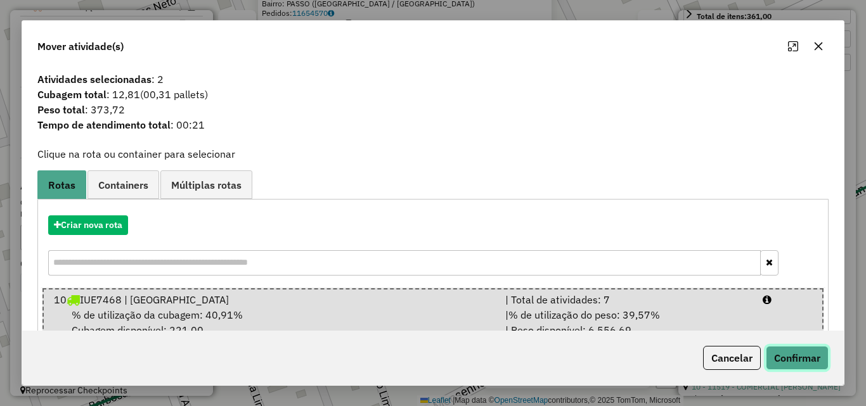
click at [807, 355] on button "Confirmar" at bounding box center [797, 358] width 63 height 24
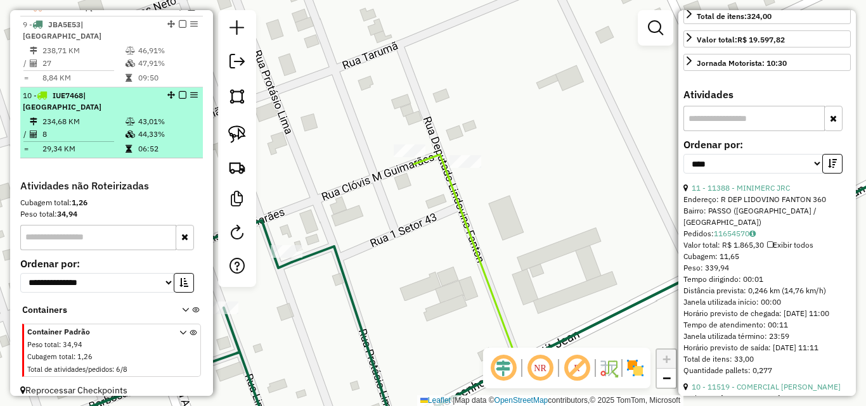
click at [95, 115] on td "234,68 KM" at bounding box center [83, 121] width 83 height 13
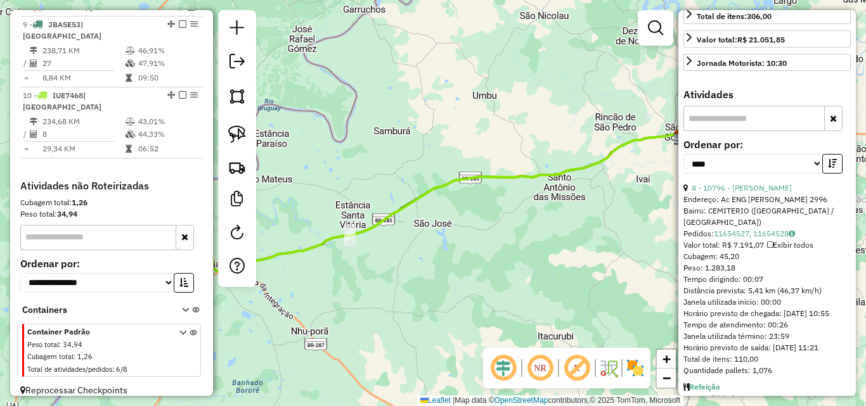
scroll to position [86, 0]
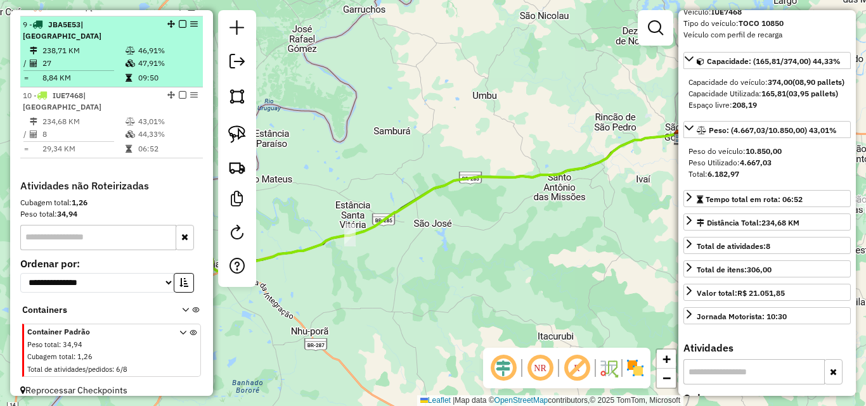
click at [179, 28] on em at bounding box center [183, 24] width 8 height 8
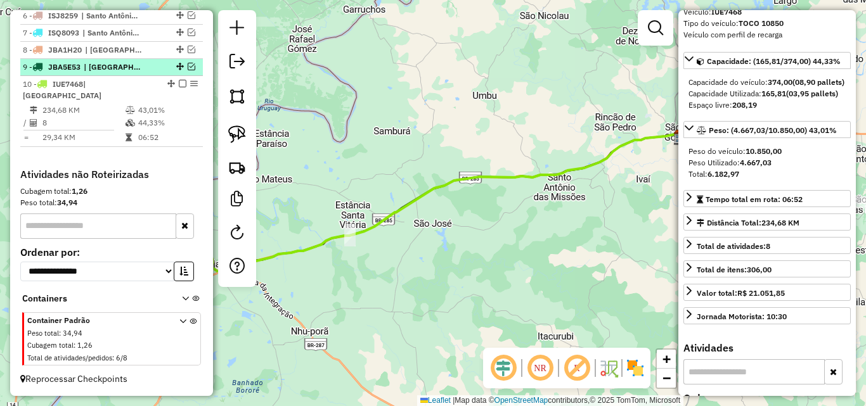
scroll to position [552, 0]
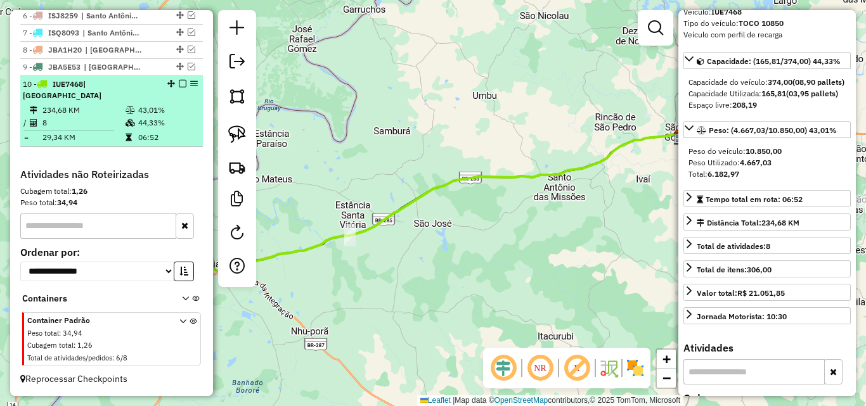
click at [94, 115] on td "234,68 KM" at bounding box center [83, 110] width 83 height 13
click at [179, 88] on em at bounding box center [183, 84] width 8 height 8
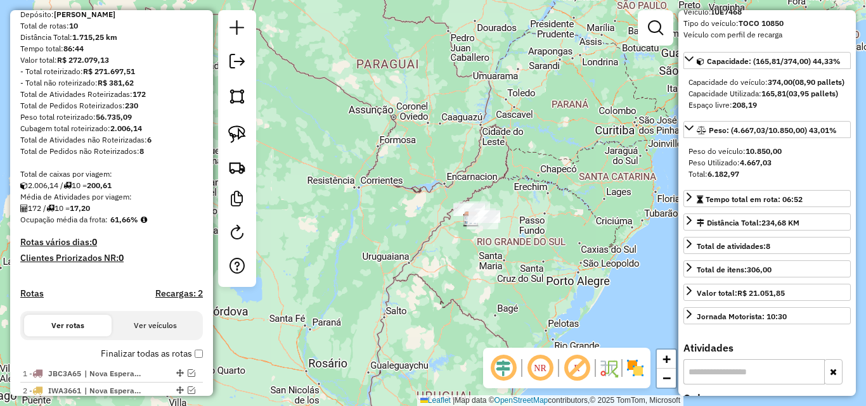
scroll to position [3, 0]
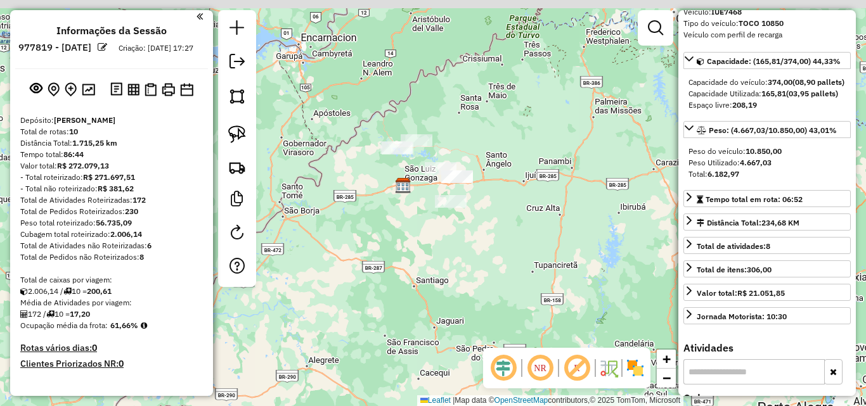
drag, startPoint x: 432, startPoint y: 230, endPoint x: 451, endPoint y: 236, distance: 20.1
click at [451, 236] on div "Janela de atendimento Grade de atendimento Capacidade Transportadoras Veículos …" at bounding box center [433, 203] width 866 height 406
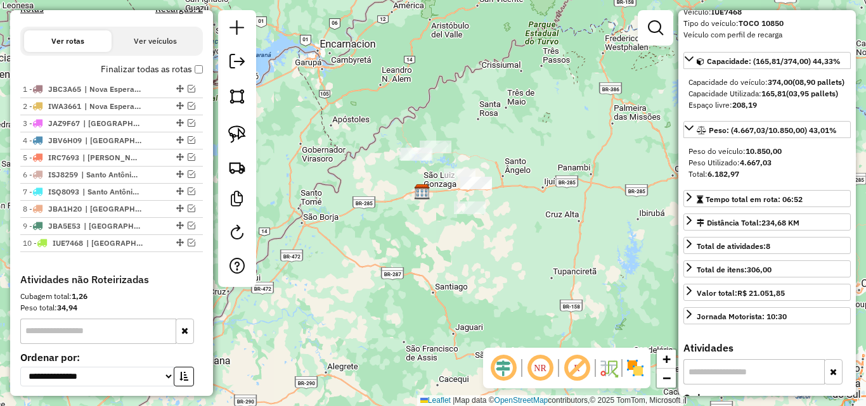
scroll to position [320, 0]
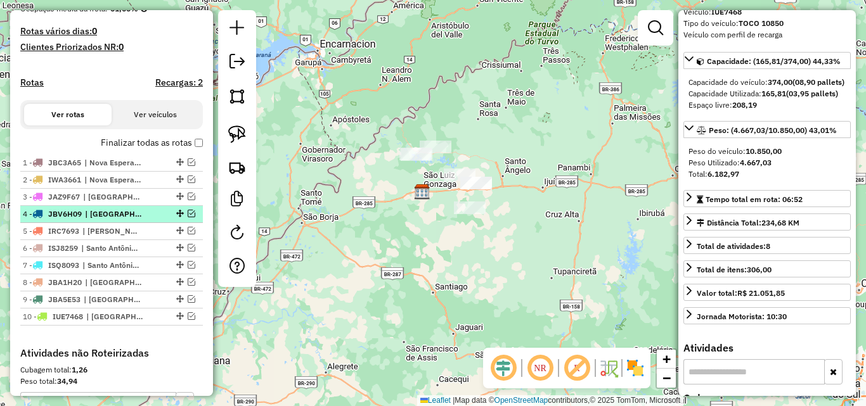
click at [188, 217] on em at bounding box center [192, 214] width 8 height 8
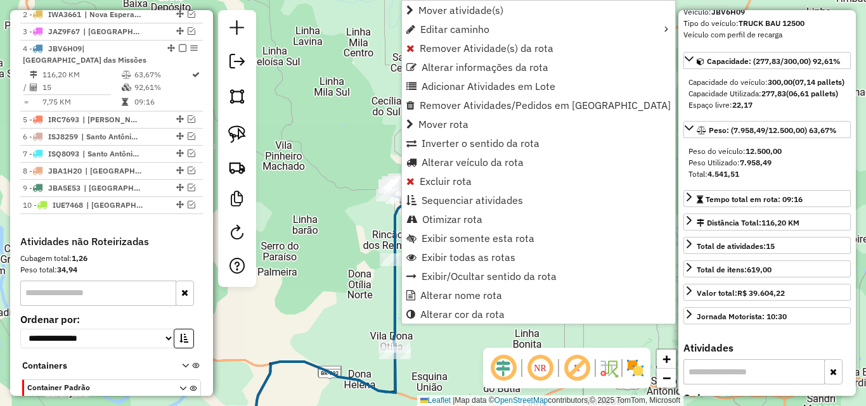
scroll to position [527, 0]
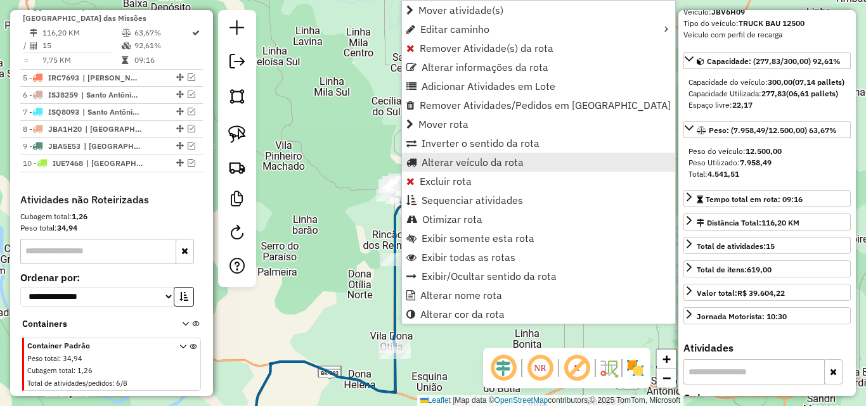
click at [475, 160] on span "Alterar veículo da rota" at bounding box center [473, 162] width 102 height 10
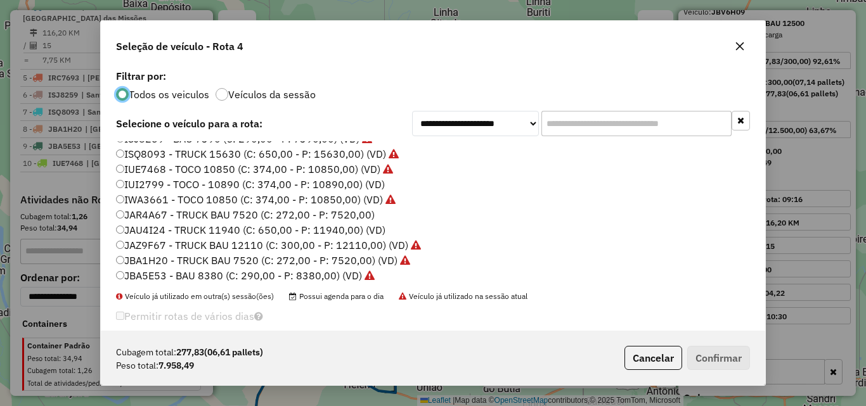
scroll to position [190, 0]
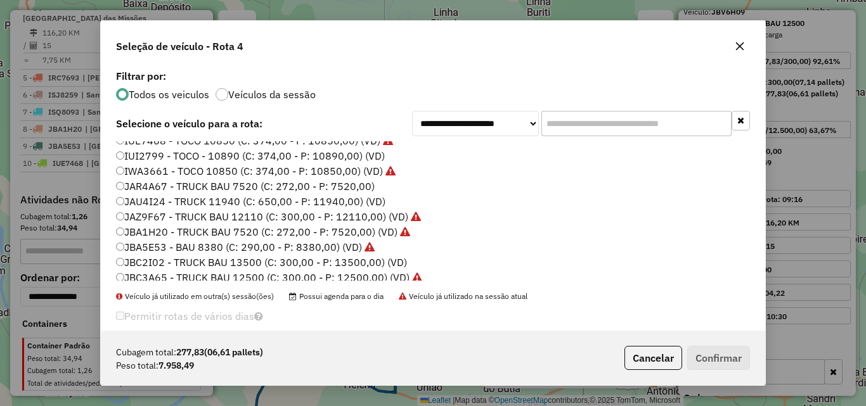
click at [186, 199] on label "JAU4I24 - TRUCK 11940 (C: 650,00 - P: 11940,00) (VD)" at bounding box center [250, 201] width 269 height 15
click at [692, 354] on button "Confirmar" at bounding box center [718, 358] width 63 height 24
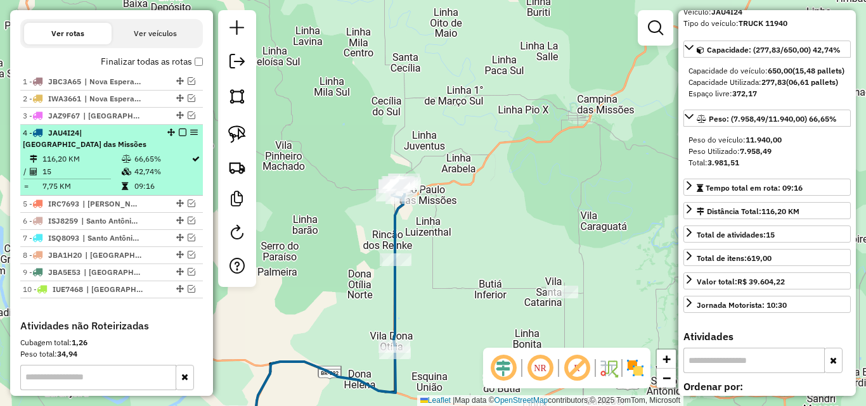
scroll to position [400, 0]
click at [179, 137] on em at bounding box center [183, 133] width 8 height 8
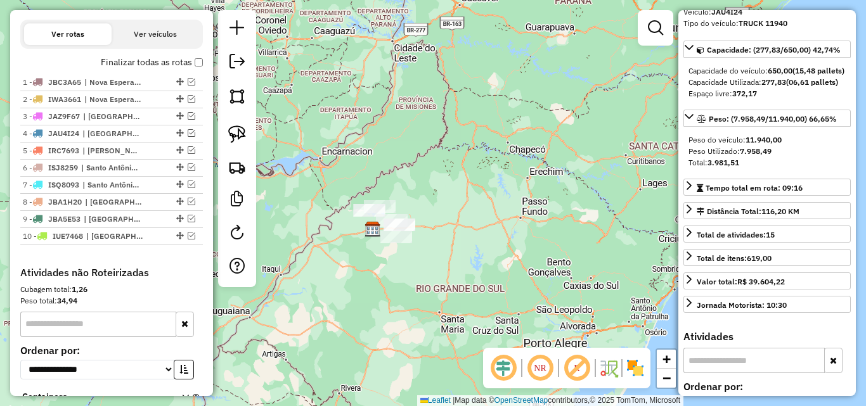
drag, startPoint x: 319, startPoint y: 299, endPoint x: 370, endPoint y: 250, distance: 71.3
click at [370, 250] on div "Janela de atendimento Grade de atendimento Capacidade Transportadoras Veículos …" at bounding box center [433, 203] width 866 height 406
click at [85, 191] on span "| Santo Antônio das Missões" at bounding box center [111, 184] width 58 height 11
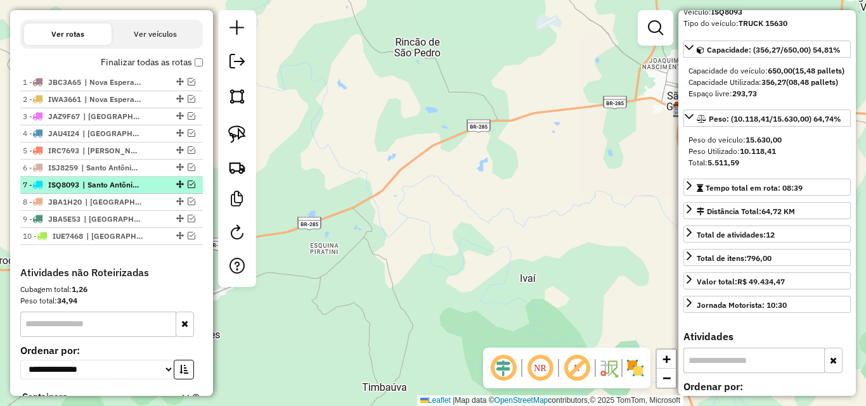
click at [188, 188] on em at bounding box center [192, 185] width 8 height 8
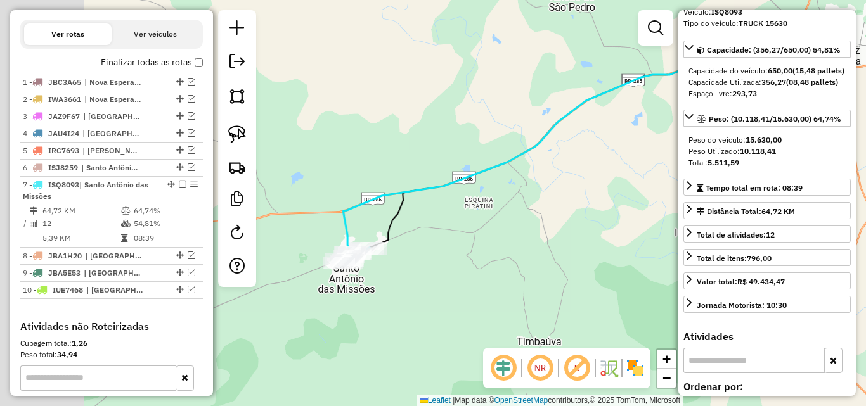
drag, startPoint x: 302, startPoint y: 271, endPoint x: 510, endPoint y: 211, distance: 217.0
click at [510, 211] on div "Janela de atendimento Grade de atendimento Capacidade Transportadoras Veículos …" at bounding box center [433, 203] width 866 height 406
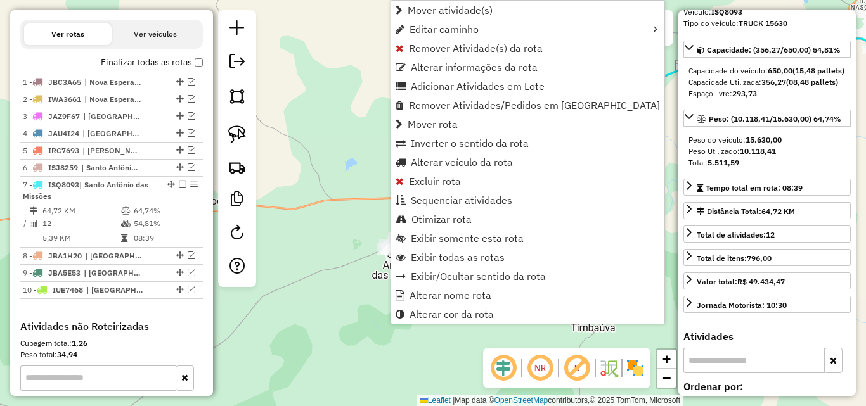
scroll to position [564, 0]
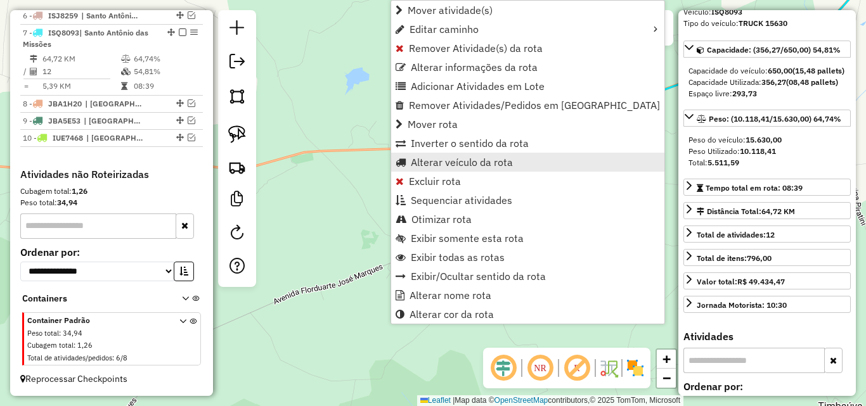
click at [450, 161] on span "Alterar veículo da rota" at bounding box center [462, 162] width 102 height 10
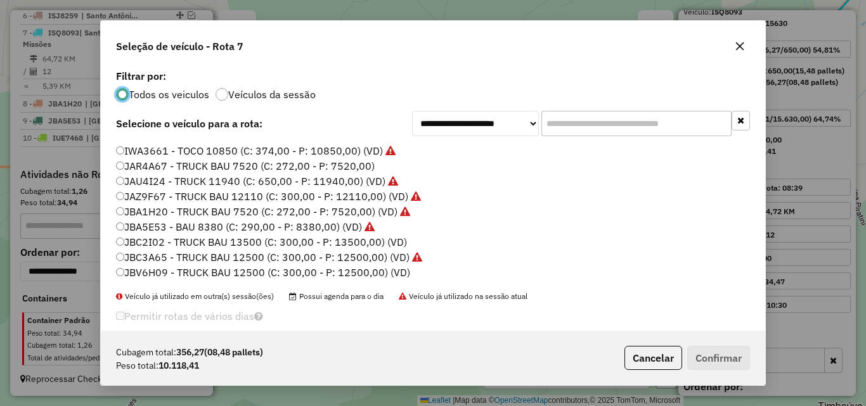
scroll to position [16, 0]
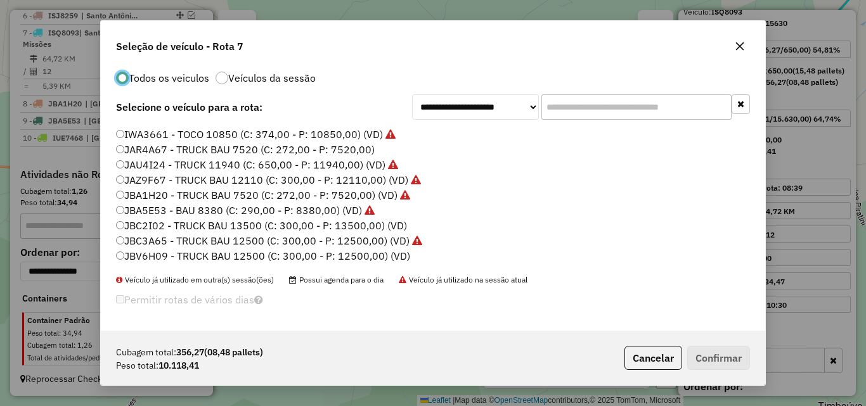
click at [224, 257] on label "JBV6H09 - TRUCK BAU 12500 (C: 300,00 - P: 12500,00) (VD)" at bounding box center [263, 256] width 294 height 15
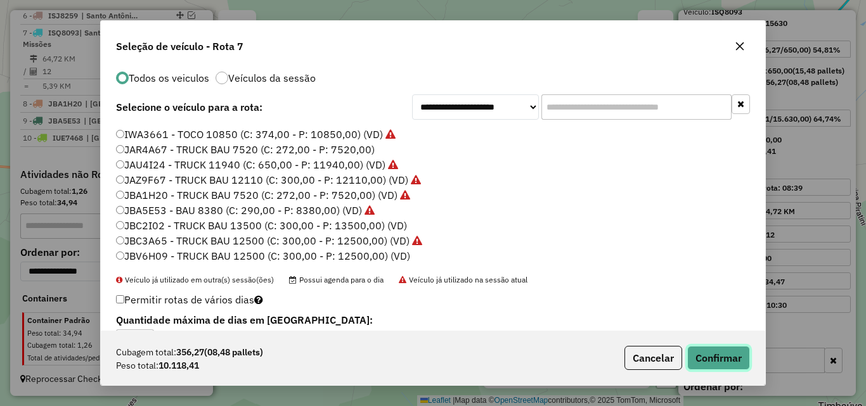
click at [706, 358] on button "Confirmar" at bounding box center [718, 358] width 63 height 24
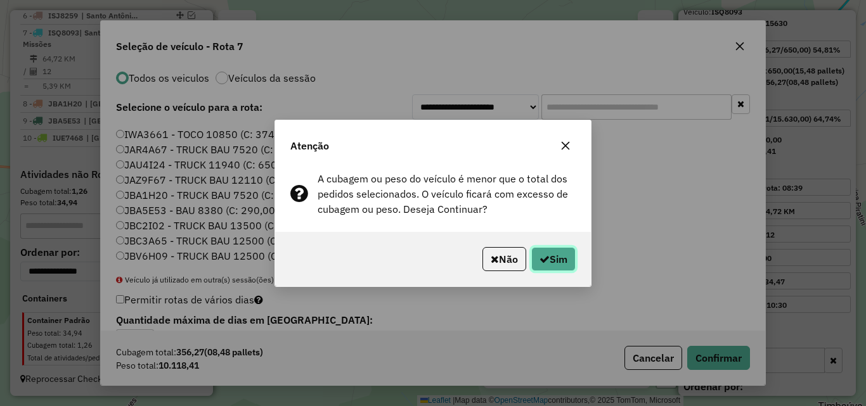
click at [553, 262] on button "Sim" at bounding box center [553, 259] width 44 height 24
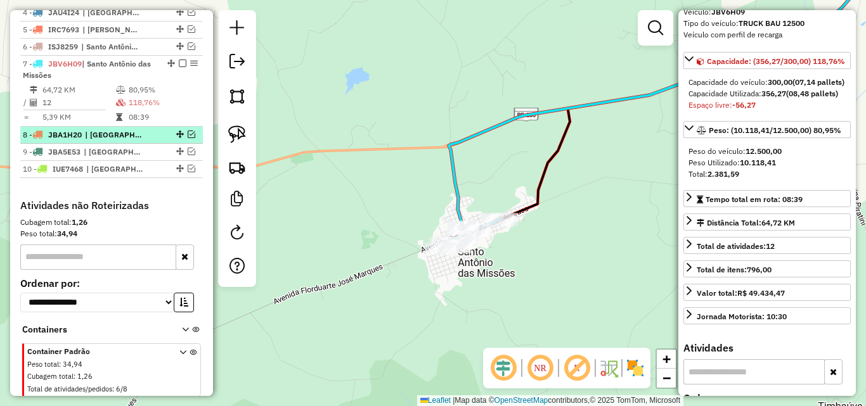
scroll to position [500, 0]
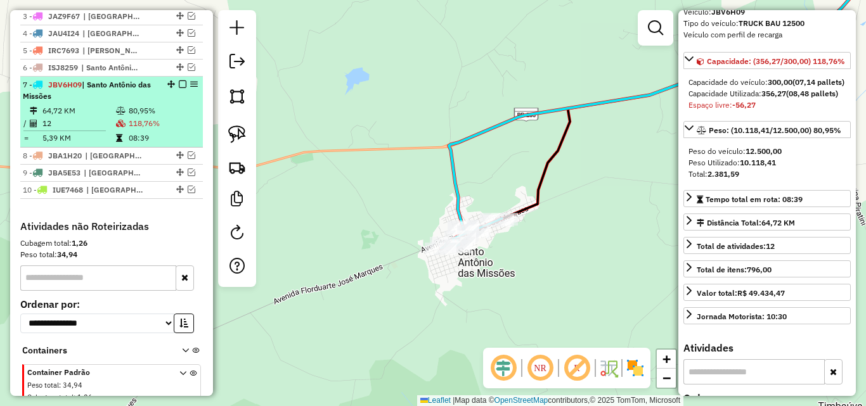
click at [179, 88] on em at bounding box center [183, 85] width 8 height 8
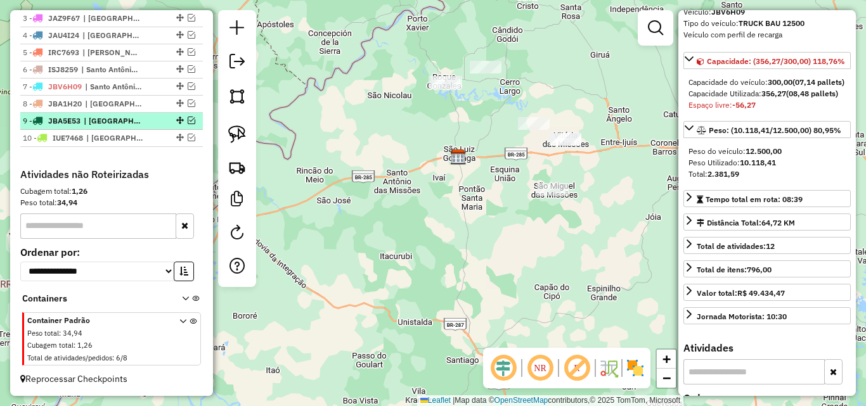
scroll to position [310, 0]
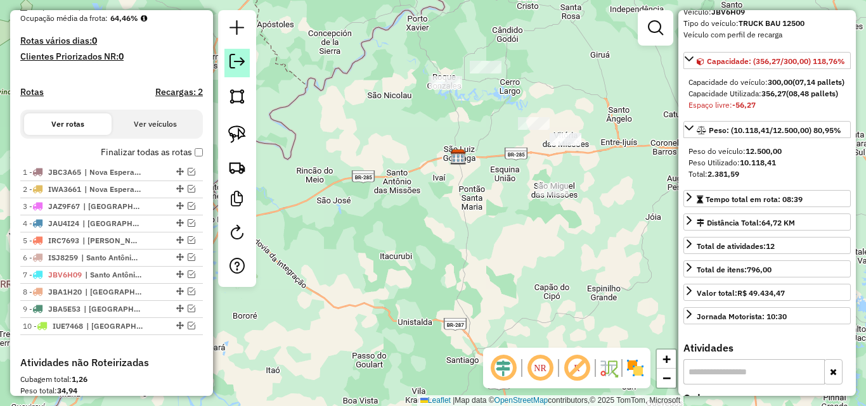
click at [231, 63] on em at bounding box center [237, 61] width 15 height 15
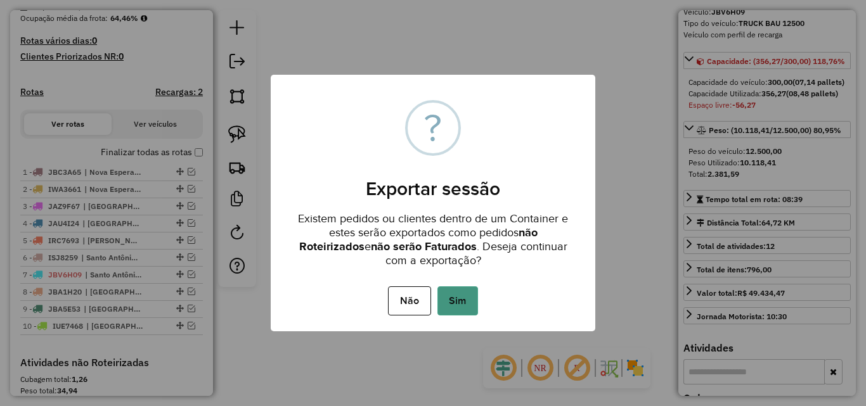
click at [464, 298] on button "Sim" at bounding box center [458, 301] width 41 height 29
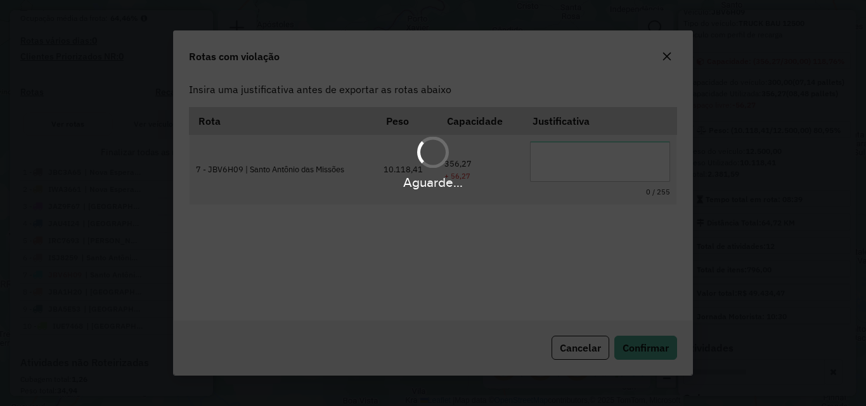
scroll to position [23, 0]
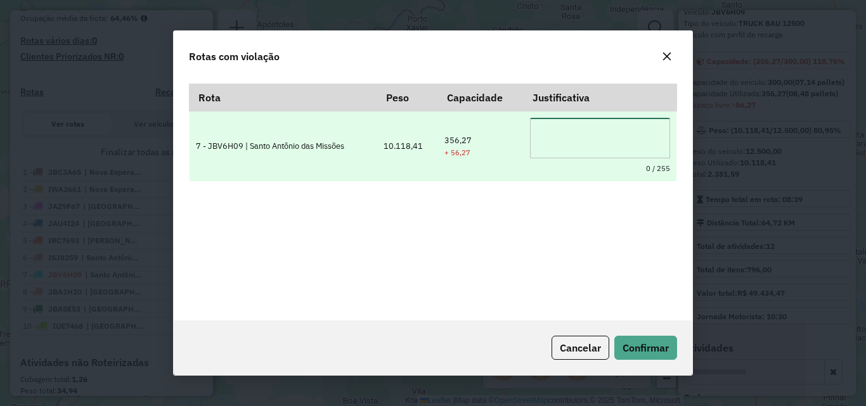
click at [575, 123] on textarea at bounding box center [599, 138] width 139 height 41
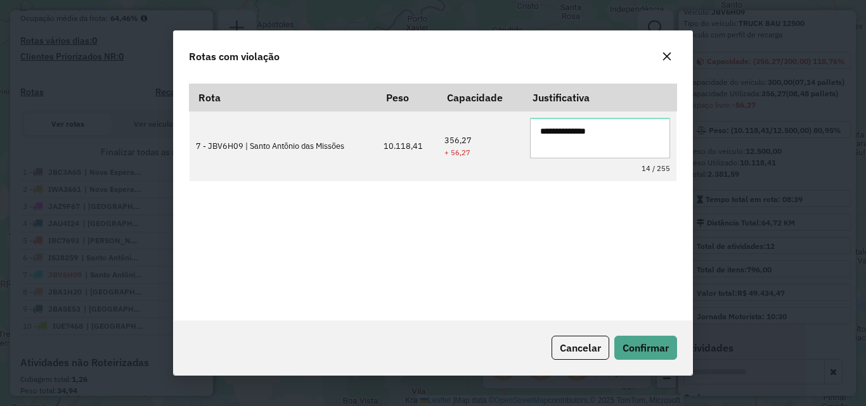
drag, startPoint x: 574, startPoint y: 133, endPoint x: 507, endPoint y: 200, distance: 95.9
drag, startPoint x: 507, startPoint y: 200, endPoint x: 730, endPoint y: 82, distance: 253.3
click at [756, 84] on div "**********" at bounding box center [433, 203] width 866 height 406
drag, startPoint x: 557, startPoint y: 134, endPoint x: 506, endPoint y: 221, distance: 100.9
click at [506, 221] on div "**********" at bounding box center [433, 195] width 488 height 222
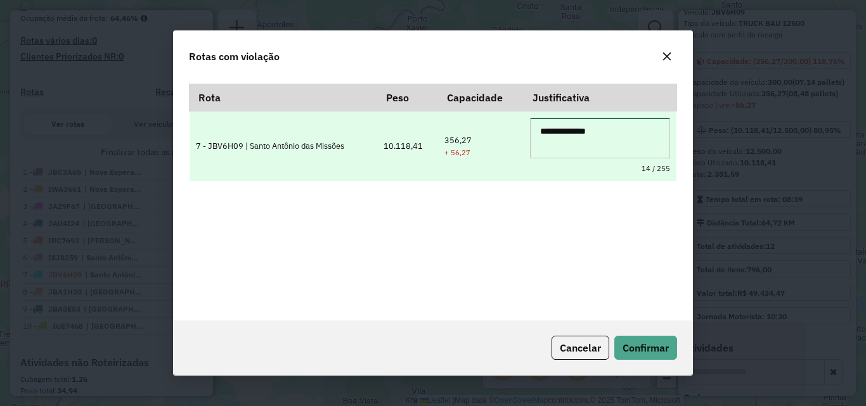
click at [581, 131] on textarea "**********" at bounding box center [599, 138] width 139 height 41
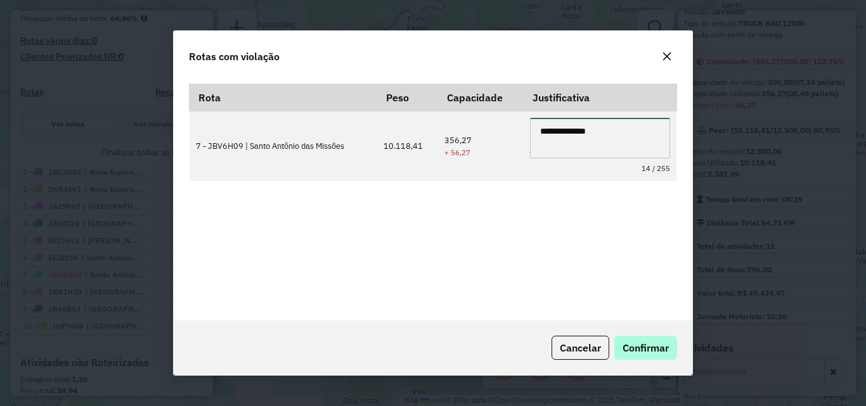
type textarea "**********"
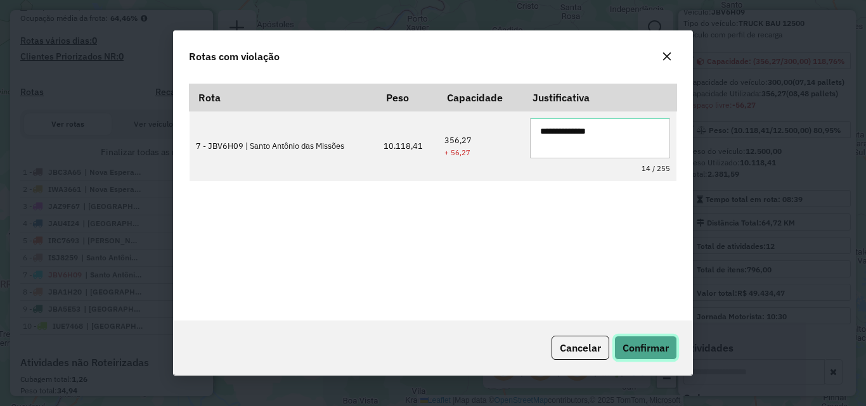
click at [647, 351] on span "Confirmar" at bounding box center [646, 348] width 46 height 13
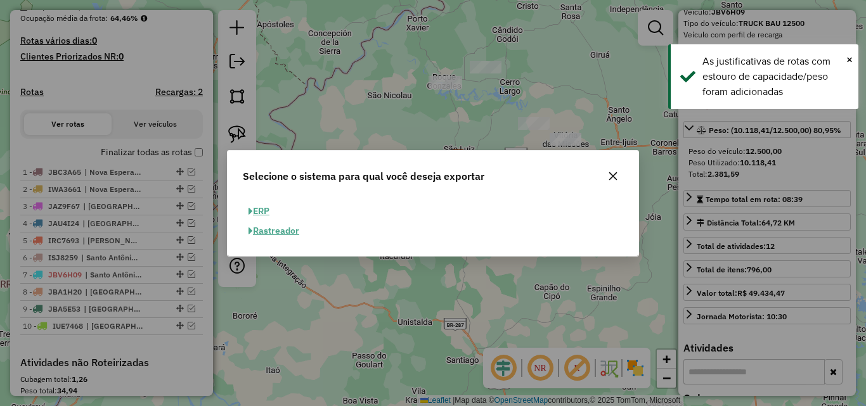
click at [264, 209] on button "ERP" at bounding box center [259, 212] width 32 height 20
select select "**"
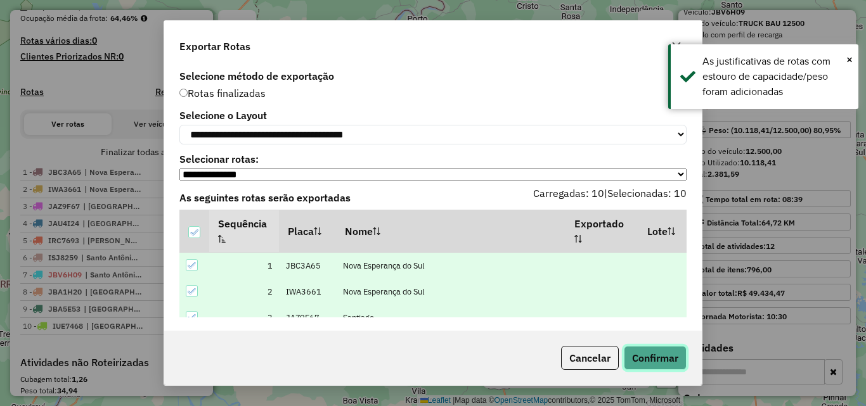
click at [648, 359] on button "Confirmar" at bounding box center [655, 358] width 63 height 24
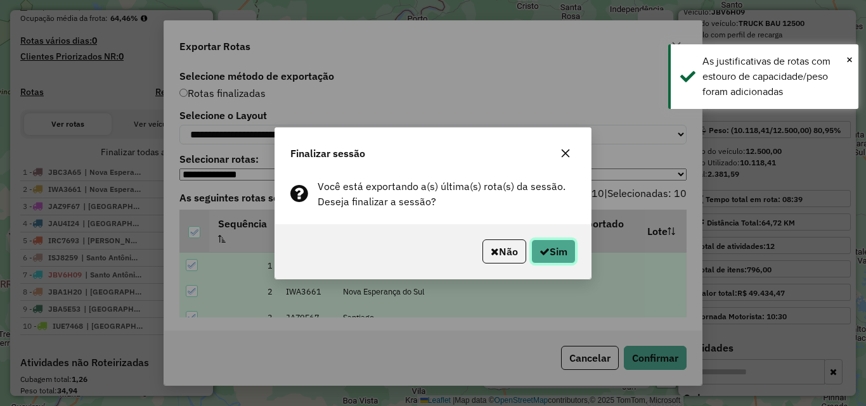
click at [537, 261] on button "Sim" at bounding box center [553, 252] width 44 height 24
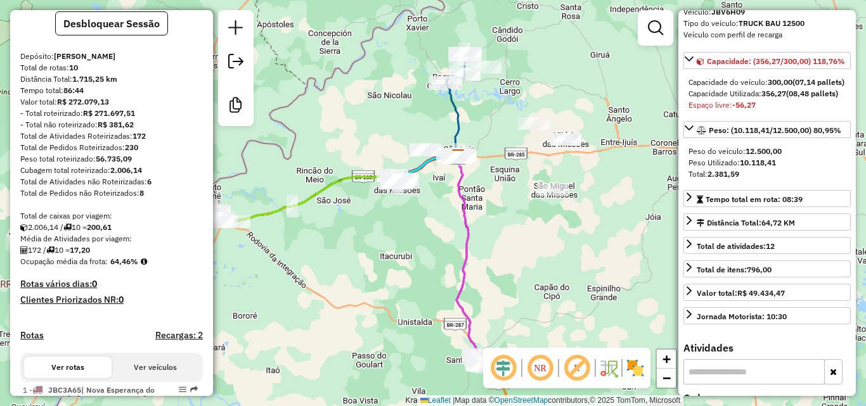
scroll to position [0, 0]
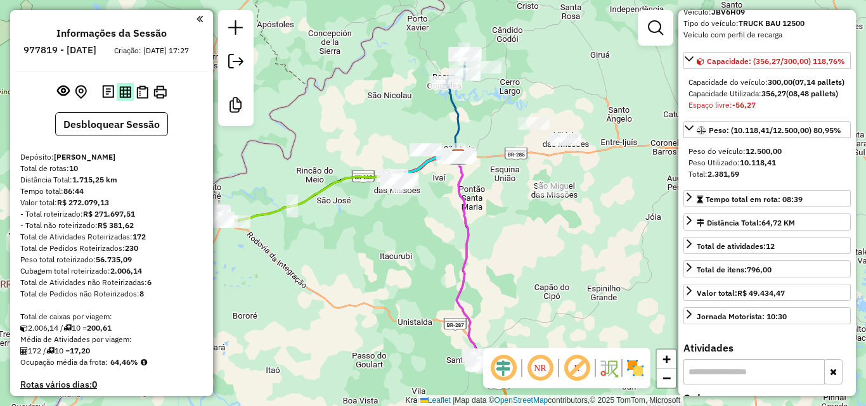
click at [126, 98] on img at bounding box center [125, 92] width 12 height 12
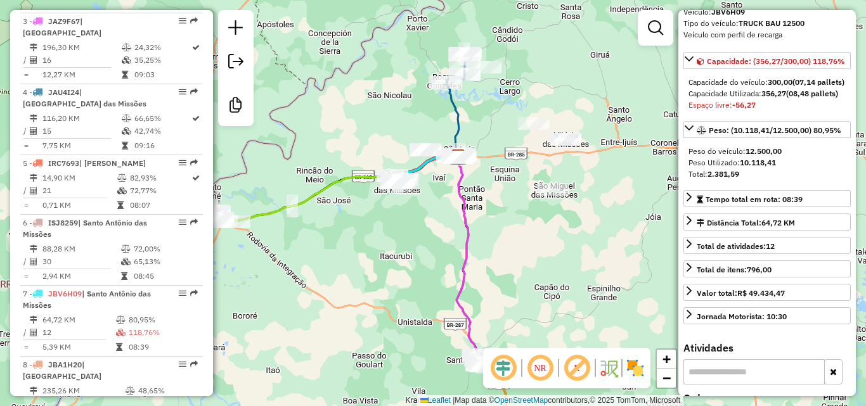
scroll to position [634, 0]
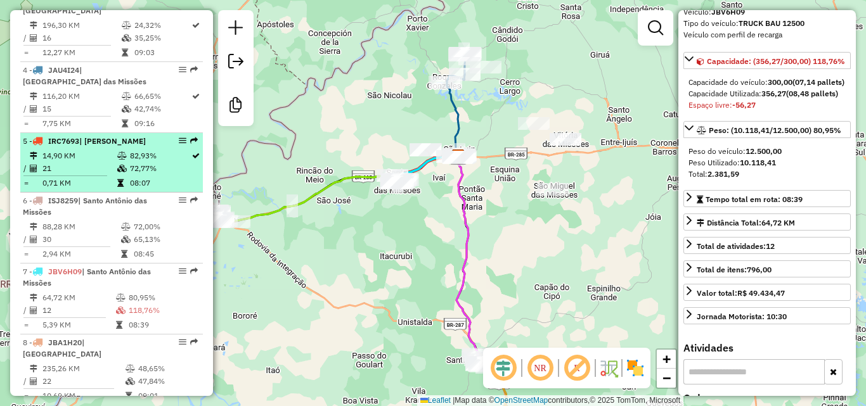
click at [129, 164] on td "72,77%" at bounding box center [160, 168] width 62 height 13
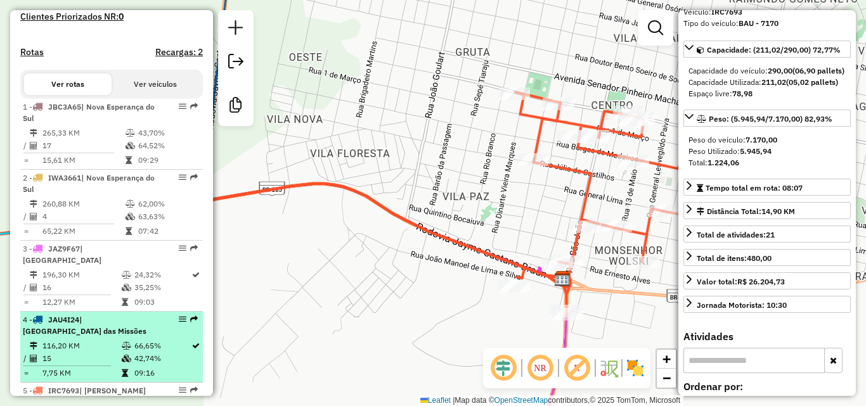
scroll to position [380, 0]
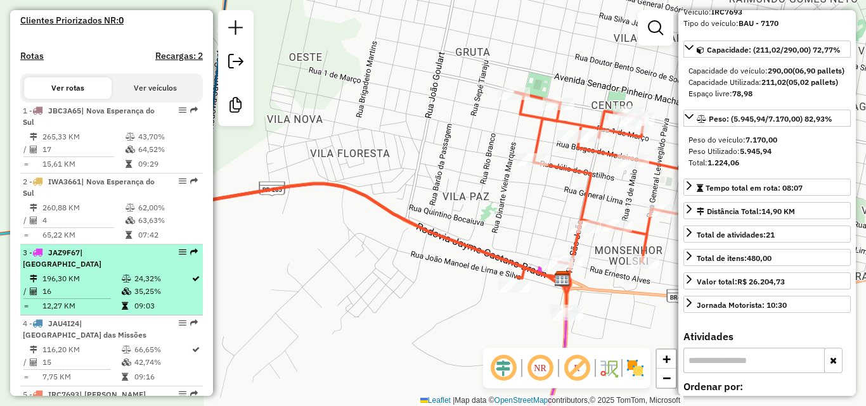
click at [86, 278] on td "196,30 KM" at bounding box center [81, 279] width 79 height 13
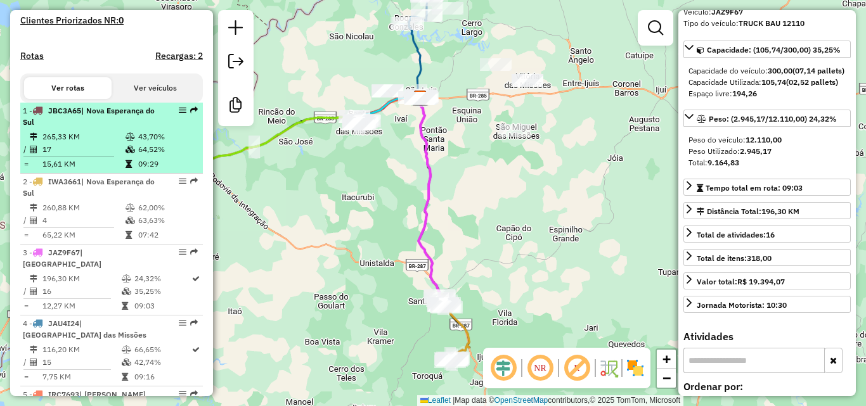
click at [113, 143] on td "265,33 KM" at bounding box center [83, 137] width 83 height 13
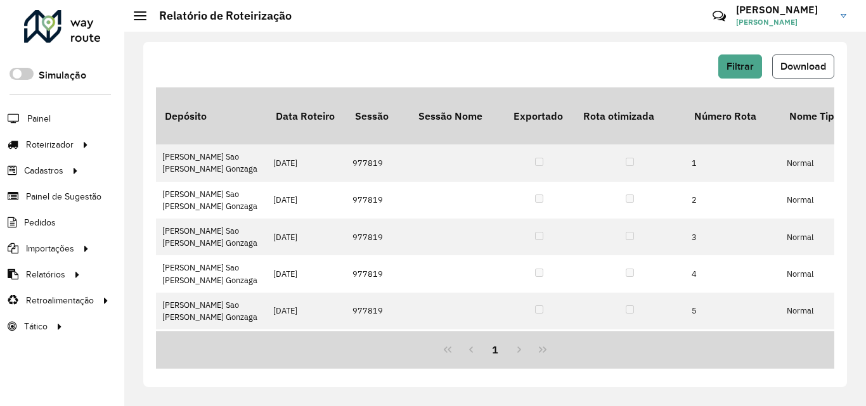
click at [806, 65] on span "Download" at bounding box center [804, 66] width 46 height 11
